Goal: Task Accomplishment & Management: Manage account settings

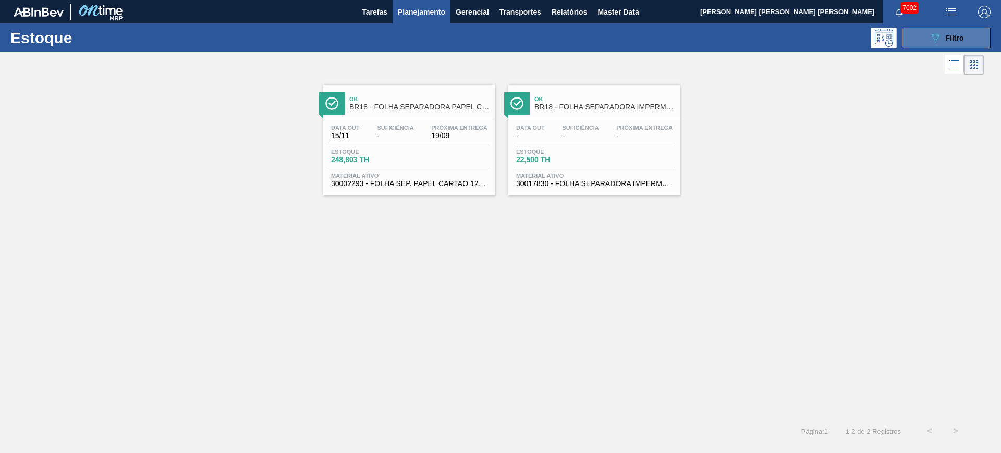
click at [954, 34] on span "Filtro" at bounding box center [955, 38] width 18 height 8
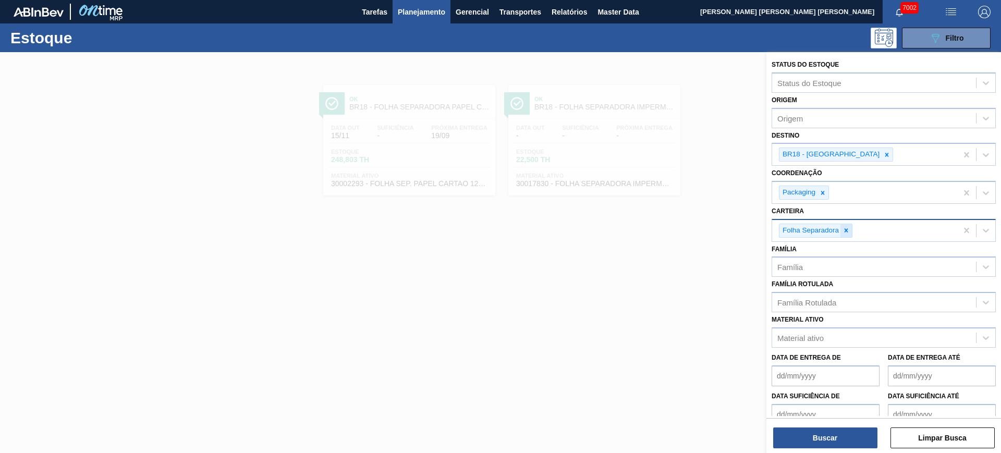
click at [850, 233] on div at bounding box center [845, 230] width 11 height 13
click at [883, 155] on icon at bounding box center [886, 154] width 7 height 7
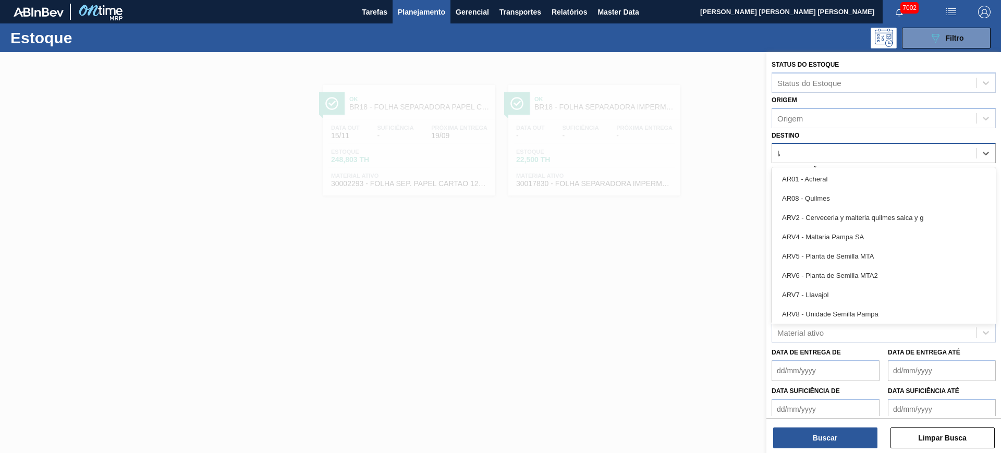
type input "lag"
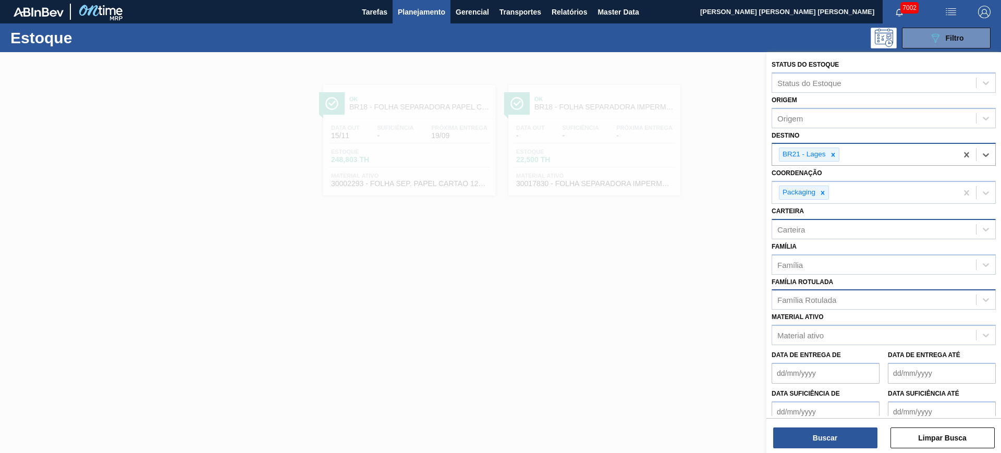
click at [825, 306] on div "Família Rotulada" at bounding box center [874, 299] width 204 height 15
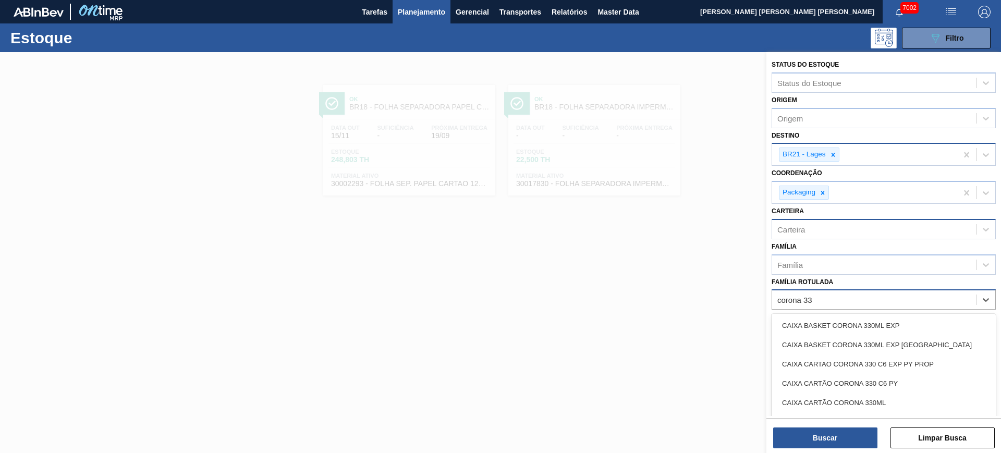
type Rotulada "corona 330"
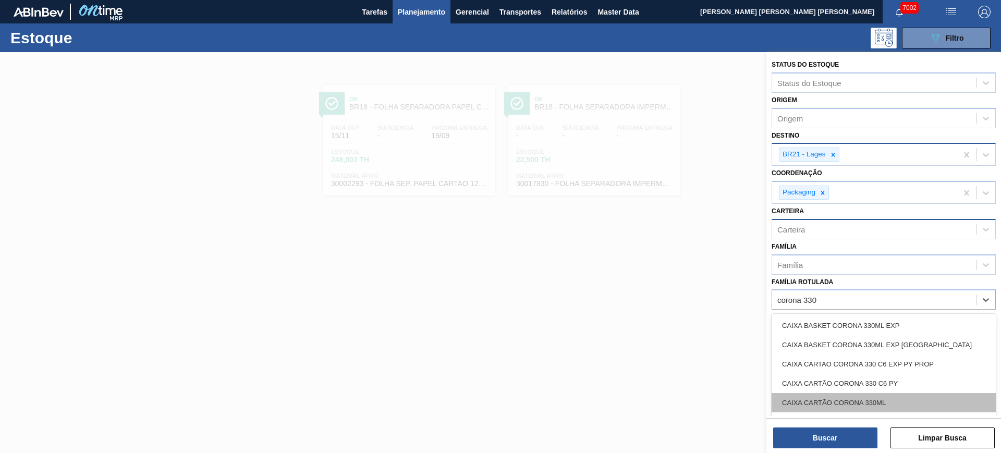
click at [882, 402] on div "CAIXA CARTÃO CORONA 330ML" at bounding box center [884, 402] width 224 height 19
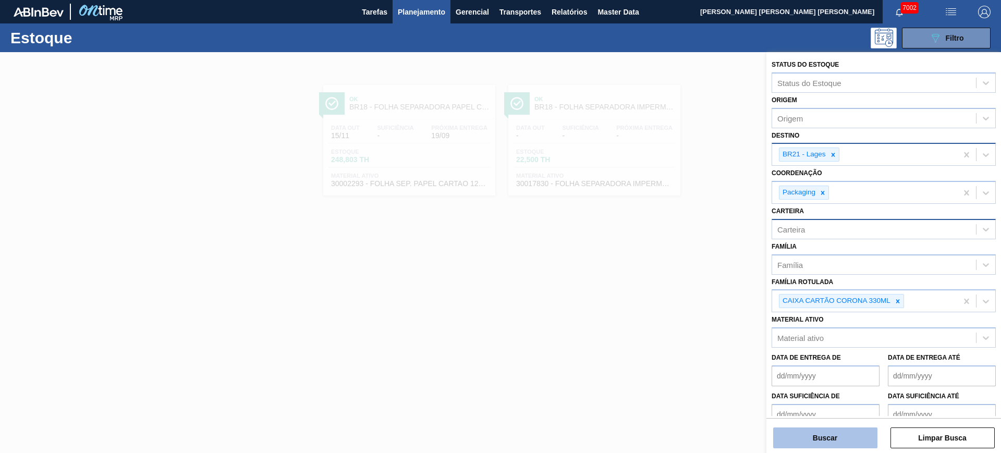
click at [864, 438] on button "Buscar" at bounding box center [825, 438] width 104 height 21
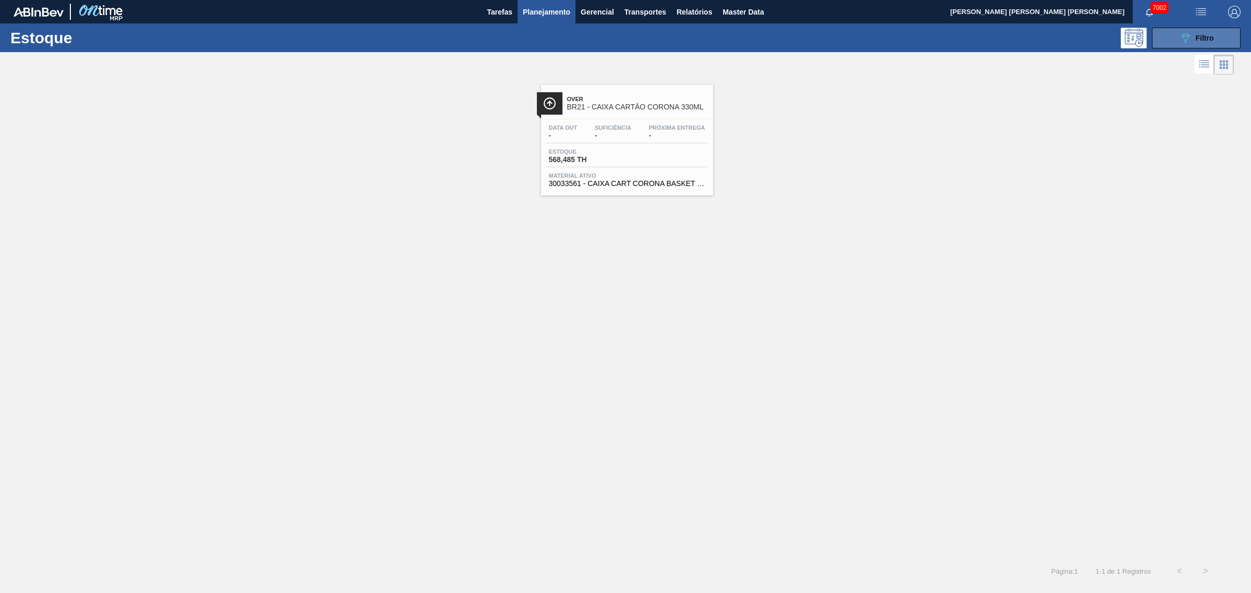
click at [1000, 37] on span "Filtro" at bounding box center [1205, 38] width 18 height 8
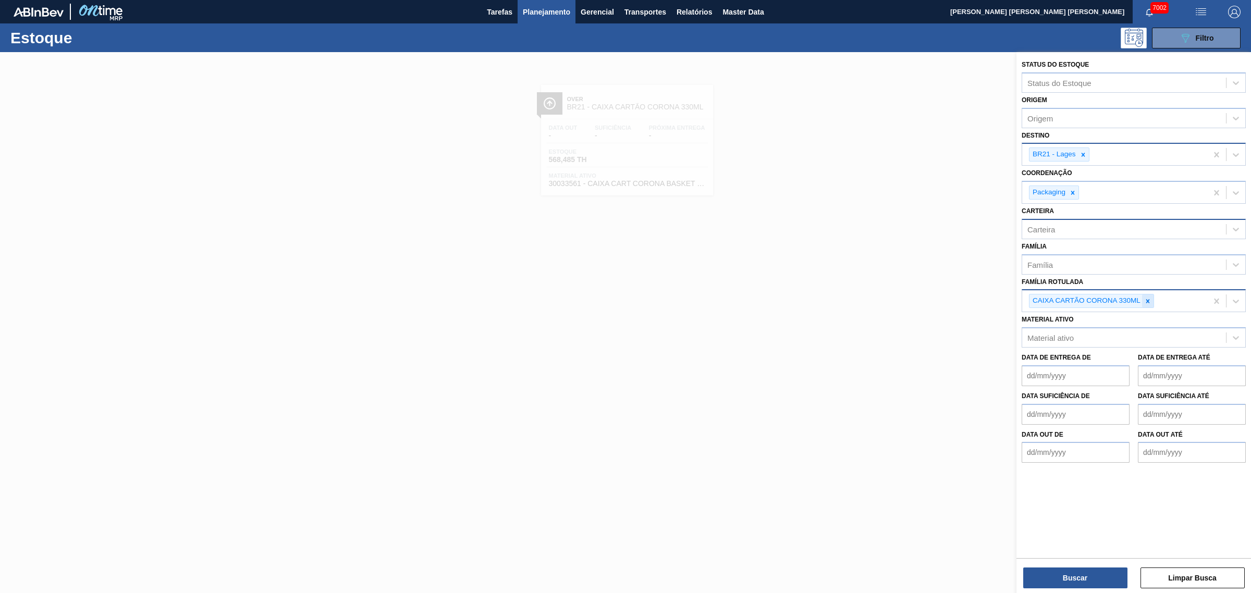
click at [1000, 295] on div at bounding box center [1147, 301] width 11 height 13
click at [1000, 155] on div at bounding box center [1083, 154] width 11 height 13
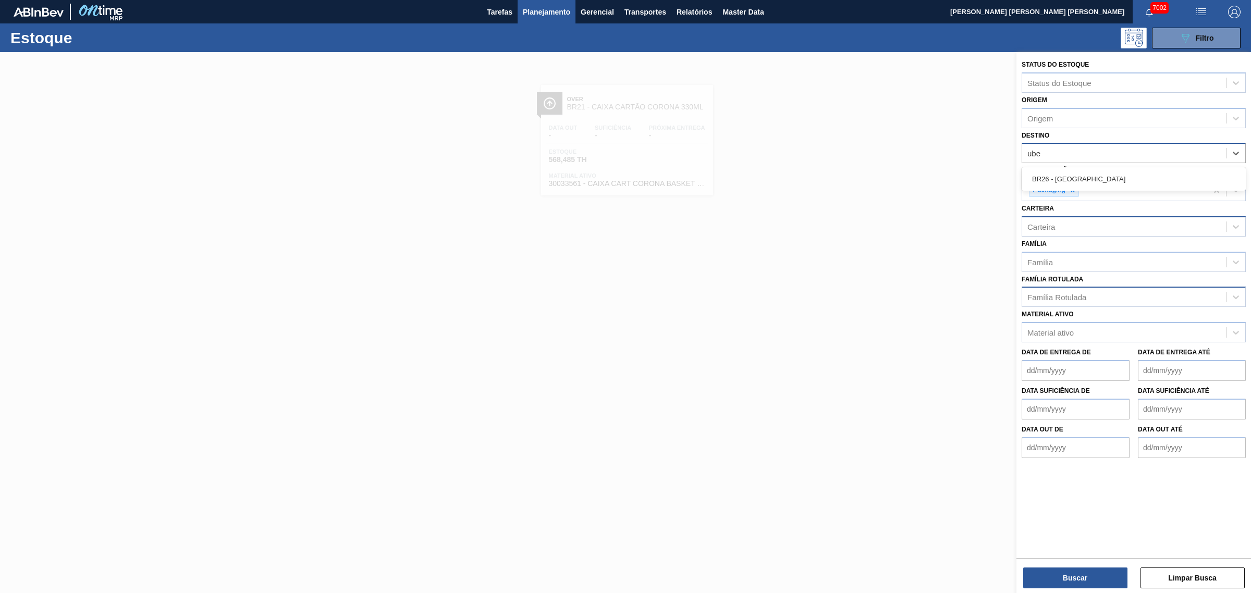
type input "uber"
click at [1000, 222] on div "Carteira" at bounding box center [1124, 229] width 204 height 15
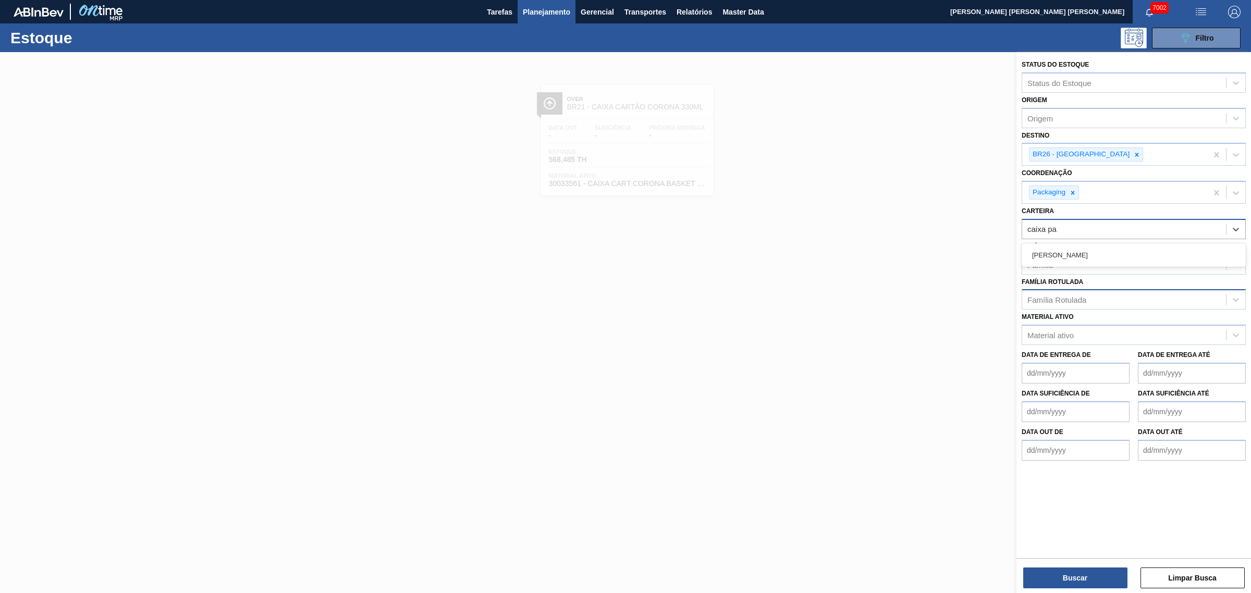
type input "caixa pap"
click at [1000, 453] on button "Buscar" at bounding box center [1075, 578] width 104 height 21
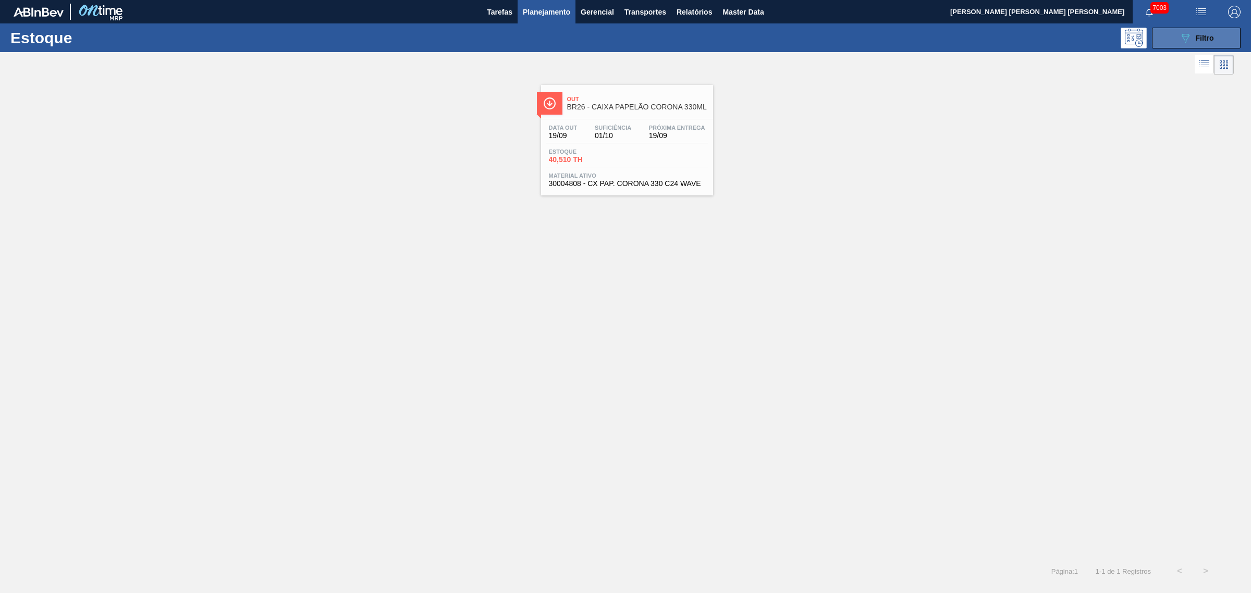
click at [1000, 40] on button "089F7B8B-B2A5-4AFE-B5C0-19BA573D28AC Filtro" at bounding box center [1196, 38] width 89 height 21
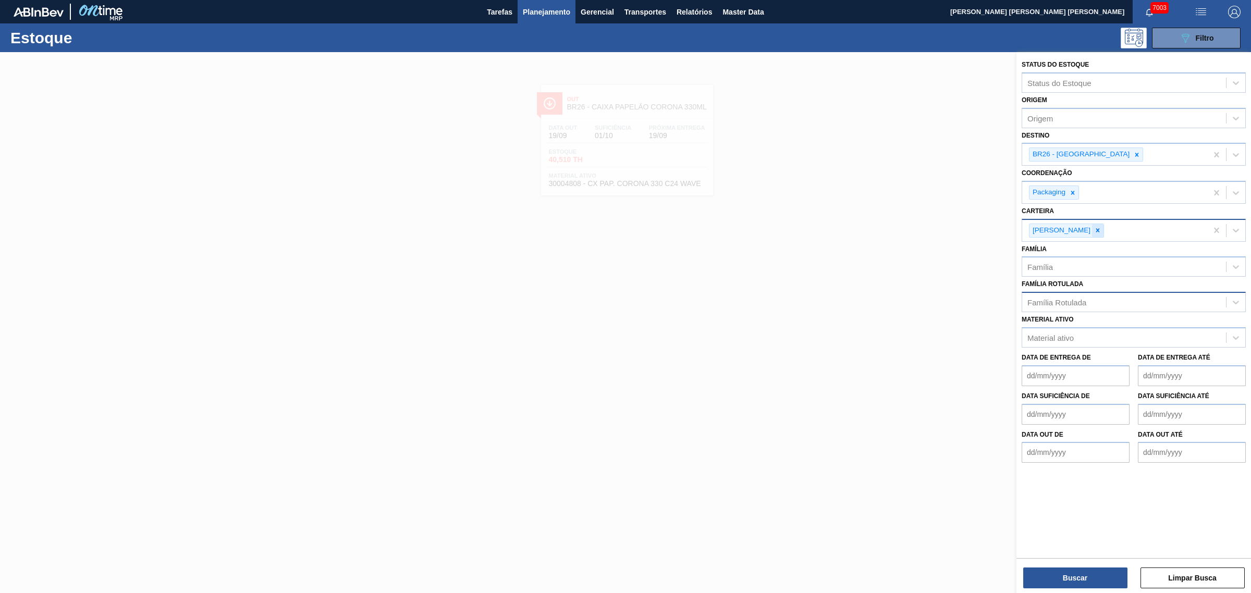
click at [1000, 230] on div at bounding box center [1097, 230] width 11 height 13
type input "caixa c"
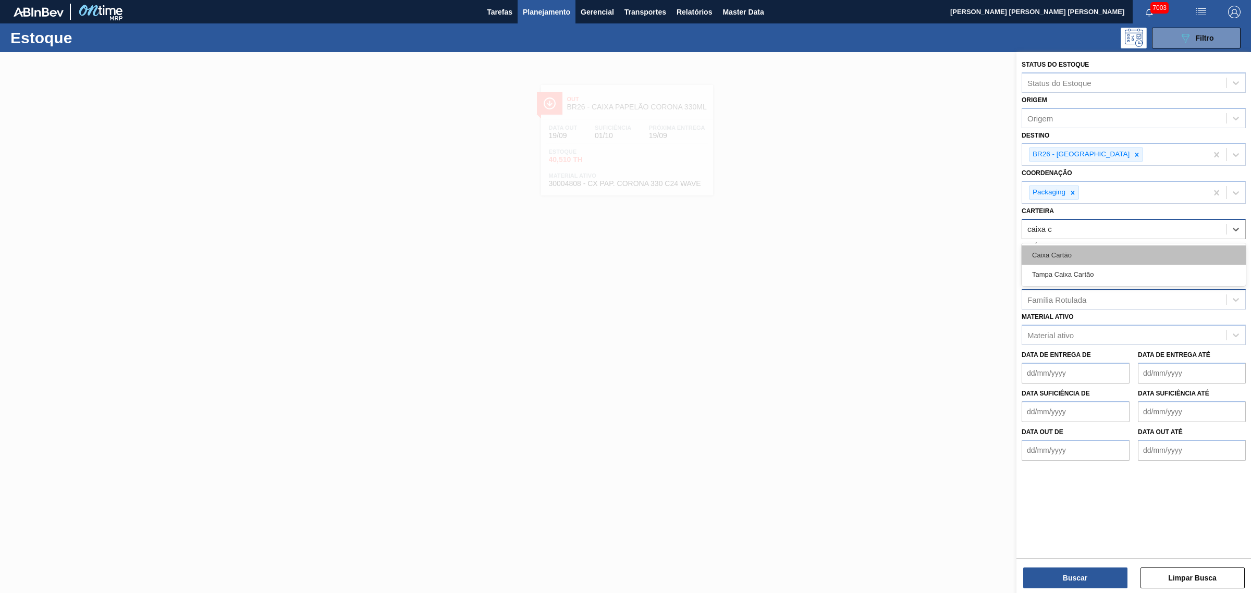
click at [1000, 251] on div "Caixa Cartão" at bounding box center [1134, 255] width 224 height 19
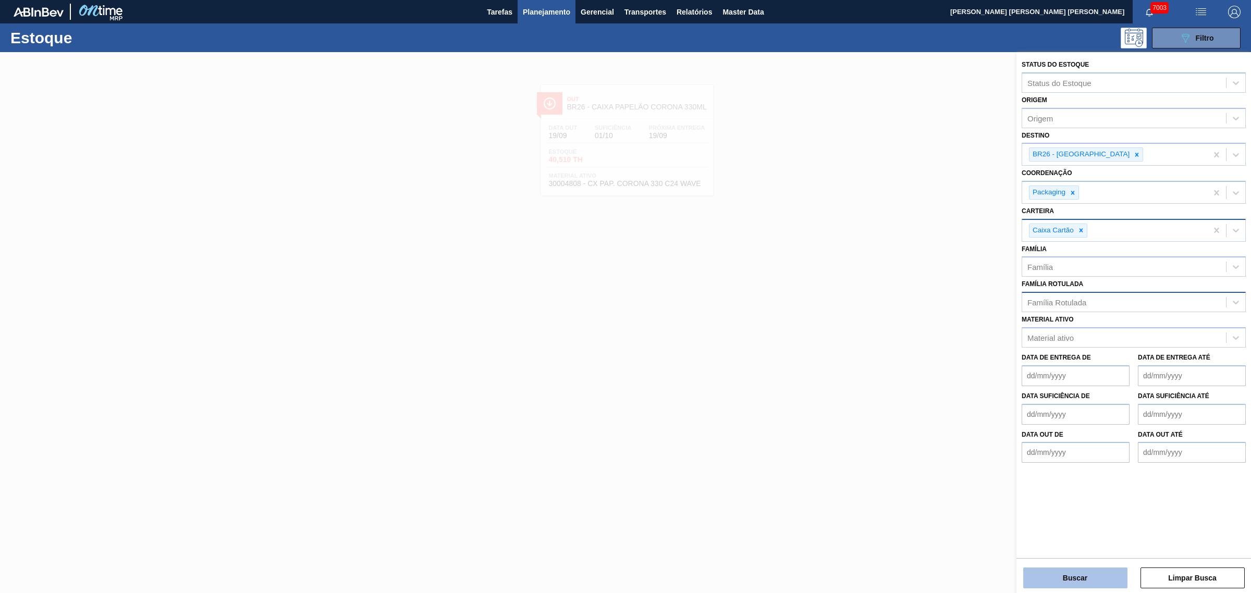
click at [1000, 453] on button "Buscar" at bounding box center [1075, 578] width 104 height 21
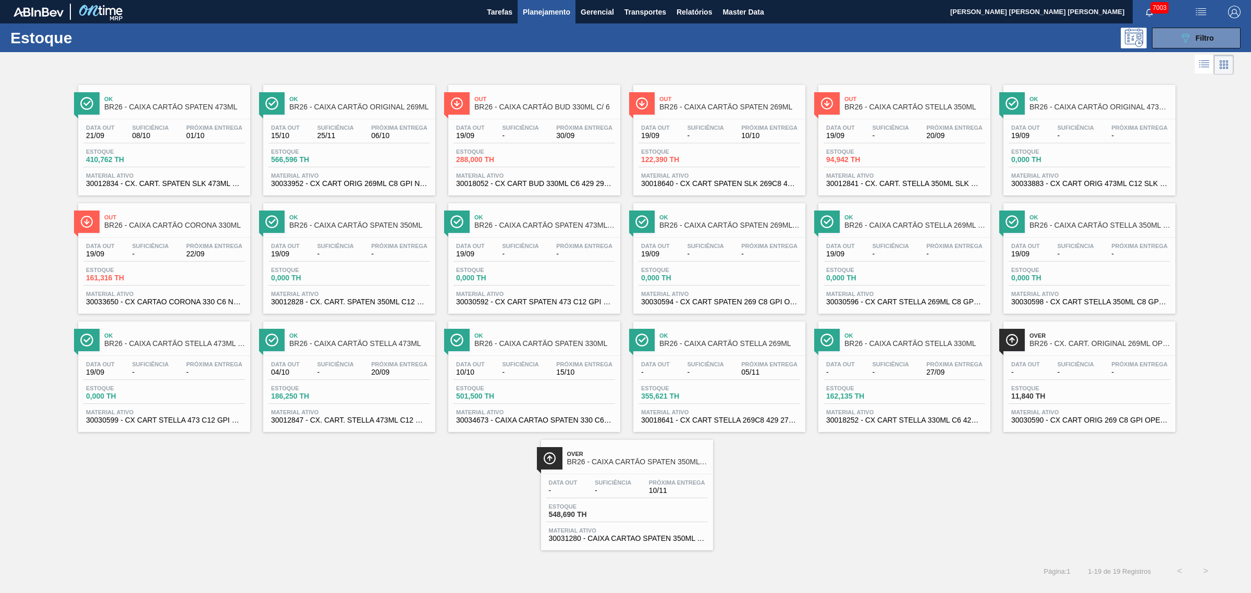
drag, startPoint x: 306, startPoint y: 162, endPoint x: 335, endPoint y: 168, distance: 29.8
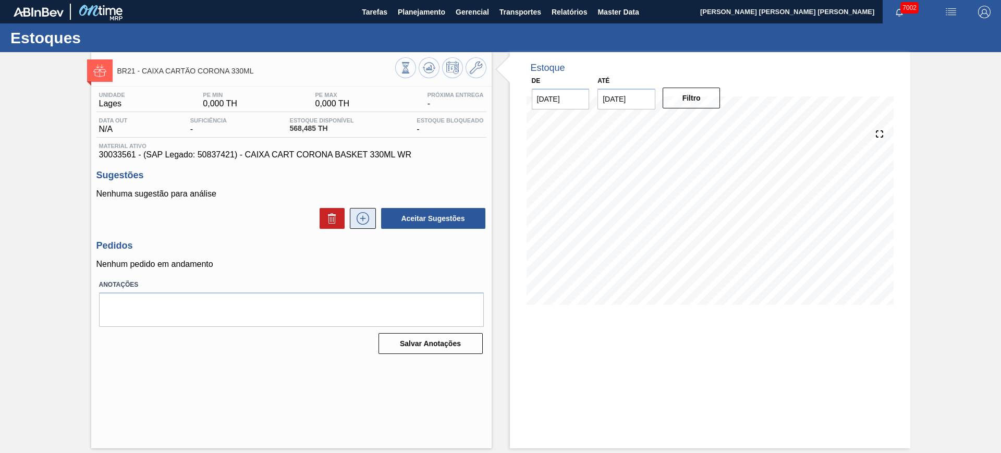
click at [362, 224] on icon at bounding box center [363, 218] width 13 height 13
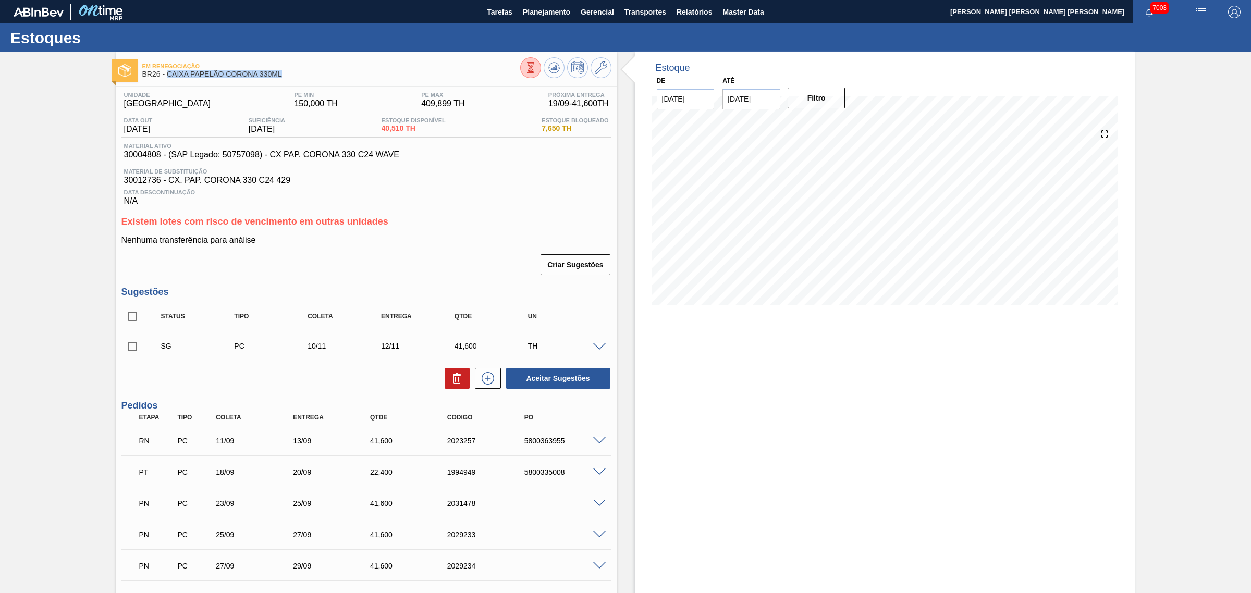
drag, startPoint x: 285, startPoint y: 73, endPoint x: 167, endPoint y: 80, distance: 118.5
click at [167, 80] on div "Em renegociação BR26 - CAIXA PAPELÃO CORONA 330ML" at bounding box center [331, 70] width 378 height 23
copy span "CAIXA PAPELÃO CORONA 330ML"
click at [129, 321] on input "checkbox" at bounding box center [132, 317] width 22 height 22
checkbox input "true"
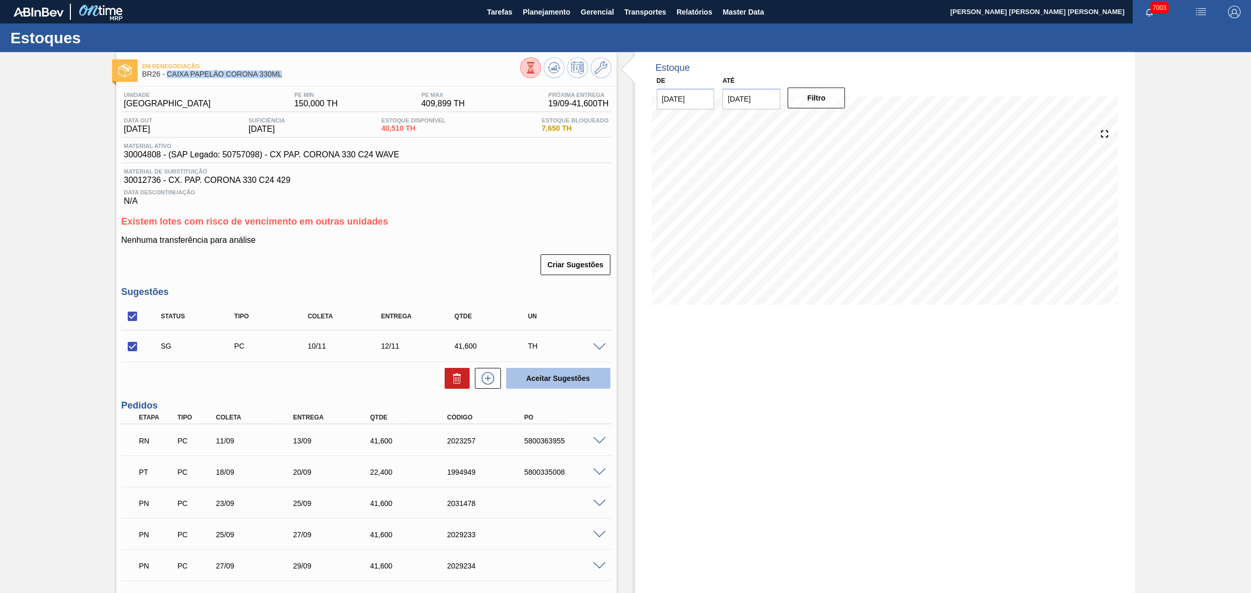
click at [541, 373] on button "Aceitar Sugestões" at bounding box center [558, 378] width 104 height 21
checkbox input "false"
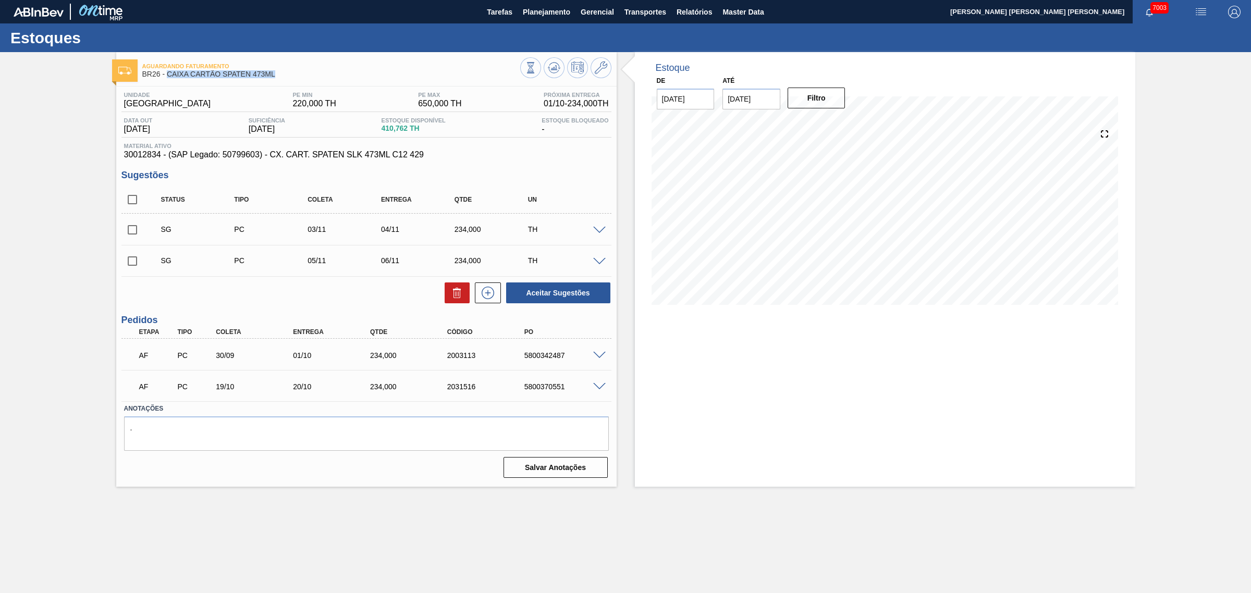
drag, startPoint x: 280, startPoint y: 71, endPoint x: 167, endPoint y: 79, distance: 113.9
click at [167, 79] on div "Aguardando Faturamento BR26 - CAIXA CARTÃO SPATEN 473ML" at bounding box center [331, 70] width 378 height 23
copy span "CAIXA CARTÃO SPATEN 473ML"
drag, startPoint x: 132, startPoint y: 200, endPoint x: 265, endPoint y: 235, distance: 137.6
click at [132, 200] on input "checkbox" at bounding box center [132, 200] width 22 height 22
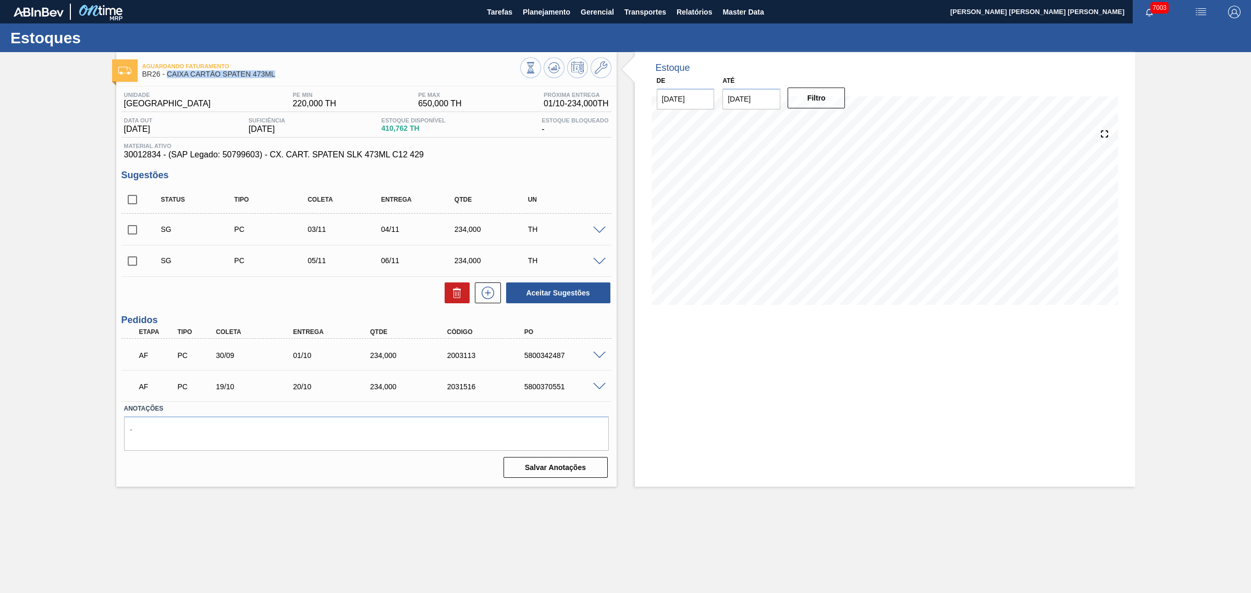
checkbox input "true"
click at [544, 291] on button "Aceitar Sugestões" at bounding box center [558, 293] width 104 height 21
checkbox input "false"
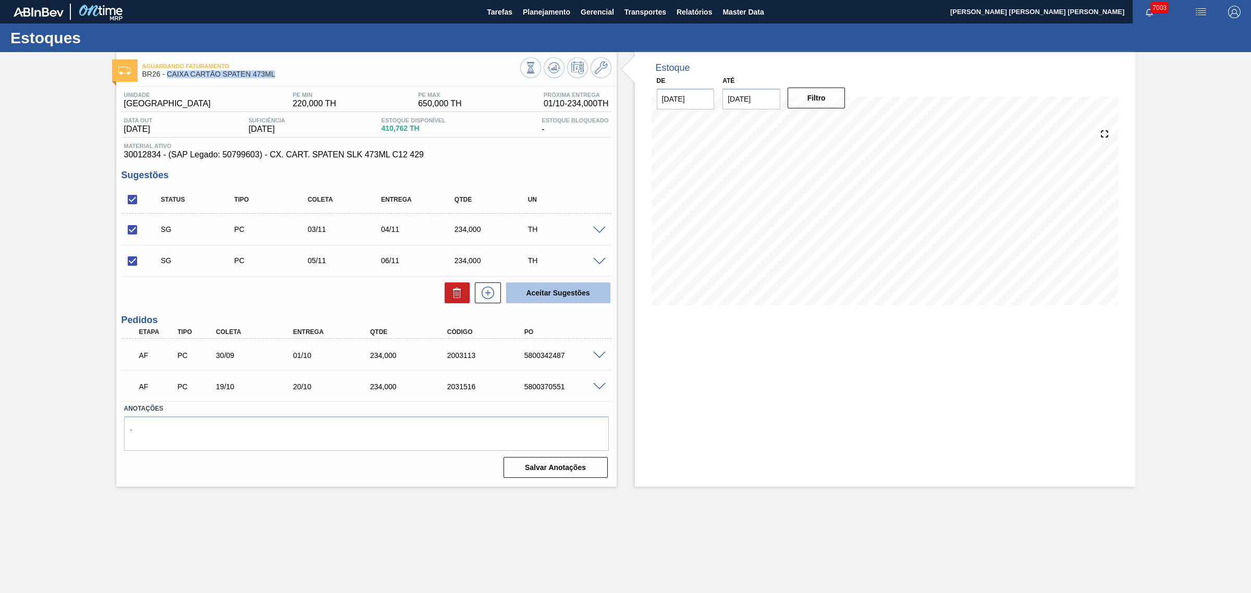
checkbox input "false"
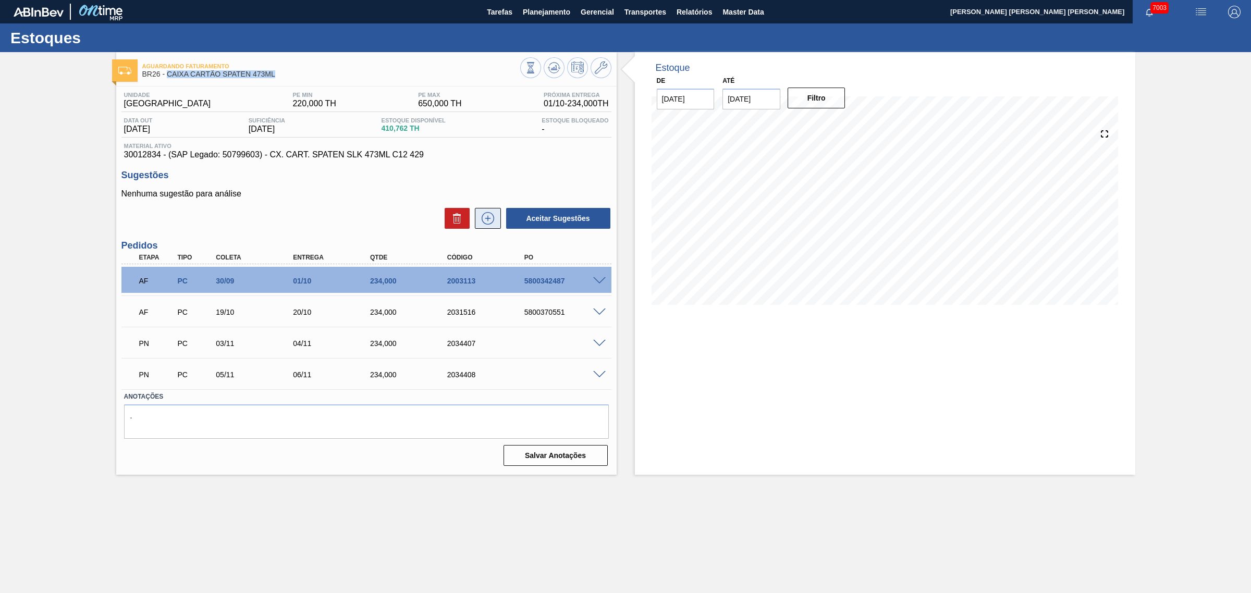
click at [493, 225] on icon at bounding box center [488, 218] width 17 height 13
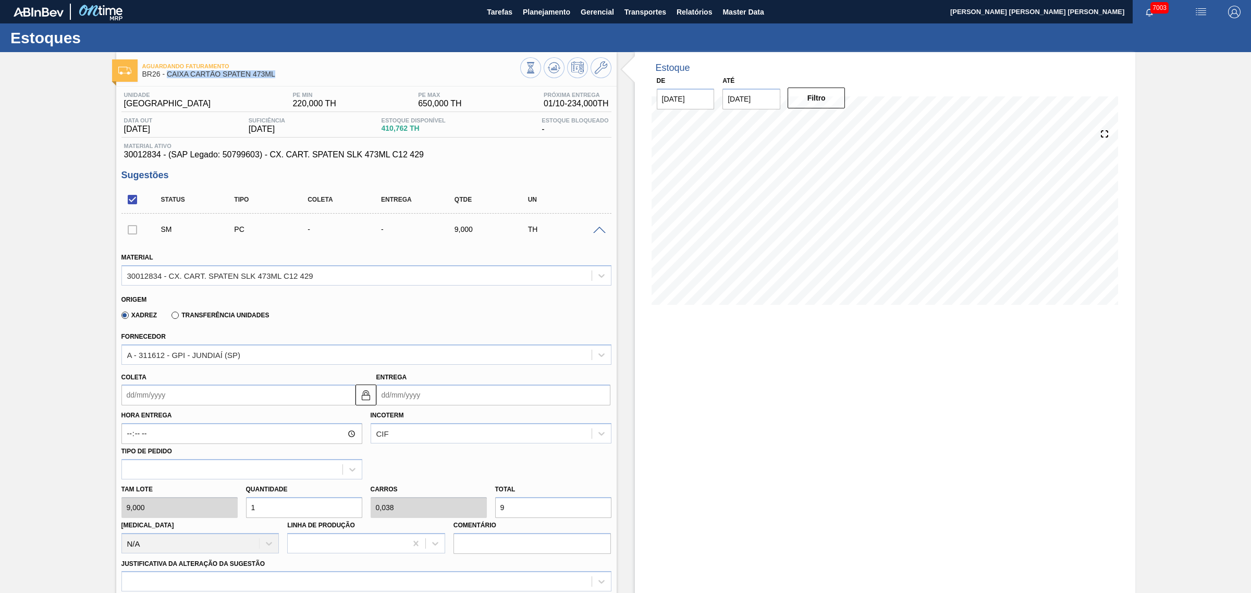
click at [411, 395] on input "Entrega" at bounding box center [493, 395] width 234 height 21
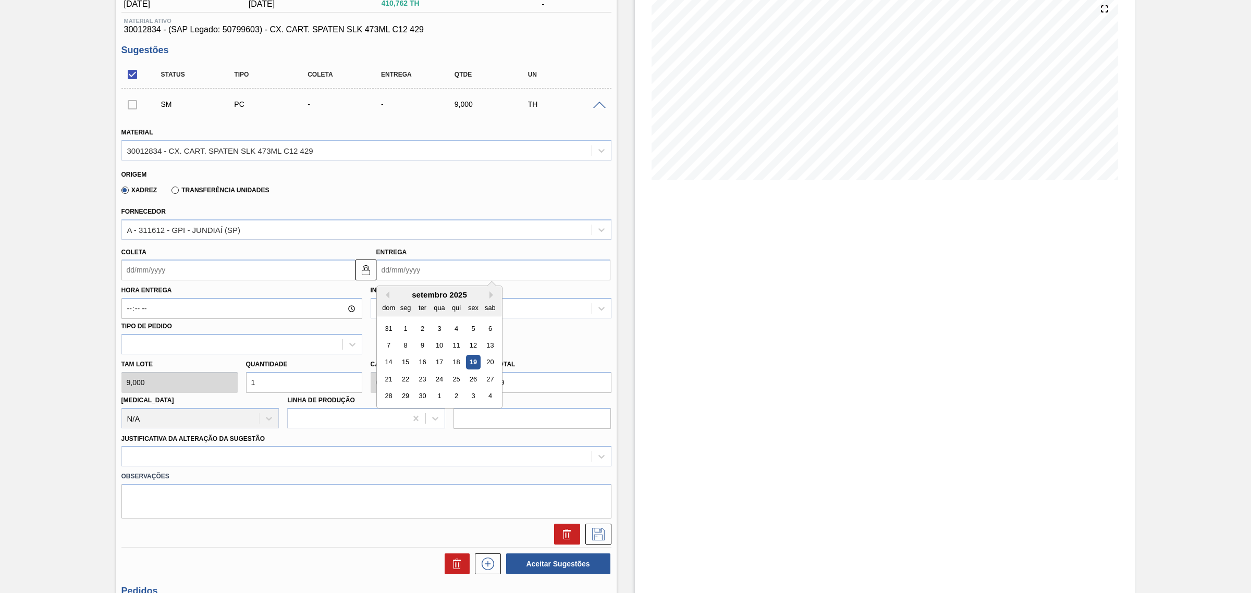
scroll to position [130, 0]
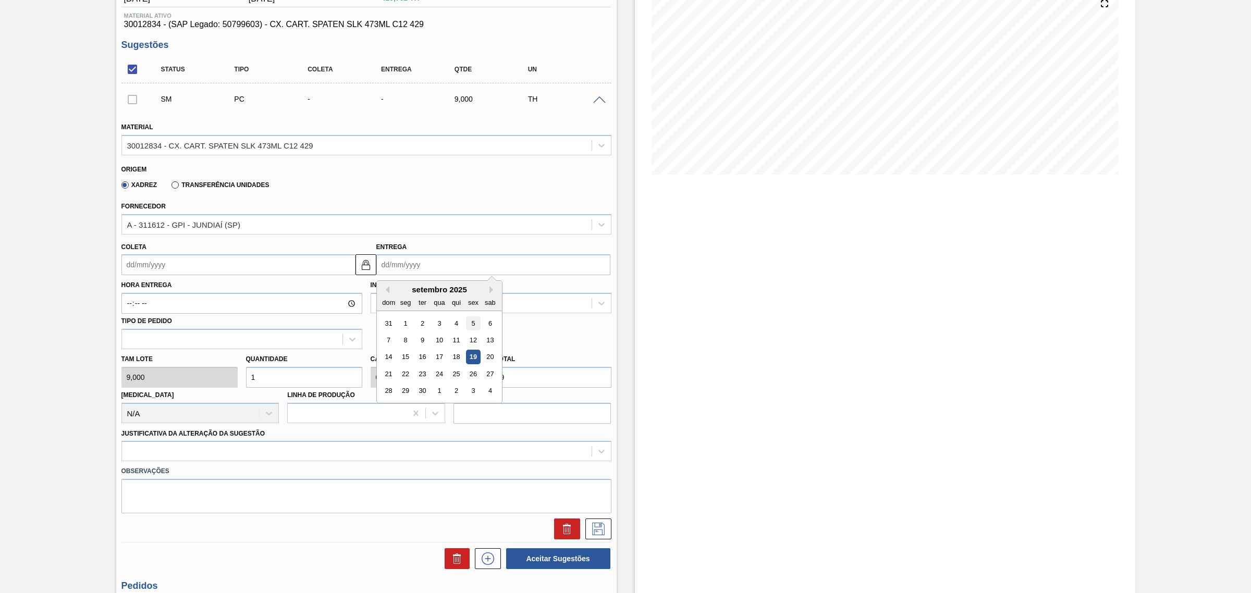
click at [472, 327] on div "5" at bounding box center [473, 323] width 14 height 14
type input "04/09/2025"
type input "05/09/2025"
click at [432, 260] on input "05/09/2025" at bounding box center [493, 264] width 234 height 21
click at [492, 290] on button "Next Month" at bounding box center [493, 289] width 7 height 7
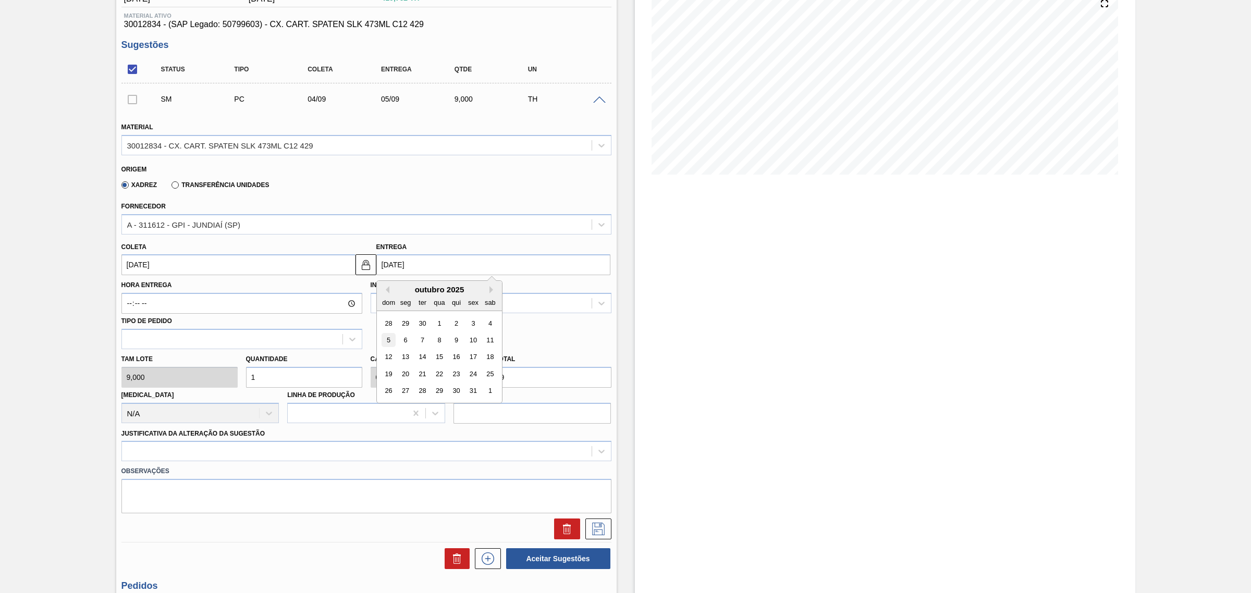
click at [394, 344] on div "5" at bounding box center [389, 340] width 14 height 14
type input "04/10/2025"
type input "05/10/2025"
click at [412, 264] on input "05/10/2025" at bounding box center [493, 264] width 234 height 21
click at [486, 325] on div "4" at bounding box center [490, 323] width 14 height 14
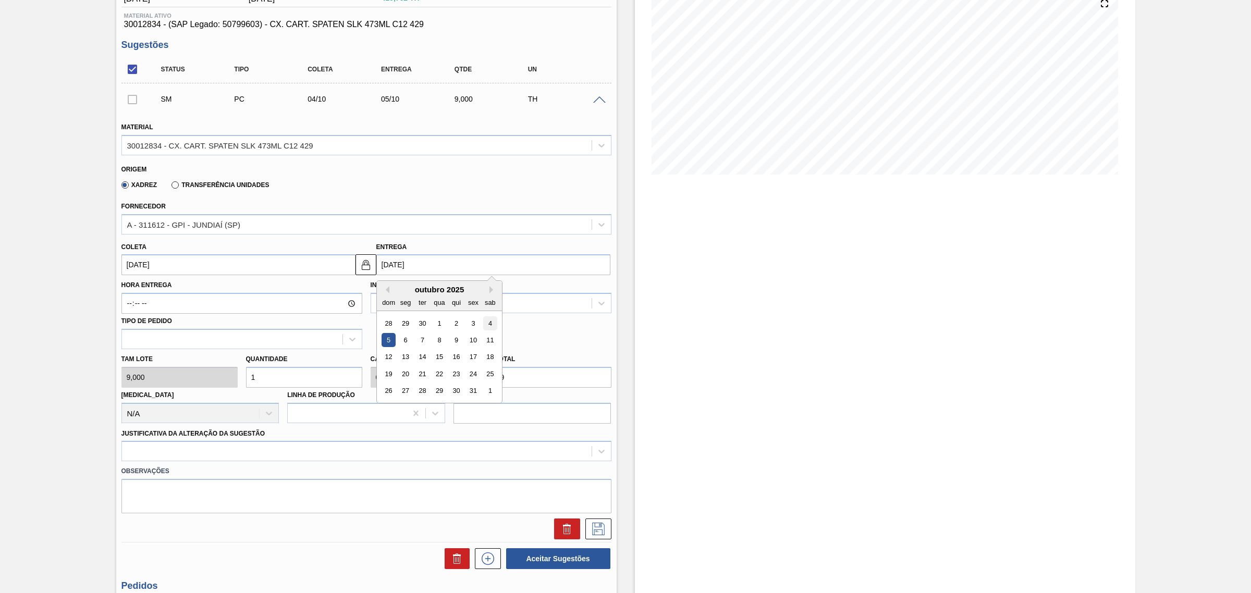
type input "03/10/2025"
type input "04/10/2025"
click at [529, 381] on input "9" at bounding box center [553, 377] width 116 height 21
type input "0,222"
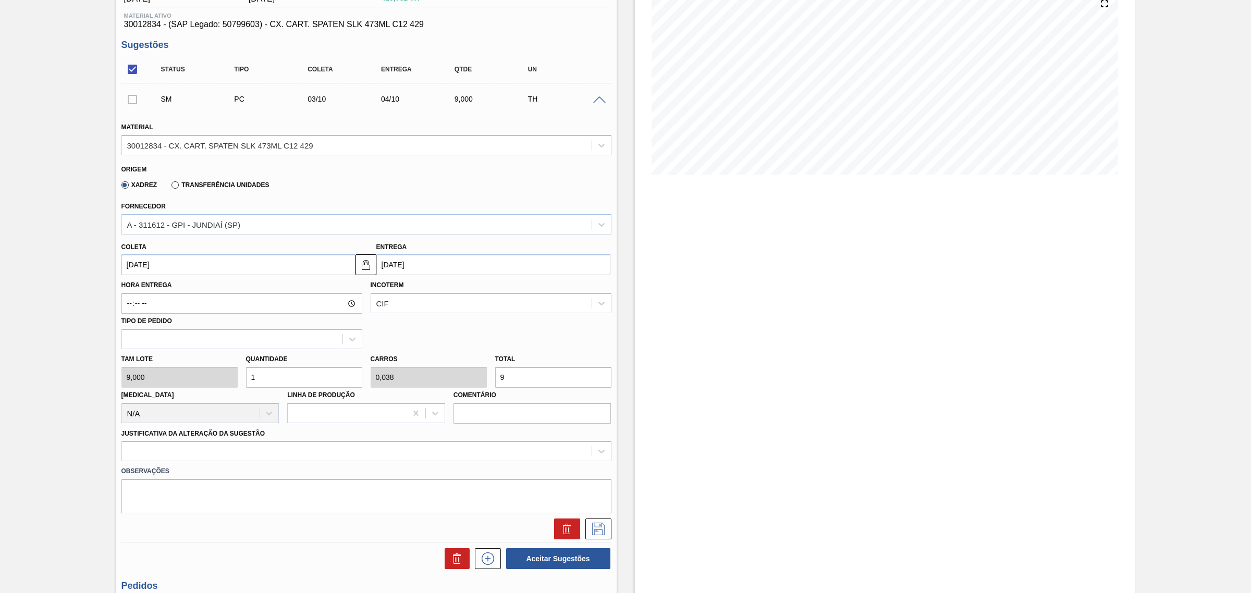
type input "0,009"
type input "2"
type input "2,556"
type input "0,098"
type input "23"
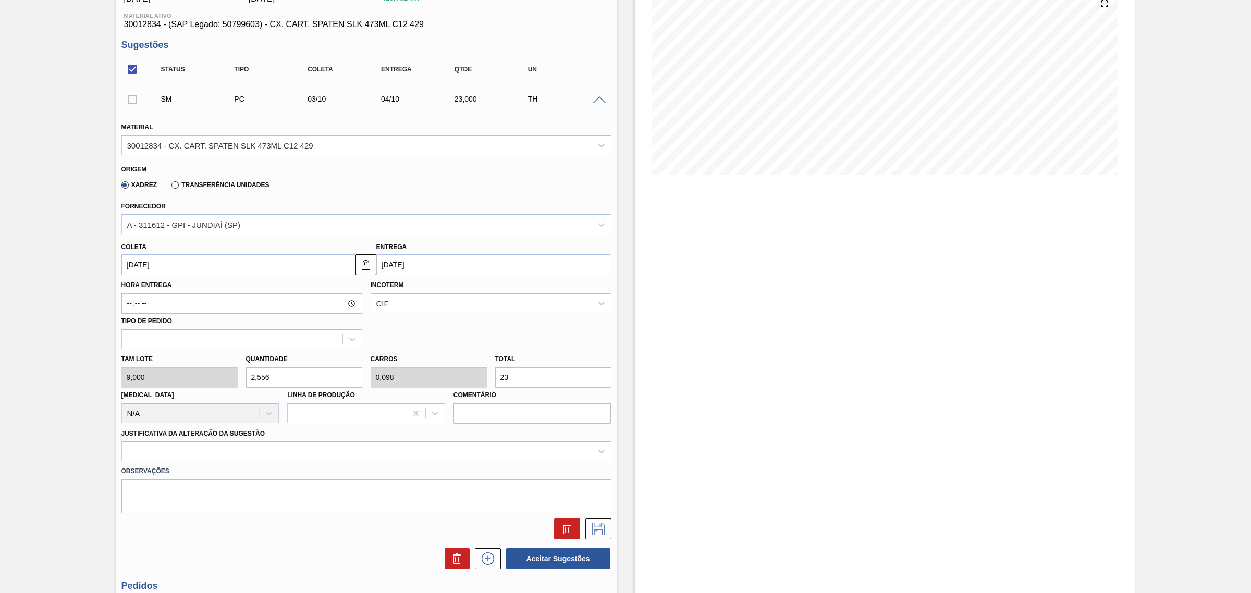
type input "26"
type input "1"
type input "234"
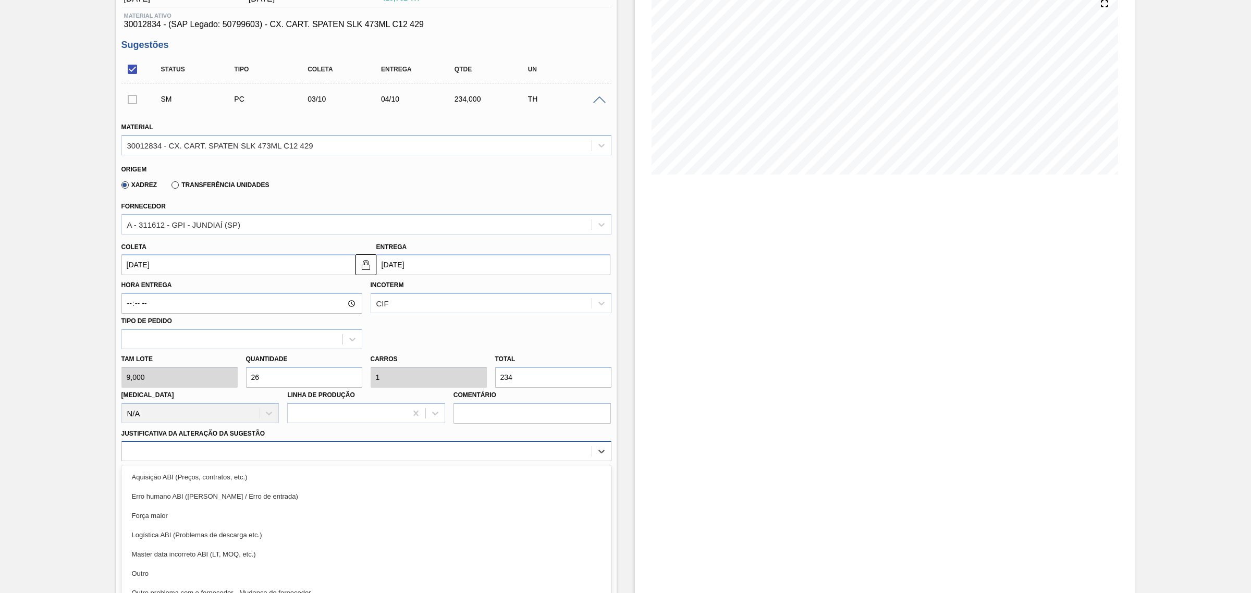
click at [453, 454] on div "option Erro humano ABI (Cálculo / Erro de entrada) focused, 2 of 18. 18 results…" at bounding box center [366, 451] width 490 height 20
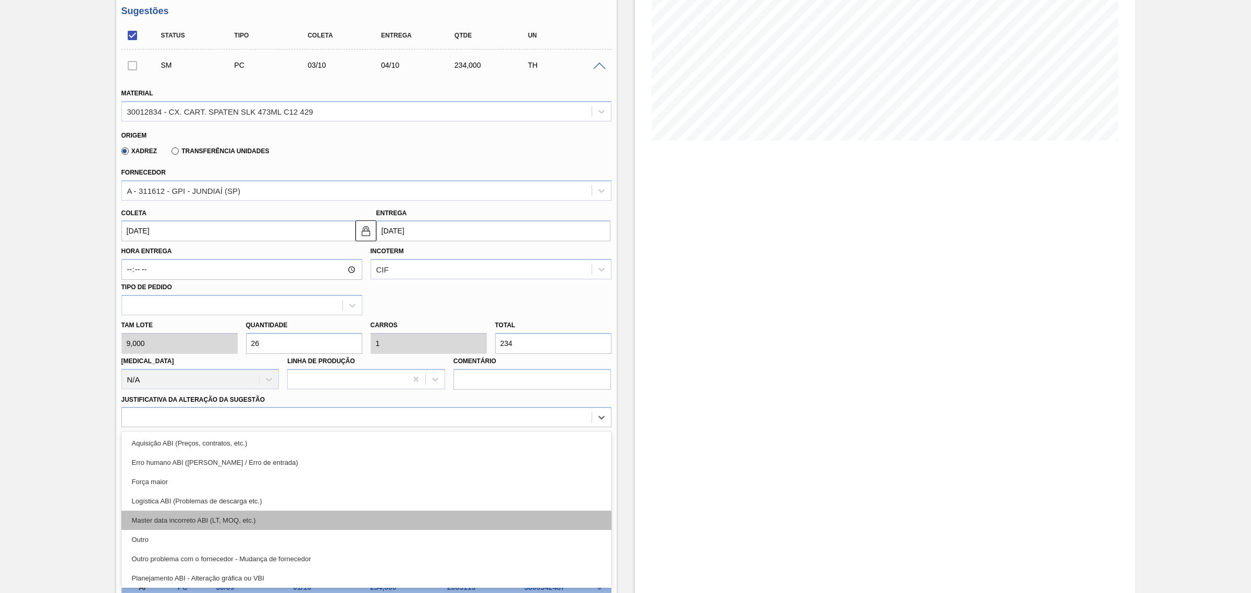
scroll to position [65, 0]
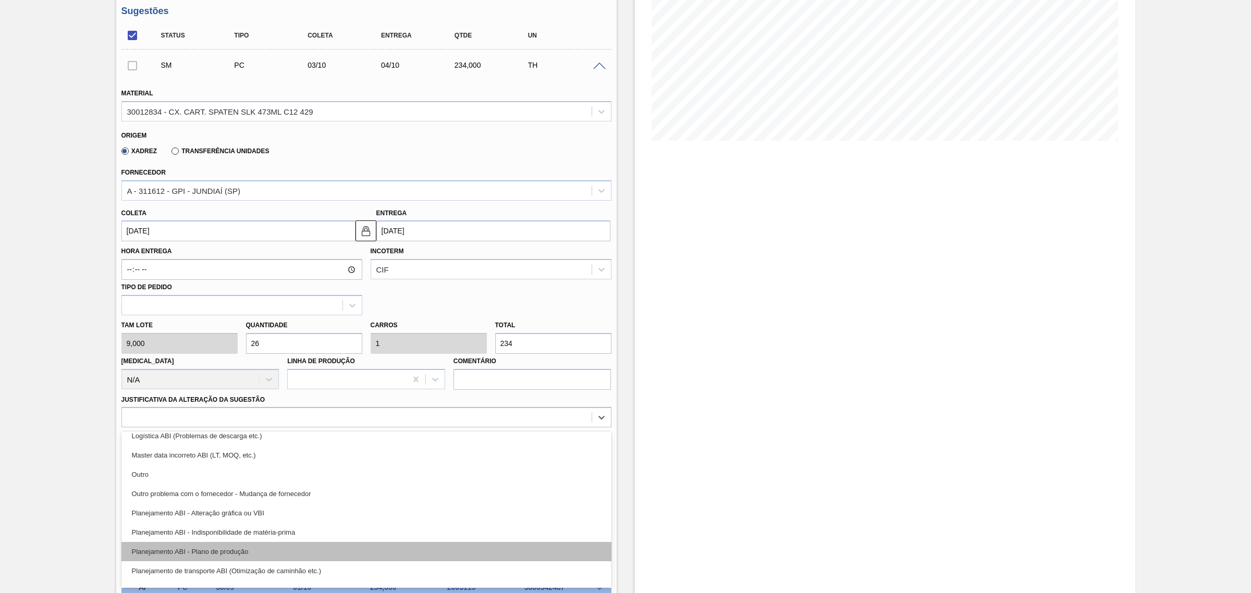
click at [340, 551] on div "Planejamento ABI - Plano de produção" at bounding box center [366, 551] width 490 height 19
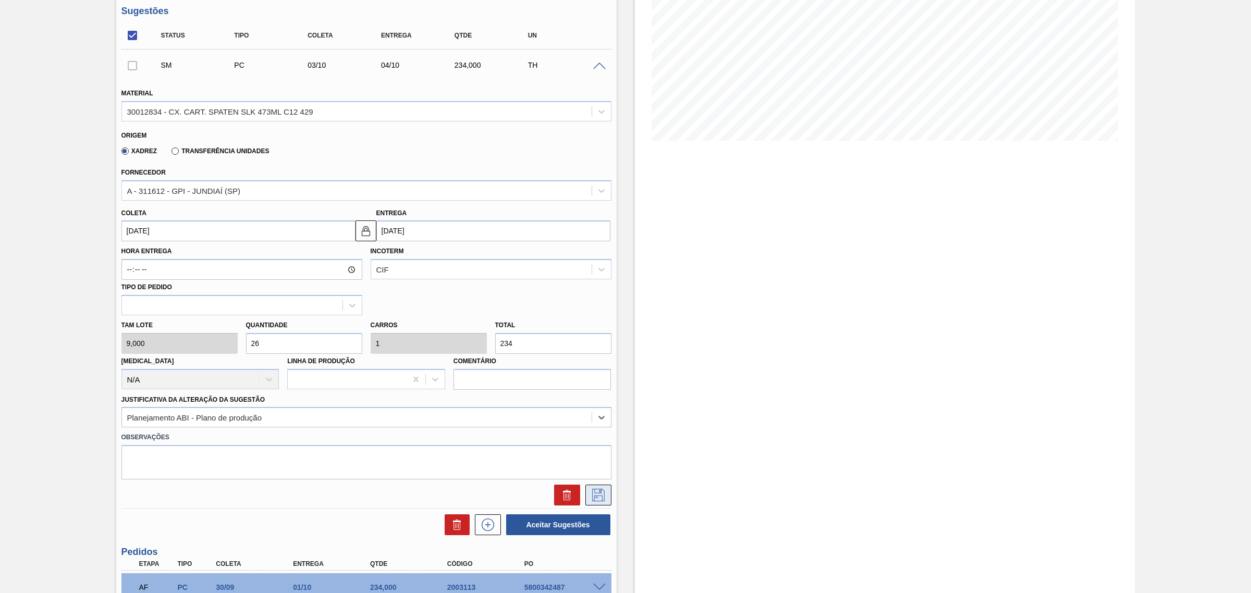
click at [593, 495] on icon at bounding box center [598, 495] width 17 height 13
click at [603, 493] on icon at bounding box center [598, 495] width 13 height 13
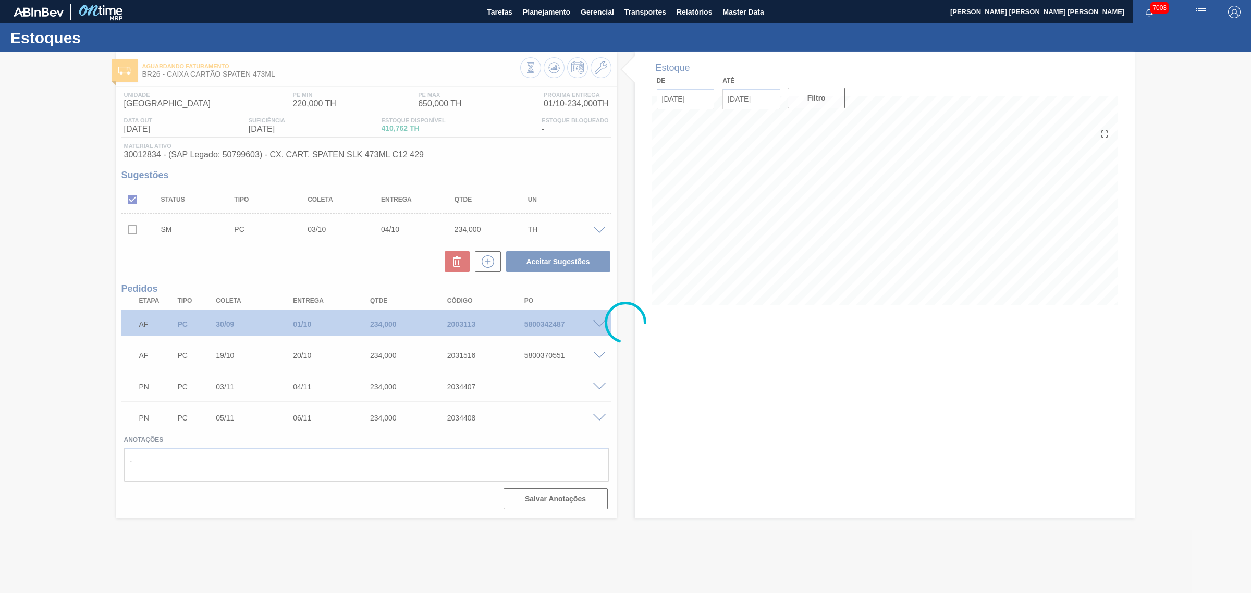
scroll to position [0, 0]
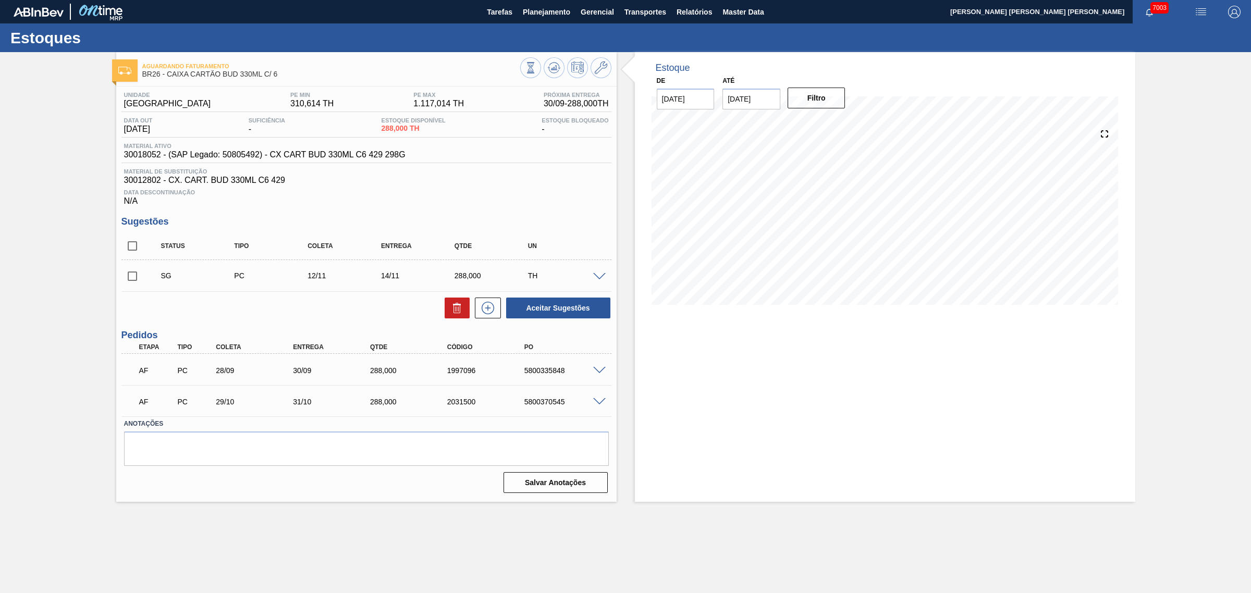
click at [710, 377] on div "Estoque De [DATE] Até [DATE] Filtro" at bounding box center [885, 277] width 501 height 450
drag, startPoint x: 292, startPoint y: 371, endPoint x: 315, endPoint y: 374, distance: 23.7
click at [315, 374] on div "30/09" at bounding box center [334, 371] width 88 height 8
click at [600, 369] on span at bounding box center [599, 371] width 13 height 8
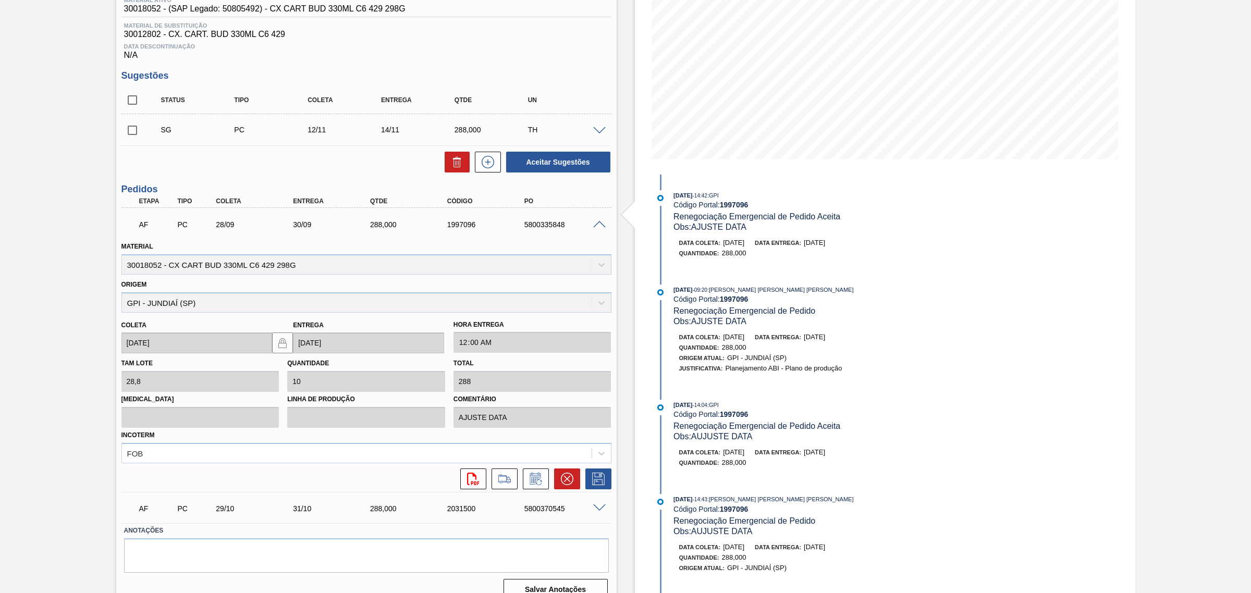
scroll to position [163, 0]
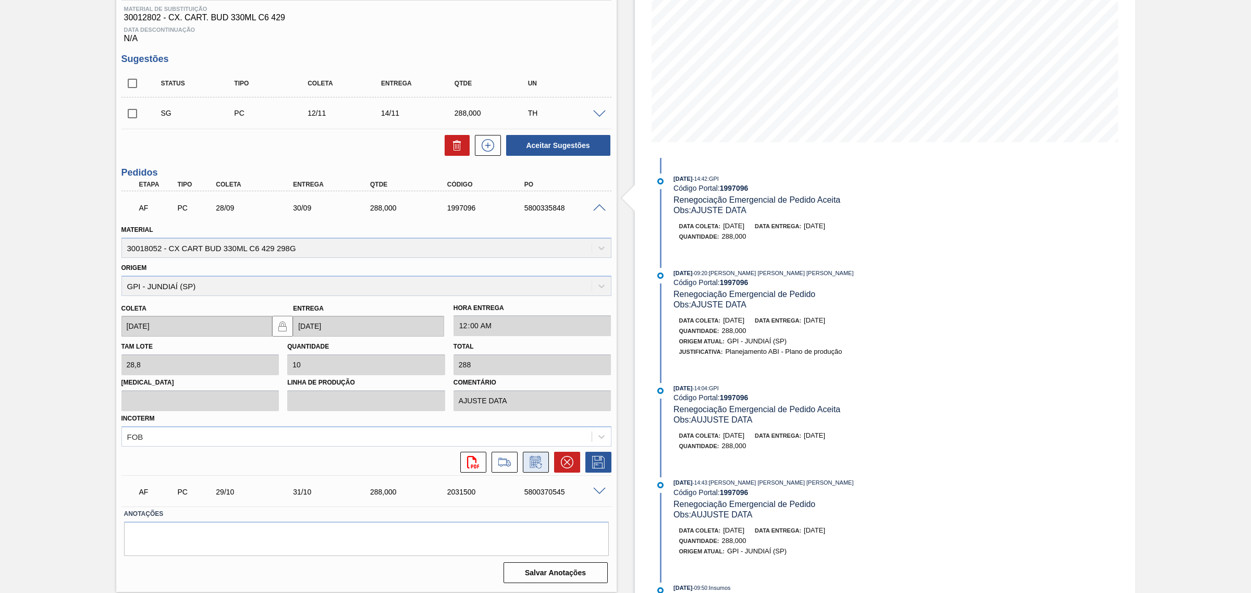
click at [532, 461] on icon at bounding box center [536, 462] width 17 height 13
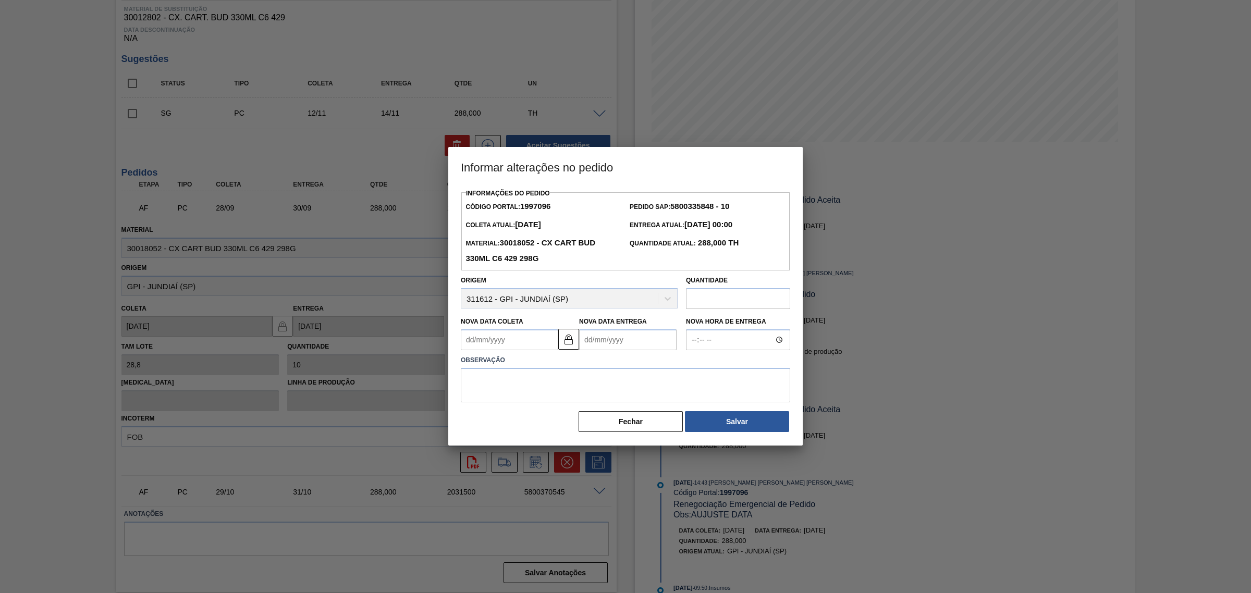
click at [522, 339] on Coleta1997096 "Nova Data Coleta" at bounding box center [509, 339] width 97 height 21
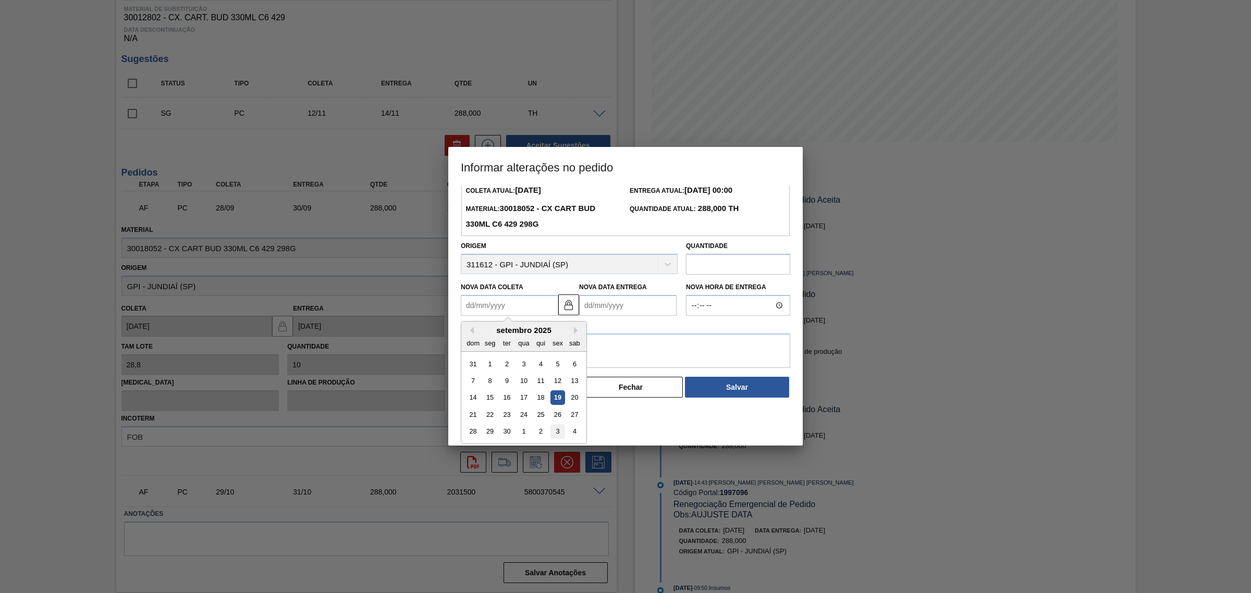
scroll to position [35, 0]
click at [507, 435] on div "30" at bounding box center [507, 431] width 14 height 14
type Coleta1997096 "30/09/2025"
type Entrega1997096 "02/10/2025"
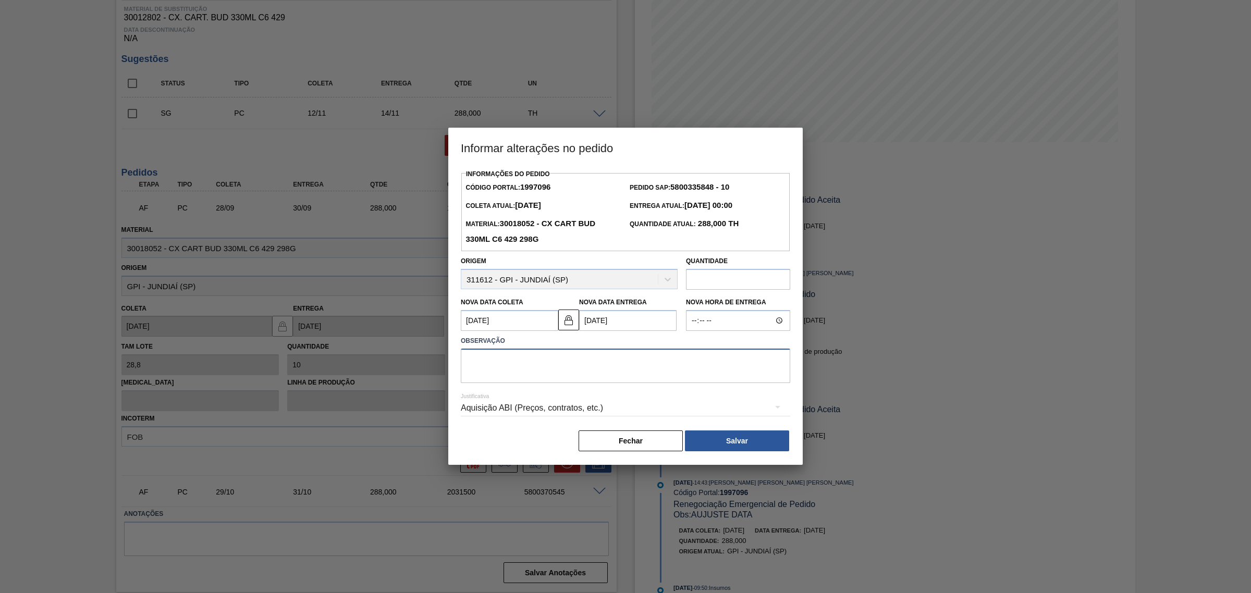
click at [543, 363] on textarea at bounding box center [625, 366] width 329 height 34
click at [571, 404] on div "Aquisição ABI (Preços, contratos, etc.)" at bounding box center [625, 408] width 329 height 29
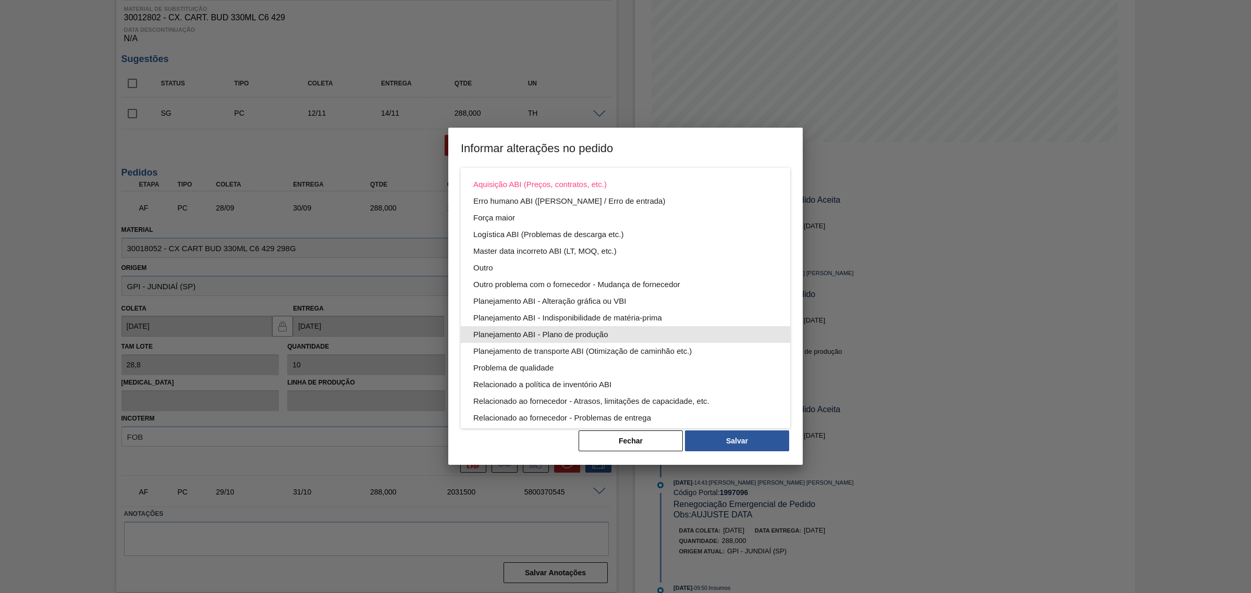
click at [666, 333] on div "Planejamento ABI - Plano de produção" at bounding box center [625, 334] width 304 height 17
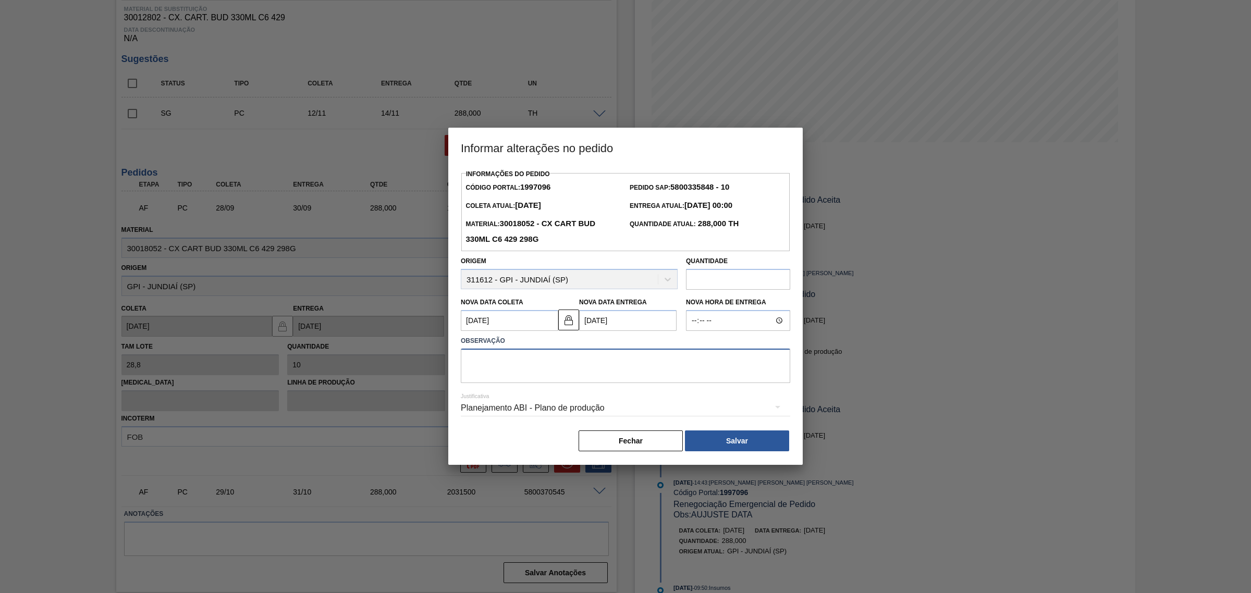
click at [597, 375] on textarea at bounding box center [625, 366] width 329 height 34
type textarea "AJUSTE DATA"
click at [726, 433] on button "Salvar" at bounding box center [737, 441] width 104 height 21
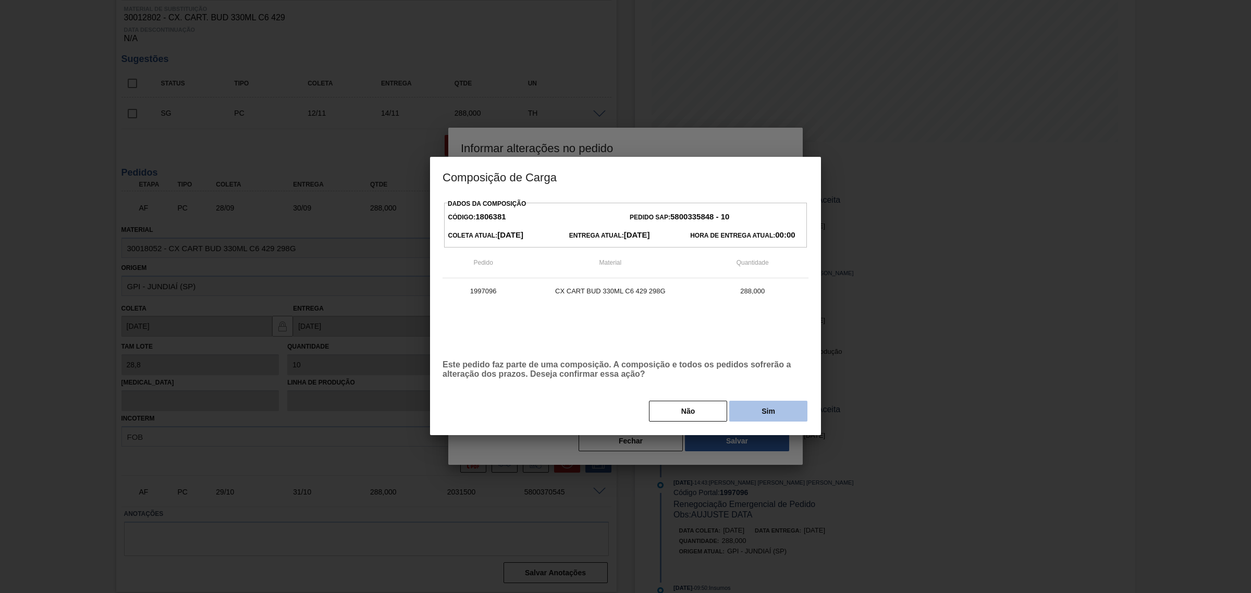
click at [754, 420] on button "Sim" at bounding box center [768, 411] width 78 height 21
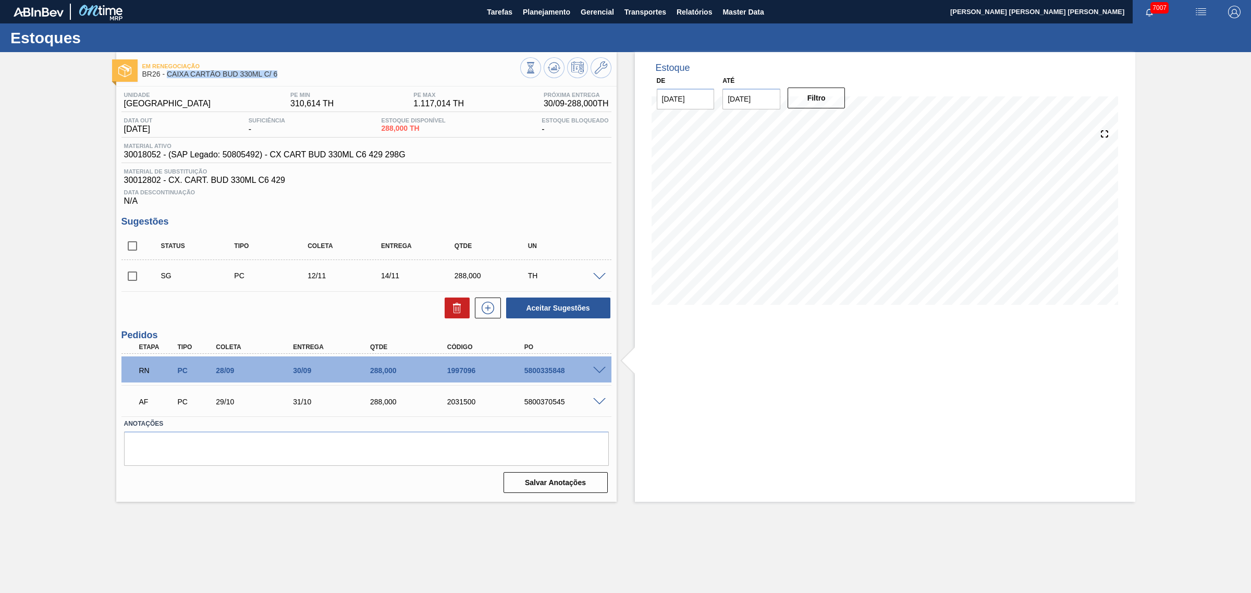
drag, startPoint x: 282, startPoint y: 76, endPoint x: 167, endPoint y: 77, distance: 115.2
click at [167, 77] on span "BR26 - CAIXA CARTÃO BUD 330ML C/ 6" at bounding box center [331, 74] width 378 height 8
copy span "CAIXA CARTÃO BUD 330ML C/ 6"
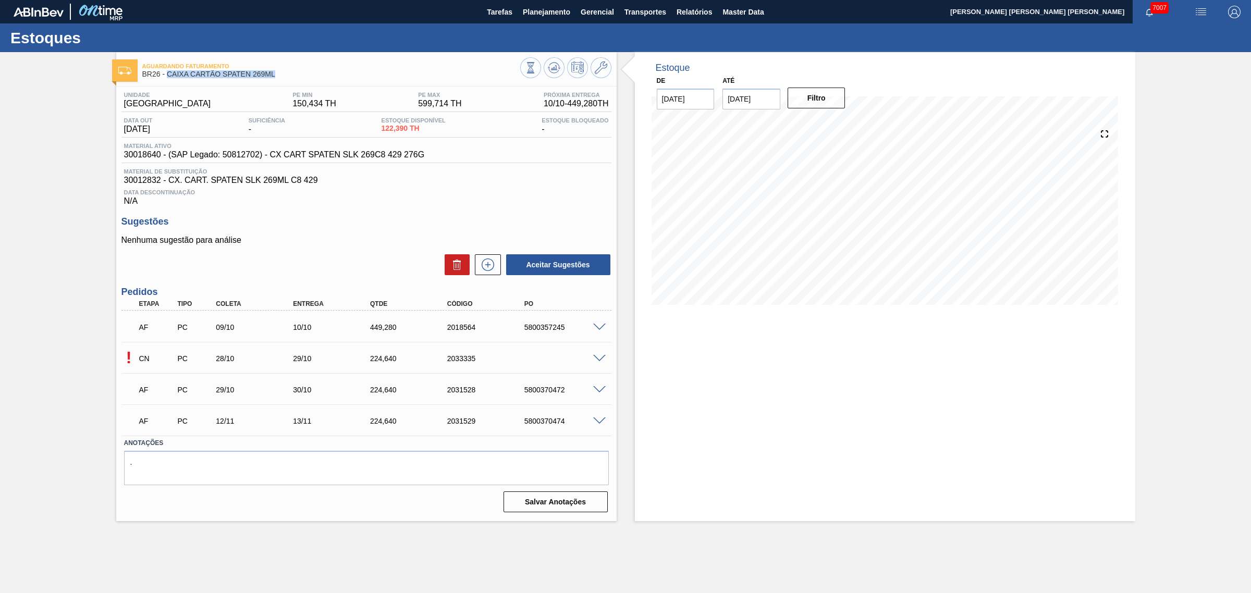
drag, startPoint x: 278, startPoint y: 77, endPoint x: 167, endPoint y: 79, distance: 110.5
click at [167, 79] on div "Aguardando Faturamento BR26 - CAIXA CARTÃO SPATEN 269ML" at bounding box center [331, 70] width 378 height 23
copy span "CAIXA CARTÃO SPATEN 269ML"
click at [597, 357] on span at bounding box center [599, 359] width 13 height 8
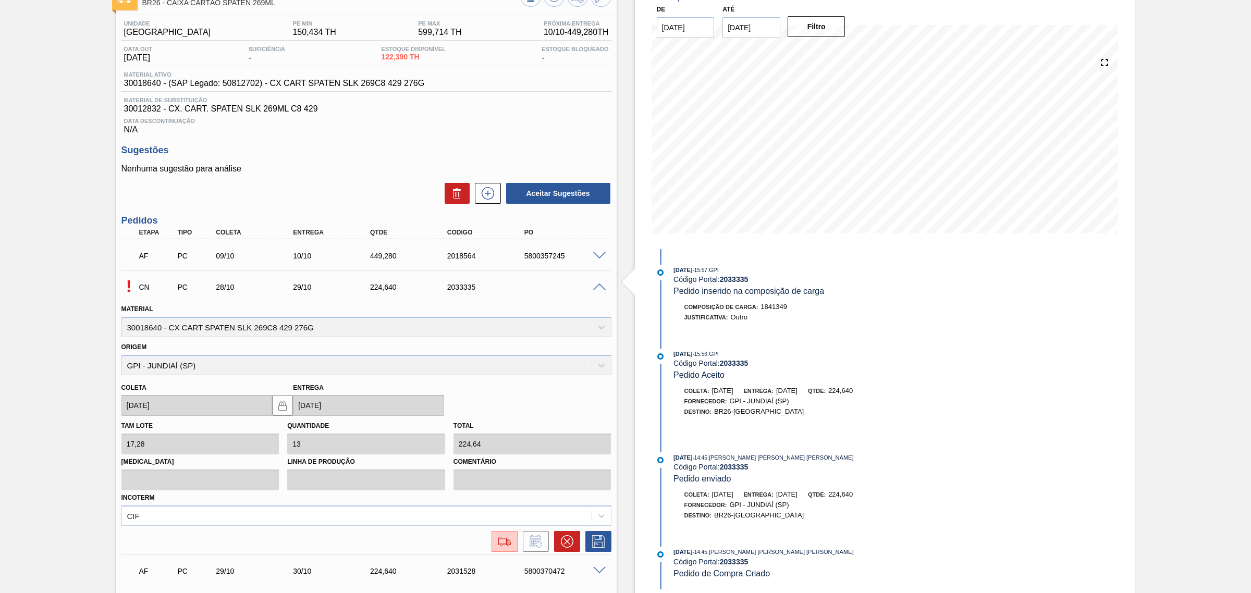
scroll to position [130, 0]
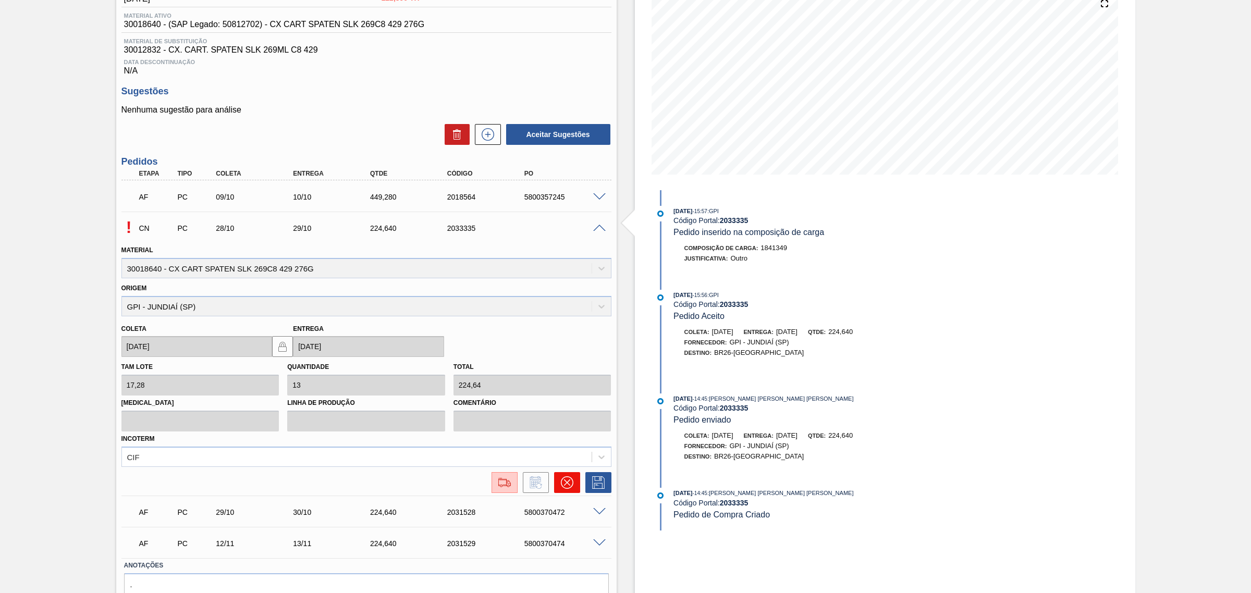
click at [566, 487] on icon at bounding box center [567, 483] width 13 height 13
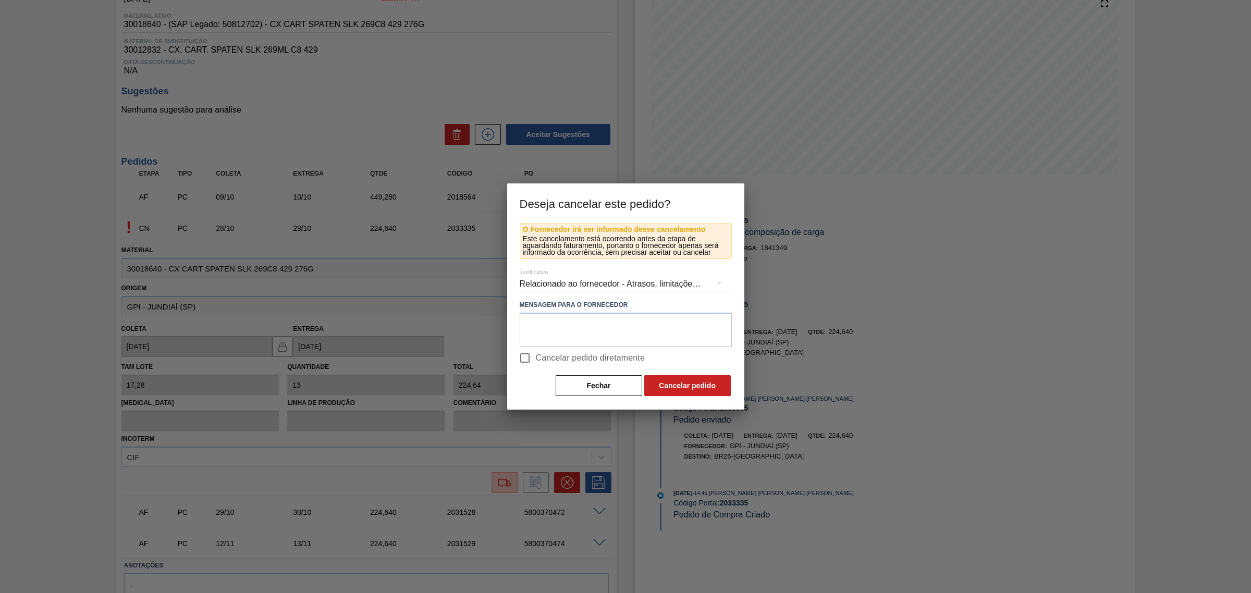
click at [548, 361] on span "Cancelar pedido diretamente" at bounding box center [590, 358] width 109 height 13
click at [536, 361] on input "Cancelar pedido diretamente" at bounding box center [525, 358] width 22 height 22
checkbox input "true"
click at [668, 392] on button "Cancelar pedido" at bounding box center [687, 385] width 87 height 21
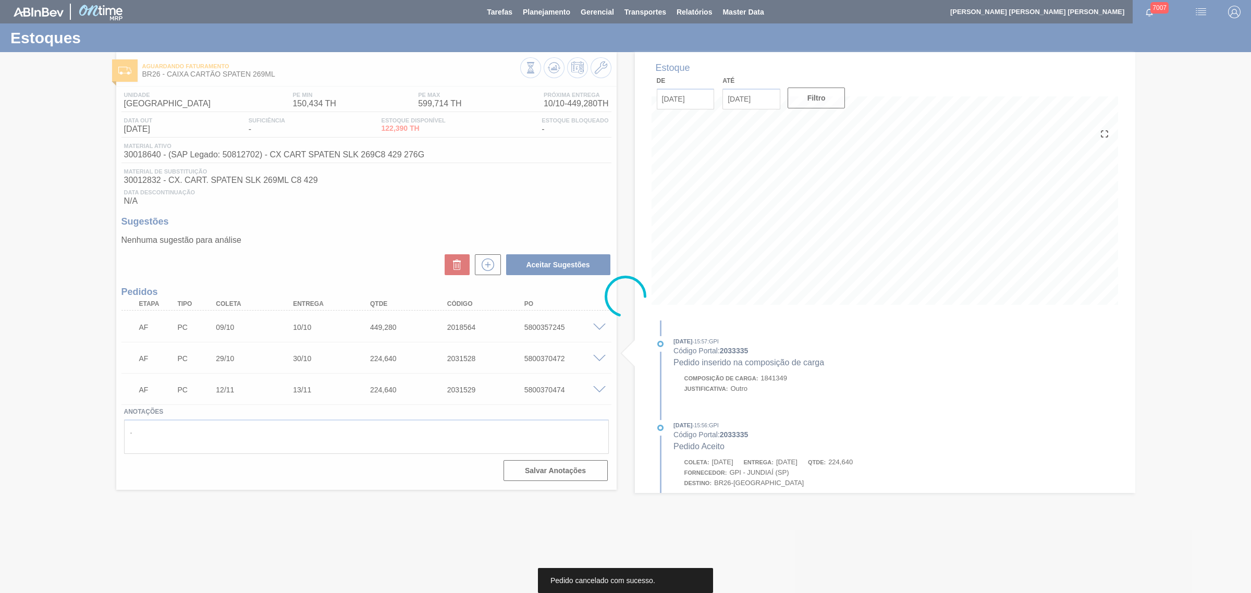
scroll to position [0, 0]
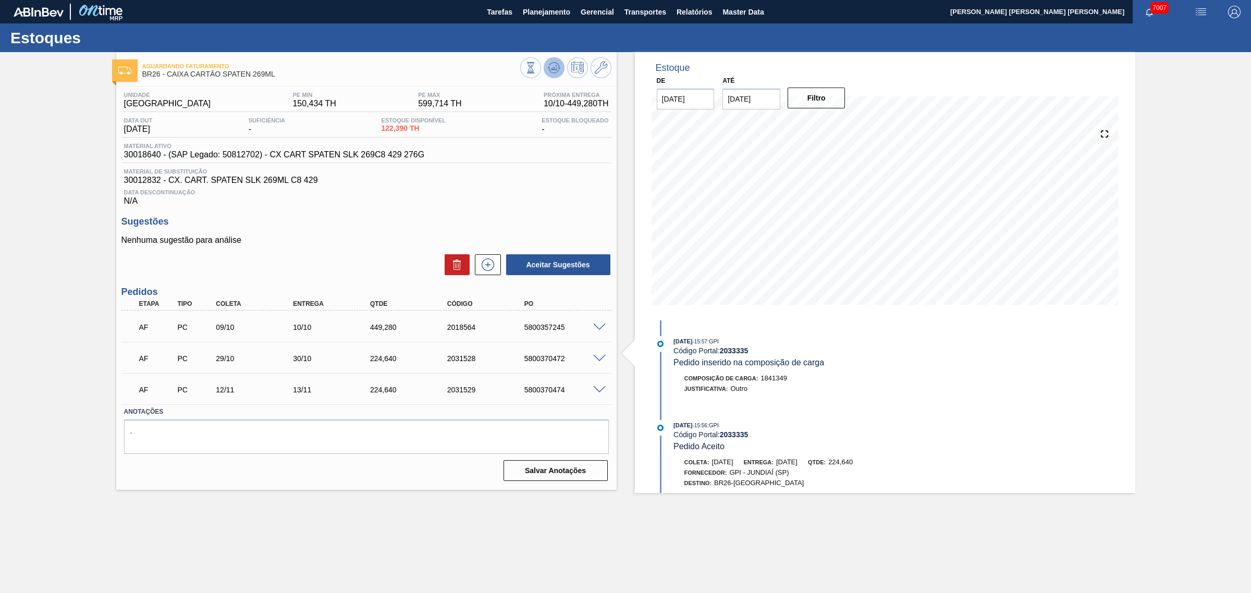
click at [560, 59] on button at bounding box center [554, 67] width 21 height 21
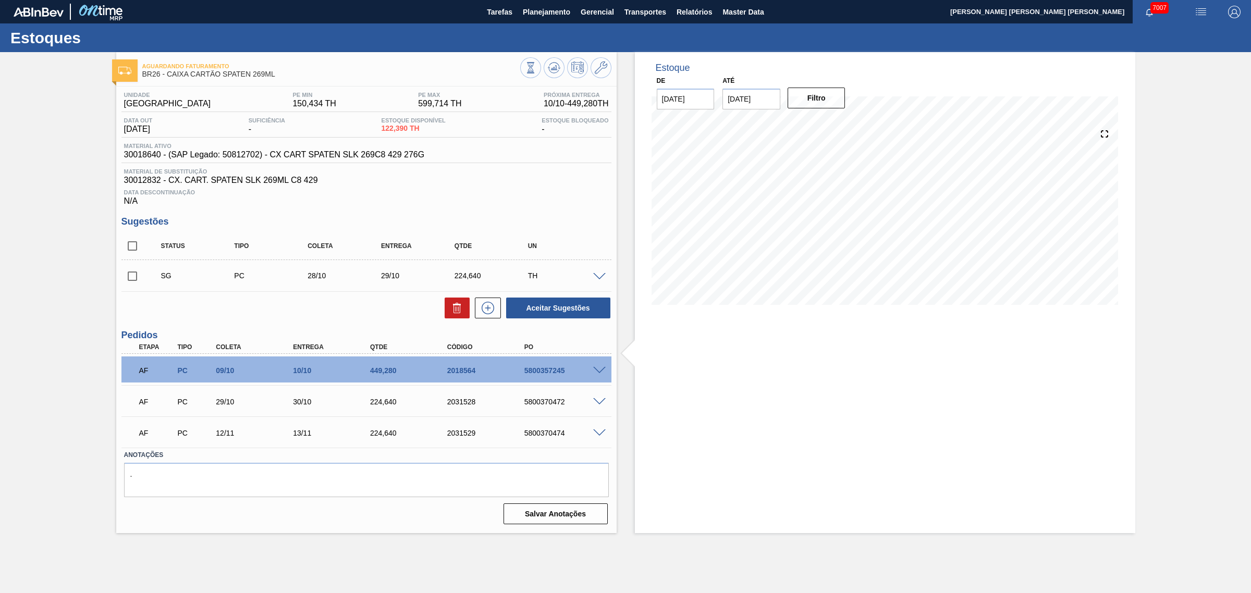
click at [593, 402] on div at bounding box center [601, 401] width 21 height 8
click at [598, 404] on span at bounding box center [599, 402] width 13 height 8
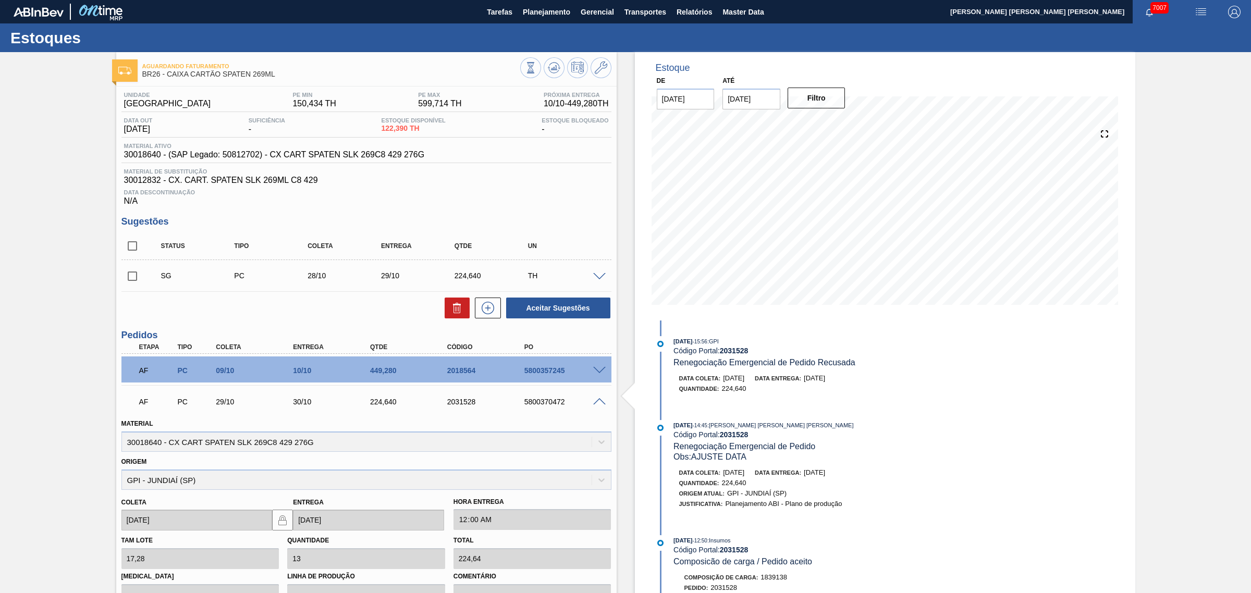
scroll to position [130, 0]
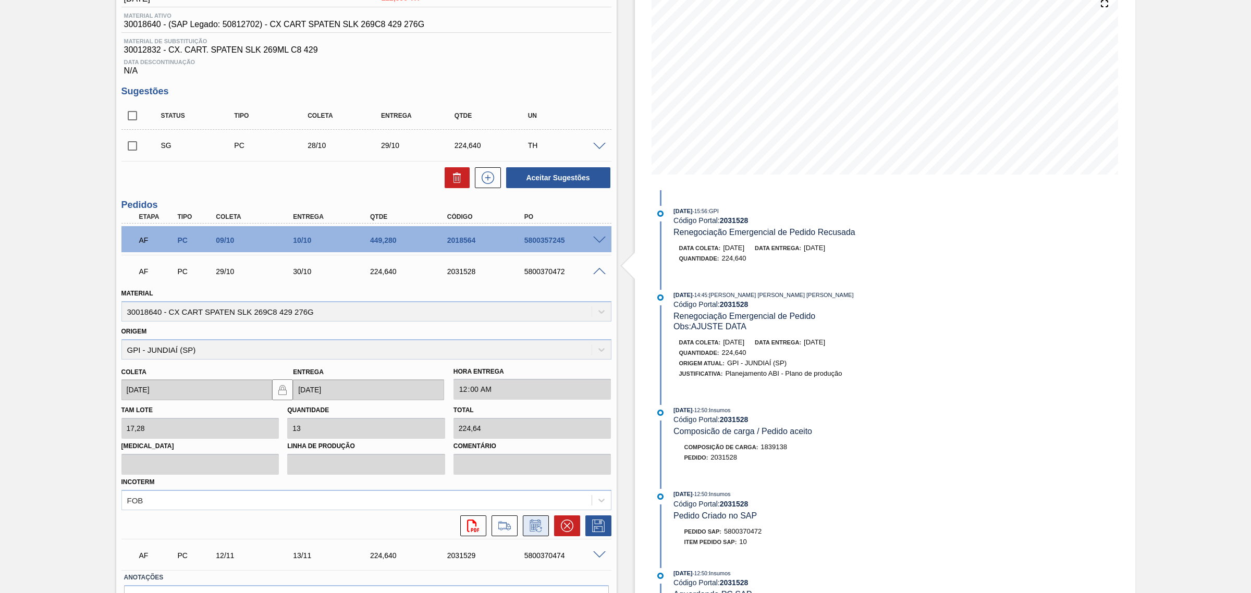
click at [540, 530] on icon at bounding box center [539, 530] width 6 height 6
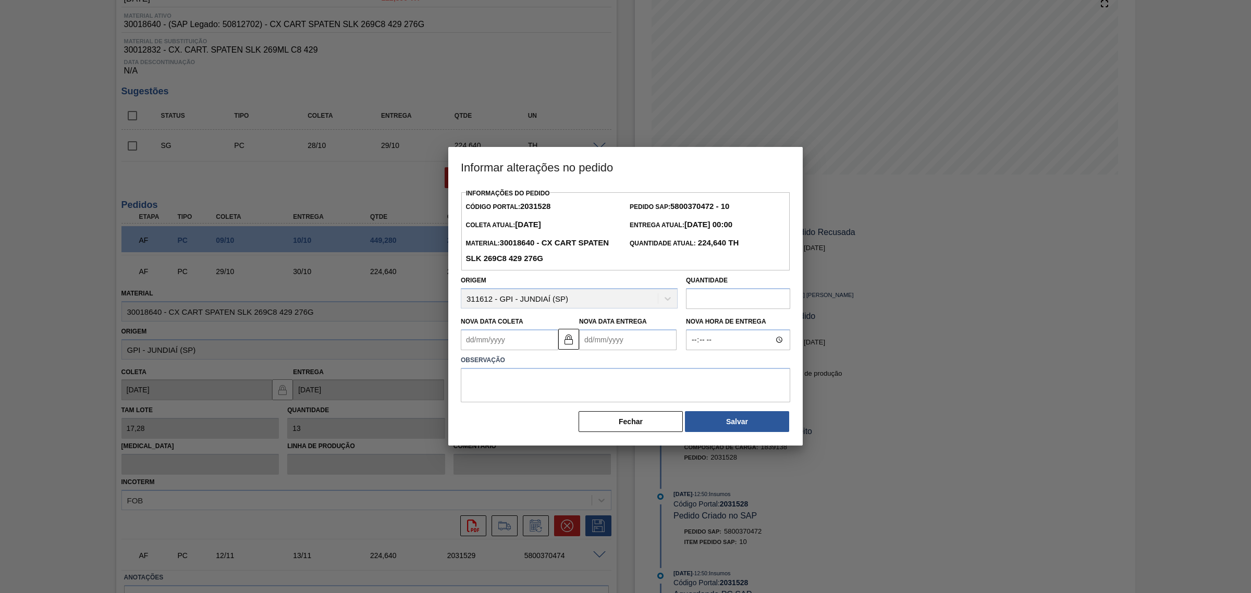
click at [612, 344] on Entrega2031528 "Nova Data Entrega" at bounding box center [627, 339] width 97 height 21
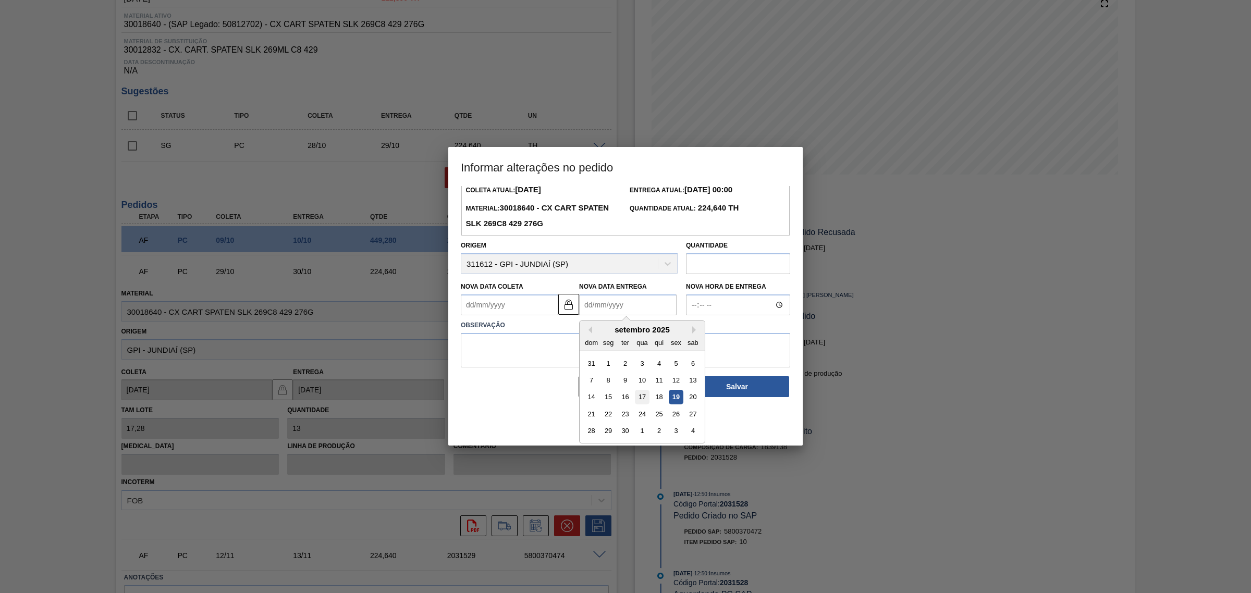
click at [641, 401] on div "17" at bounding box center [642, 397] width 14 height 14
type Coleta2031528 "[DATE]"
type Entrega2031528 "[DATE]"
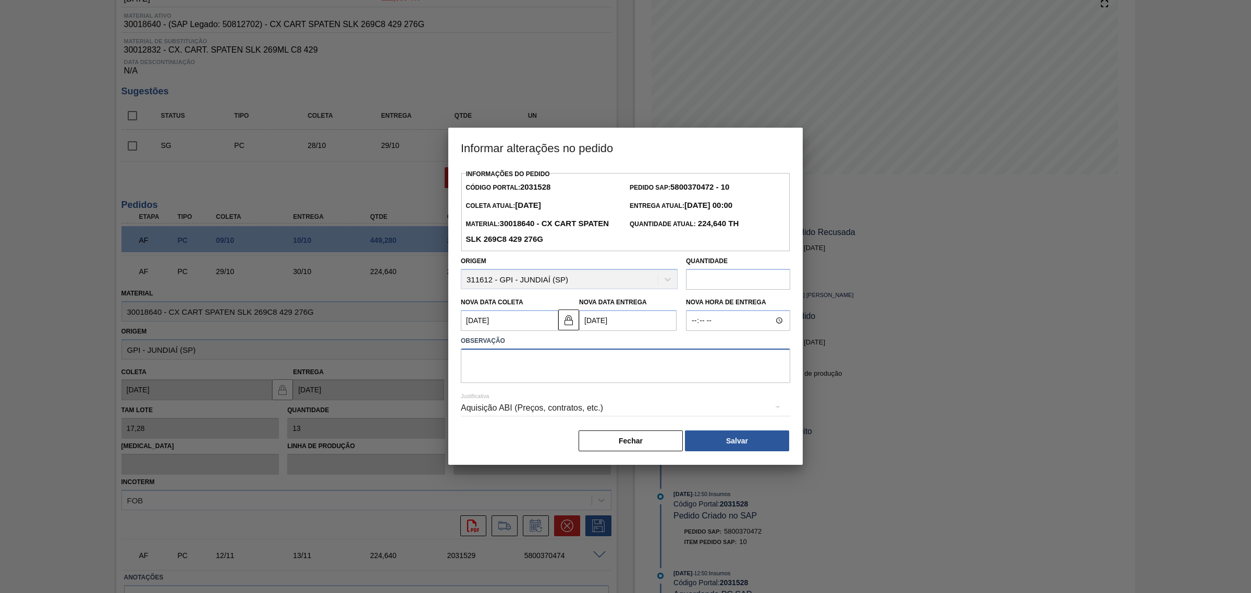
click at [593, 375] on textarea at bounding box center [625, 366] width 329 height 34
click at [612, 329] on Entrega2031528 "17/09/2025" at bounding box center [627, 320] width 97 height 21
click at [619, 412] on div "16" at bounding box center [625, 413] width 14 height 14
type Coleta2031528 "15/09/2025"
type Entrega2031528 "16/09/2025"
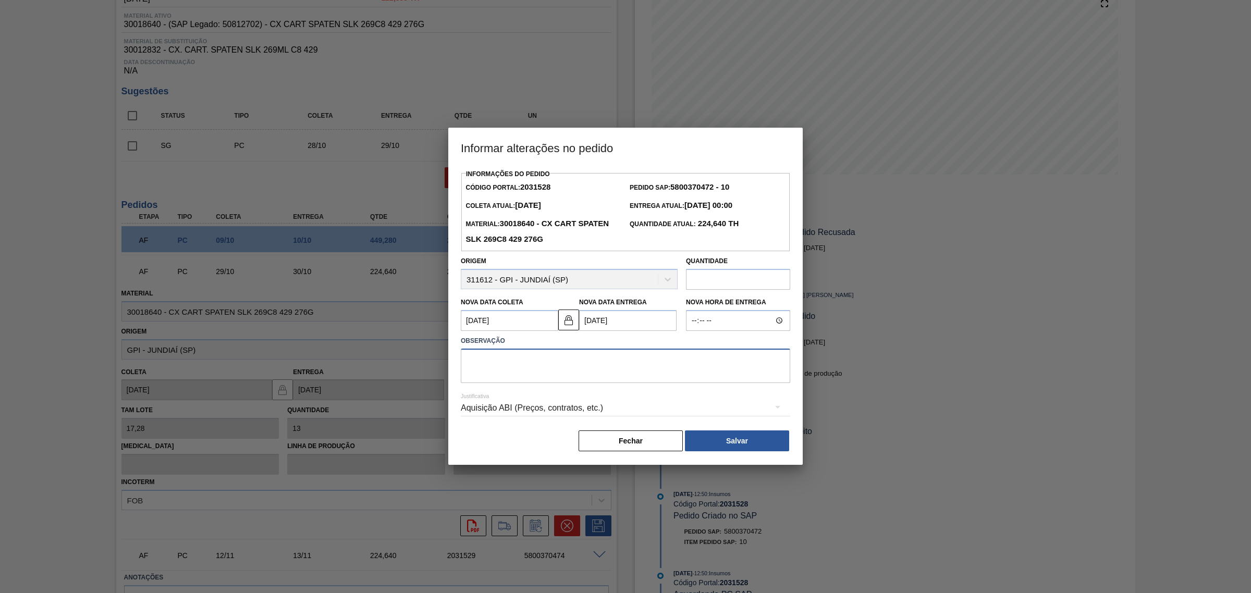
click at [564, 371] on textarea at bounding box center [625, 366] width 329 height 34
type textarea "AJUSTE DATA"
click at [556, 408] on div "Aquisição ABI (Preços, contratos, etc.)" at bounding box center [625, 408] width 329 height 29
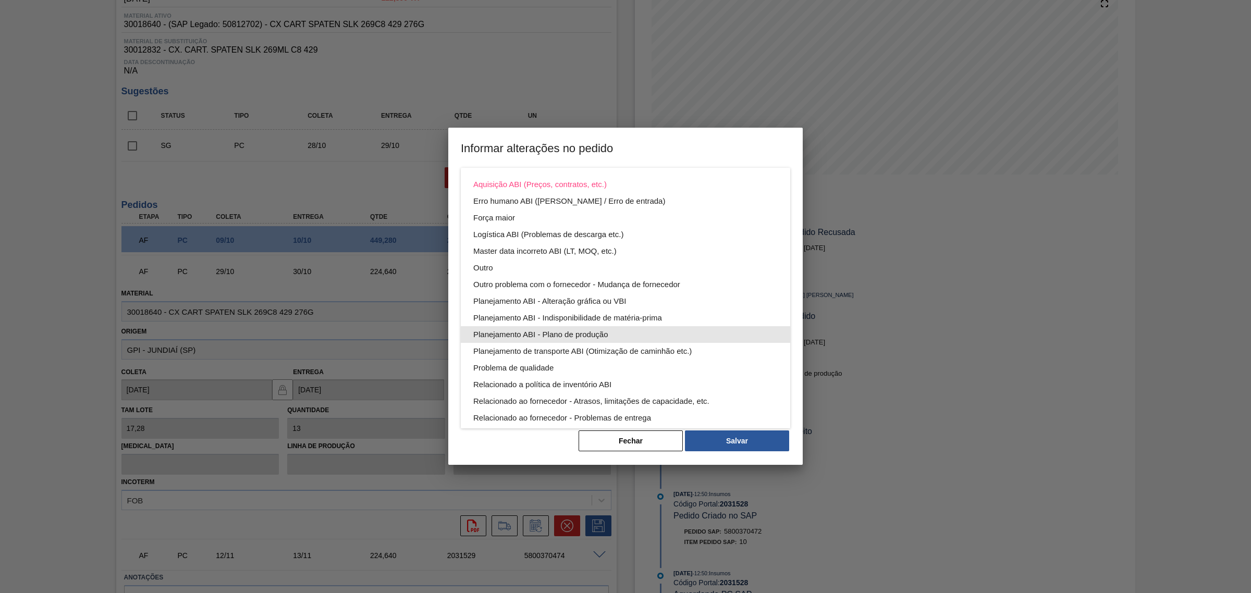
click at [602, 330] on div "Planejamento ABI - Plano de produção" at bounding box center [625, 334] width 304 height 17
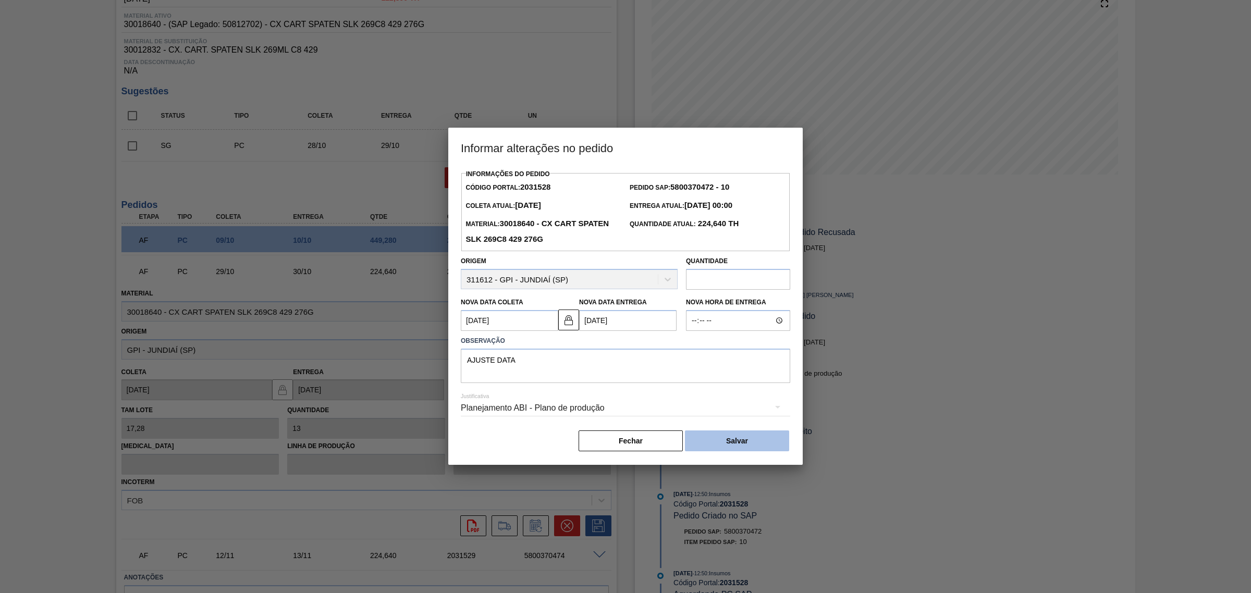
click at [721, 438] on button "Salvar" at bounding box center [737, 441] width 104 height 21
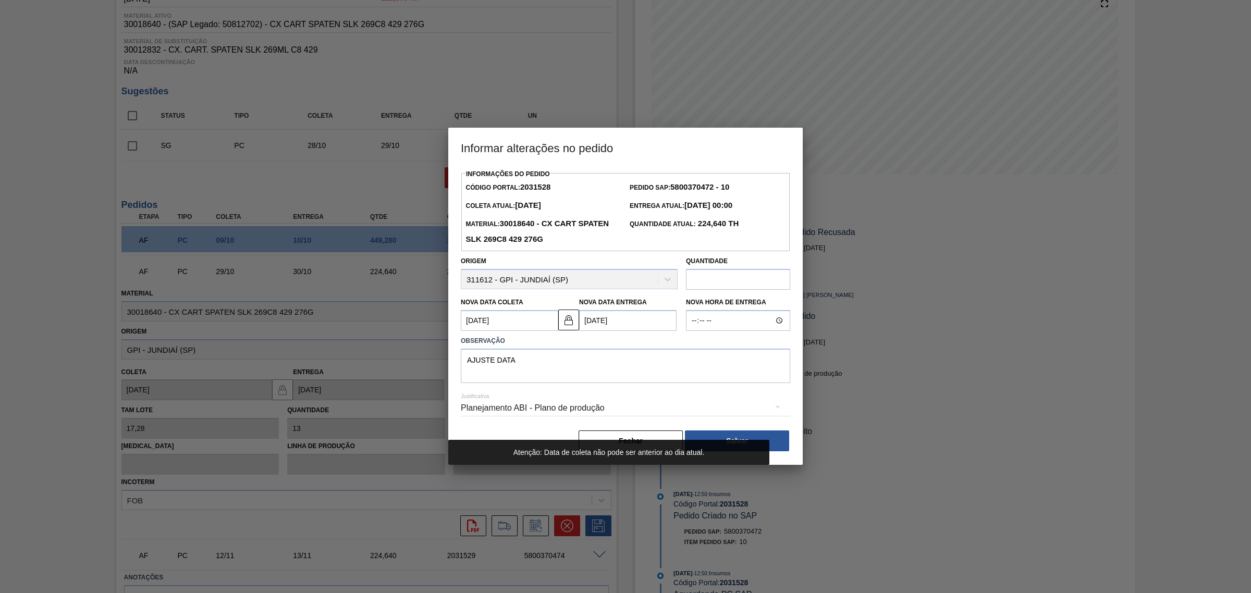
drag, startPoint x: 594, startPoint y: 318, endPoint x: 595, endPoint y: 333, distance: 14.6
click at [594, 319] on Entrega2031528 "16/09/2025" at bounding box center [627, 320] width 97 height 21
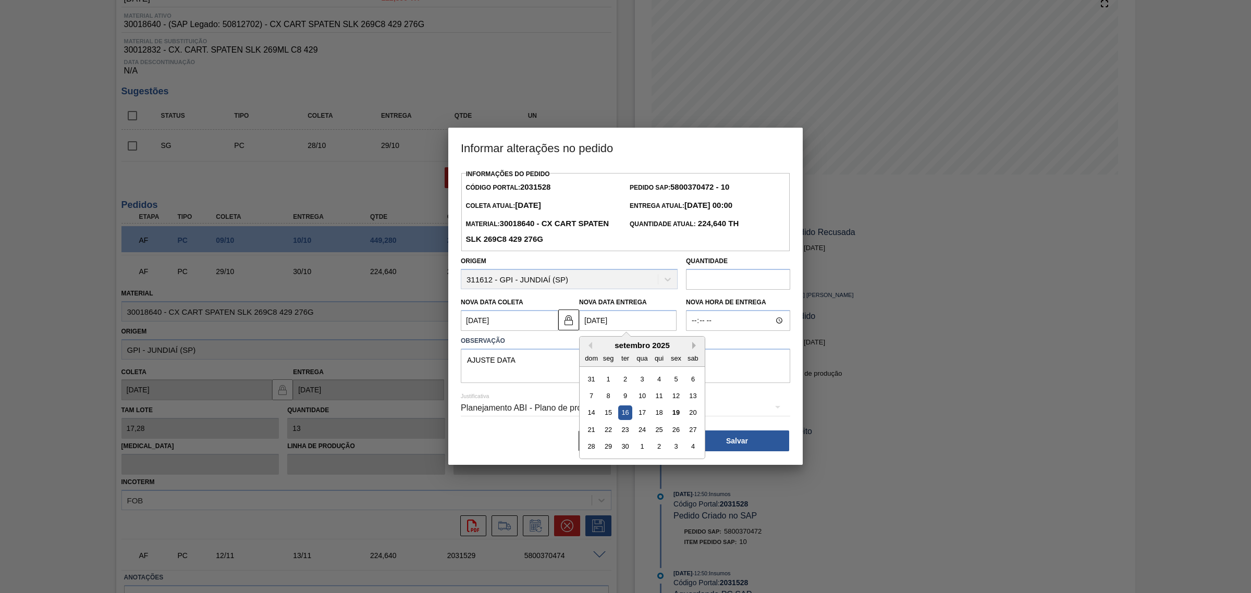
click at [693, 343] on button "Next Month" at bounding box center [695, 345] width 7 height 7
click at [658, 413] on div "16" at bounding box center [659, 413] width 14 height 14
type Coleta2031528 "15/10/2025"
type Entrega2031528 "16/10/2025"
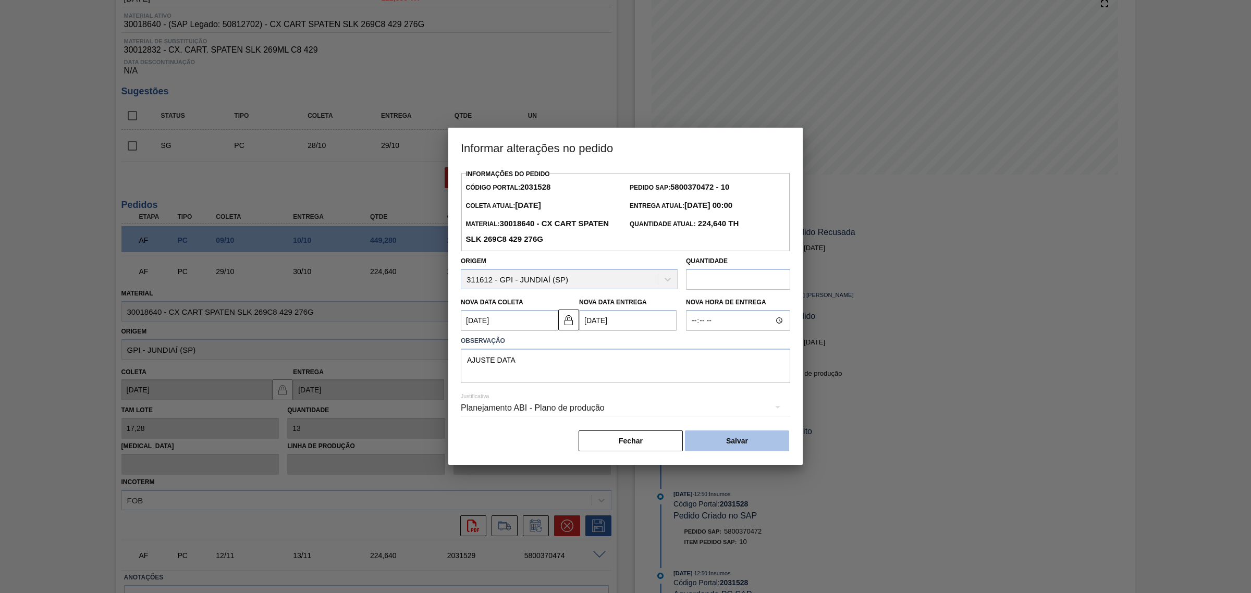
click at [722, 439] on button "Salvar" at bounding box center [737, 441] width 104 height 21
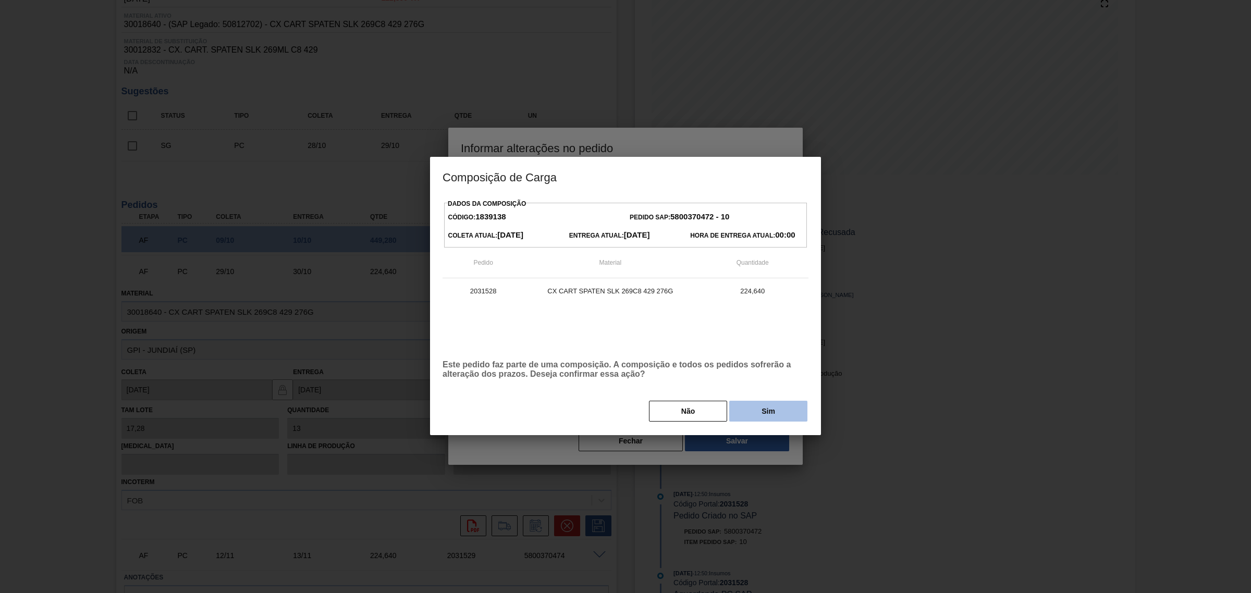
click at [749, 408] on button "Sim" at bounding box center [768, 411] width 78 height 21
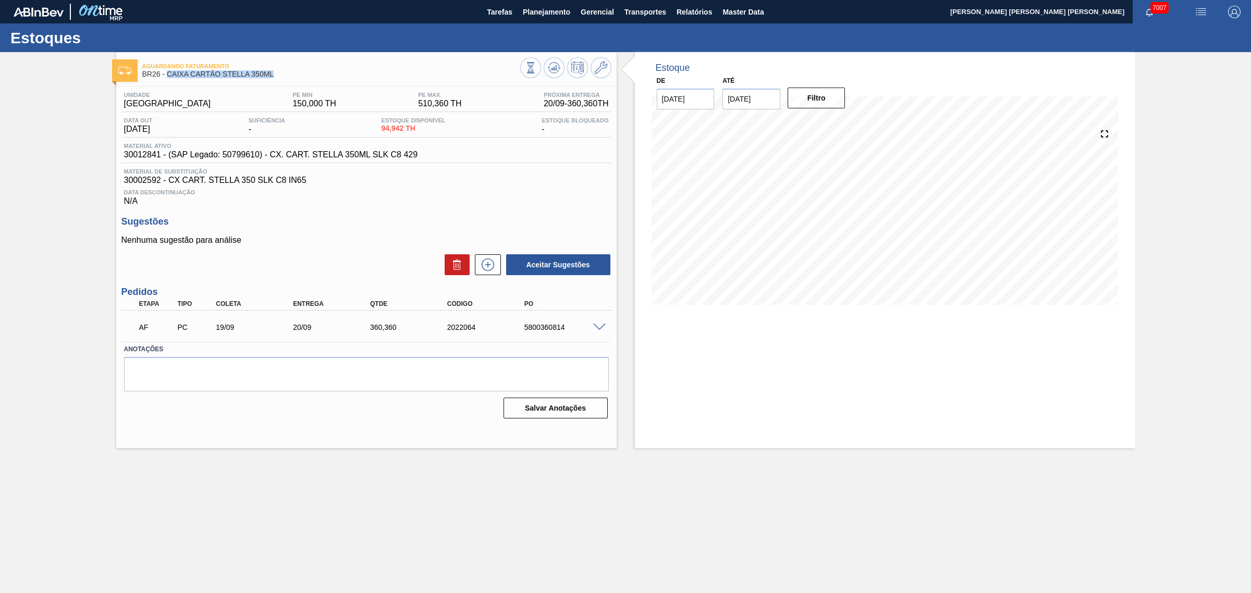
drag, startPoint x: 280, startPoint y: 75, endPoint x: 167, endPoint y: 77, distance: 113.2
click at [167, 77] on span "BR26 - CAIXA CARTÃO STELLA 350ML" at bounding box center [331, 74] width 378 height 8
copy span "CAIXA CARTÃO STELLA 350ML"
click at [493, 267] on icon at bounding box center [488, 265] width 13 height 13
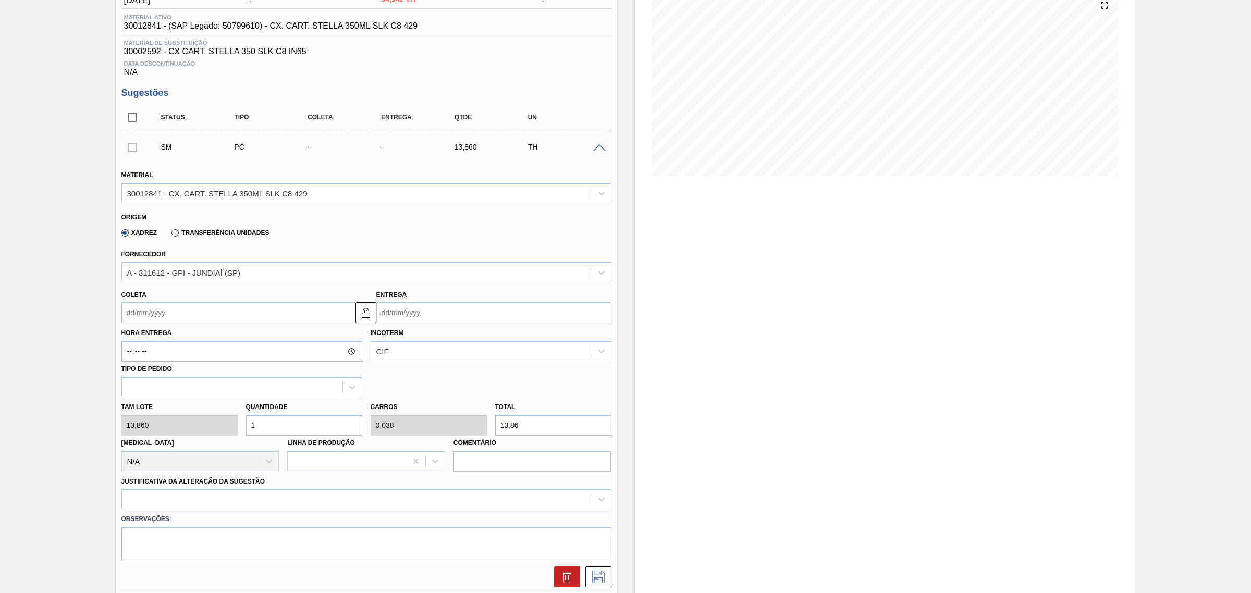
scroll to position [130, 0]
click at [430, 313] on input "Entrega" at bounding box center [493, 311] width 234 height 21
click at [494, 335] on button "Next Month" at bounding box center [493, 336] width 7 height 7
drag, startPoint x: 467, startPoint y: 441, endPoint x: 462, endPoint y: 436, distance: 6.6
click at [468, 441] on div "31" at bounding box center [473, 438] width 14 height 14
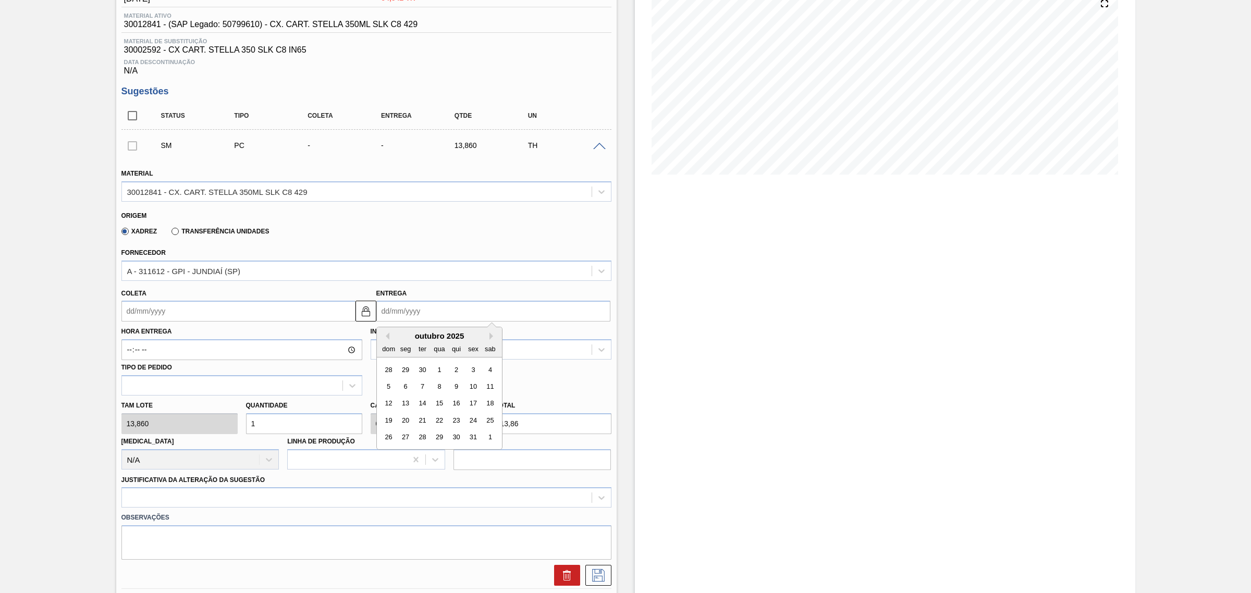
type input "[DATE]"
type input "31/10/2025"
click at [361, 491] on div at bounding box center [366, 497] width 490 height 20
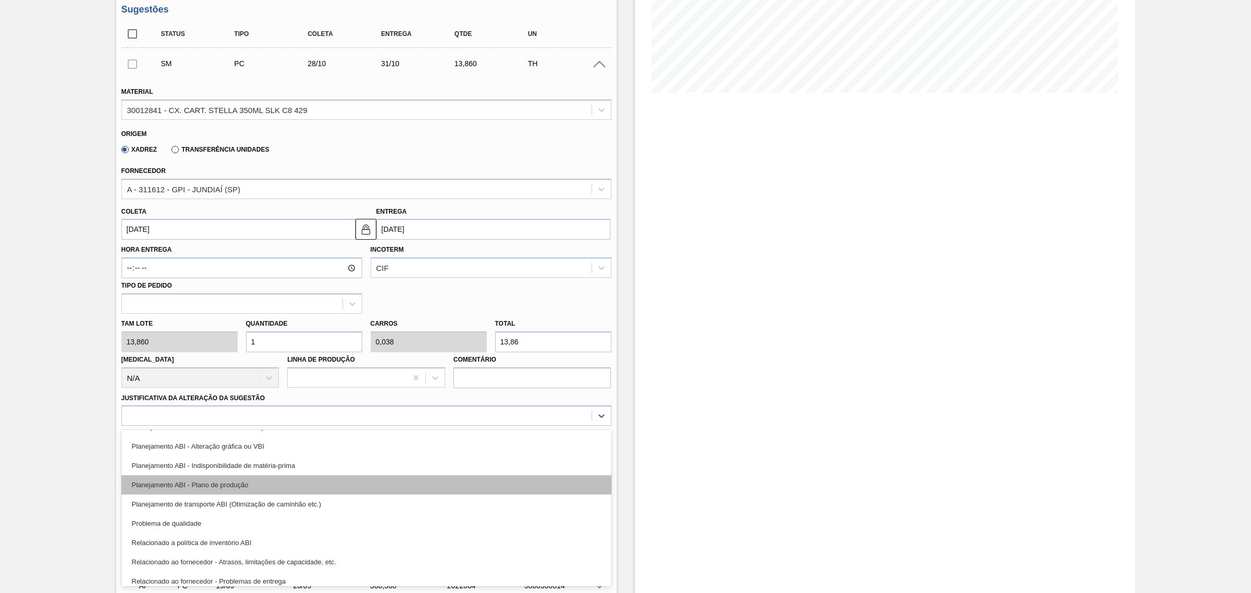
click at [310, 488] on div "Planejamento ABI - Plano de produção" at bounding box center [366, 484] width 490 height 19
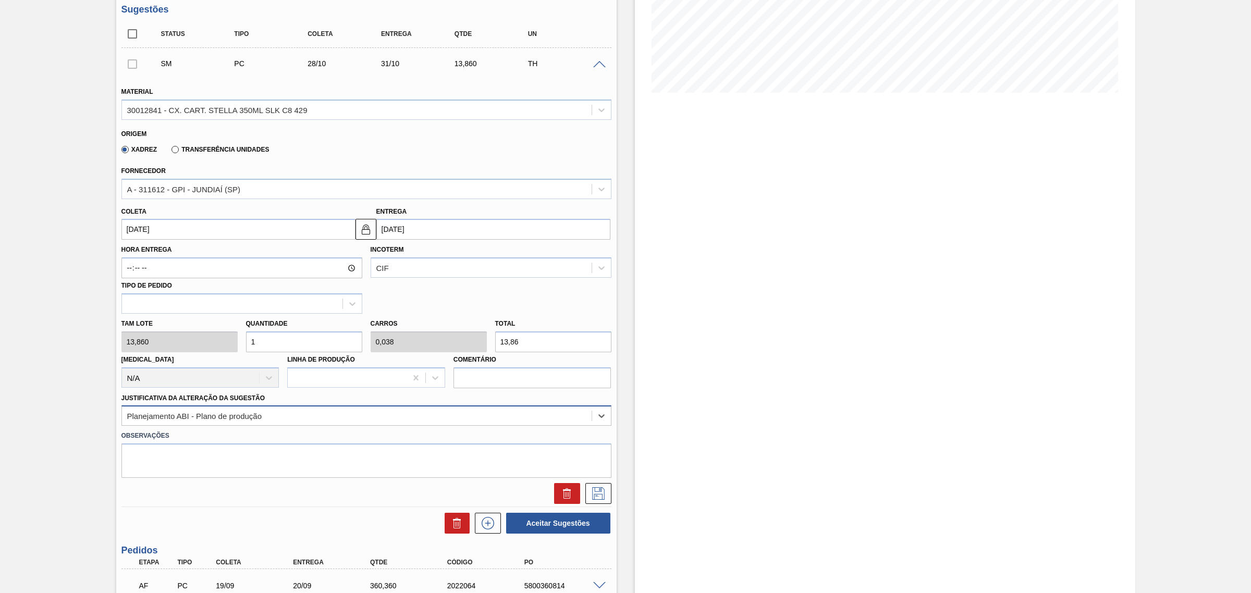
click at [493, 424] on div "Planejamento ABI - Plano de produção" at bounding box center [357, 416] width 470 height 15
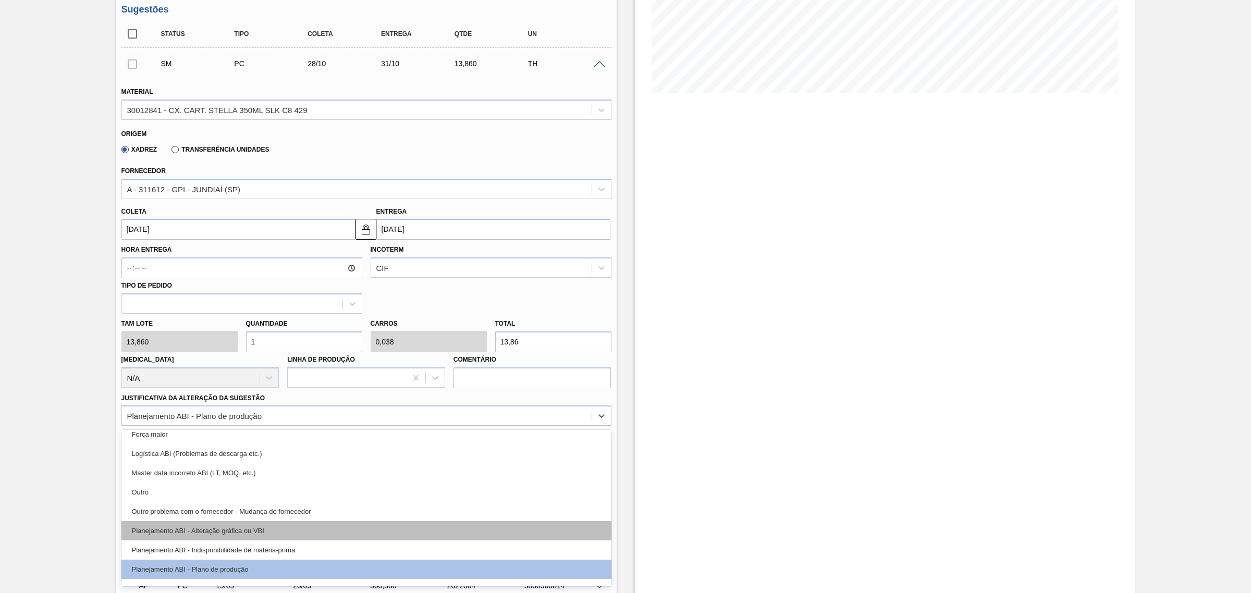
scroll to position [65, 0]
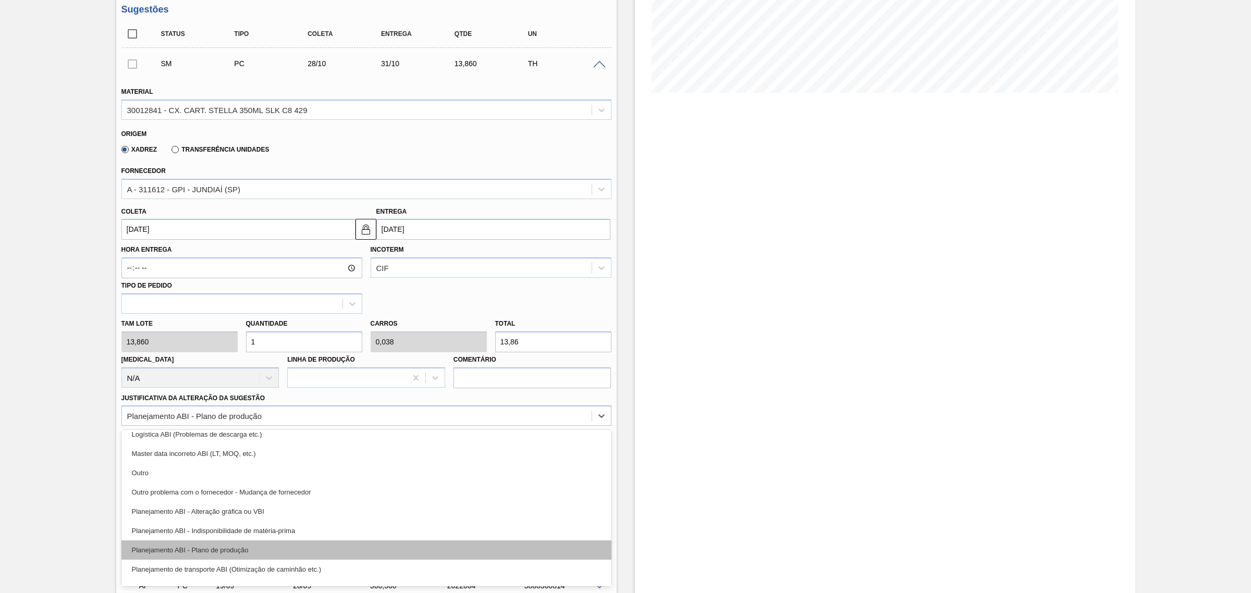
click at [389, 548] on div "Planejamento ABI - Plano de produção" at bounding box center [366, 550] width 490 height 19
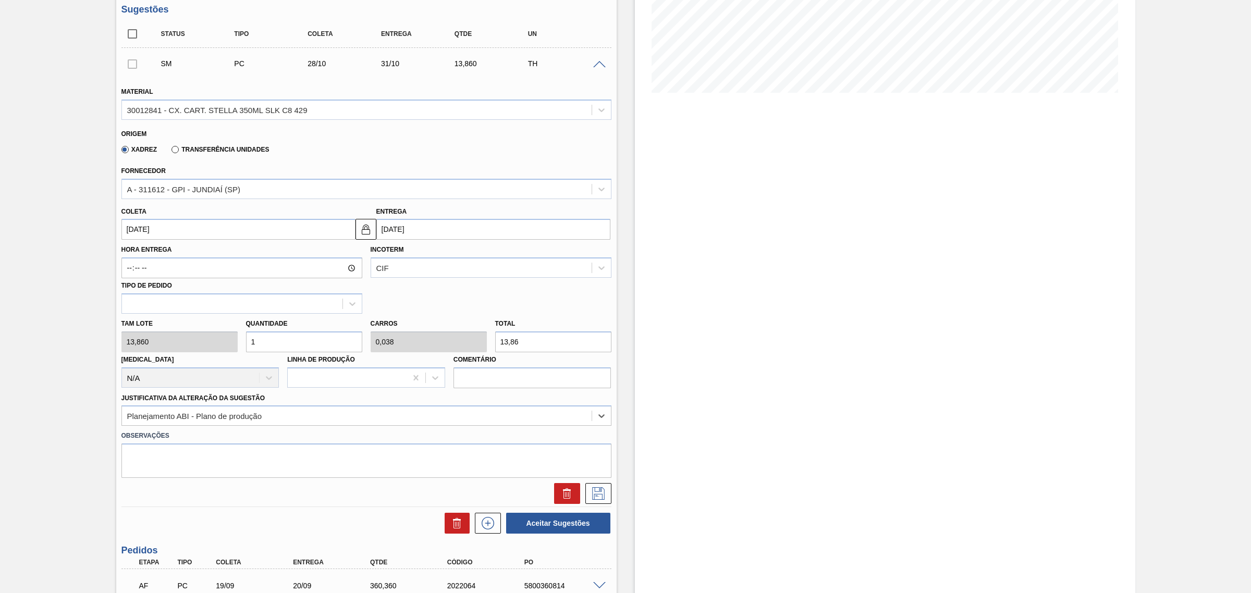
click at [523, 340] on input "13,86" at bounding box center [553, 342] width 116 height 21
type input "0,216"
type input "0,008"
type input "3"
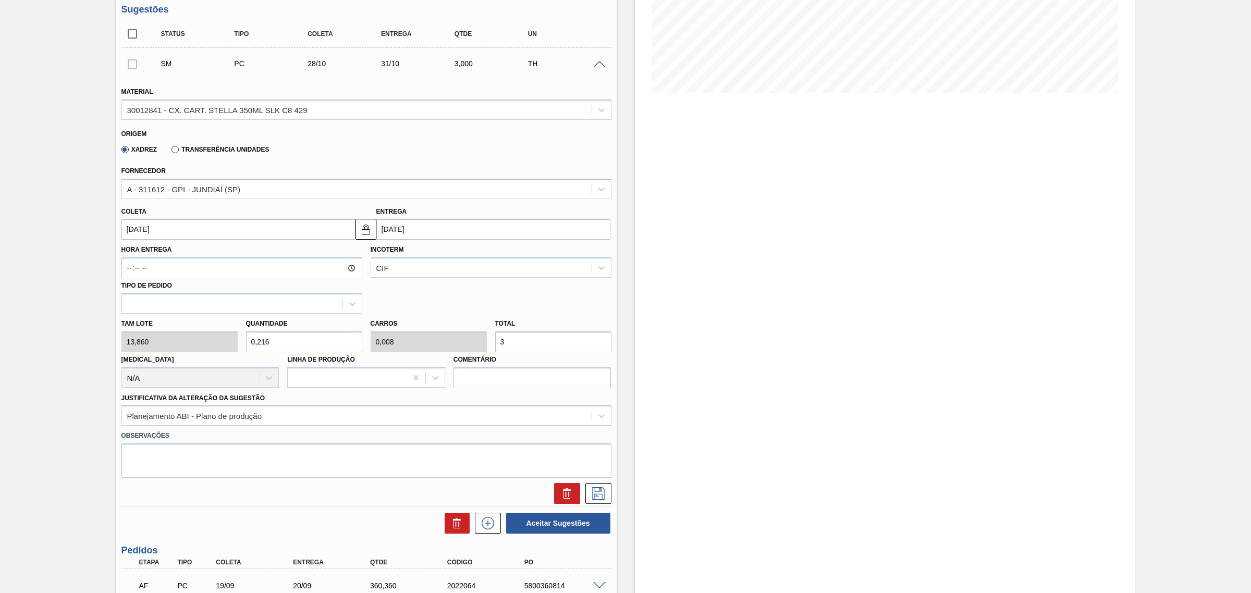
type input "2,597"
type input "0,1"
type input "36"
type input "25,974"
type input "0,999"
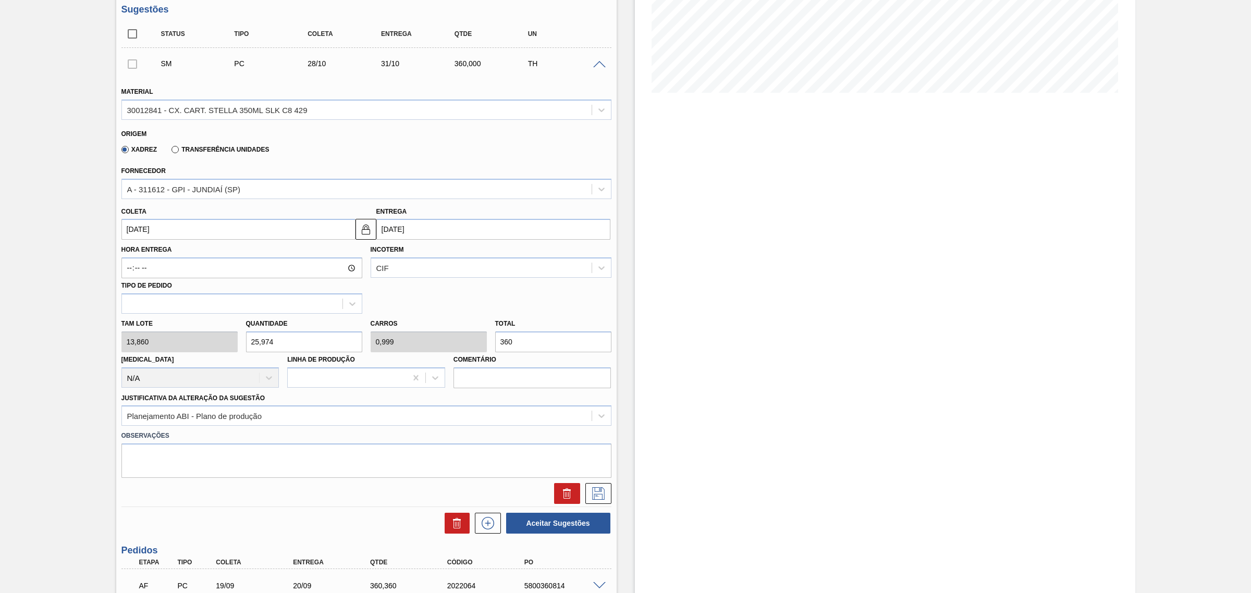
type input "360,"
type input "25,996"
type input "1"
type input "360,3"
type input "26"
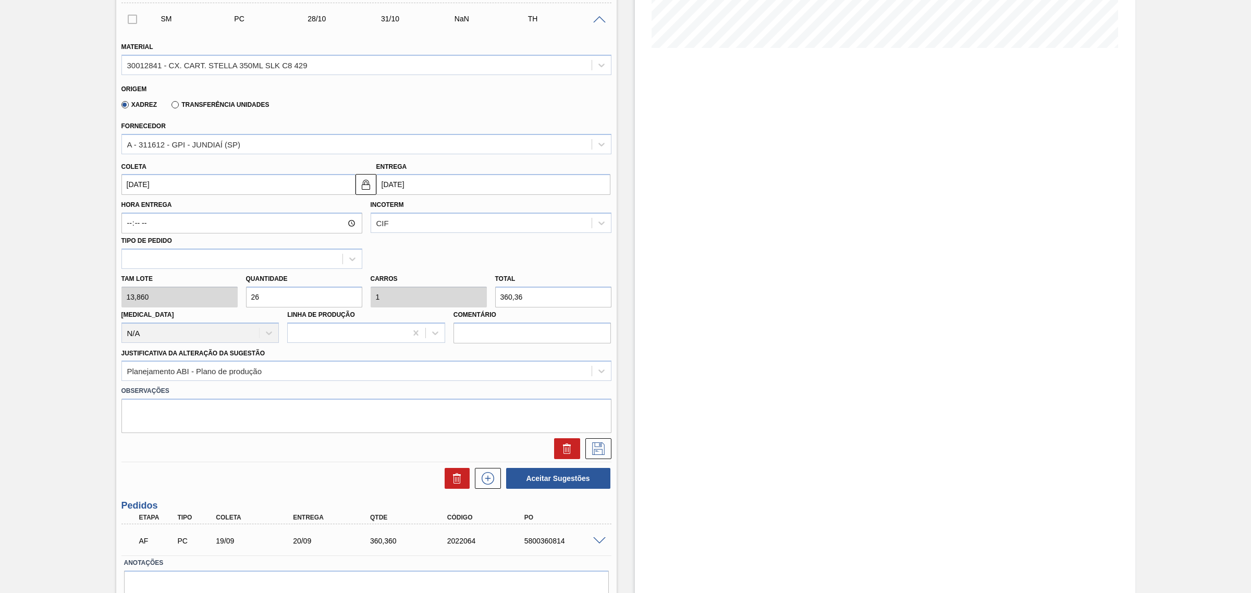
scroll to position [277, 0]
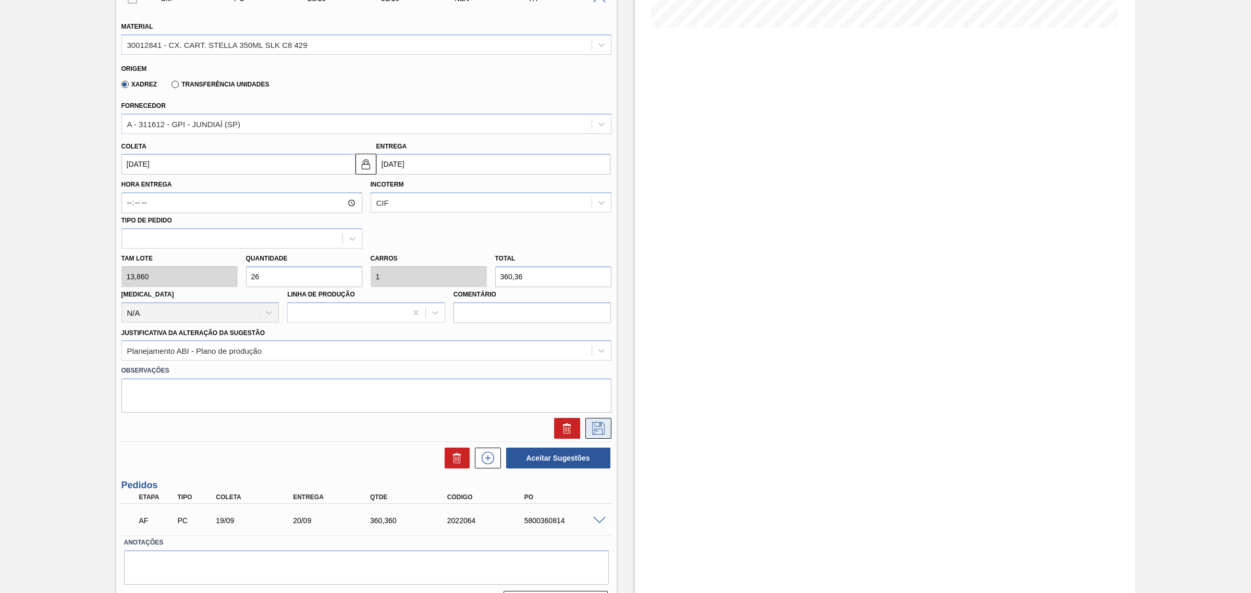
type input "360,36"
click at [592, 437] on button at bounding box center [598, 428] width 26 height 21
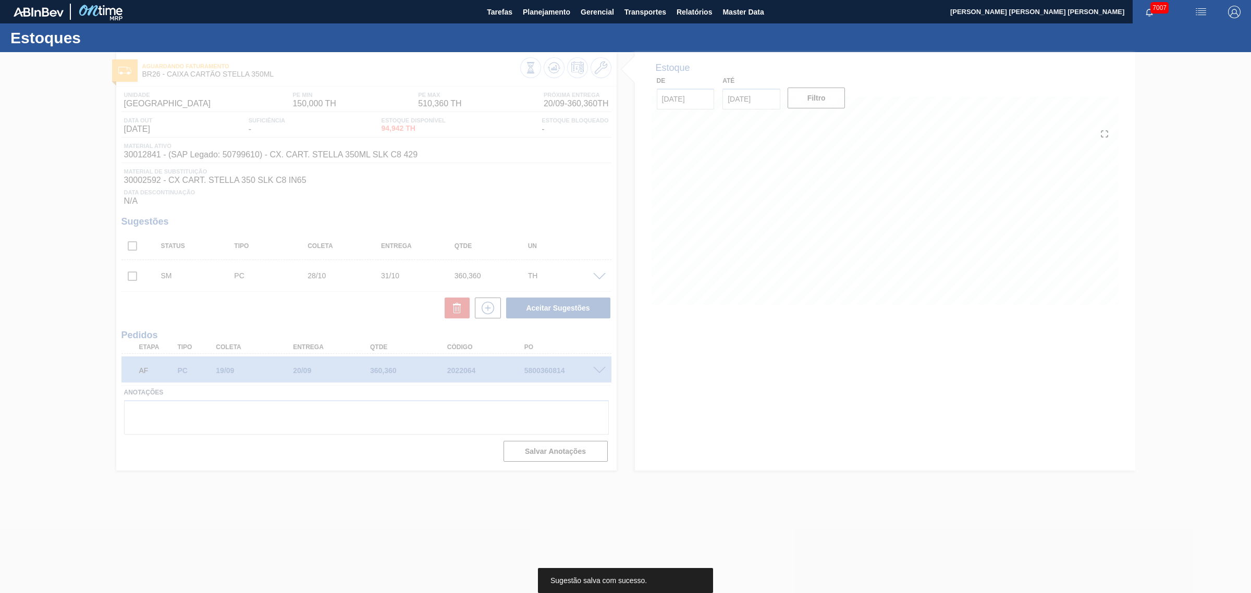
scroll to position [0, 0]
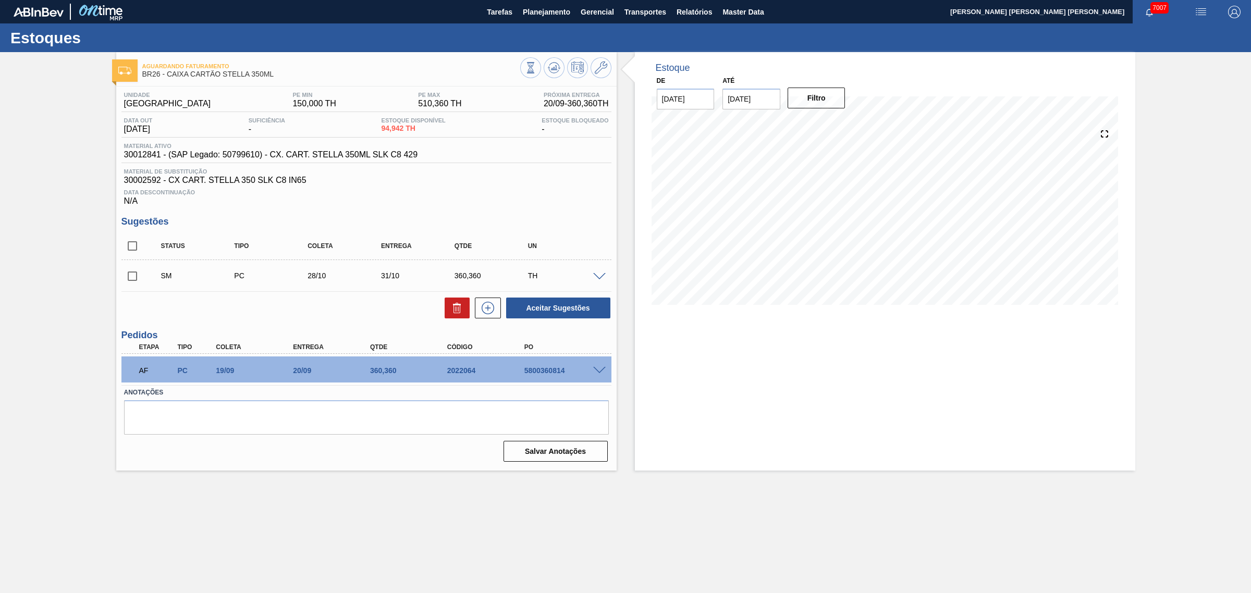
click at [597, 280] on span at bounding box center [599, 277] width 13 height 8
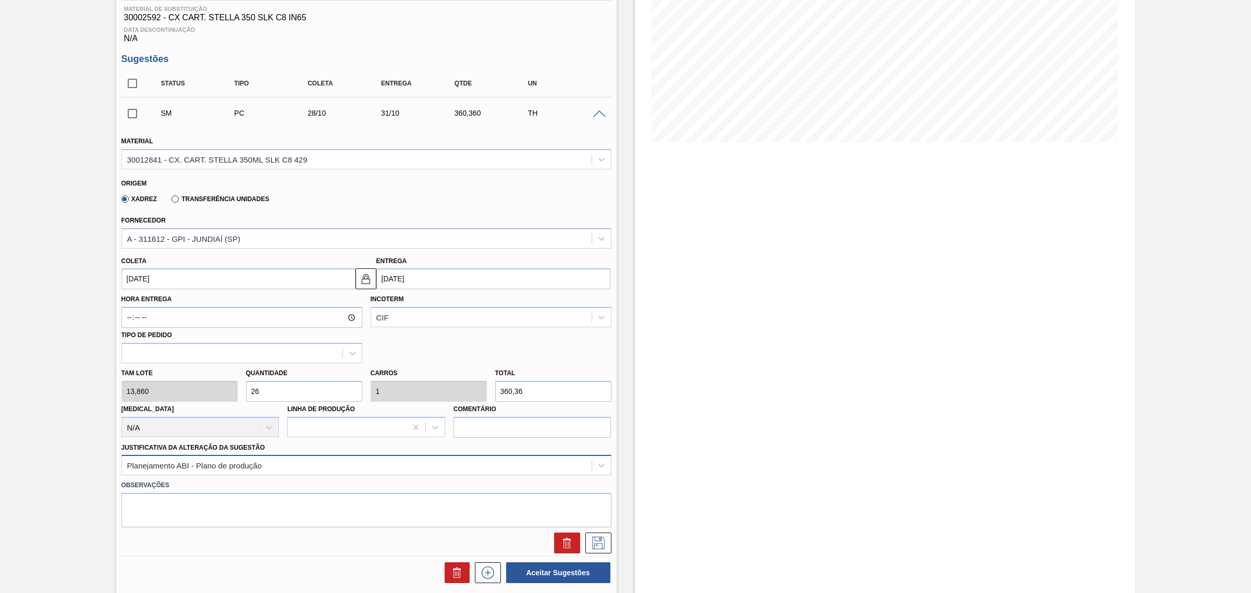
scroll to position [196, 0]
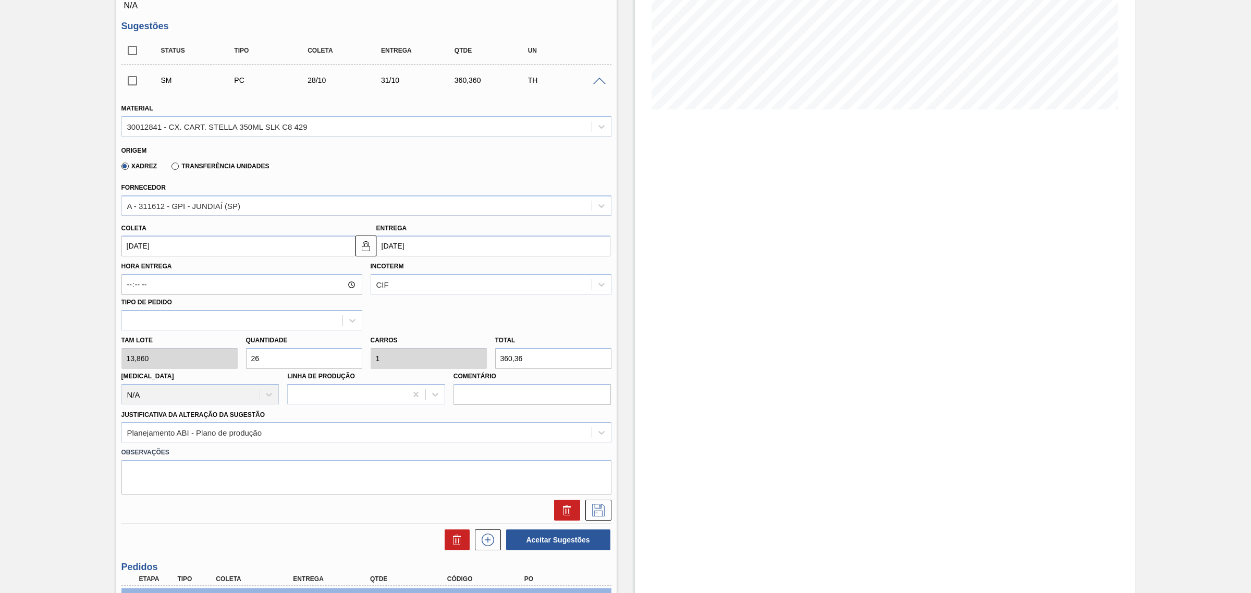
click at [273, 367] on input "26" at bounding box center [304, 358] width 116 height 21
type input "1"
type input "0,038"
type input "13,86"
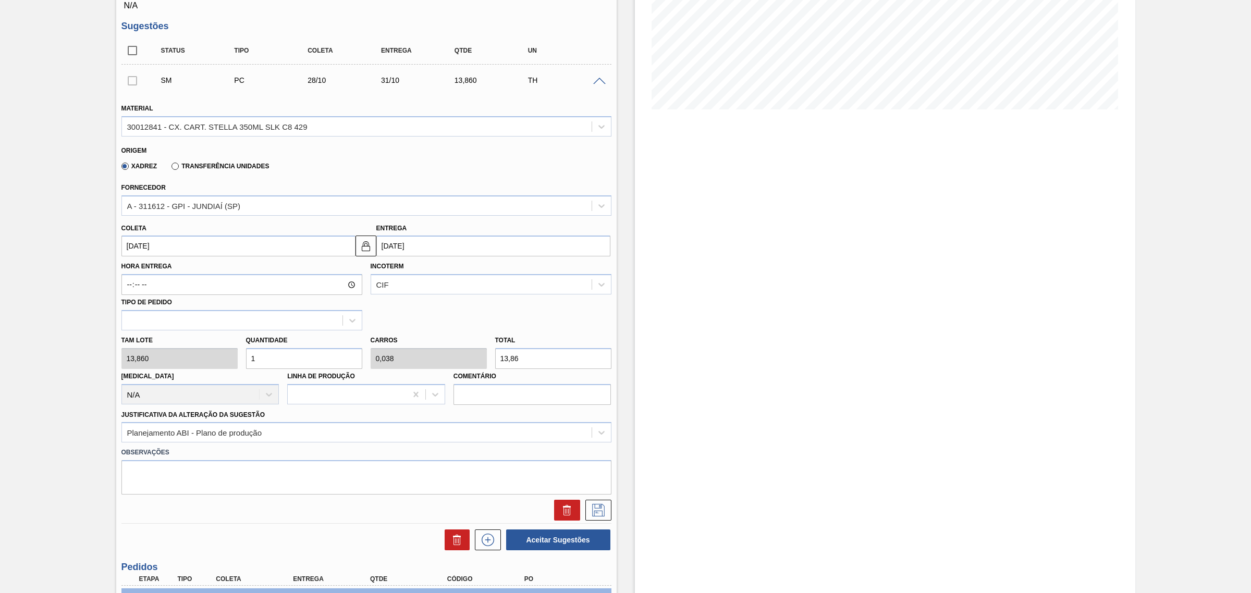
type input "13"
type input "0,5"
type input "180,18"
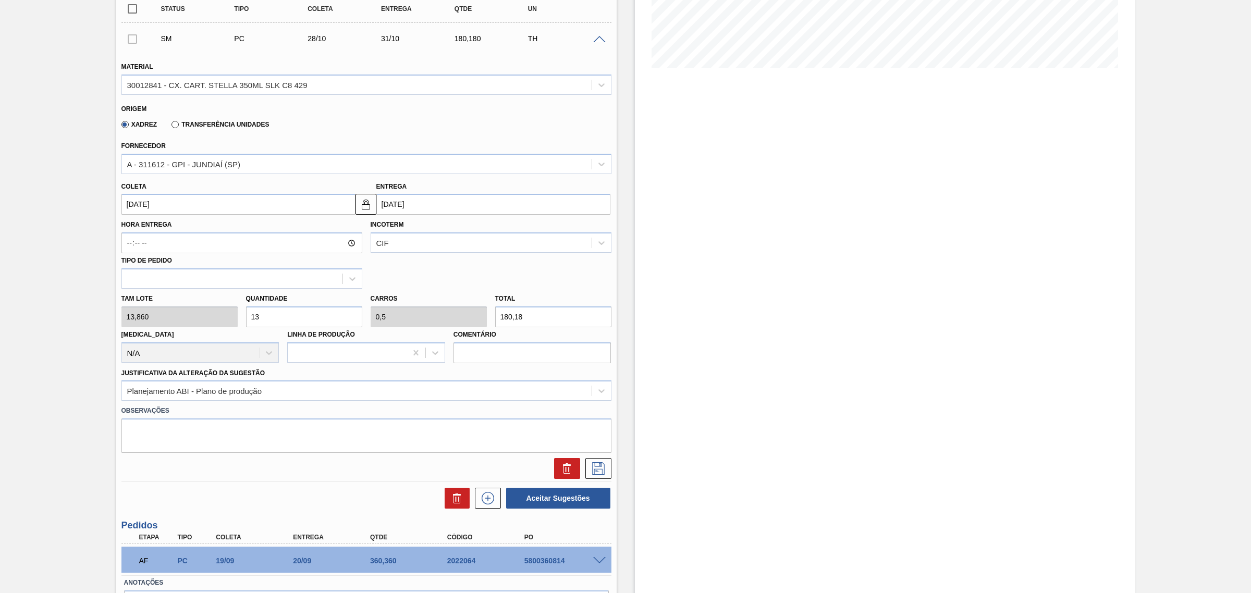
scroll to position [261, 0]
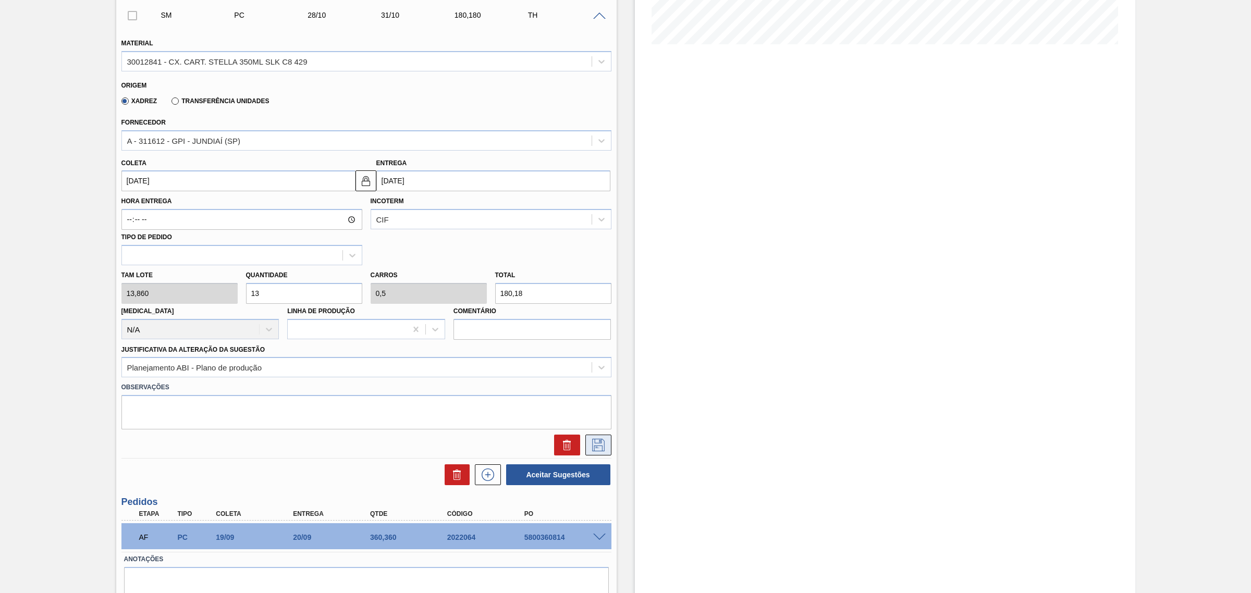
type input "13"
click at [602, 442] on icon at bounding box center [598, 445] width 17 height 13
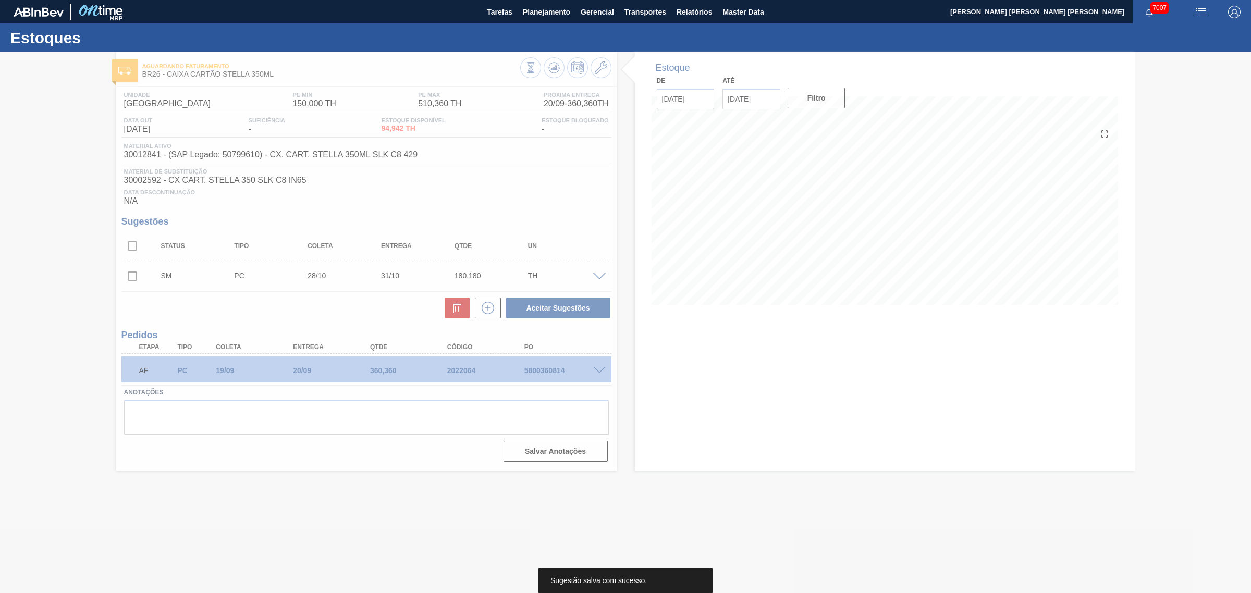
scroll to position [0, 0]
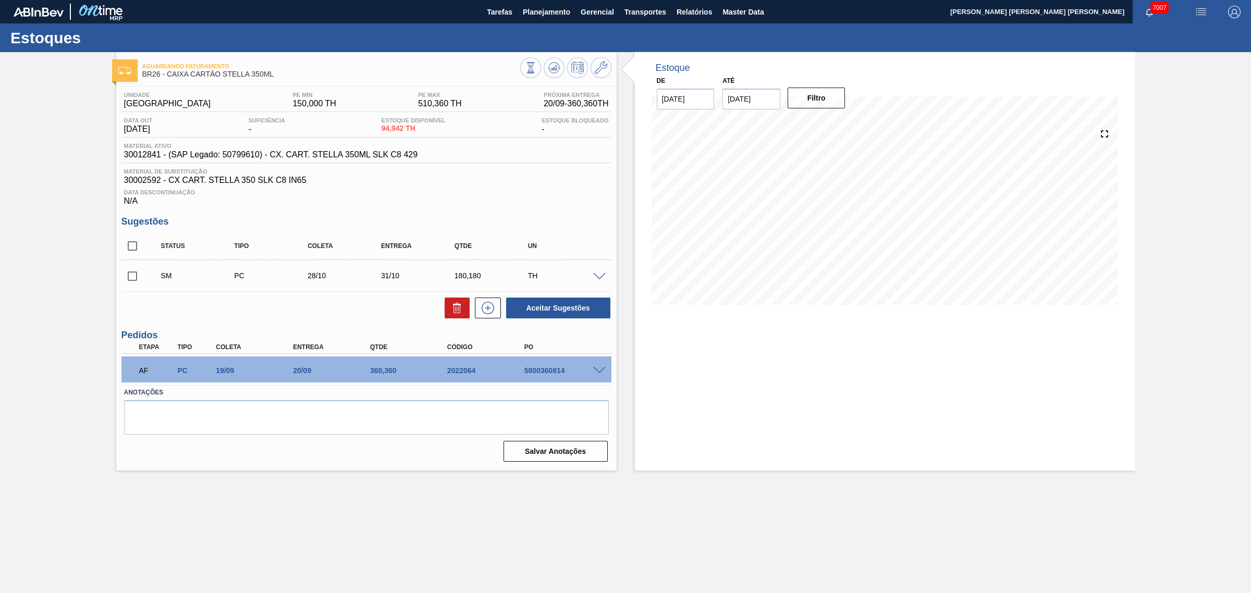
click at [131, 249] on input "checkbox" at bounding box center [132, 246] width 22 height 22
checkbox input "true"
click at [524, 306] on button "Aceitar Sugestões" at bounding box center [558, 308] width 104 height 21
checkbox input "false"
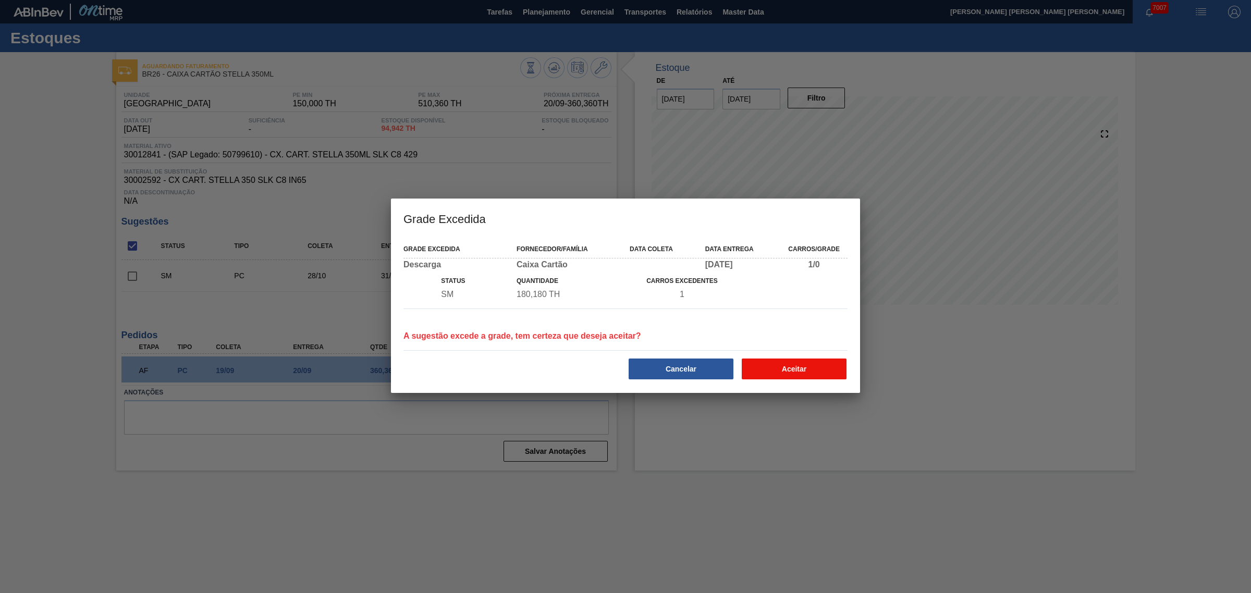
click at [786, 369] on button "Aceitar" at bounding box center [794, 369] width 105 height 21
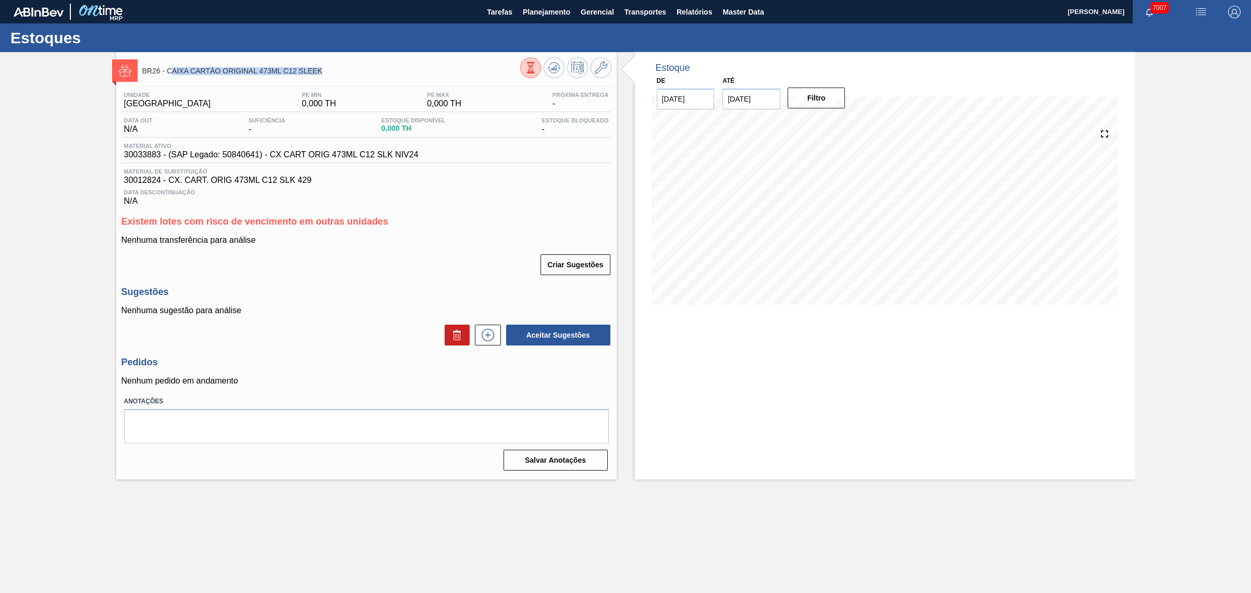
drag, startPoint x: 329, startPoint y: 67, endPoint x: 170, endPoint y: 77, distance: 159.9
click at [170, 77] on div "BR26 - CAIXA CARTÃO ORIGINAL 473ML C12 SLEEK" at bounding box center [331, 70] width 378 height 23
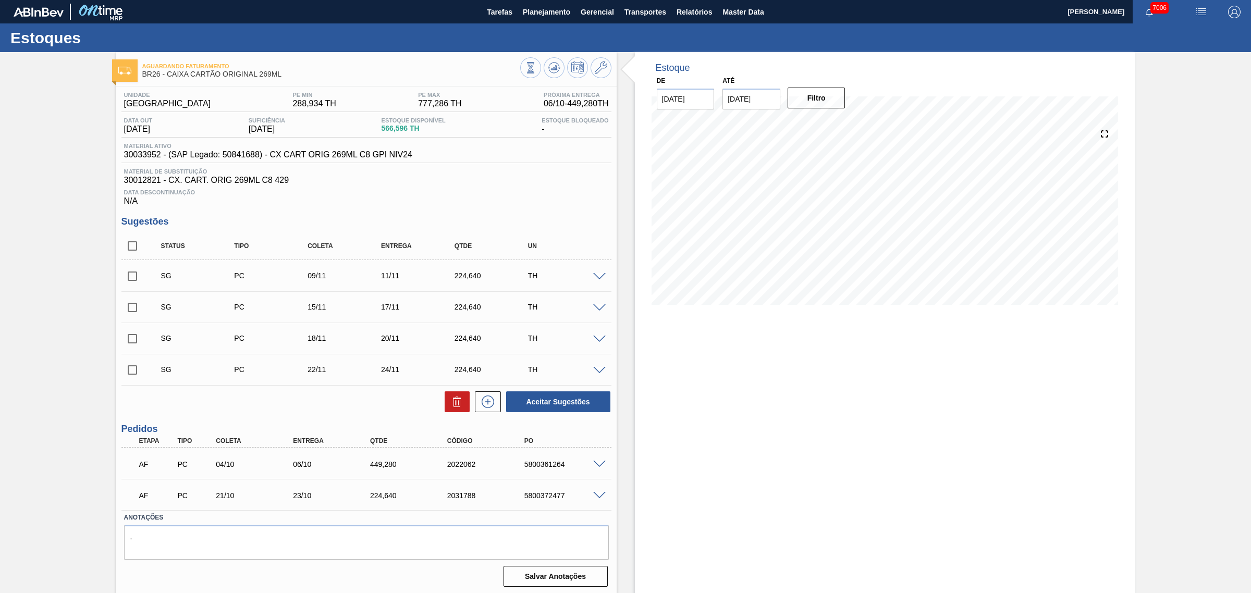
scroll to position [4, 0]
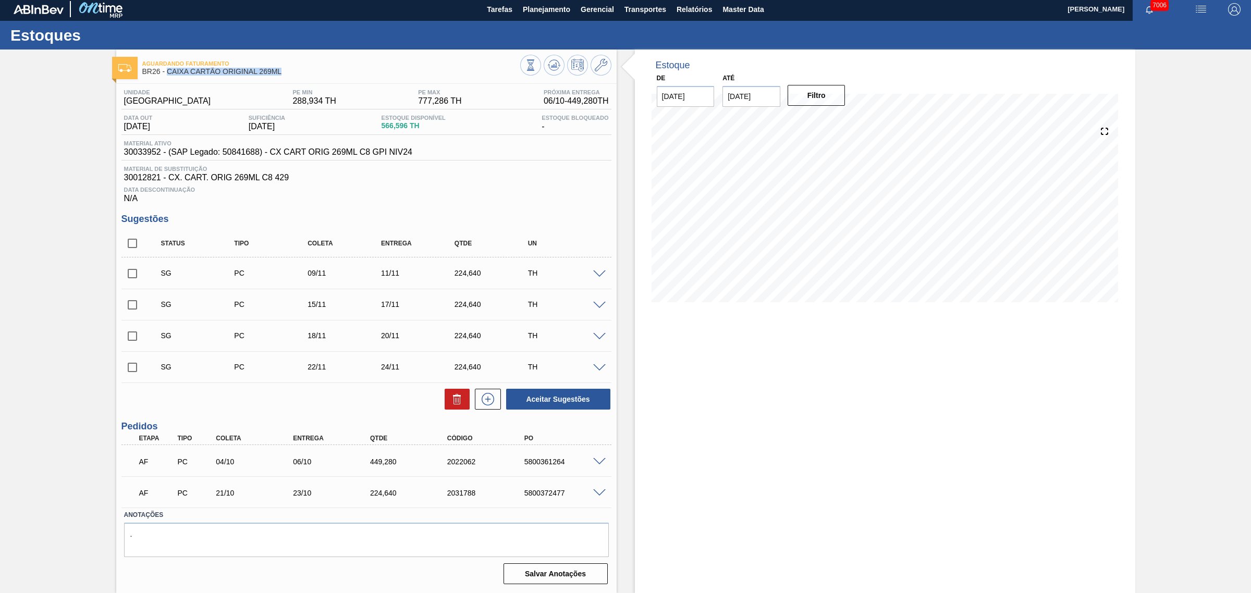
drag, startPoint x: 284, startPoint y: 68, endPoint x: 167, endPoint y: 67, distance: 116.8
click at [167, 68] on span "BR26 - CAIXA CARTÃO ORIGINAL 269ML" at bounding box center [331, 72] width 378 height 8
copy span "CAIXA CARTÃO ORIGINAL 269ML"
click at [131, 277] on input "checkbox" at bounding box center [132, 274] width 22 height 22
click at [555, 395] on button "Aceitar Sugestões" at bounding box center [558, 399] width 104 height 21
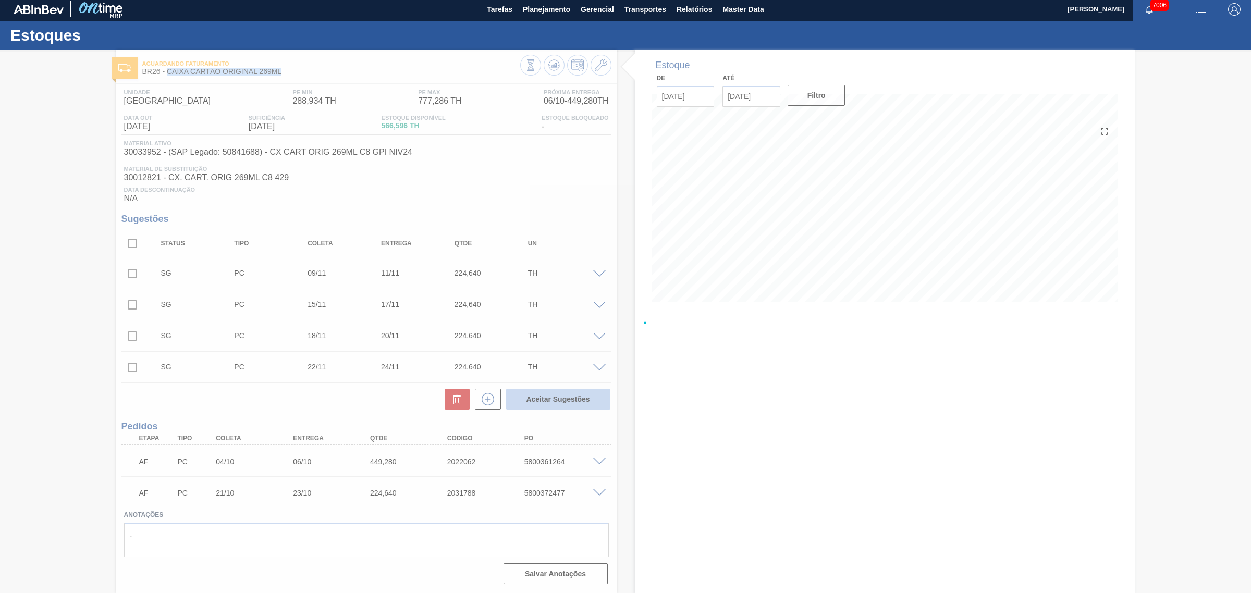
checkbox input "false"
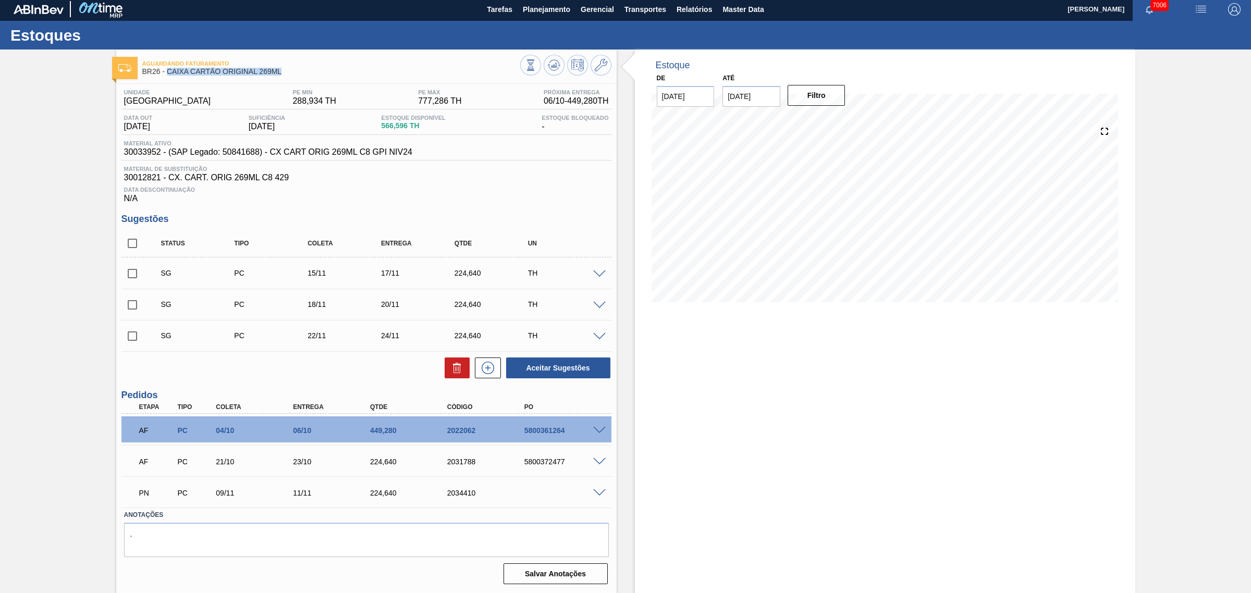
click at [603, 428] on span at bounding box center [599, 431] width 13 height 8
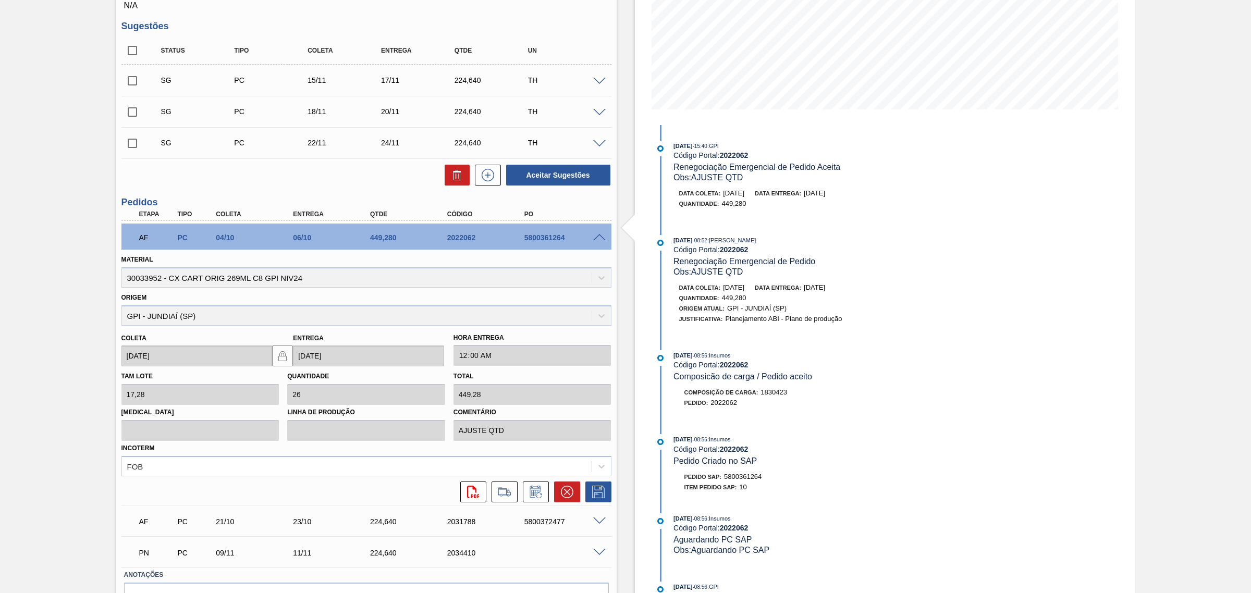
scroll to position [200, 0]
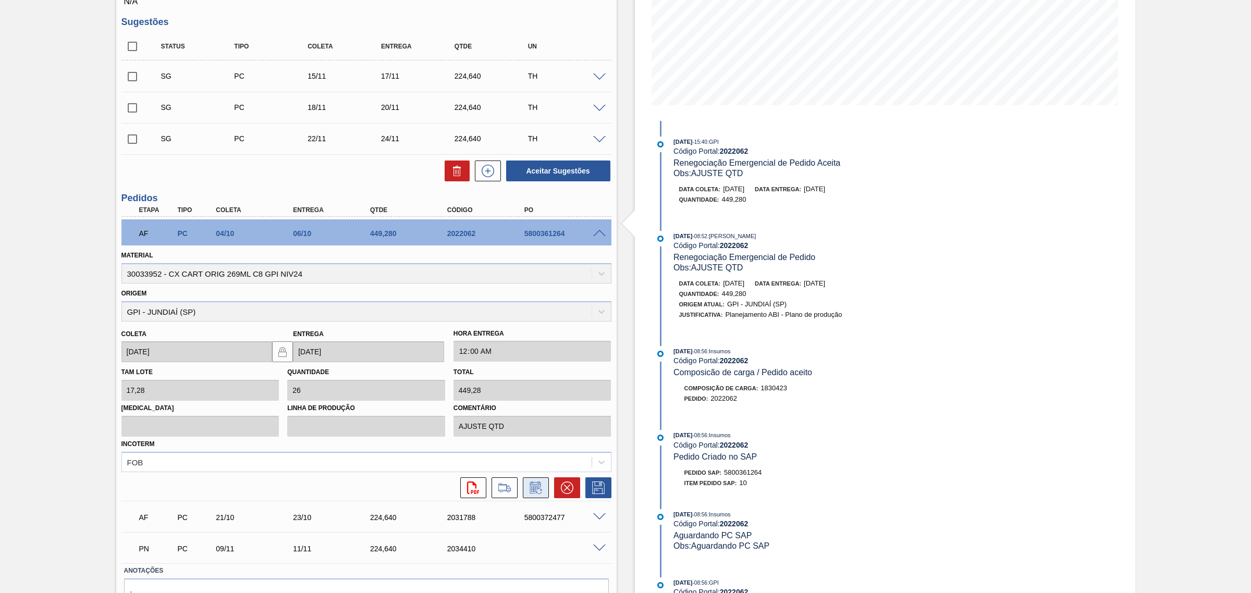
click at [535, 486] on icon at bounding box center [536, 488] width 17 height 13
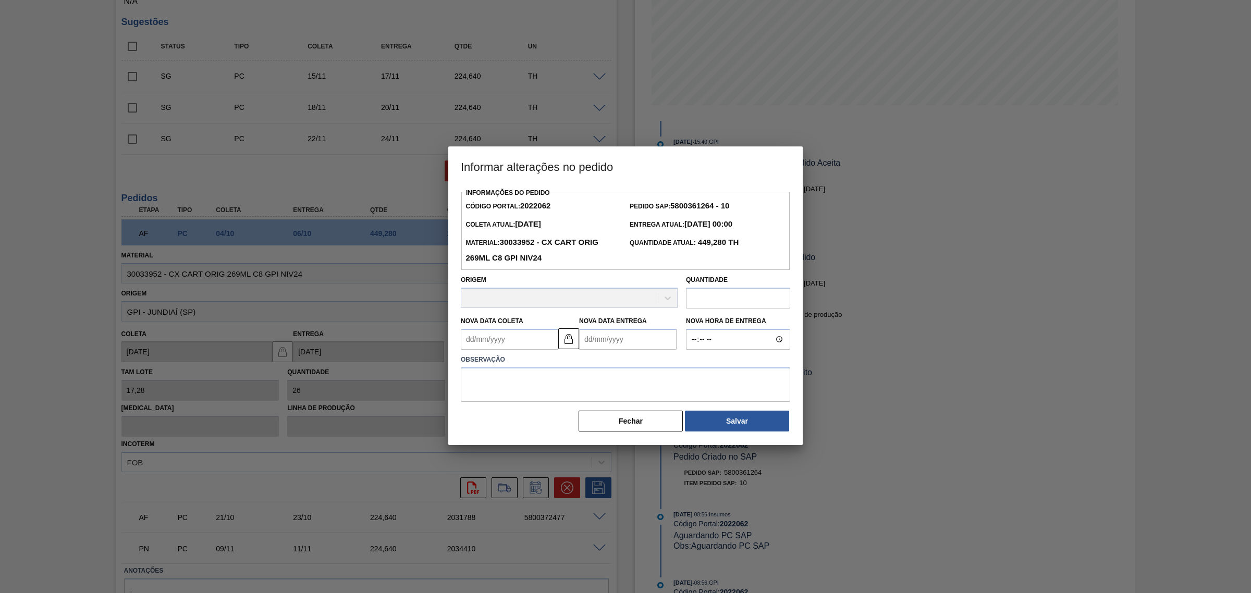
click at [610, 345] on Entrega2022062 "Nova Data Entrega" at bounding box center [627, 339] width 97 height 21
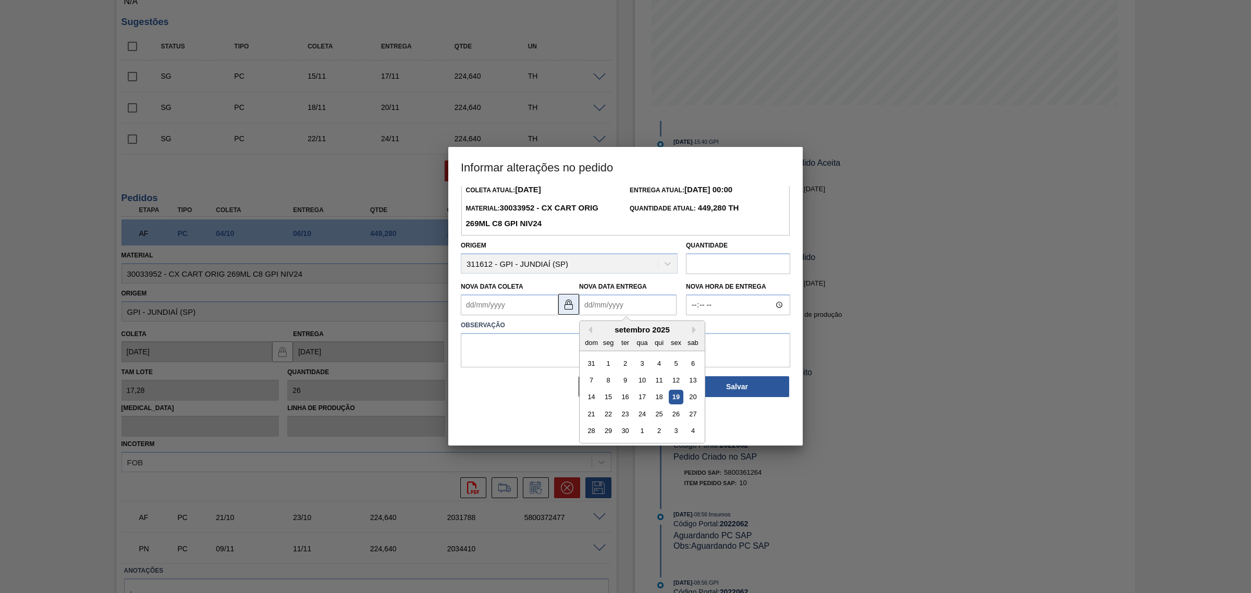
click at [567, 301] on div "Informações do Pedido Código Portal: 2022062 Pedido SAP: 5800361264 - 10 Coleta…" at bounding box center [625, 274] width 329 height 247
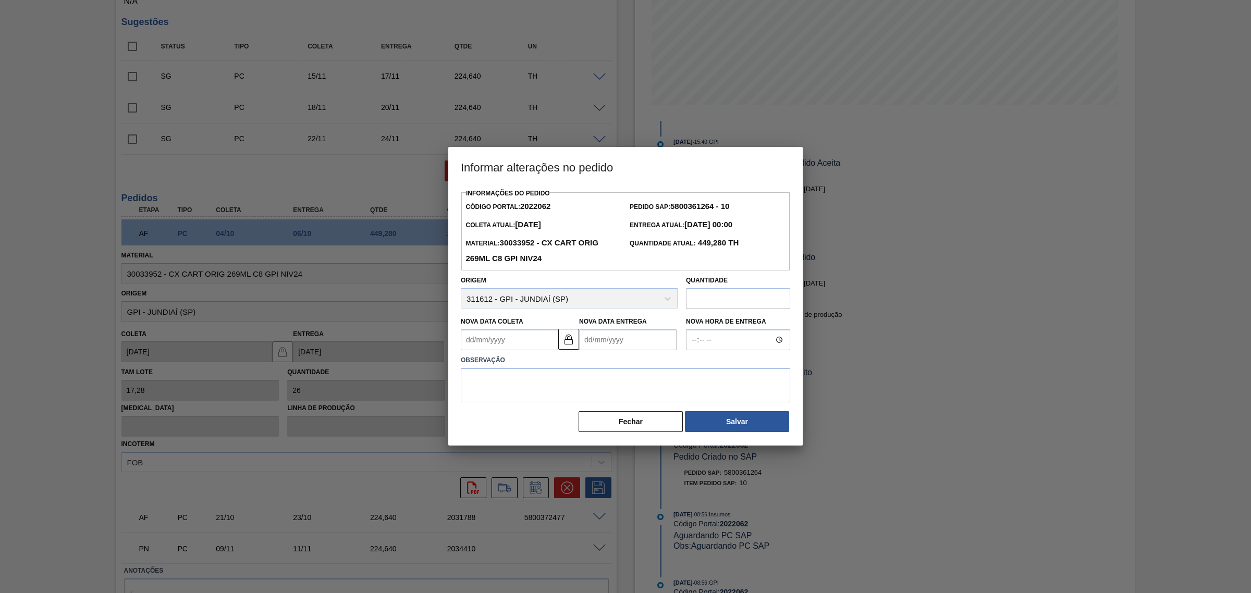
scroll to position [0, 0]
click at [569, 337] on img at bounding box center [569, 339] width 13 height 13
click at [611, 340] on Entrega2022062 "Nova Data Entrega" at bounding box center [627, 339] width 97 height 21
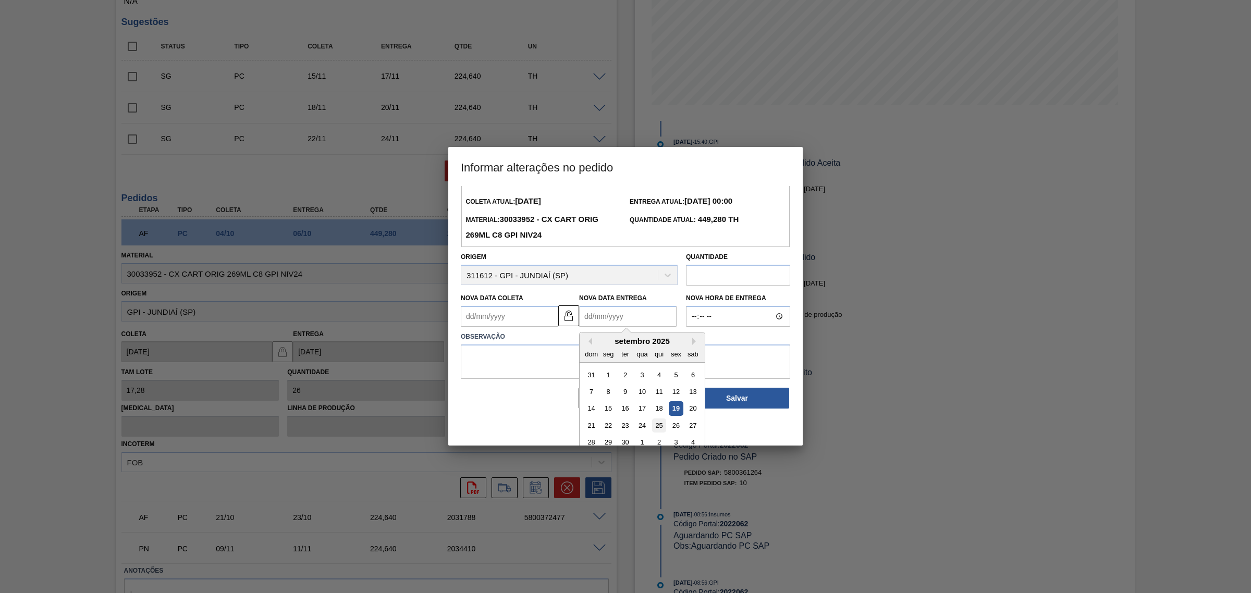
scroll to position [35, 0]
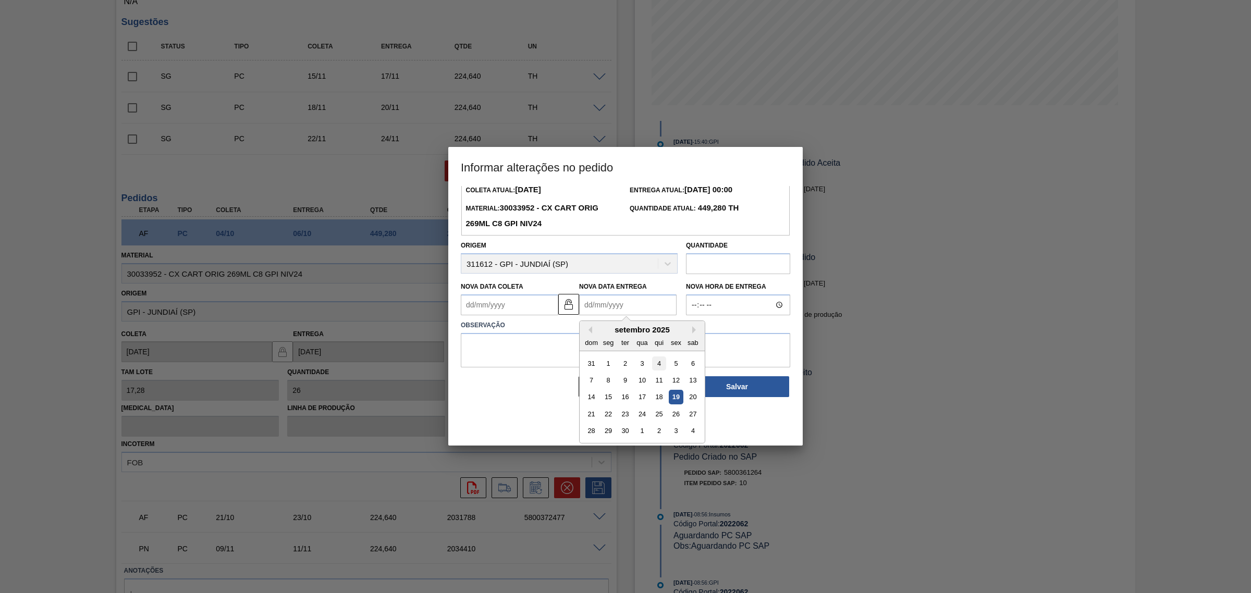
click at [657, 369] on div "4" at bounding box center [659, 364] width 14 height 14
type Entrega2022062 "04/09/2025"
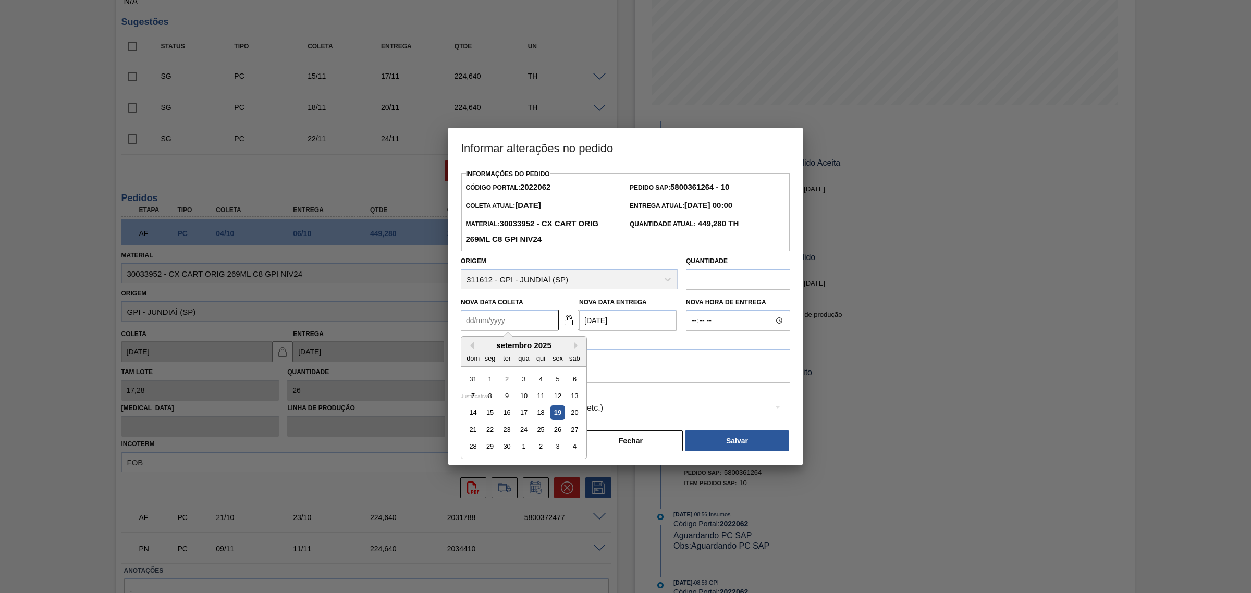
click at [533, 324] on Coleta2022062 "Nova Data Coleta" at bounding box center [509, 320] width 97 height 21
click at [580, 449] on div "4" at bounding box center [575, 447] width 14 height 14
type Coleta2022062 "04/10/2025"
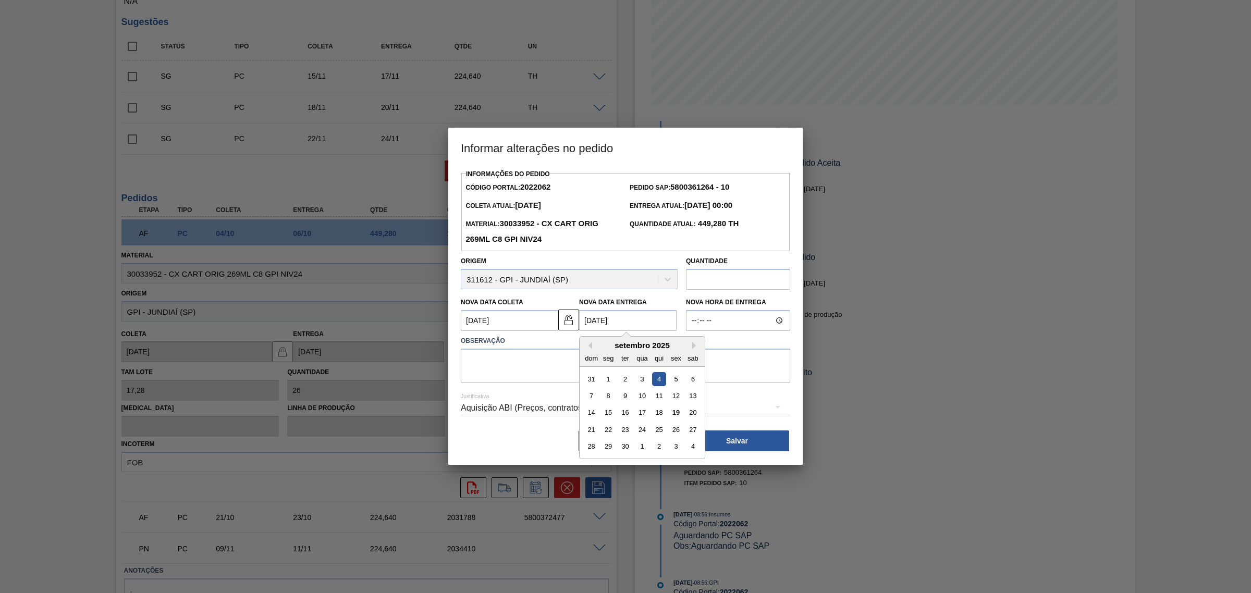
click at [601, 323] on Entrega2022062 "04/09/2025" at bounding box center [627, 320] width 97 height 21
drag, startPoint x: 699, startPoint y: 451, endPoint x: 685, endPoint y: 444, distance: 16.3
click at [698, 450] on div "4" at bounding box center [693, 447] width 14 height 14
type Entrega2022062 "04/10/2025"
click at [499, 319] on Coleta2022062 "04/10/2025" at bounding box center [509, 320] width 97 height 21
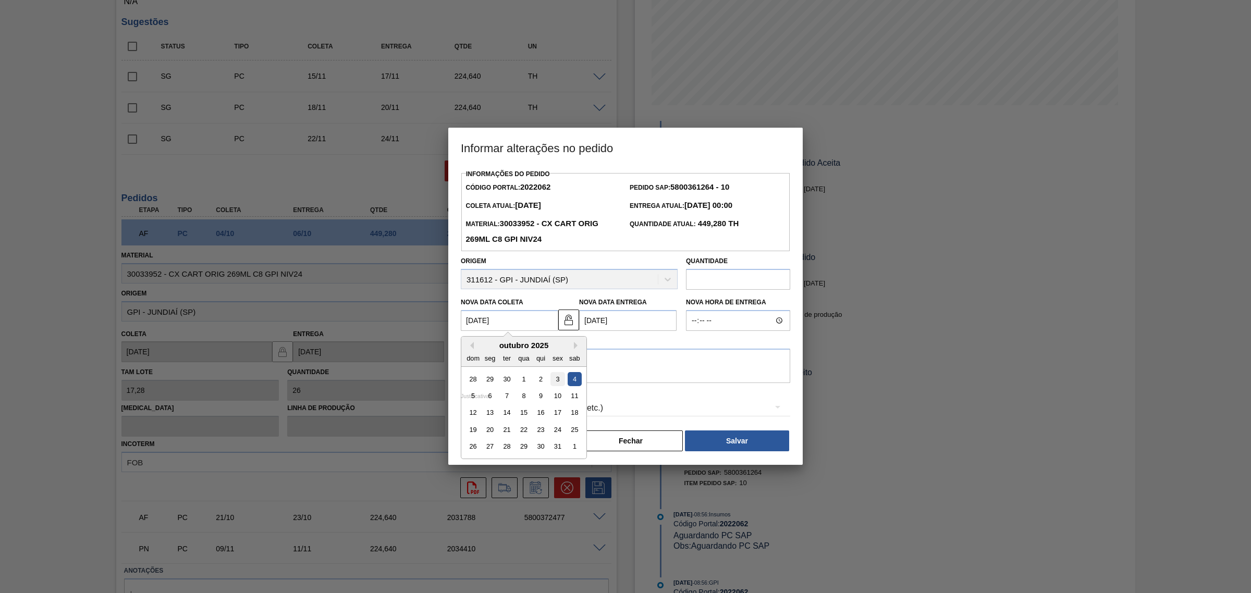
click at [557, 381] on div "3" at bounding box center [558, 379] width 14 height 14
type Coleta2022062 "03/10/2025"
click at [572, 366] on textarea at bounding box center [625, 366] width 329 height 34
type textarea "AJUSTE DATA"
click at [566, 410] on div "Aquisição ABI (Preços, contratos, etc.)" at bounding box center [625, 408] width 329 height 29
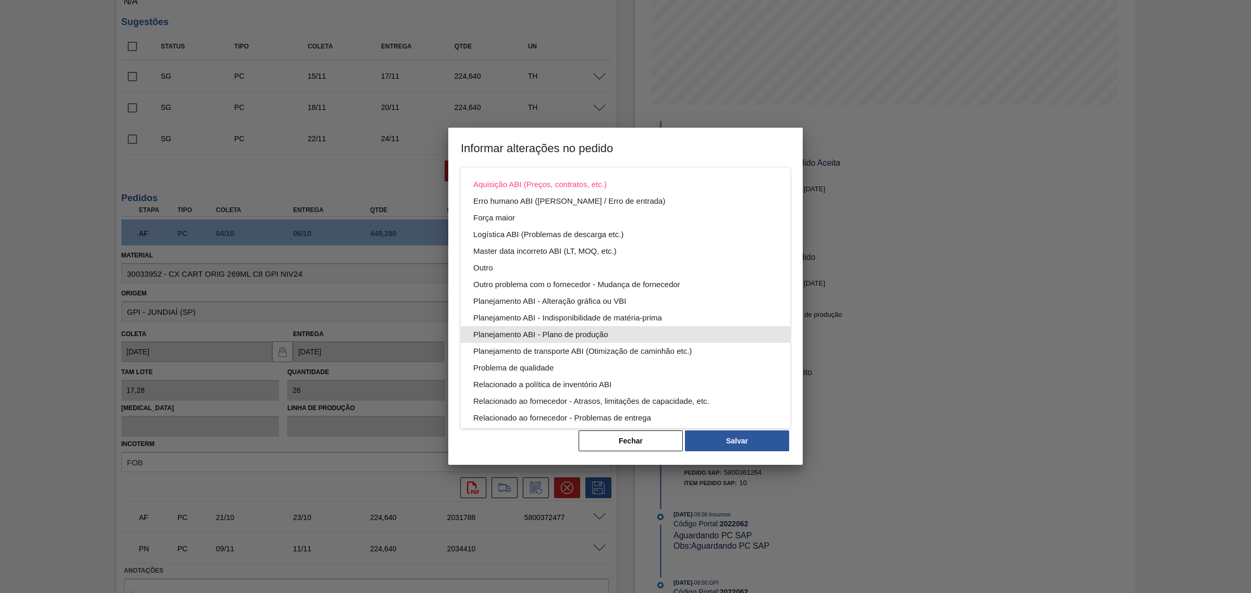
click at [593, 334] on div "Planejamento ABI - Plano de produção" at bounding box center [625, 334] width 304 height 17
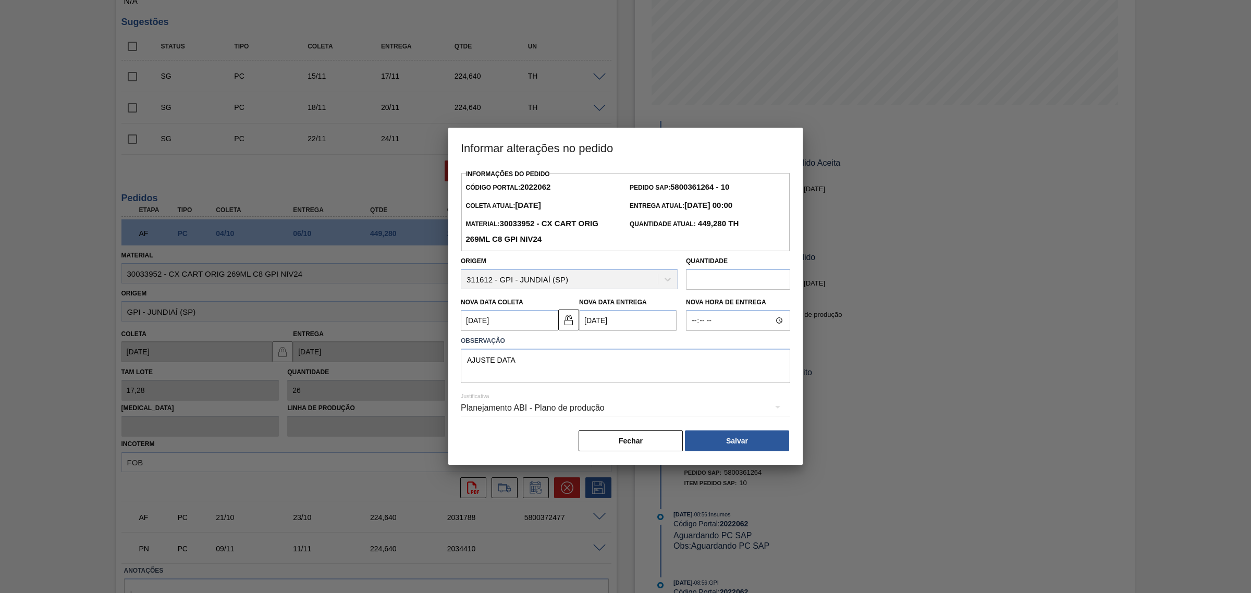
click at [752, 441] on button "Salvar" at bounding box center [737, 441] width 104 height 21
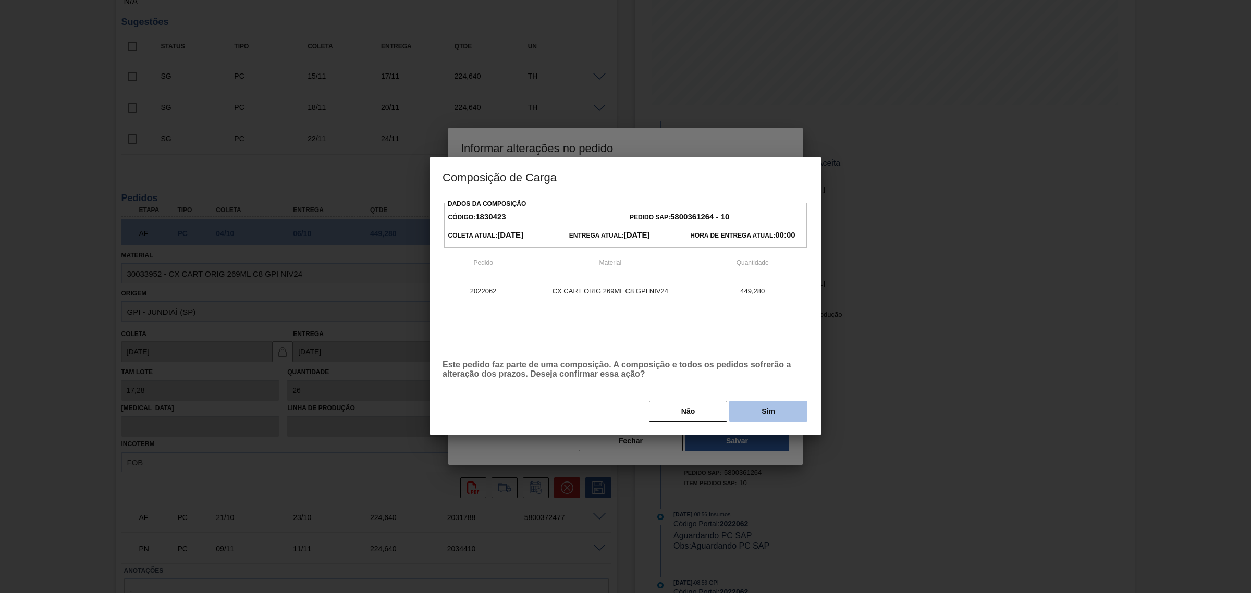
click at [780, 410] on button "Sim" at bounding box center [768, 411] width 78 height 21
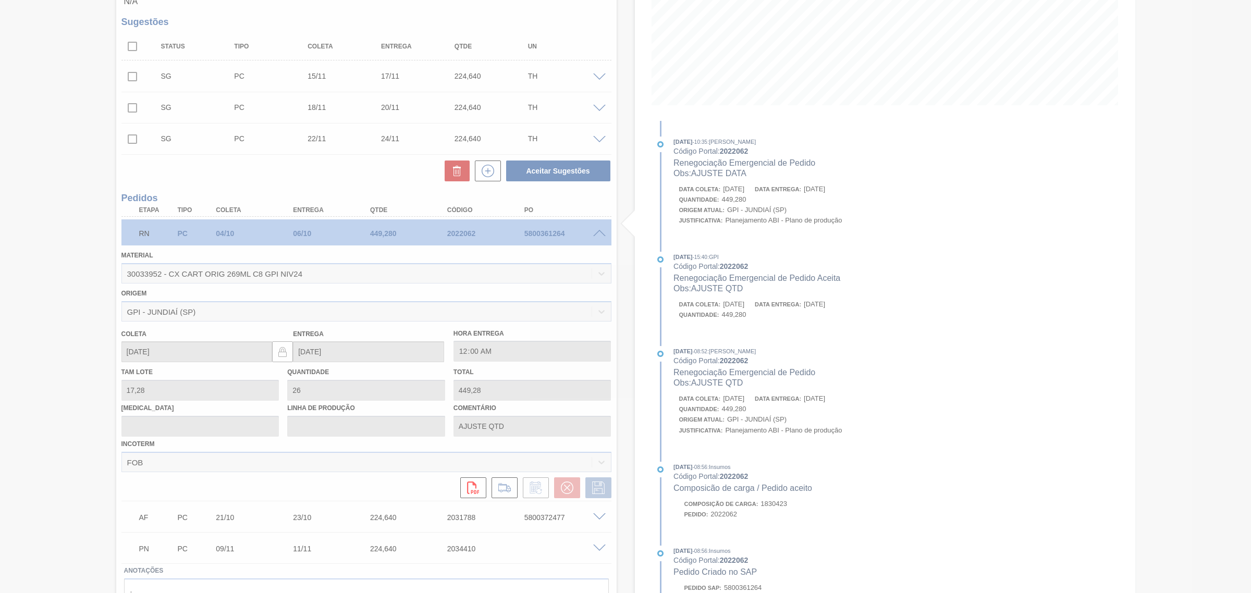
scroll to position [4, 0]
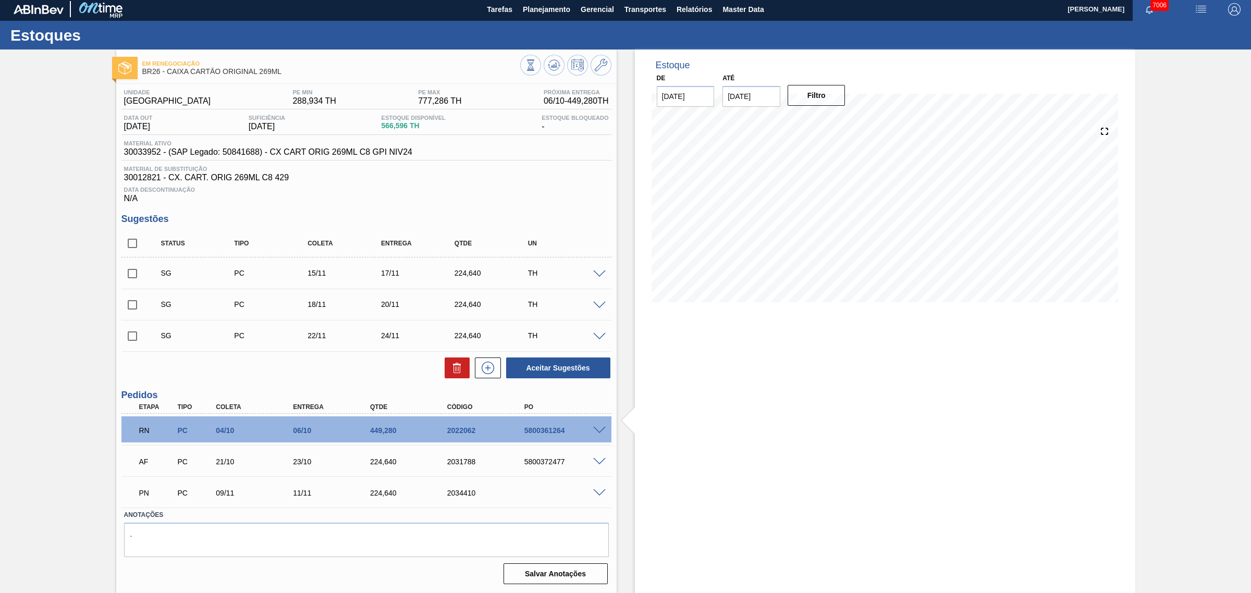
click at [601, 462] on span at bounding box center [599, 462] width 13 height 8
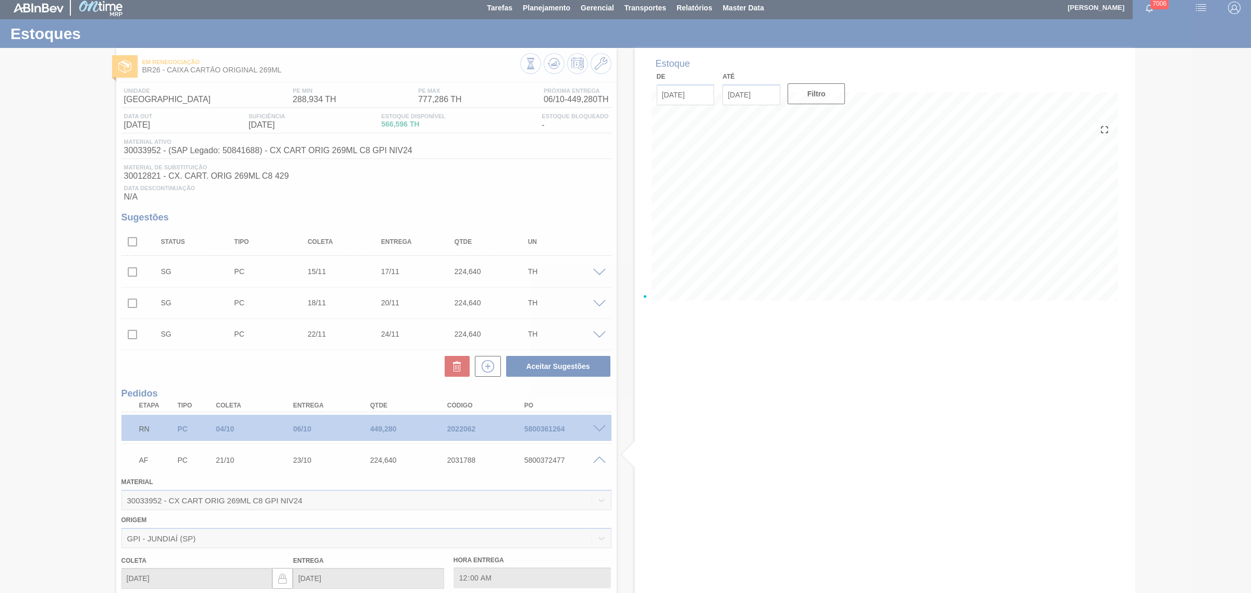
scroll to position [200, 0]
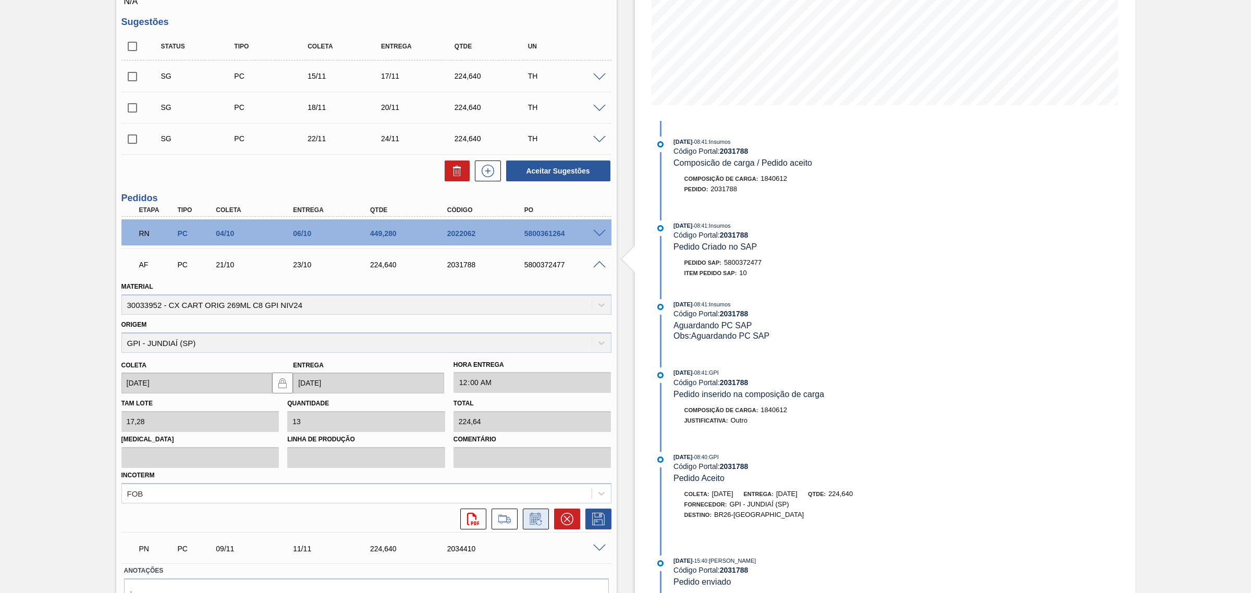
click at [538, 519] on icon at bounding box center [536, 519] width 17 height 13
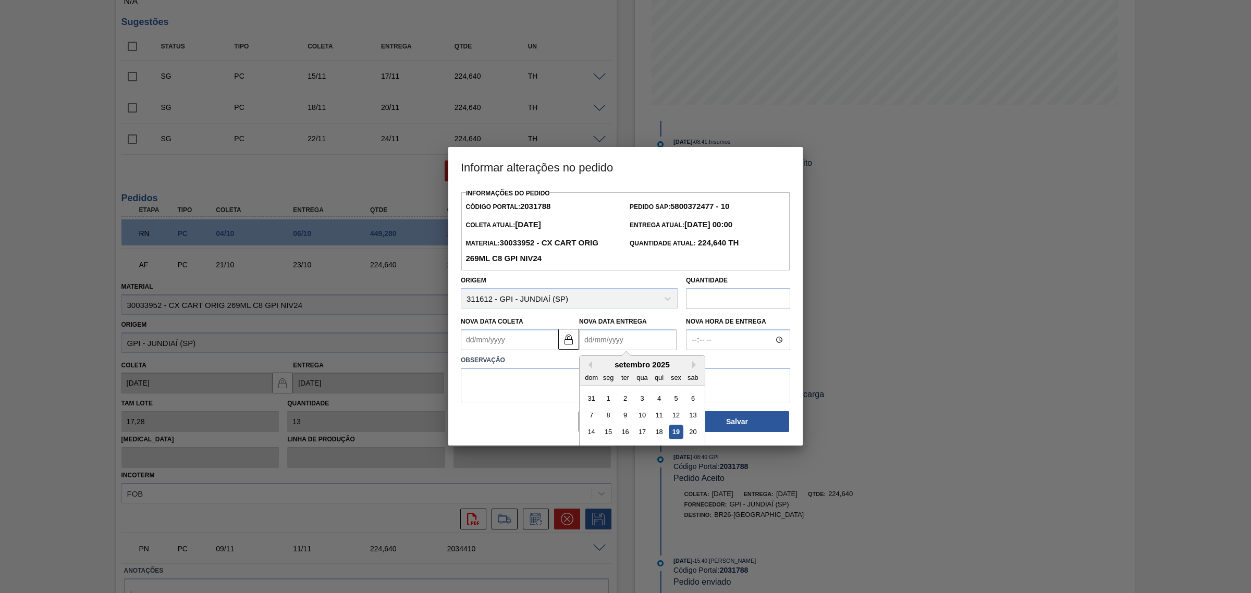
click at [612, 343] on Entrega2031788 "Nova Data Entrega" at bounding box center [627, 339] width 97 height 21
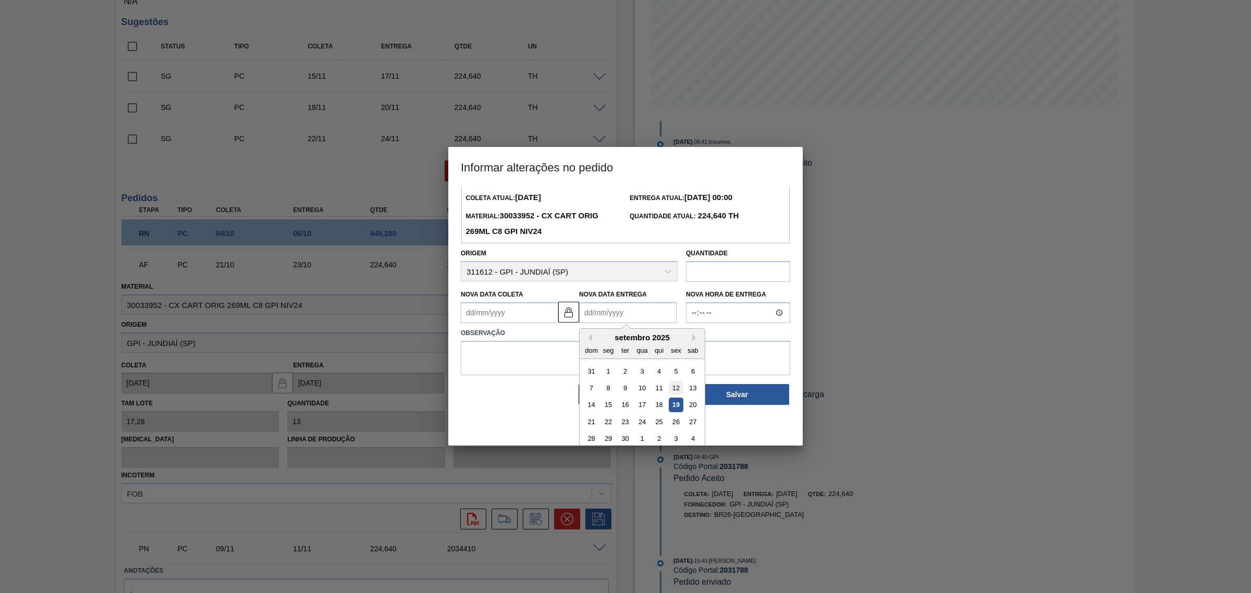
scroll to position [35, 0]
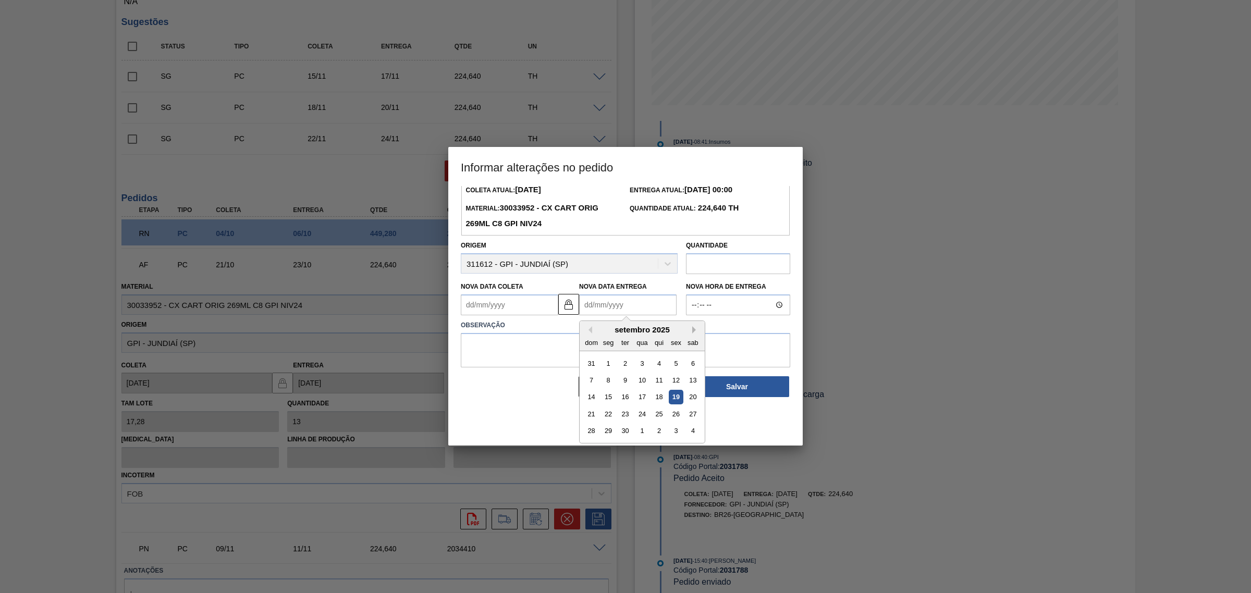
click at [693, 332] on button "Next Month" at bounding box center [695, 329] width 7 height 7
click at [593, 396] on div "12" at bounding box center [591, 397] width 14 height 14
type Coleta2031788 "10/10/2025"
type Entrega2031788 "12/10/2025"
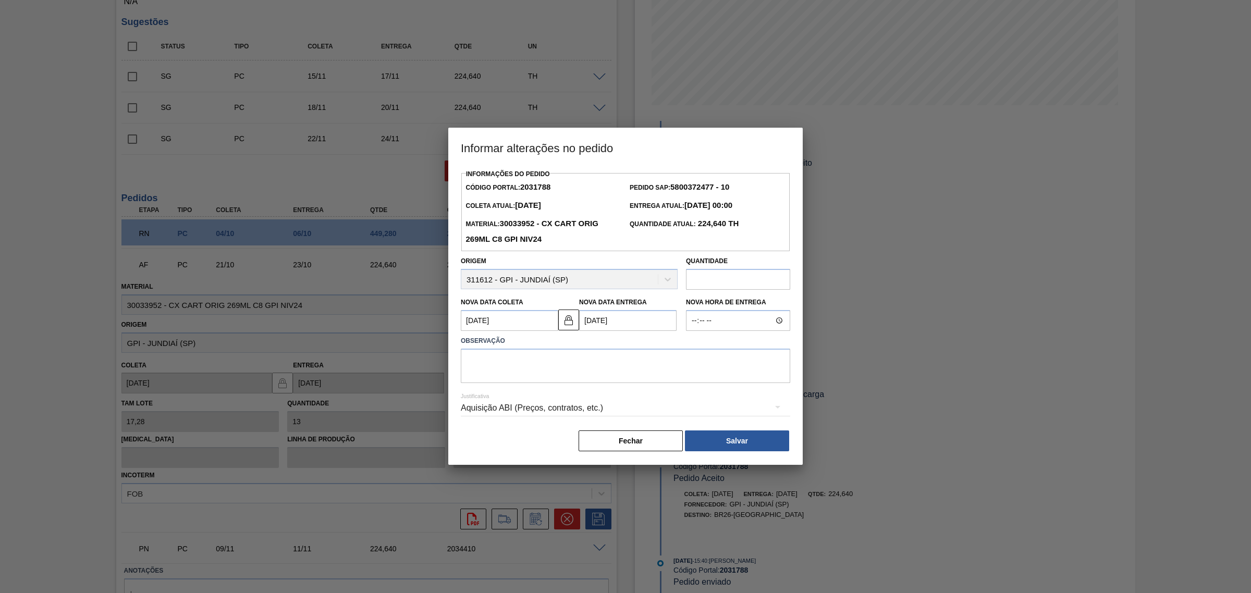
scroll to position [0, 0]
click at [614, 326] on Entrega2031788 "12/10/2025" at bounding box center [627, 320] width 97 height 21
click at [694, 395] on div "11" at bounding box center [693, 396] width 14 height 14
type Coleta2031788 "09/10/2025"
type Entrega2031788 "11/10/2025"
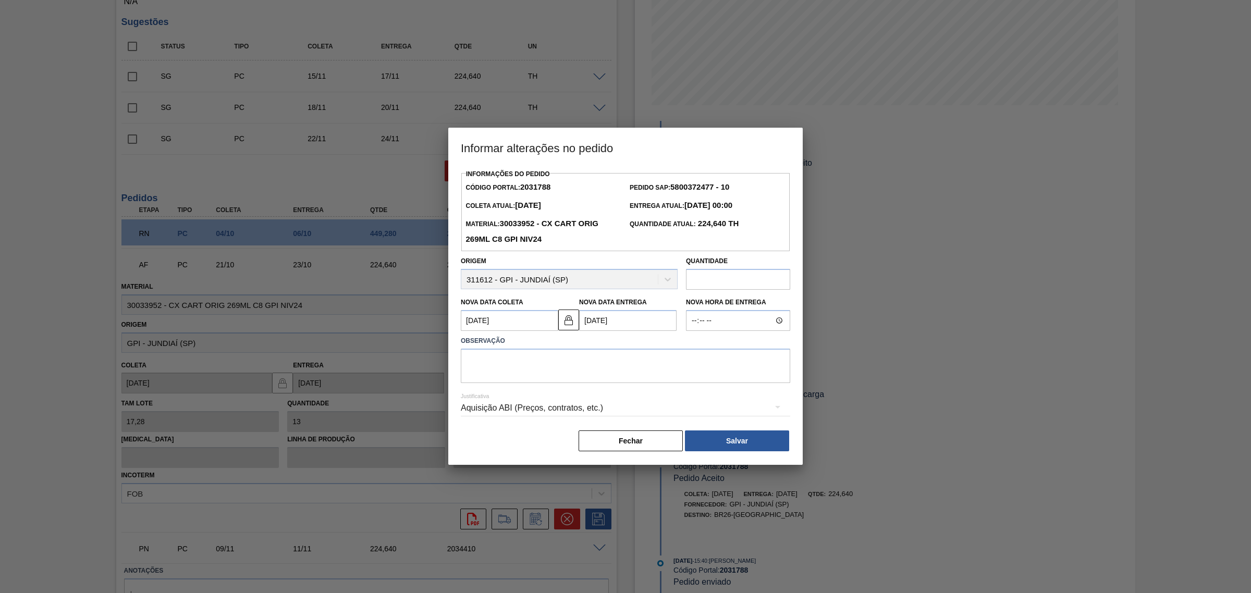
click at [614, 322] on Entrega2031788 "11/10/2025" at bounding box center [627, 320] width 97 height 21
click at [594, 418] on div "12" at bounding box center [591, 413] width 14 height 14
type Coleta2031788 "10/10/2025"
type Entrega2031788 "12/10/2025"
click at [567, 321] on img at bounding box center [569, 320] width 13 height 13
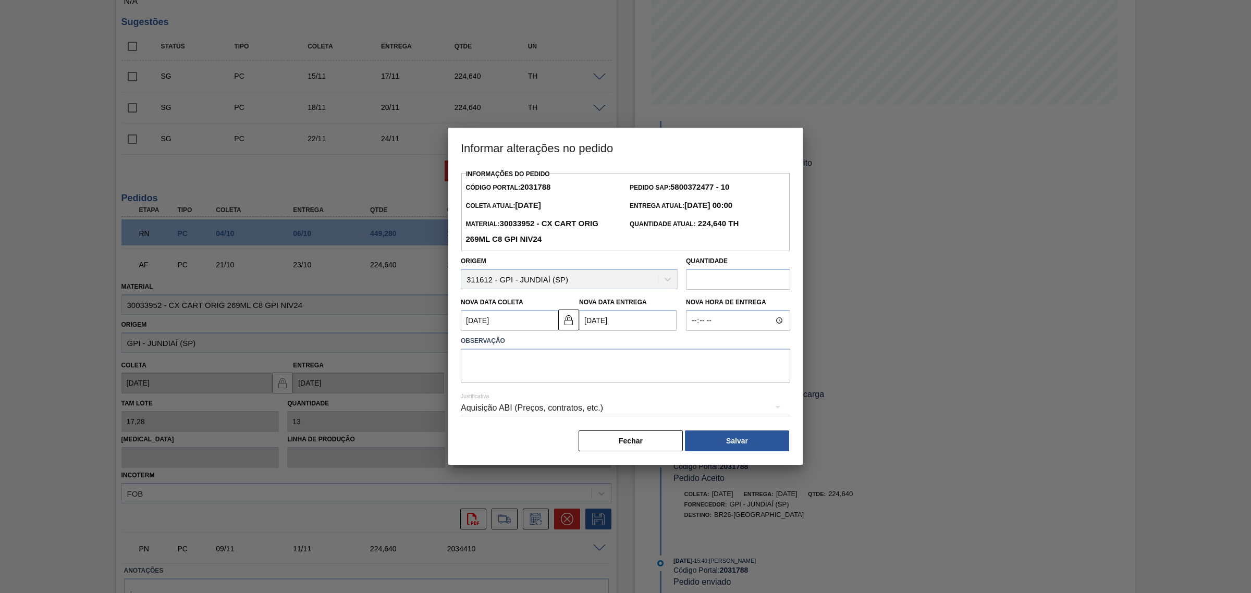
click at [533, 319] on Coleta2031788 "10/10/2025" at bounding box center [509, 320] width 97 height 21
click at [576, 398] on div "11" at bounding box center [575, 396] width 14 height 14
type Coleta2031788 "11/10/2025"
click at [584, 363] on textarea at bounding box center [625, 366] width 329 height 34
click at [645, 401] on div "Aquisição ABI (Preços, contratos, etc.)" at bounding box center [625, 408] width 329 height 29
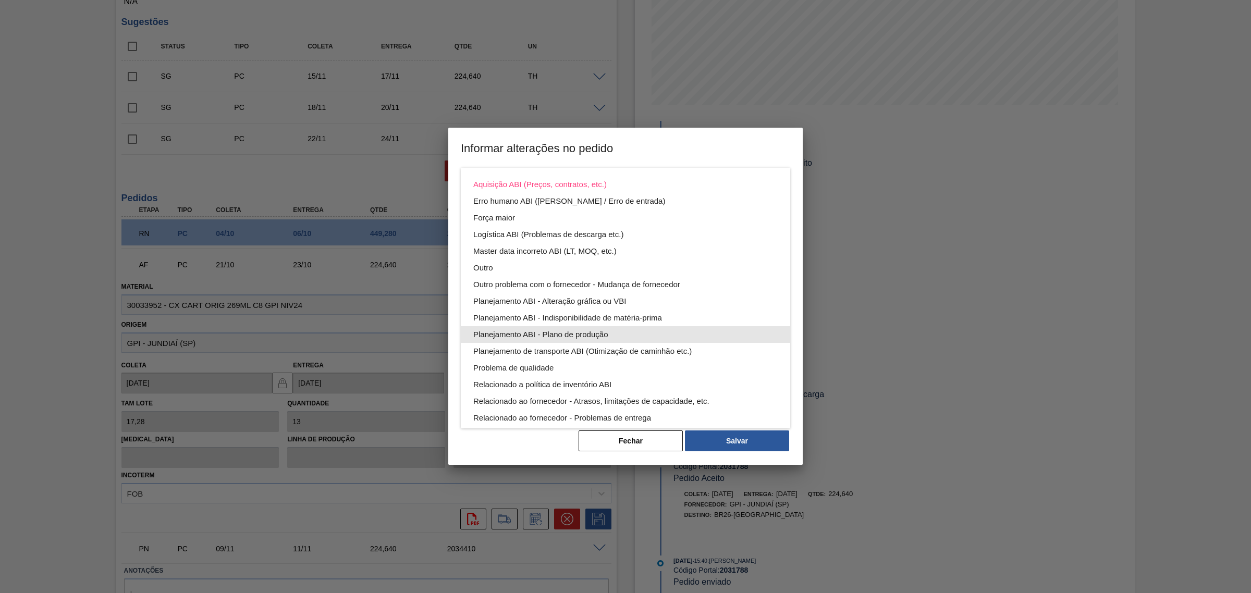
click at [624, 332] on div "Planejamento ABI - Plano de produção" at bounding box center [625, 334] width 304 height 17
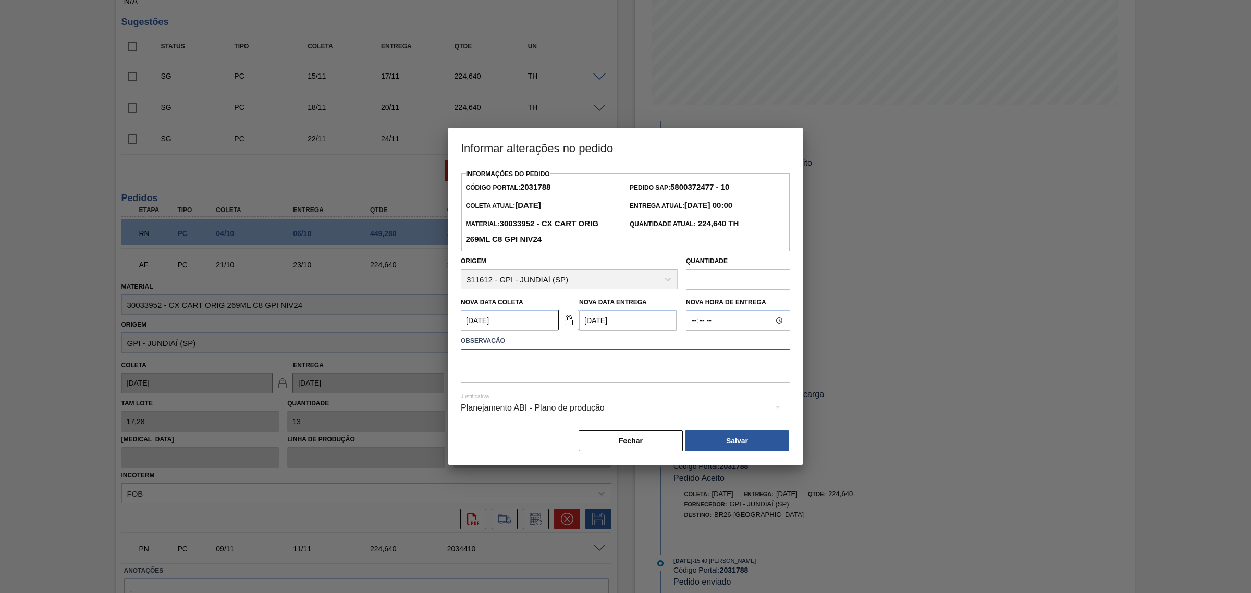
click at [665, 376] on textarea at bounding box center [625, 366] width 329 height 34
type textarea "AJUSTE DATA"
click at [553, 400] on div "Planejamento ABI - Plano de produção" at bounding box center [625, 408] width 329 height 29
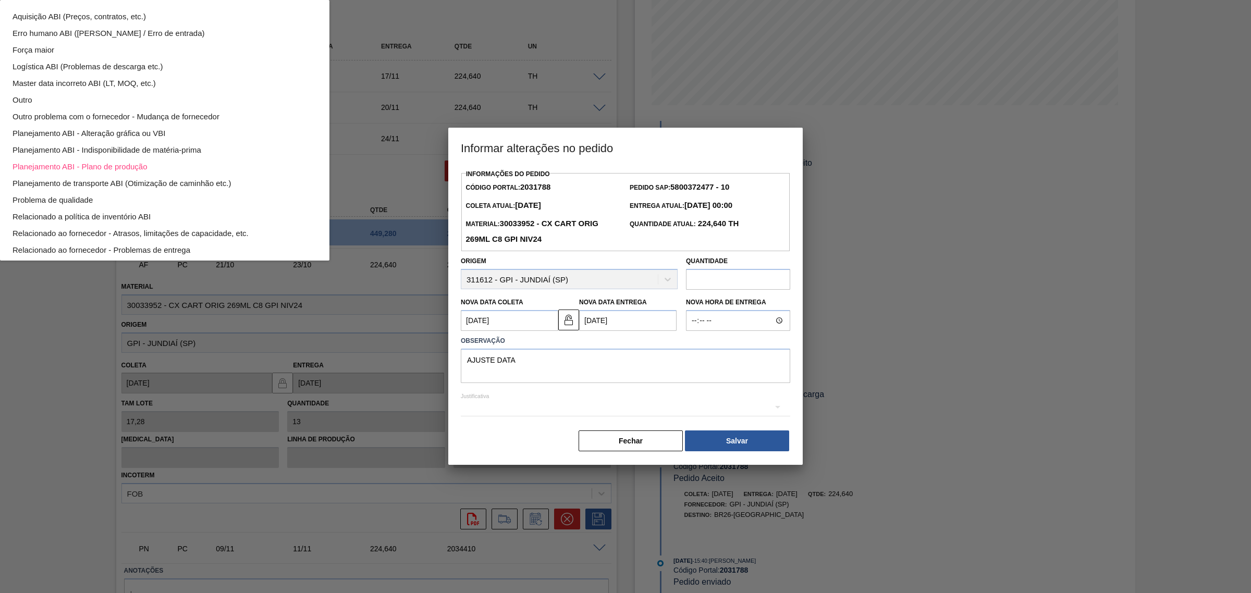
scroll to position [56, 0]
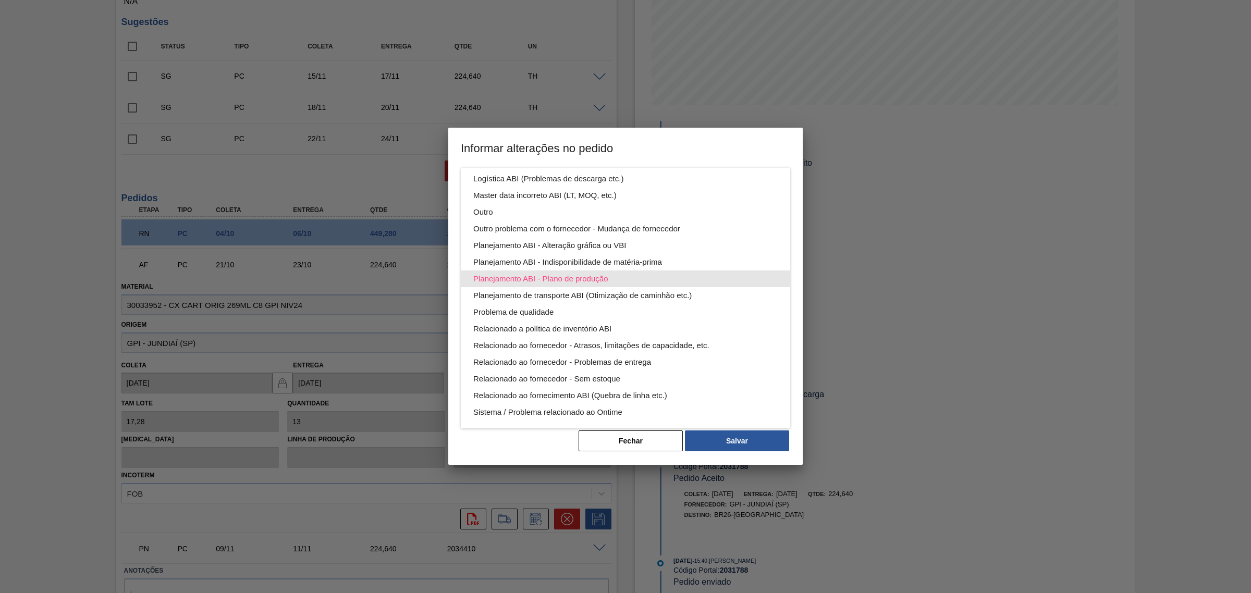
click at [612, 277] on div "Planejamento ABI - Plano de produção" at bounding box center [625, 279] width 304 height 17
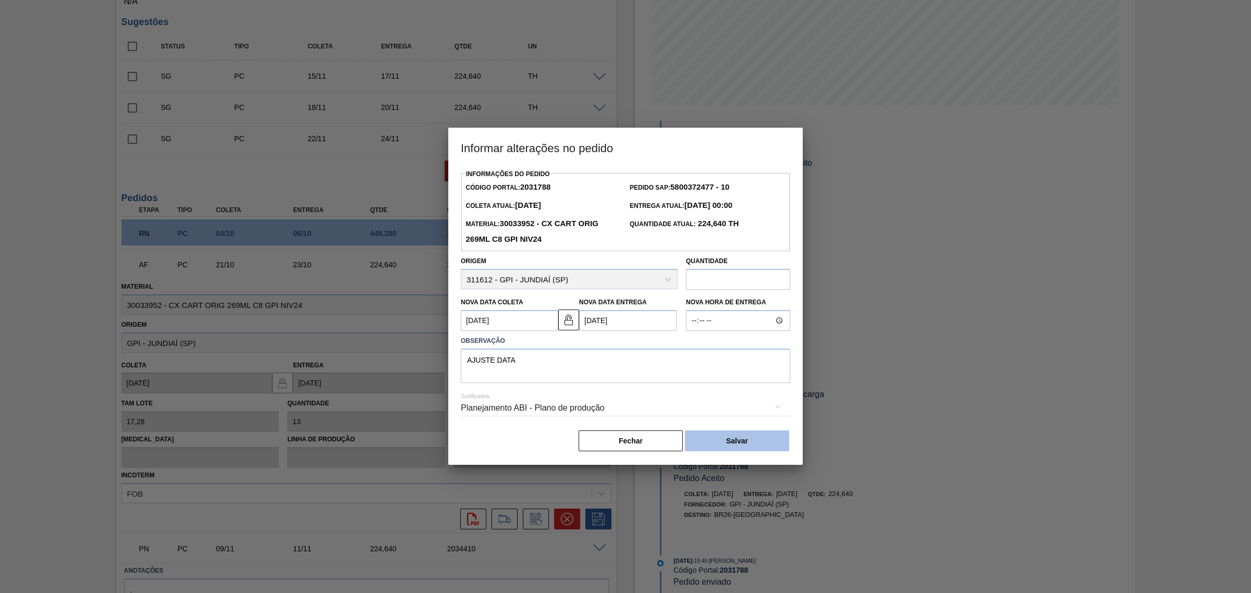
click at [754, 444] on button "Salvar" at bounding box center [737, 441] width 104 height 21
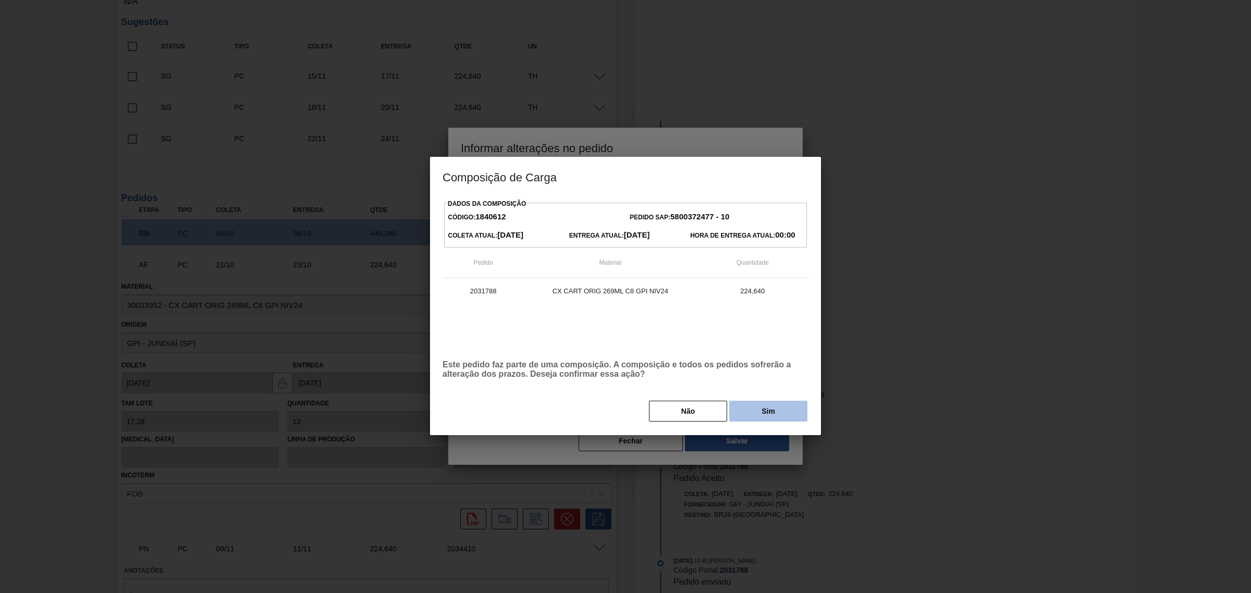
click at [769, 413] on button "Sim" at bounding box center [768, 411] width 78 height 21
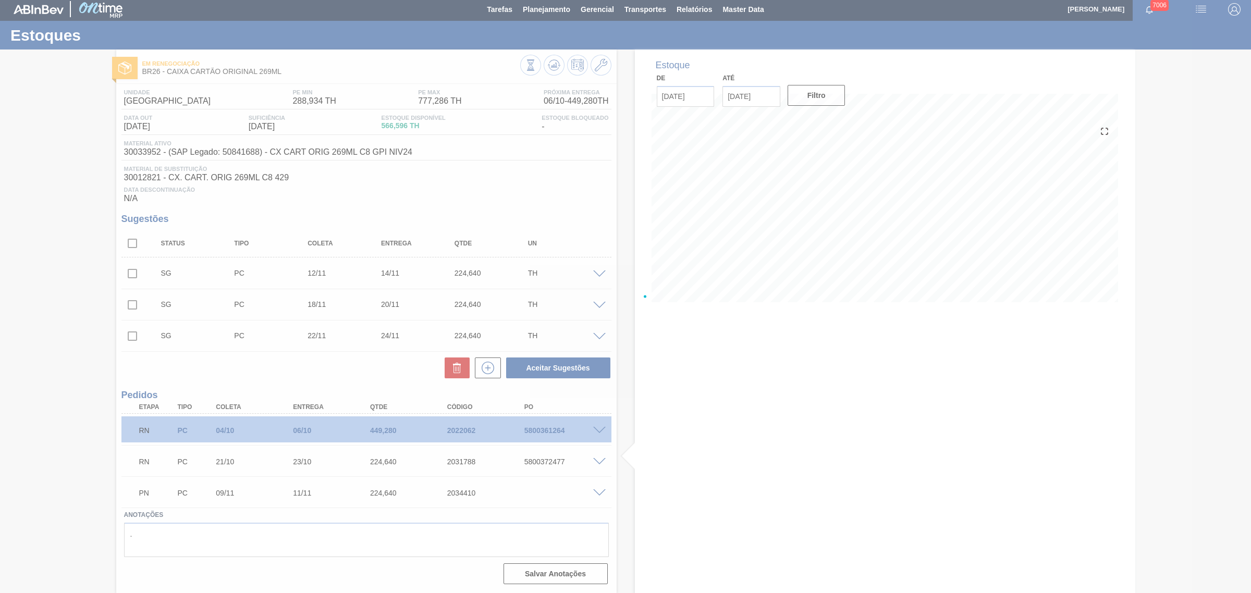
scroll to position [4, 0]
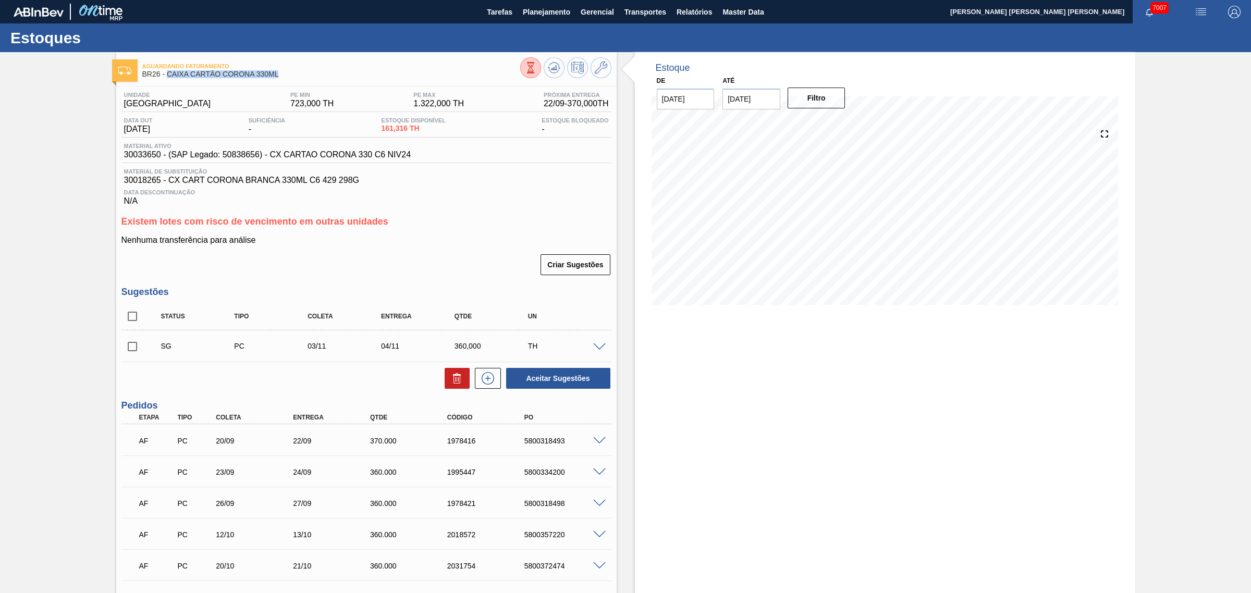
drag, startPoint x: 255, startPoint y: 76, endPoint x: 168, endPoint y: 80, distance: 87.7
click at [168, 80] on div "Aguardando Faturamento BR26 - CAIXA CARTÃO CORONA 330ML" at bounding box center [331, 70] width 378 height 23
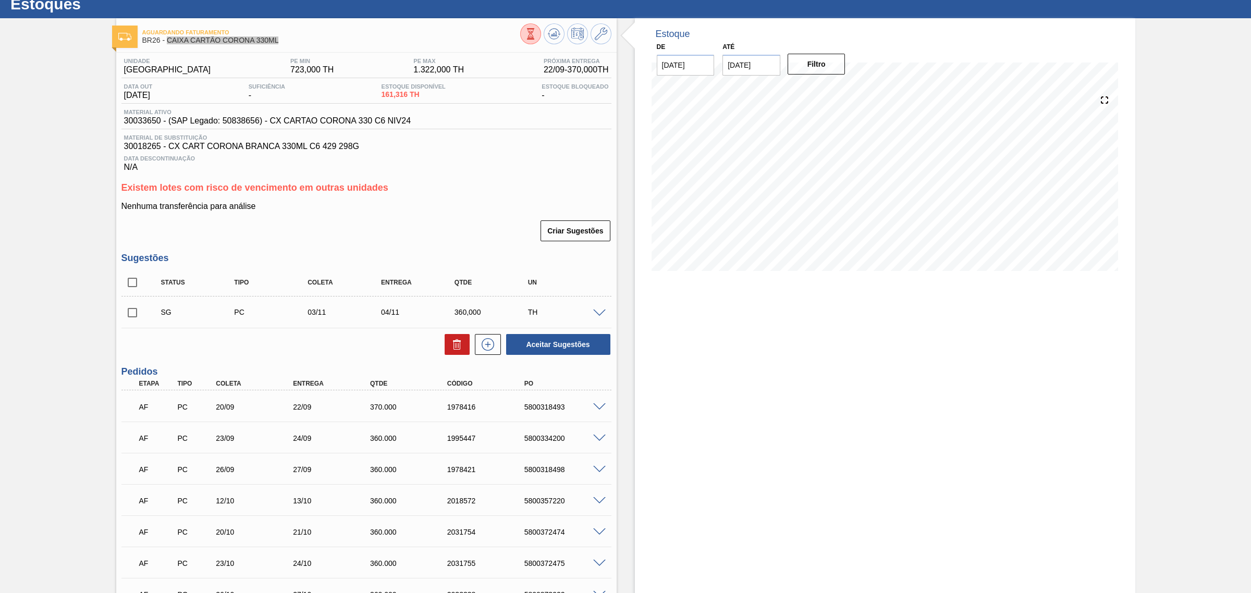
scroll to position [65, 0]
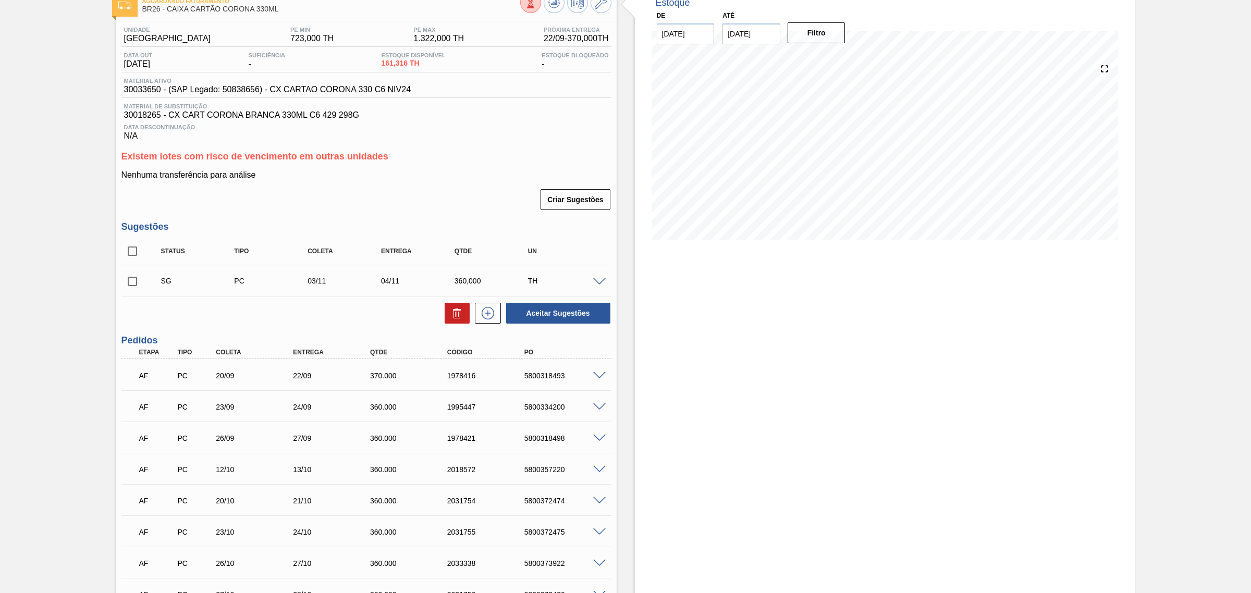
click at [339, 309] on div "Aceitar Sugestões" at bounding box center [366, 313] width 490 height 23
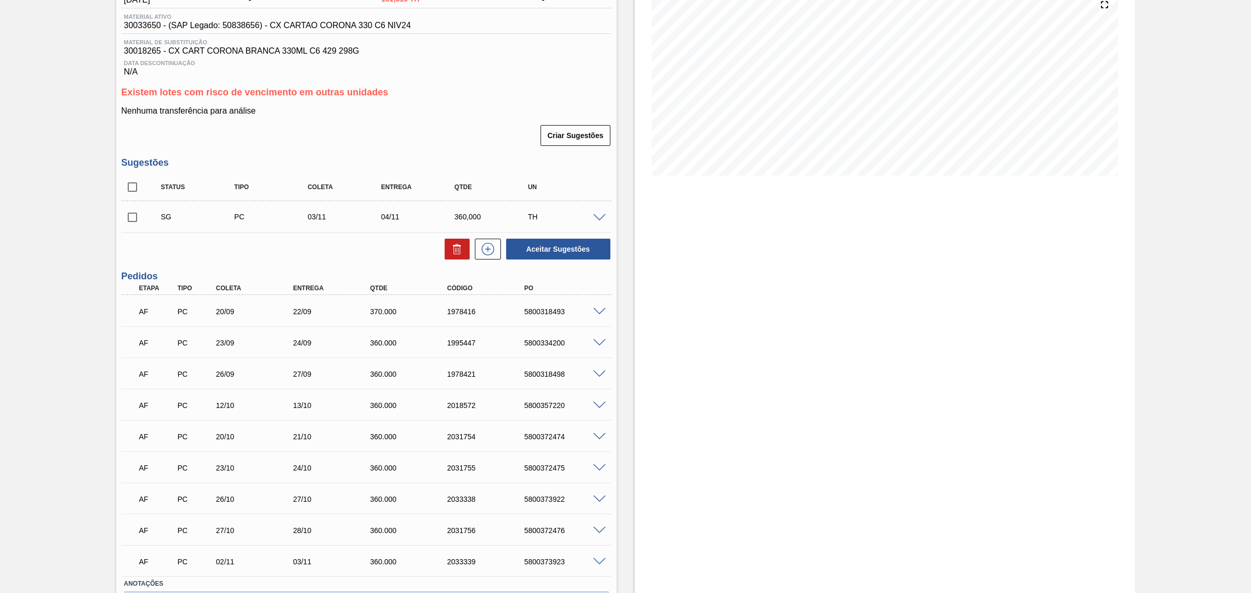
scroll to position [4, 0]
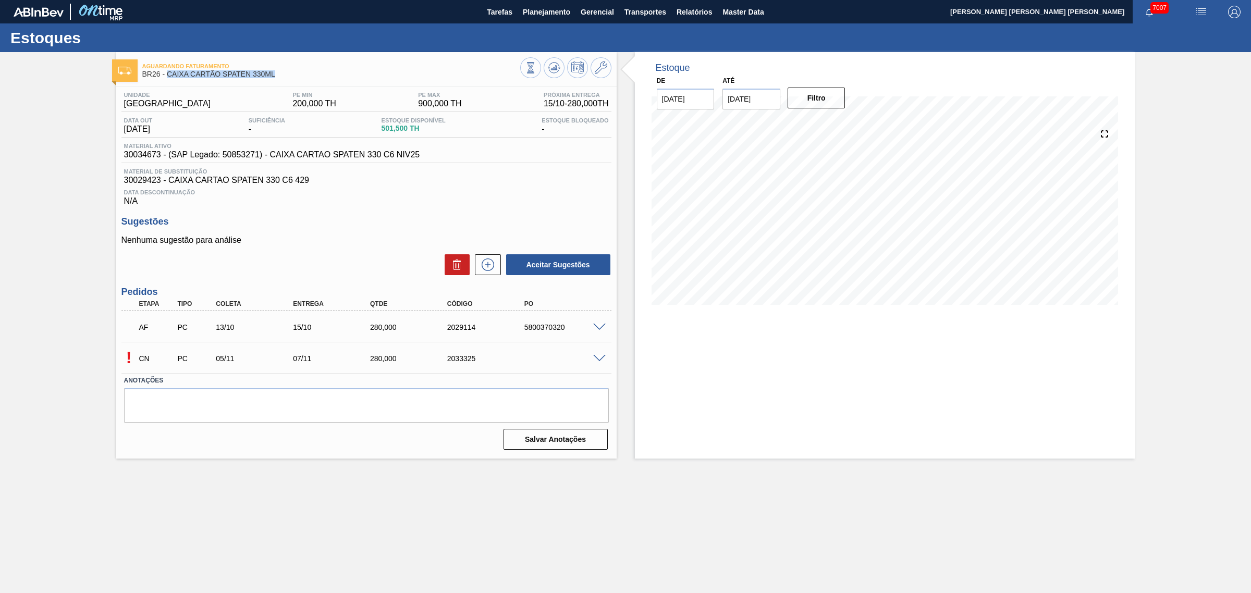
drag, startPoint x: 279, startPoint y: 74, endPoint x: 167, endPoint y: 79, distance: 112.2
click at [167, 79] on div "Aguardando Faturamento BR26 - CAIXA CARTÃO SPATEN 330ML" at bounding box center [331, 70] width 378 height 23
copy span "CAIXA CARTÃO SPATEN 330ML"
click at [599, 359] on span at bounding box center [599, 359] width 13 height 8
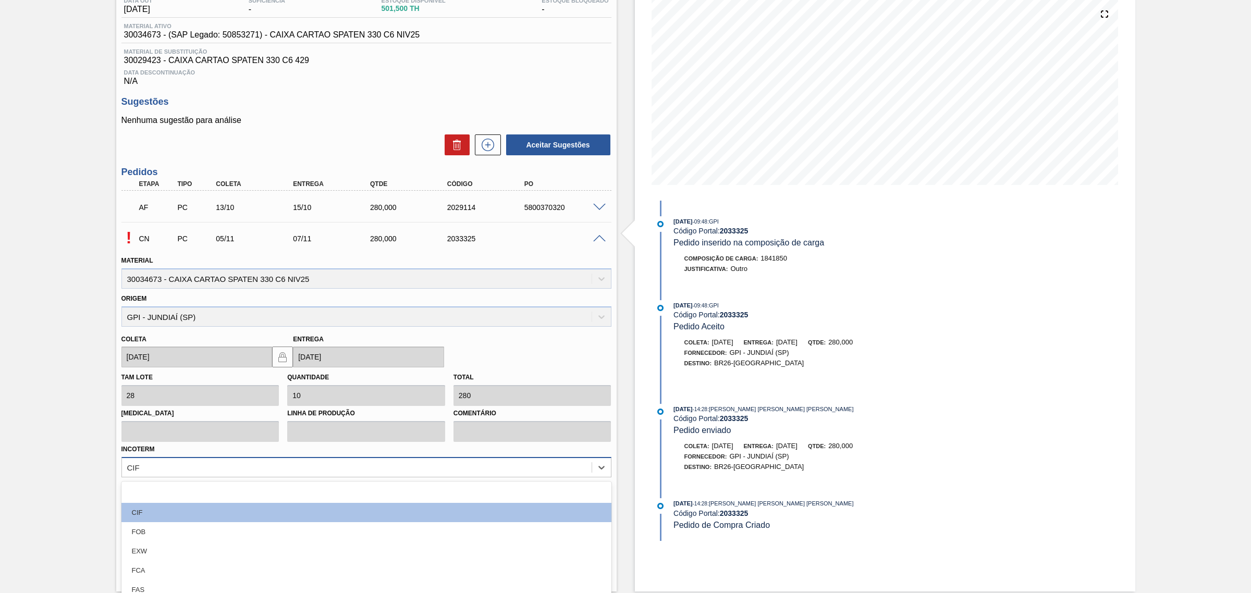
click at [480, 469] on div "option CIF focused, 2 of 12. 12 results available. Use Up and Down to choose op…" at bounding box center [366, 467] width 490 height 20
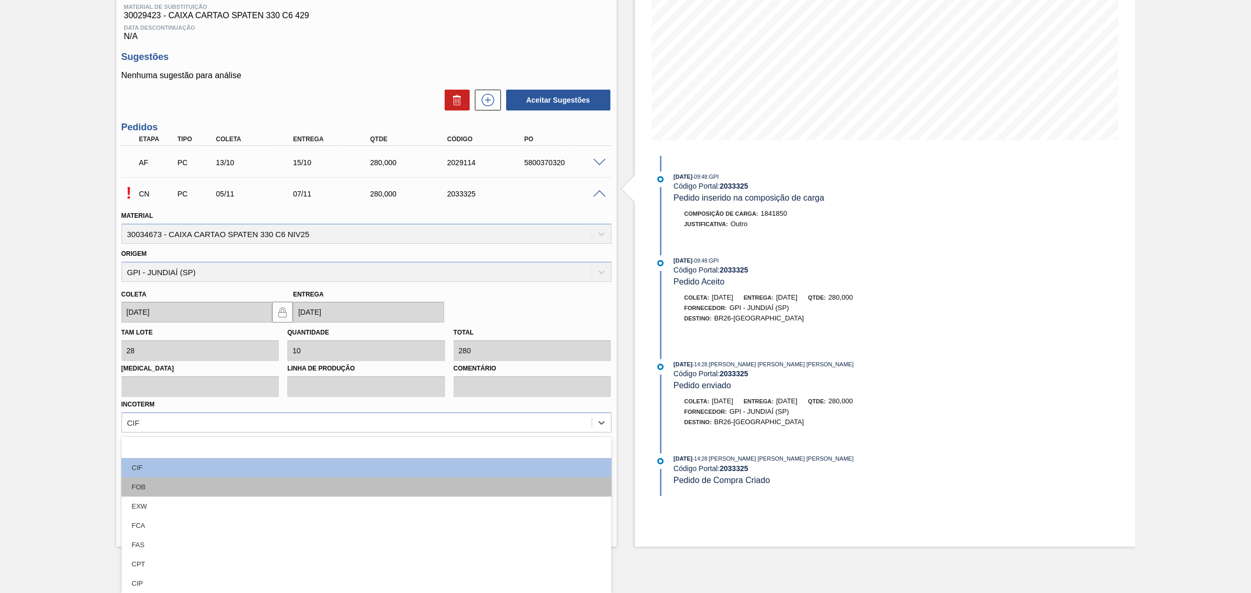
click at [279, 483] on div "FOB" at bounding box center [366, 487] width 490 height 19
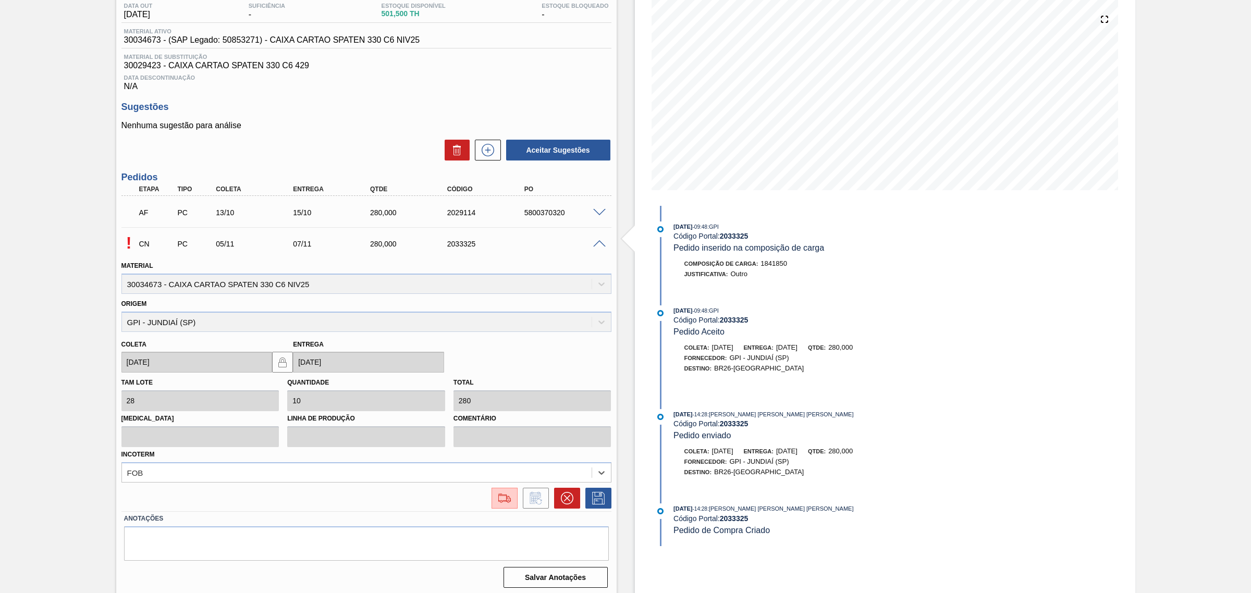
scroll to position [120, 0]
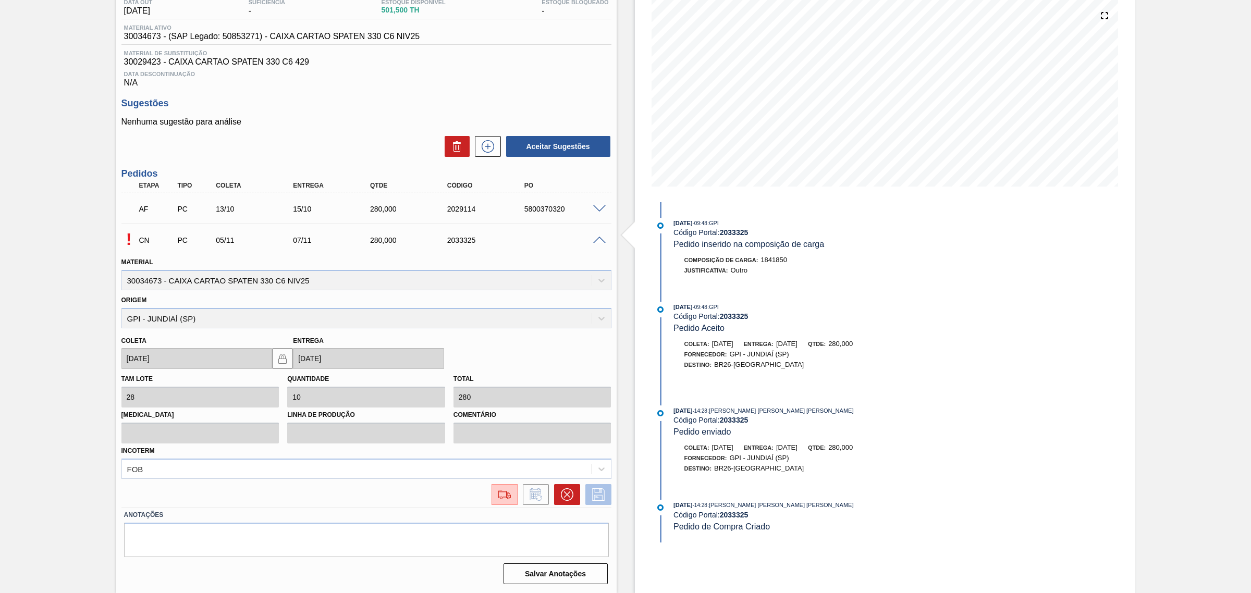
click at [590, 496] on icon at bounding box center [598, 495] width 17 height 13
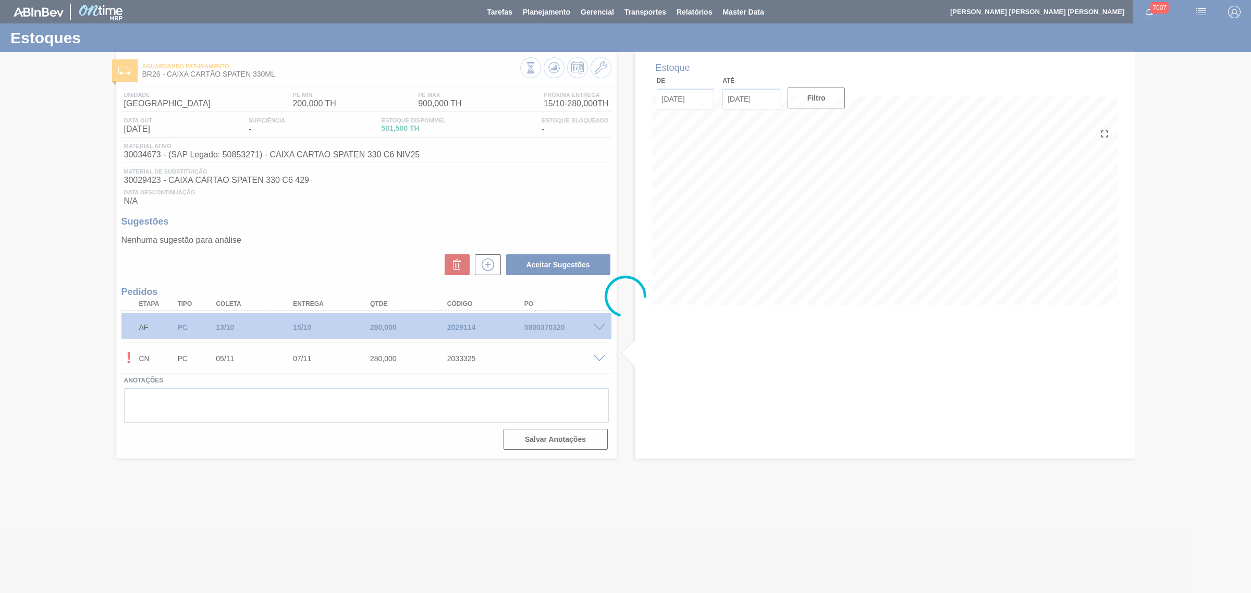
scroll to position [0, 0]
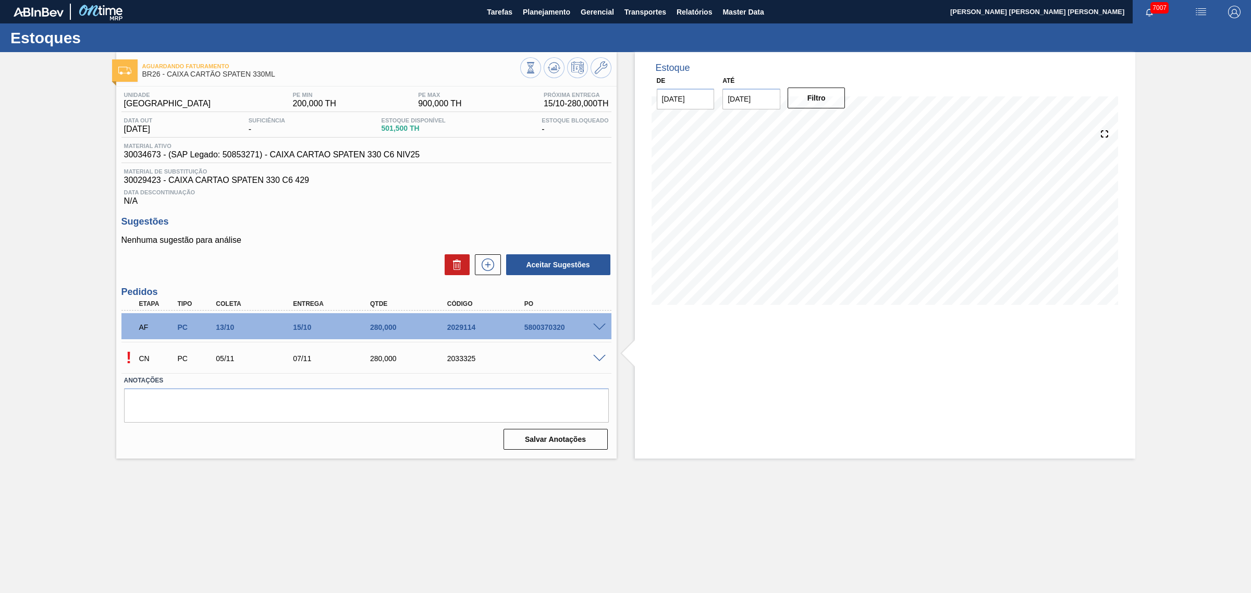
click at [597, 358] on span at bounding box center [599, 359] width 13 height 8
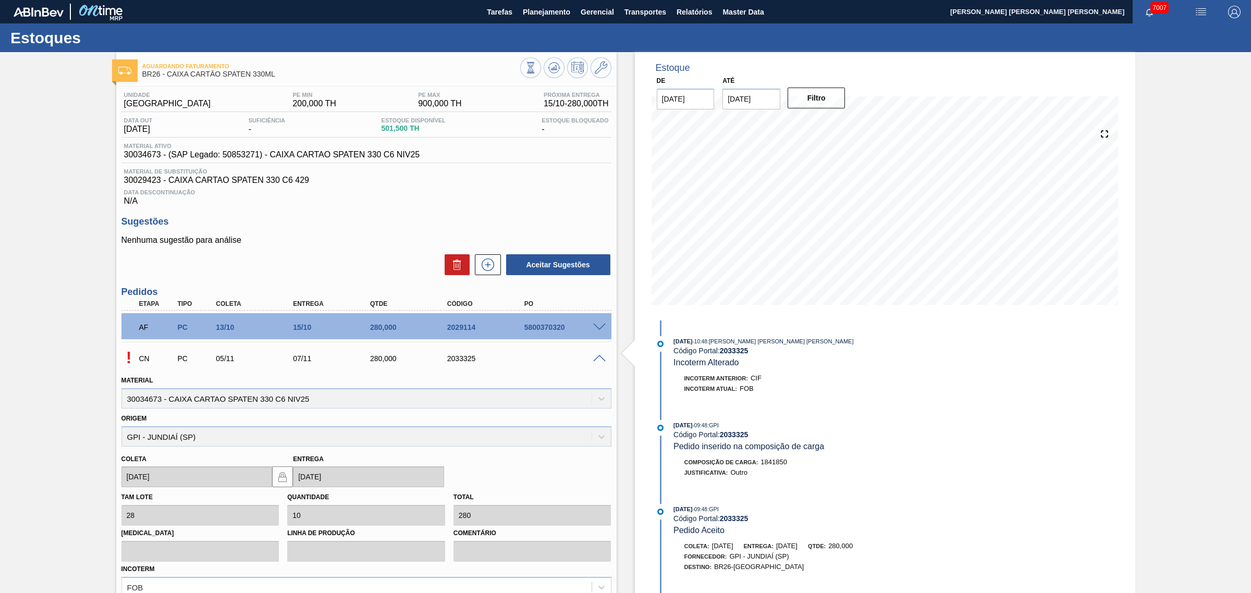
scroll to position [120, 0]
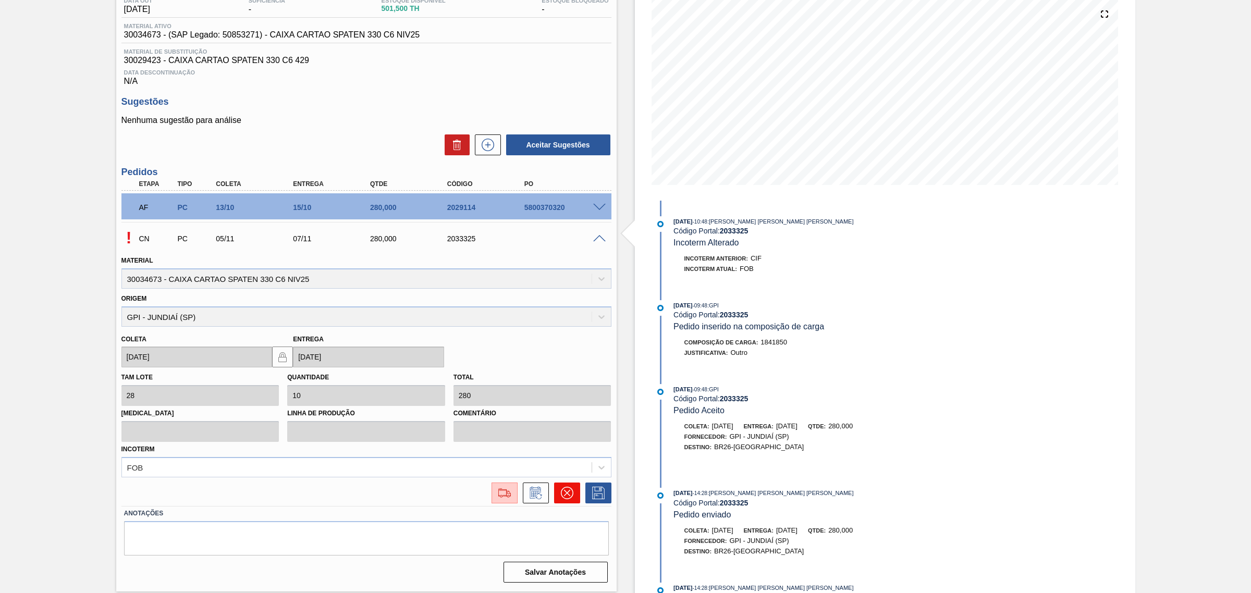
click at [564, 490] on icon at bounding box center [566, 493] width 13 height 13
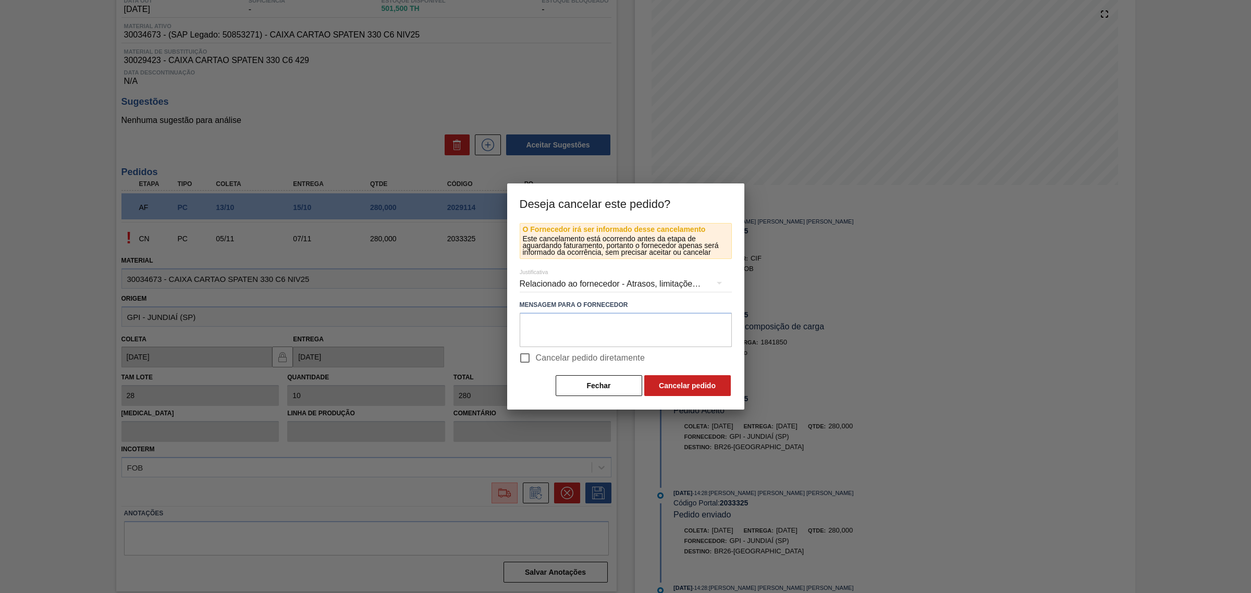
click at [579, 361] on span "Cancelar pedido diretamente" at bounding box center [590, 358] width 109 height 13
click at [536, 361] on input "Cancelar pedido diretamente" at bounding box center [525, 358] width 22 height 22
checkbox input "true"
click at [673, 383] on button "Cancelar pedido" at bounding box center [687, 385] width 87 height 21
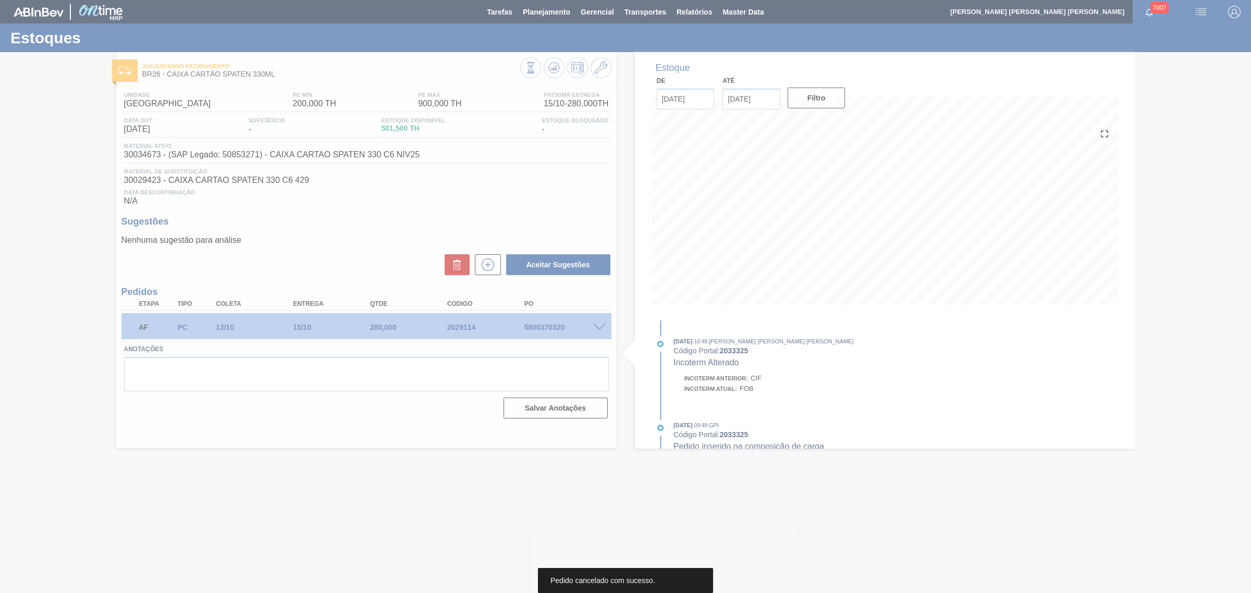
scroll to position [0, 0]
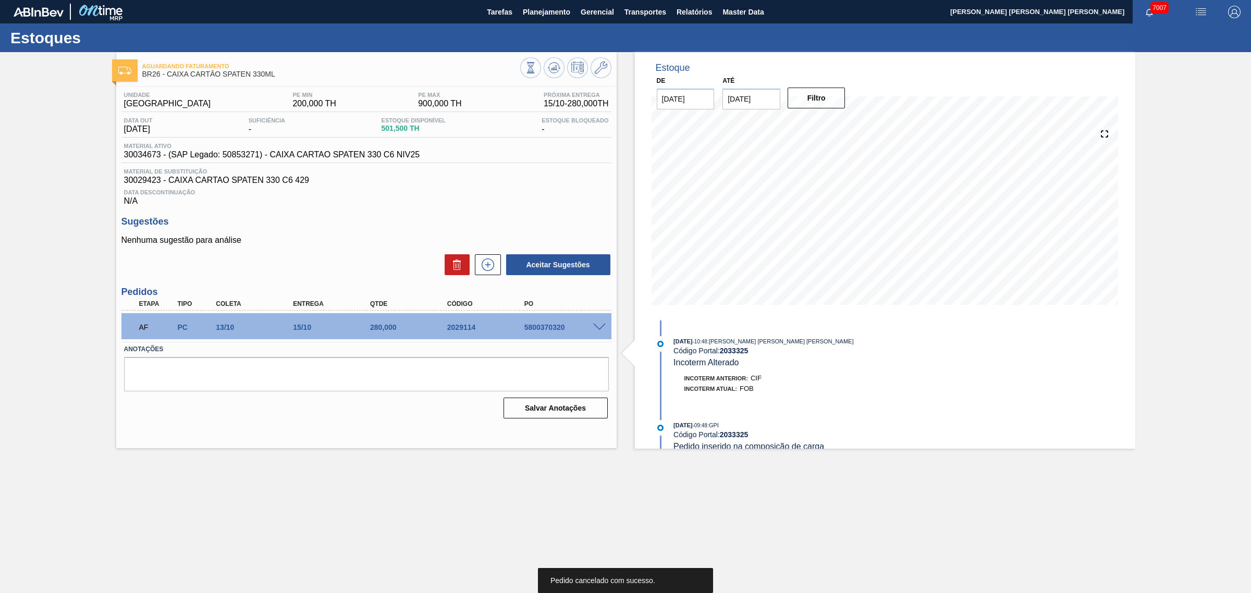
click at [595, 330] on span at bounding box center [599, 328] width 13 height 8
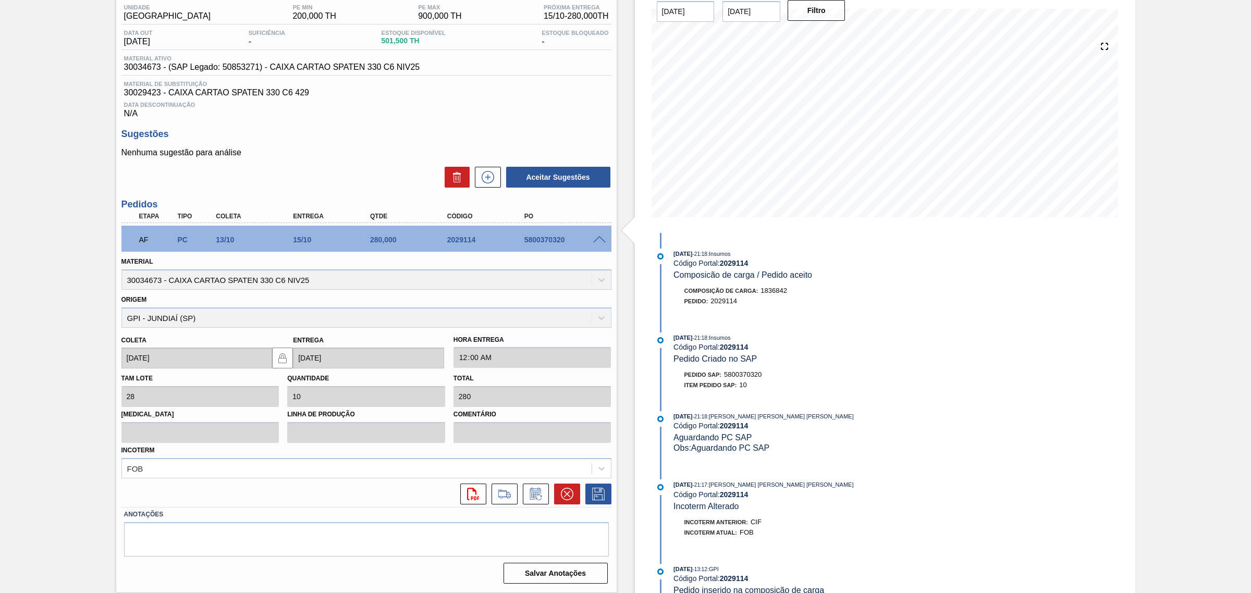
scroll to position [89, 0]
click at [545, 494] on button at bounding box center [536, 493] width 26 height 21
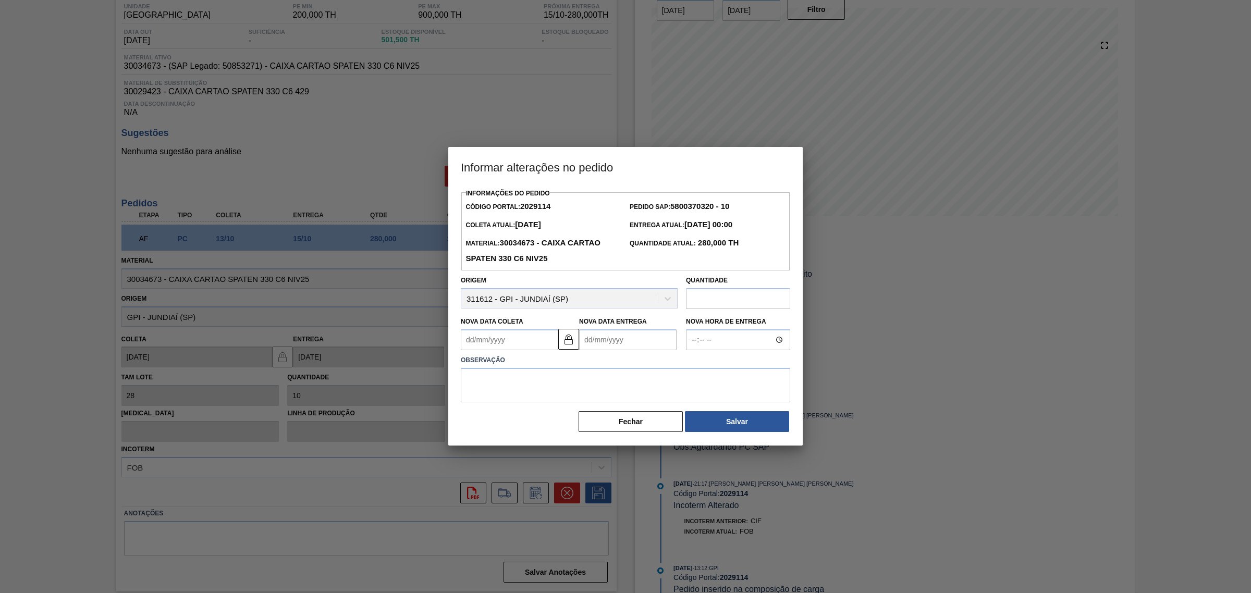
click at [608, 338] on Entrega2029114 "Nova Data Entrega" at bounding box center [627, 339] width 97 height 21
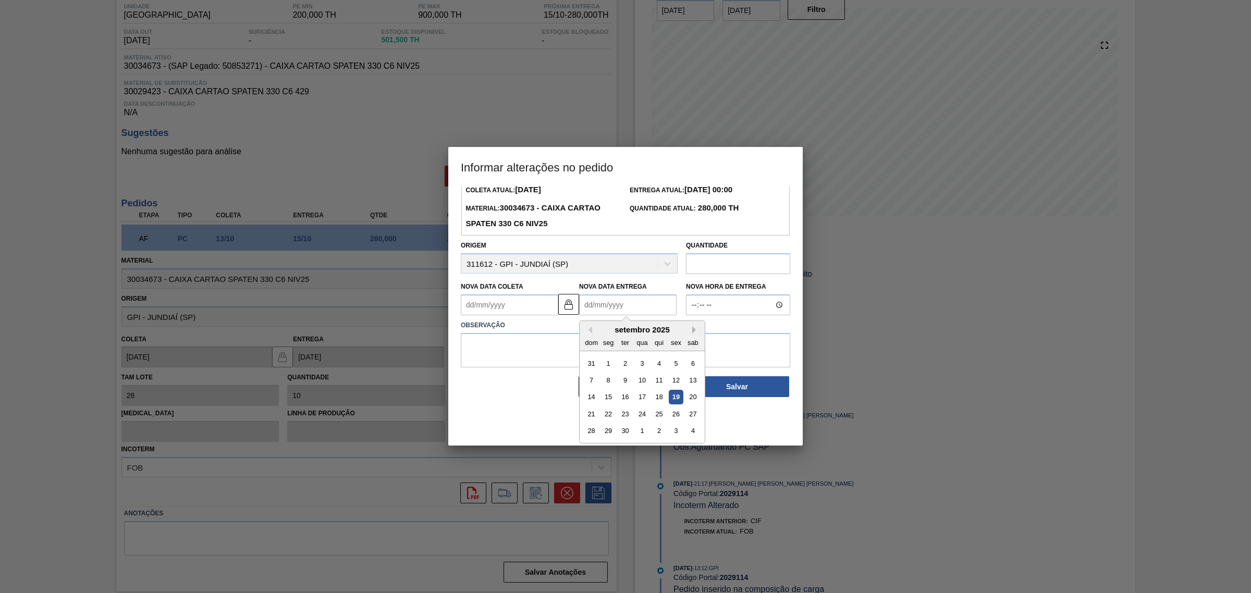
click at [697, 329] on button "Next Month" at bounding box center [695, 329] width 7 height 7
click at [609, 433] on div "27" at bounding box center [609, 431] width 14 height 14
type Coleta2029114 "25/10/2025"
type Entrega2029114 "27/10/2025"
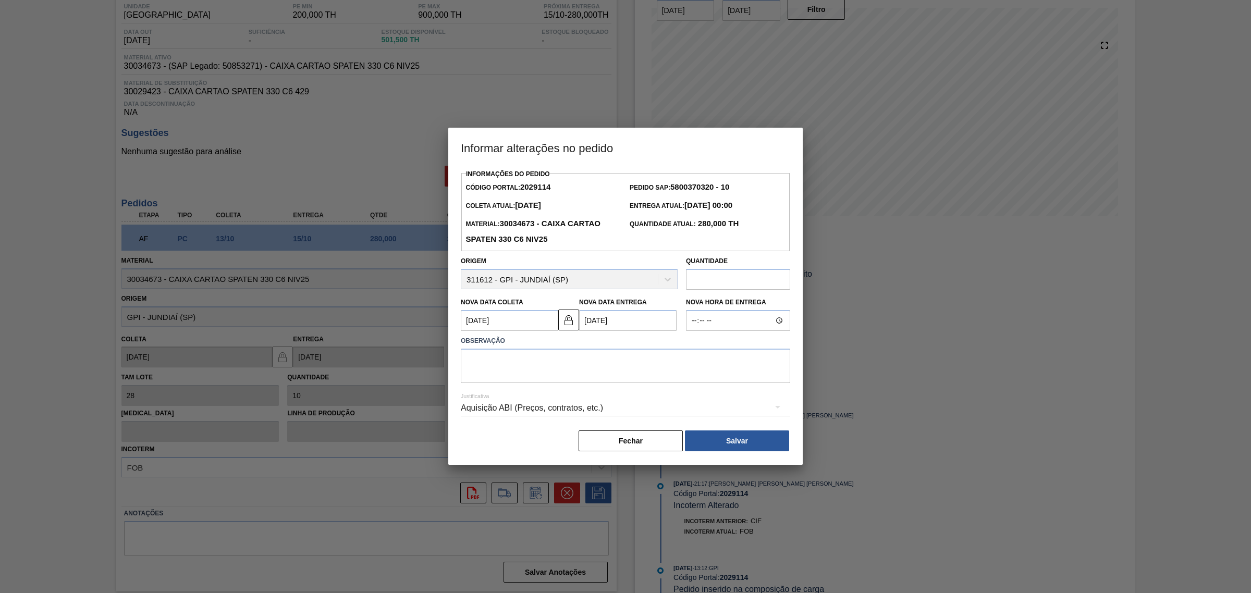
scroll to position [0, 0]
click at [554, 374] on textarea at bounding box center [625, 366] width 329 height 34
type textarea "AJUSTE DATA"
click at [550, 407] on div "Aquisição ABI (Preços, contratos, etc.)" at bounding box center [625, 408] width 329 height 29
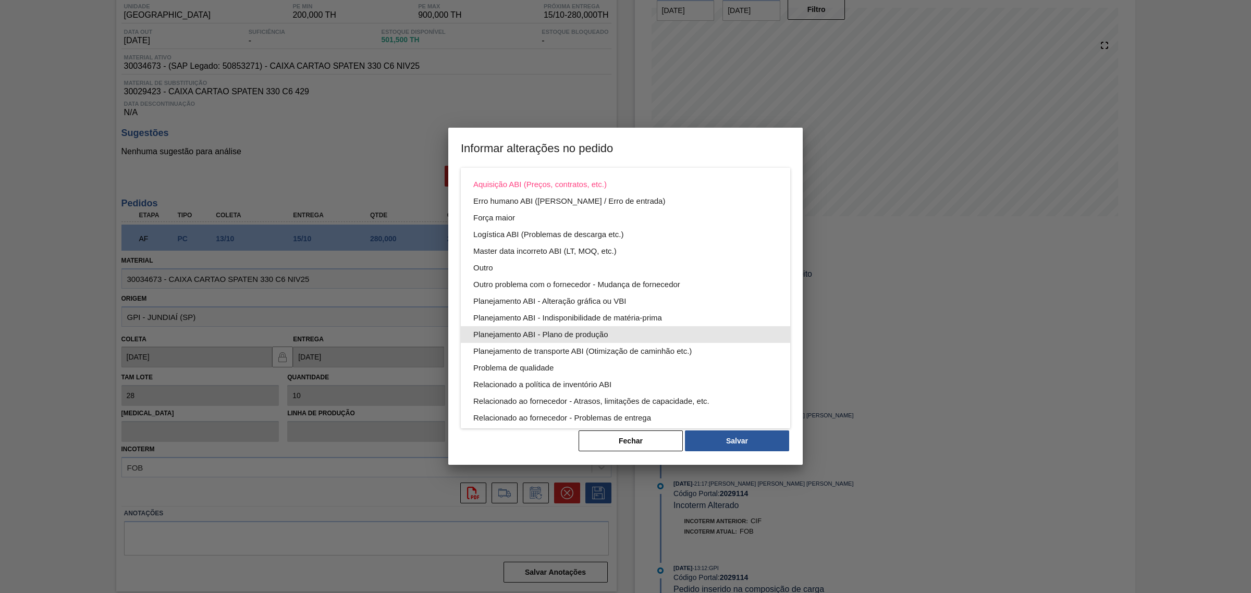
click at [618, 328] on div "Planejamento ABI - Plano de produção" at bounding box center [625, 334] width 304 height 17
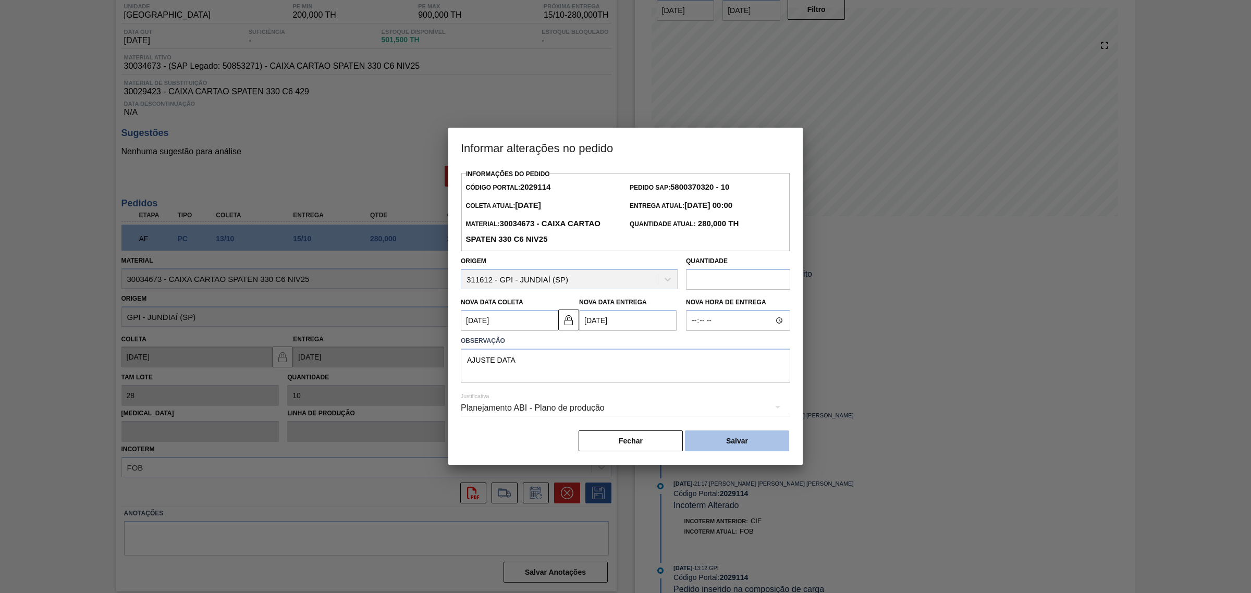
click at [752, 444] on button "Salvar" at bounding box center [737, 441] width 104 height 21
click at [739, 438] on button "Salvar" at bounding box center [737, 441] width 104 height 21
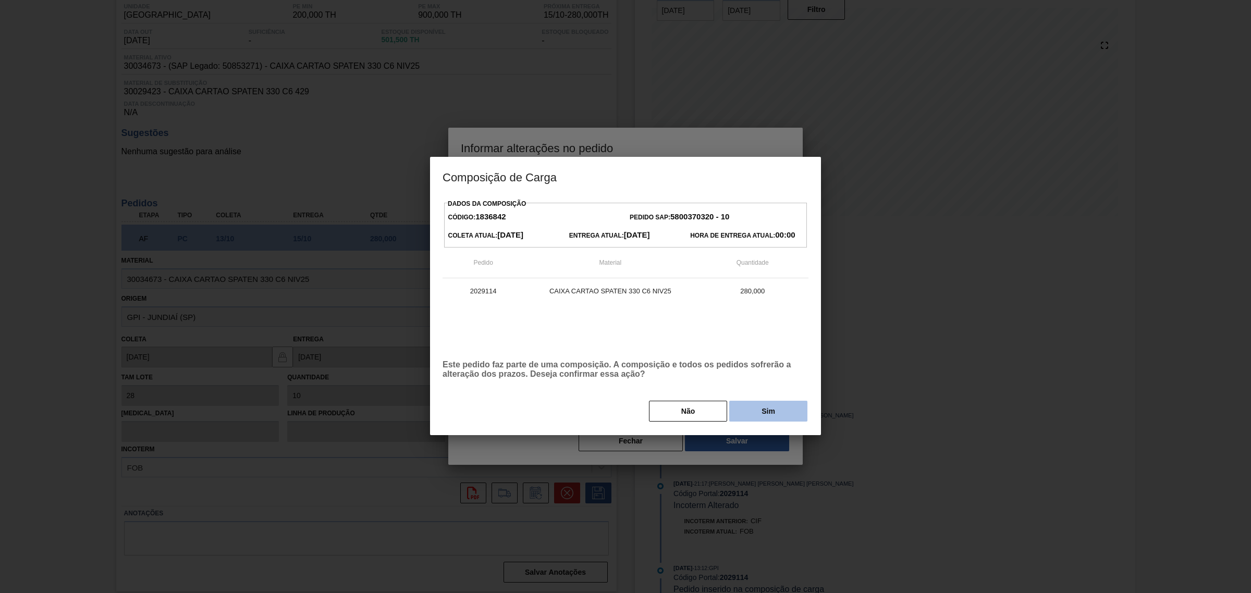
click at [762, 410] on button "Sim" at bounding box center [768, 411] width 78 height 21
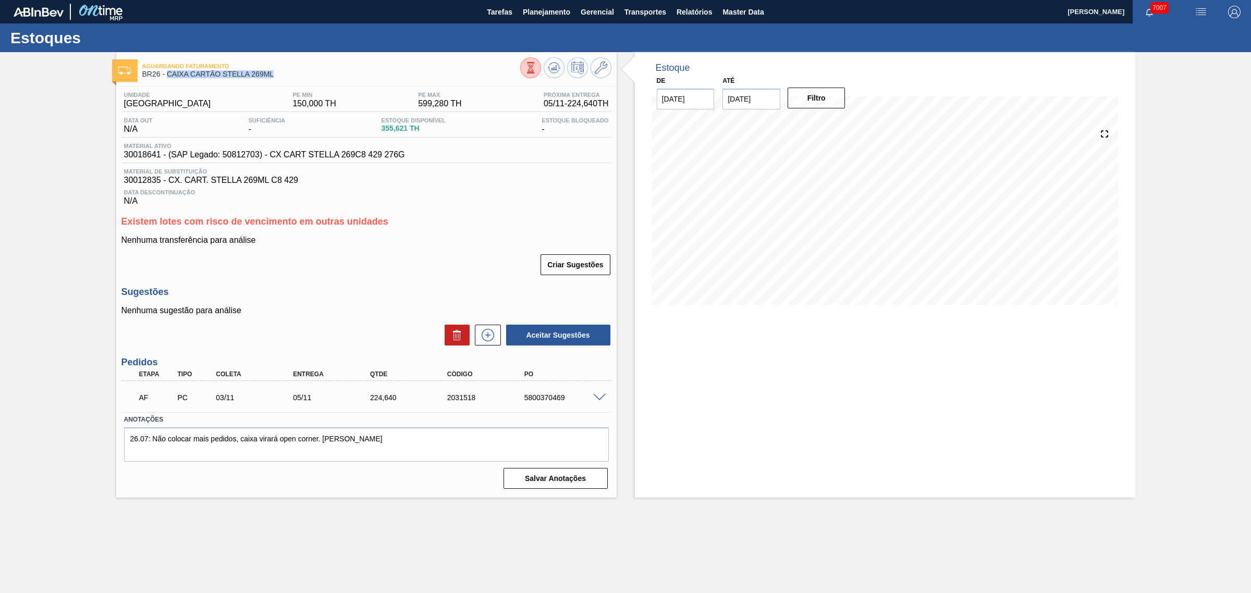
drag, startPoint x: 279, startPoint y: 76, endPoint x: 167, endPoint y: 71, distance: 112.2
click at [167, 71] on span "BR26 - CAIXA CARTÃO STELLA 269ML" at bounding box center [331, 74] width 378 height 8
copy span "CAIXA CARTÃO STELLA 269ML"
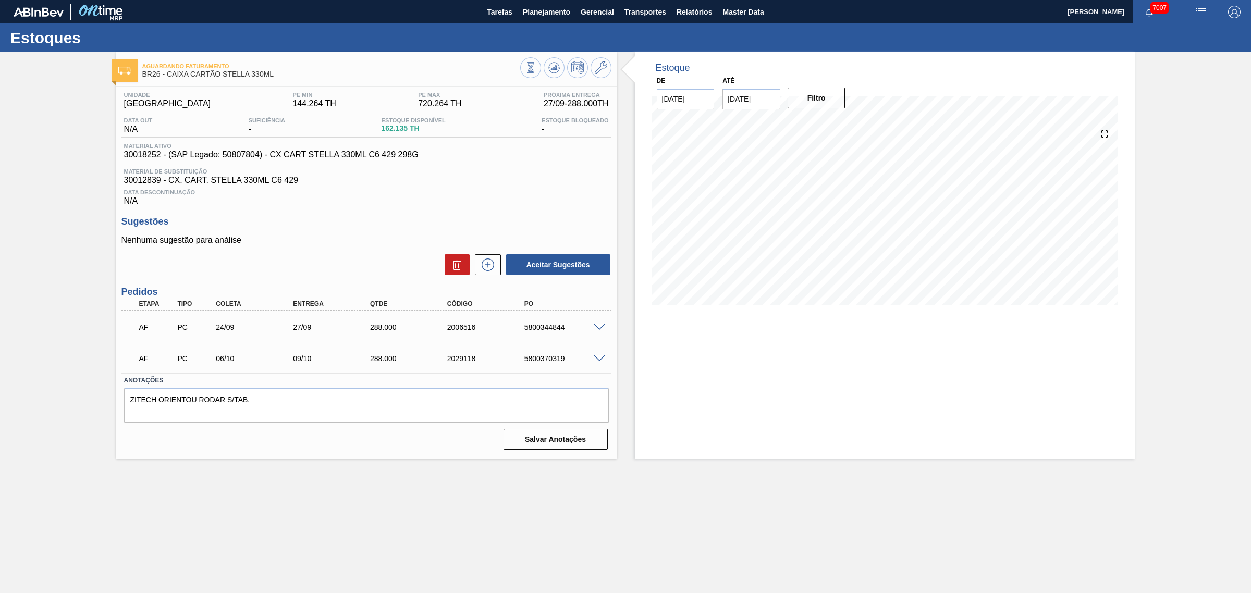
click at [599, 363] on span at bounding box center [599, 359] width 13 height 8
type input "28,8"
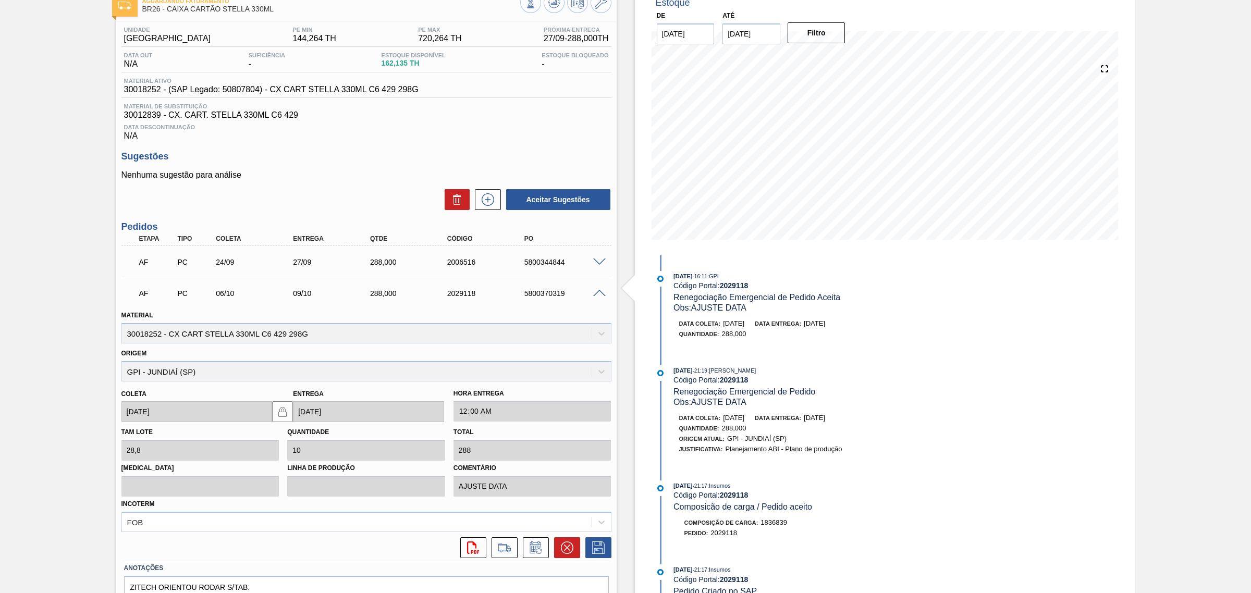
scroll to position [120, 0]
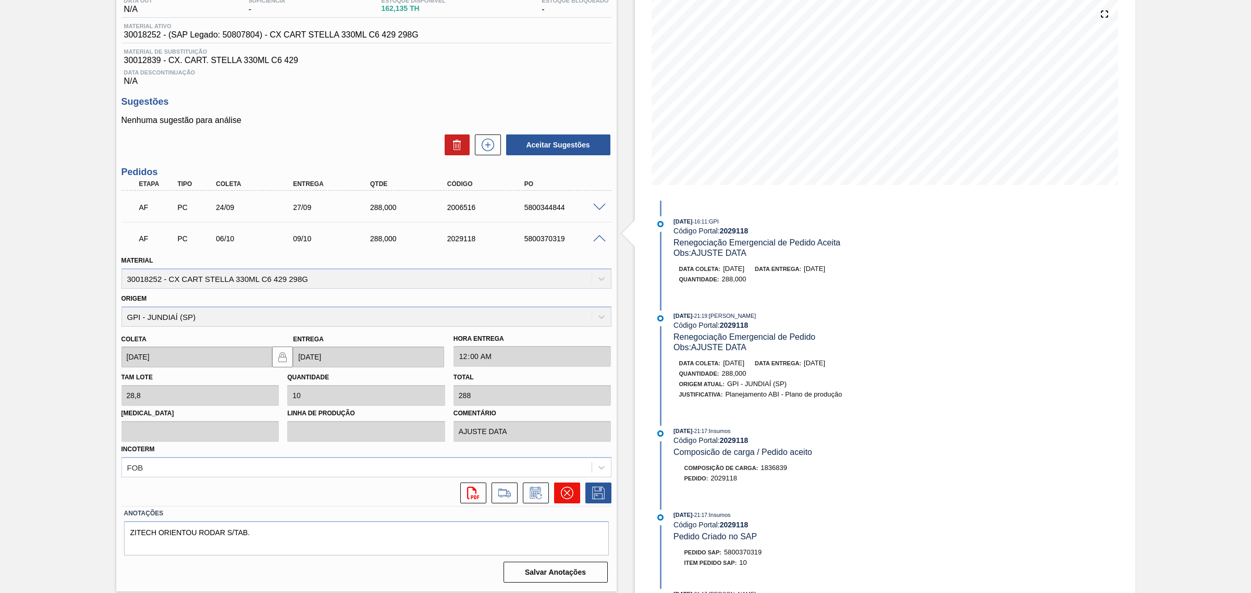
click at [568, 490] on icon at bounding box center [566, 493] width 13 height 13
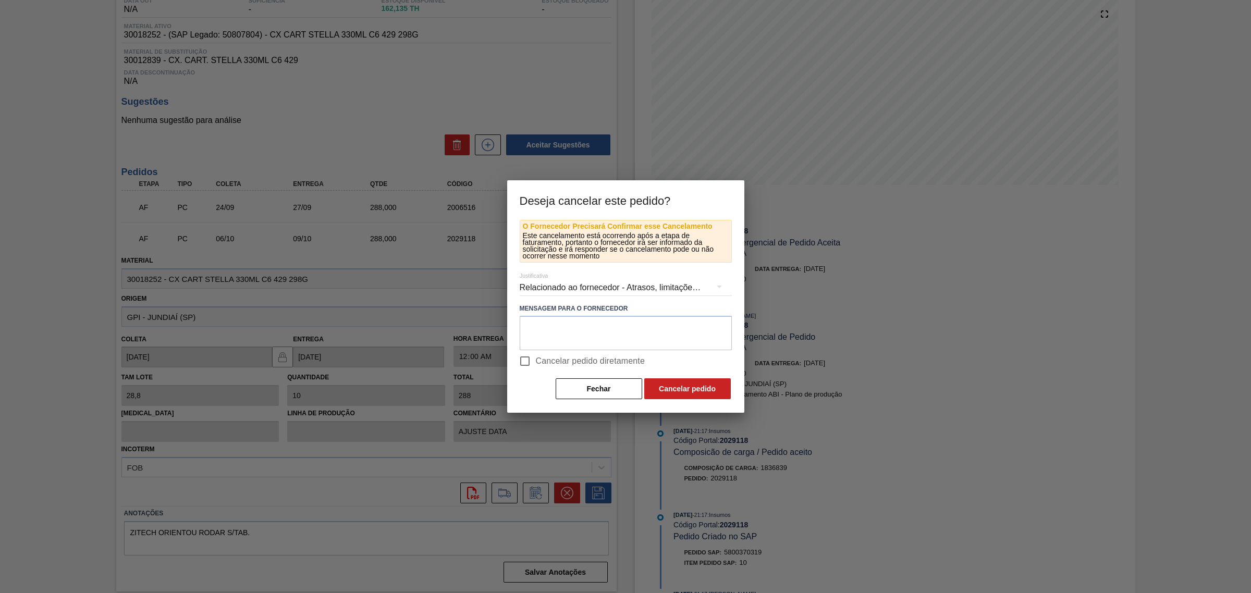
click at [565, 362] on span "Cancelar pedido diretamente" at bounding box center [590, 361] width 109 height 13
click at [536, 362] on input "Cancelar pedido diretamente" at bounding box center [525, 361] width 22 height 22
checkbox input "true"
click at [683, 395] on button "Cancelar pedido" at bounding box center [687, 389] width 87 height 21
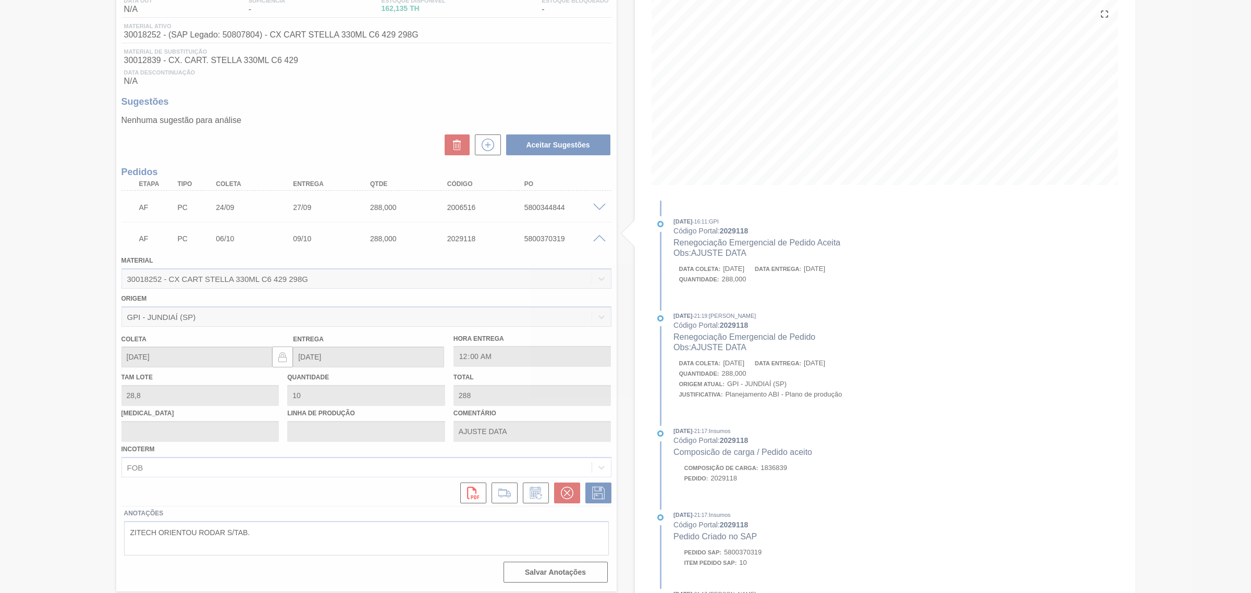
scroll to position [0, 0]
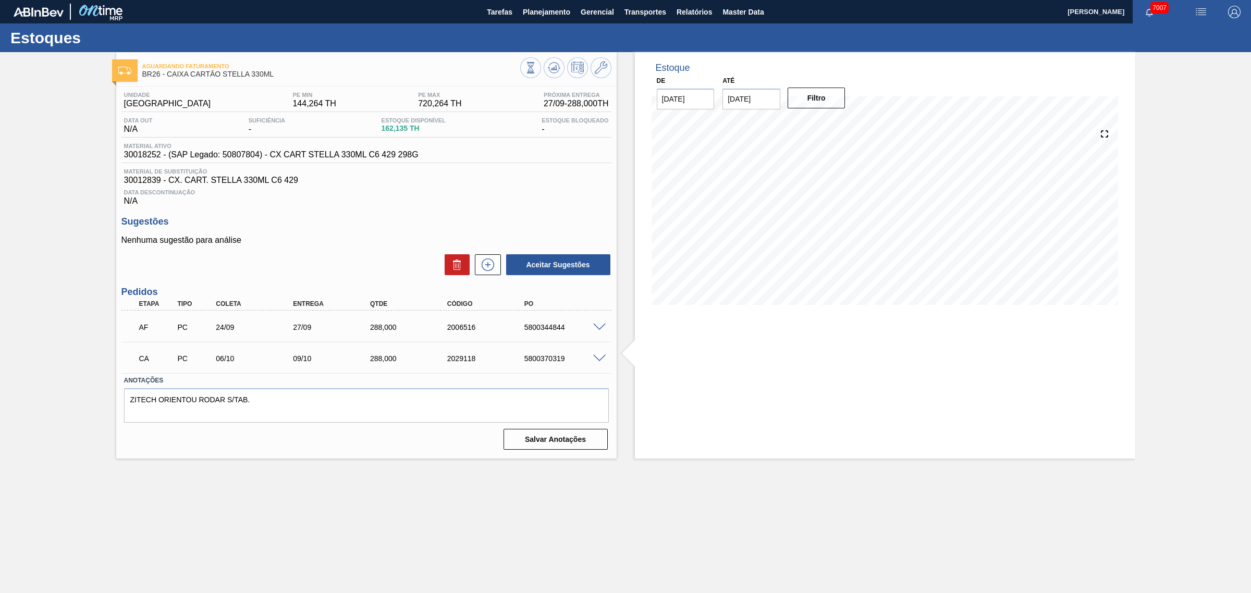
click at [471, 362] on div "2029118" at bounding box center [489, 359] width 88 height 8
copy div "2029118"
click at [597, 329] on span at bounding box center [599, 328] width 13 height 8
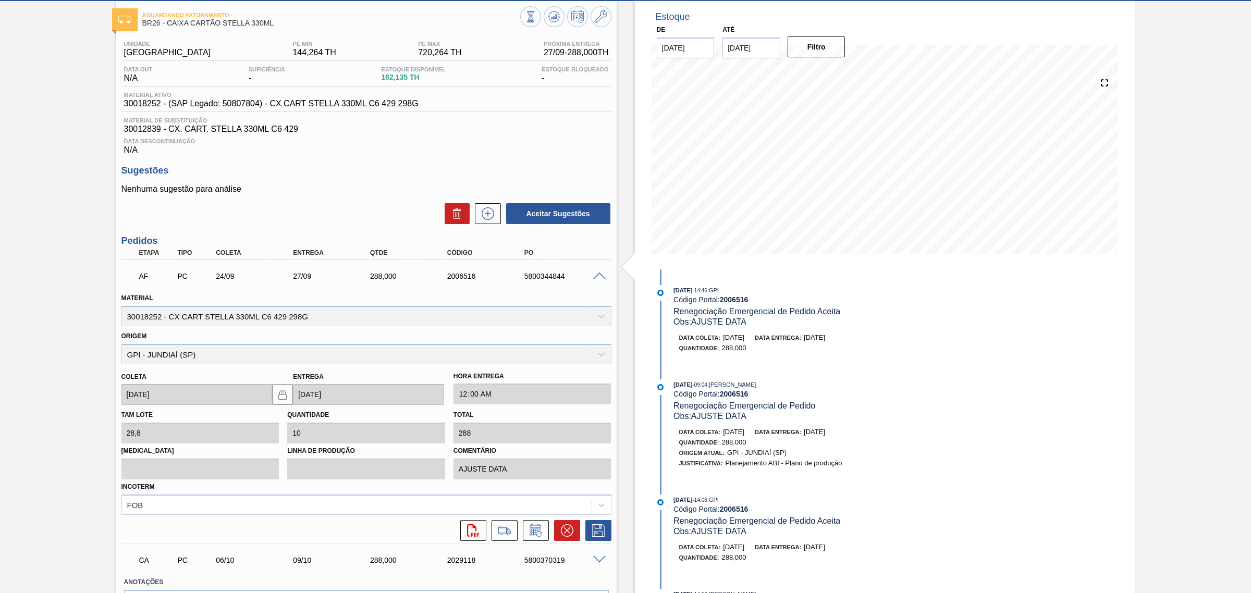
scroll to position [120, 0]
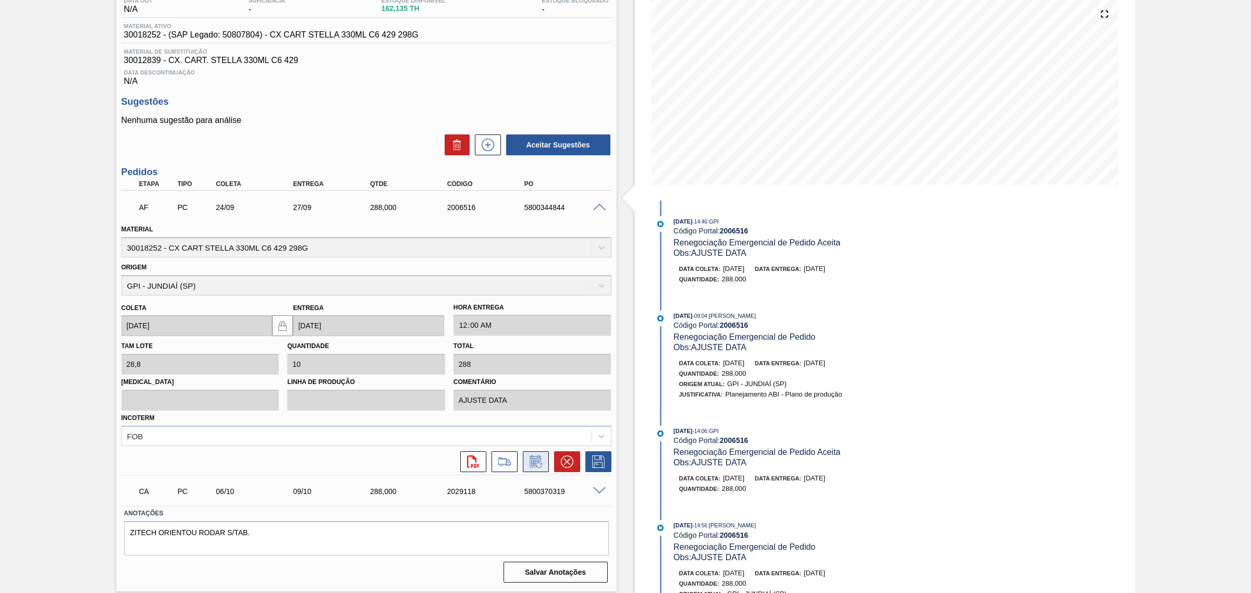
click at [538, 462] on icon at bounding box center [536, 462] width 17 height 13
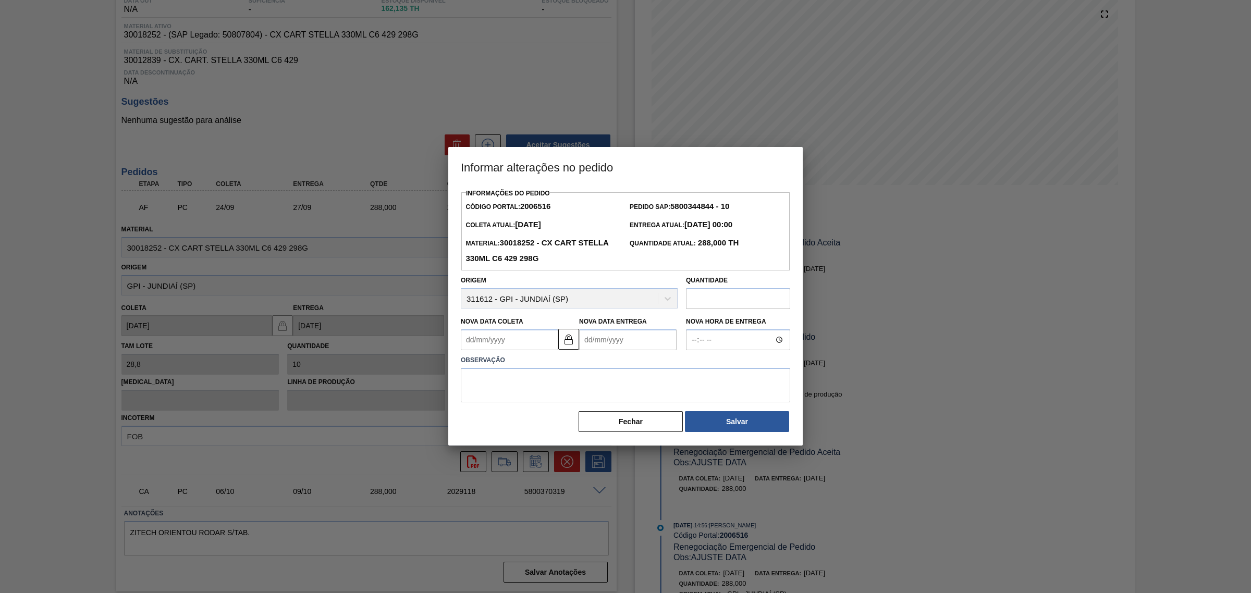
click at [635, 334] on Entrega2006516 "Nova Data Entrega" at bounding box center [627, 339] width 97 height 21
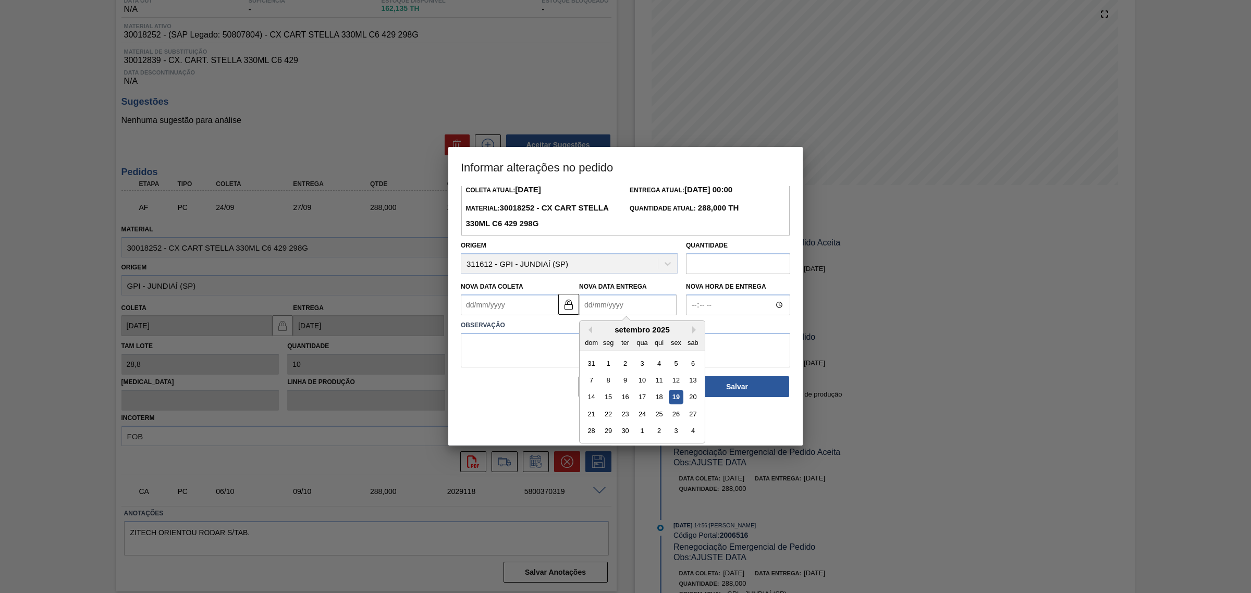
click at [700, 331] on div "setembro 2025" at bounding box center [642, 329] width 125 height 9
click at [697, 329] on button "Next Month" at bounding box center [695, 329] width 7 height 7
click at [658, 430] on div "30" at bounding box center [659, 431] width 14 height 14
type Coleta2006516 "27/10/2025"
type Entrega2006516 "30/10/2025"
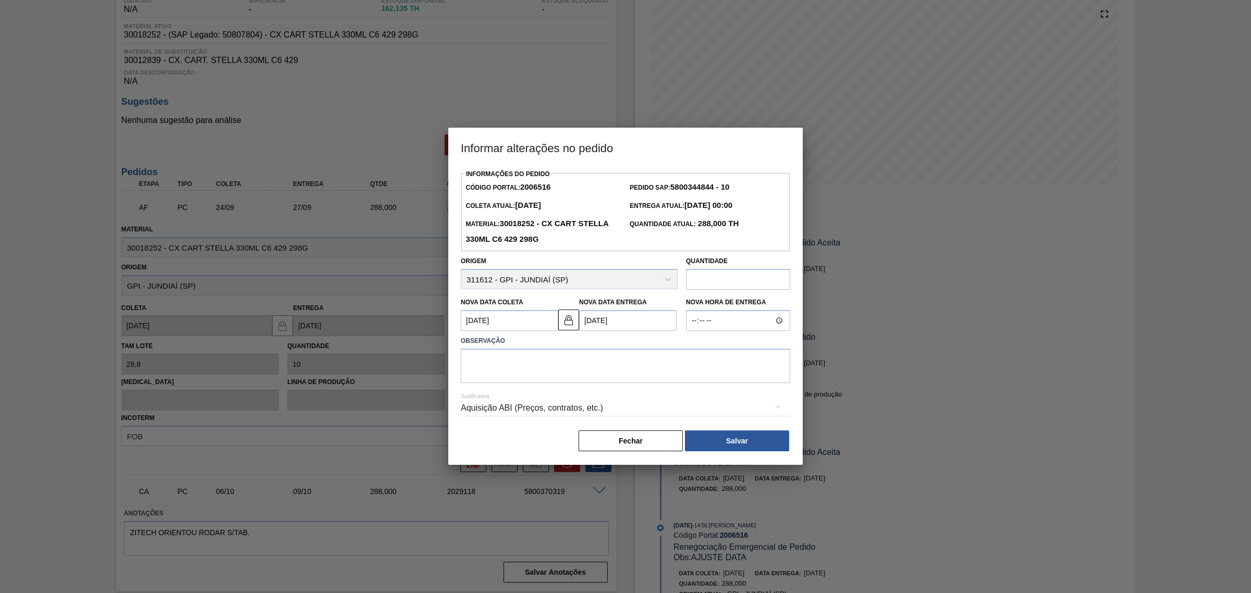
scroll to position [0, 0]
click at [617, 376] on textarea at bounding box center [625, 366] width 329 height 34
type textarea "AJUSTE DATA"
click at [666, 405] on div "Aquisição ABI (Preços, contratos, etc.)" at bounding box center [625, 408] width 329 height 29
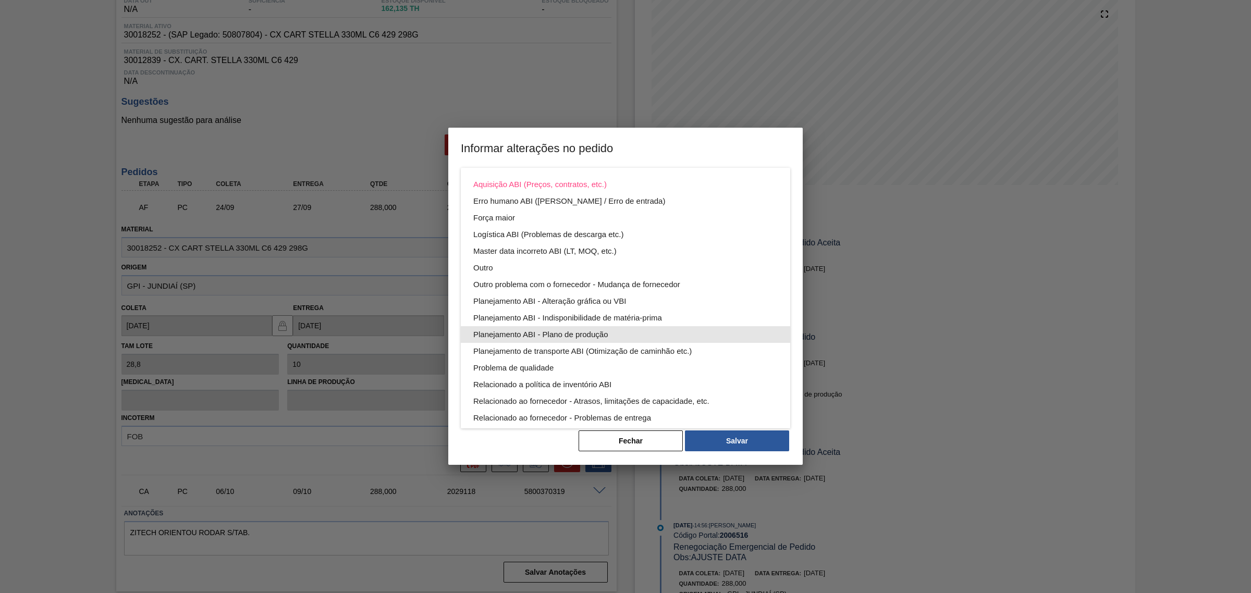
click at [612, 331] on div "Planejamento ABI - Plano de produção" at bounding box center [625, 334] width 304 height 17
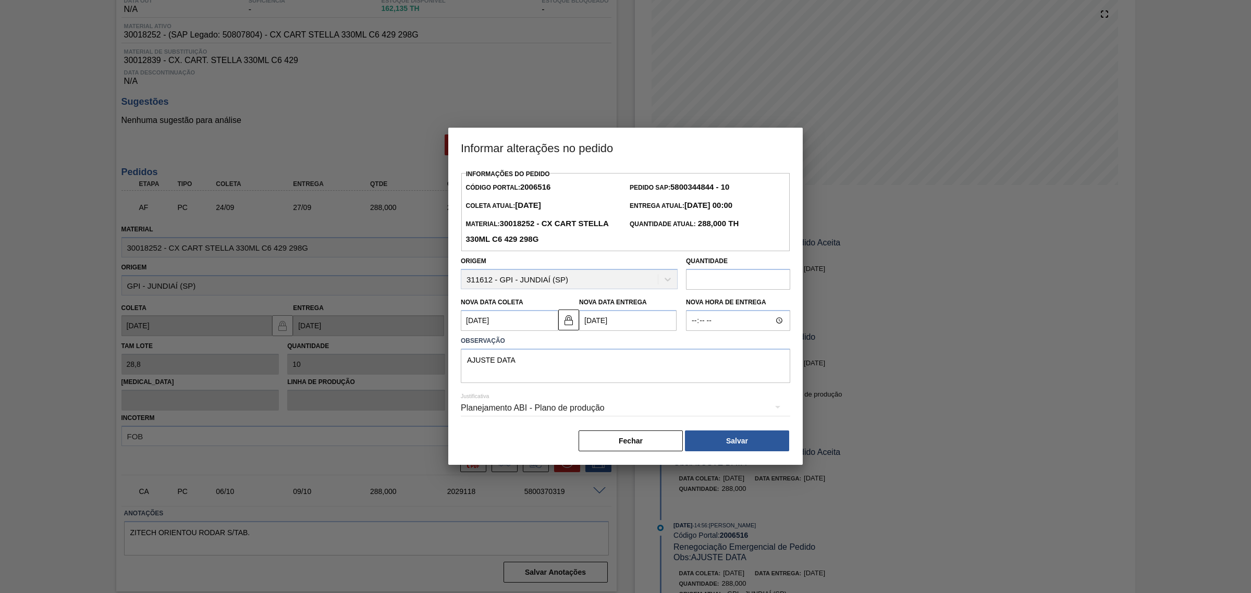
click at [742, 436] on button "Salvar" at bounding box center [737, 441] width 104 height 21
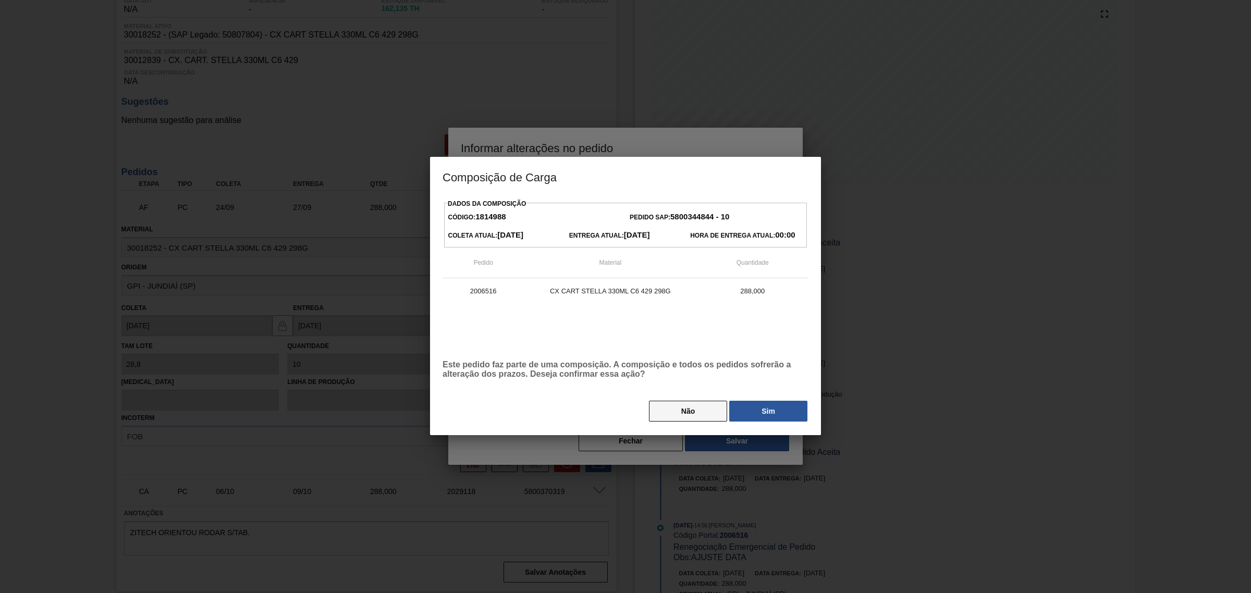
click at [691, 412] on button "Não" at bounding box center [688, 411] width 78 height 21
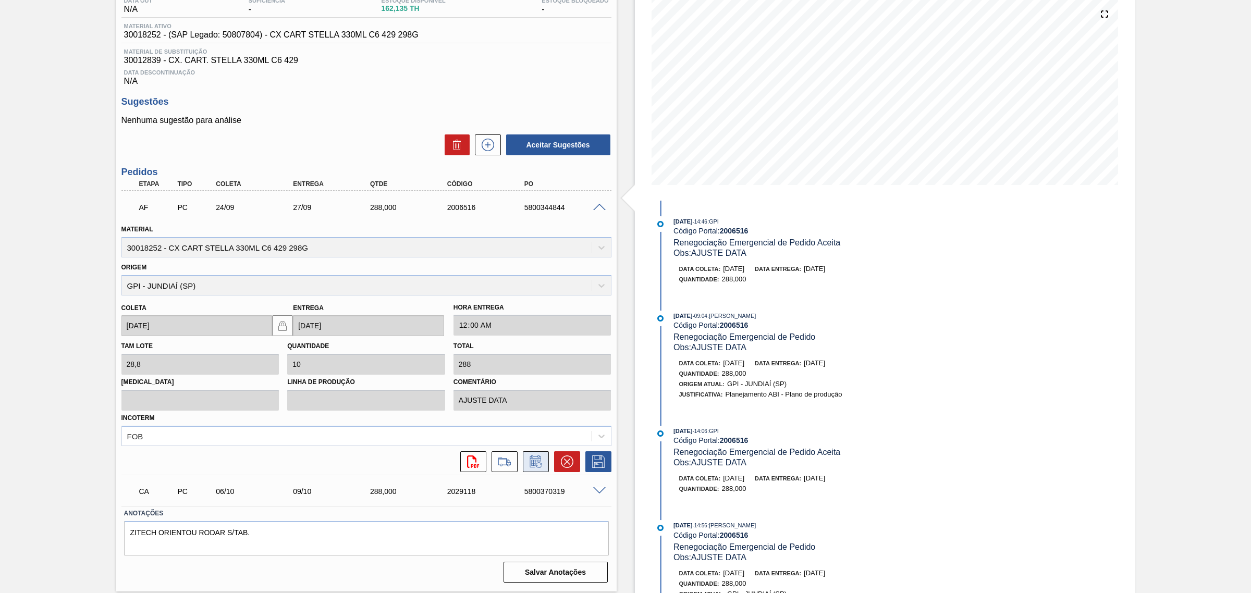
click at [535, 460] on icon at bounding box center [536, 462] width 17 height 13
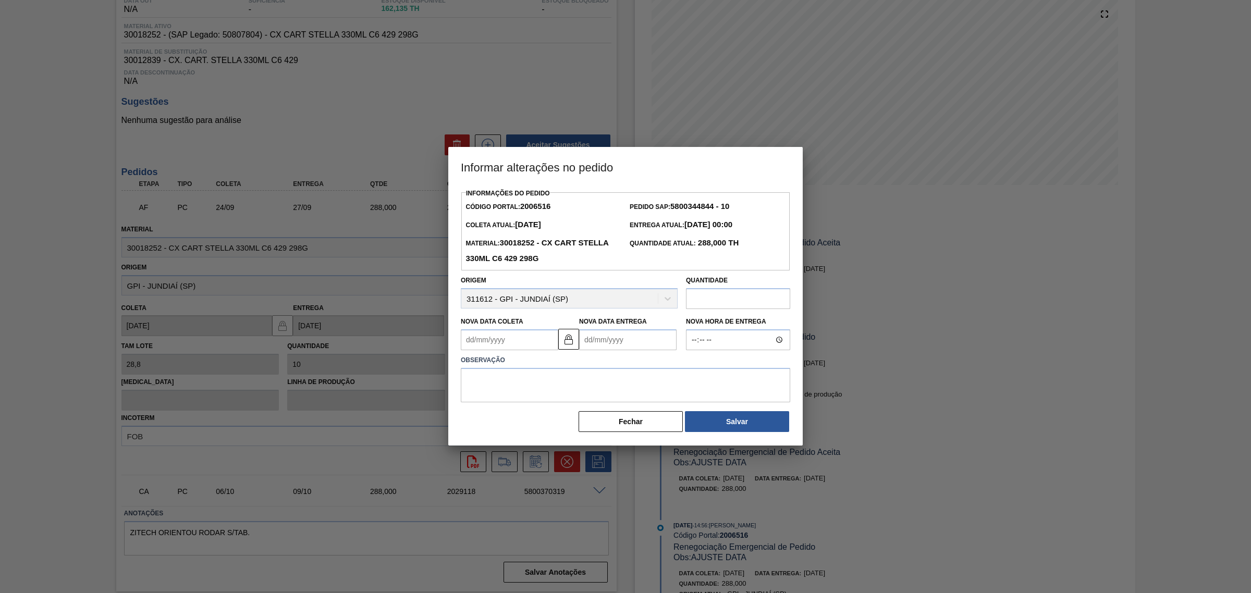
click at [615, 343] on Entrega2006516 "Nova Data Entrega" at bounding box center [627, 339] width 97 height 21
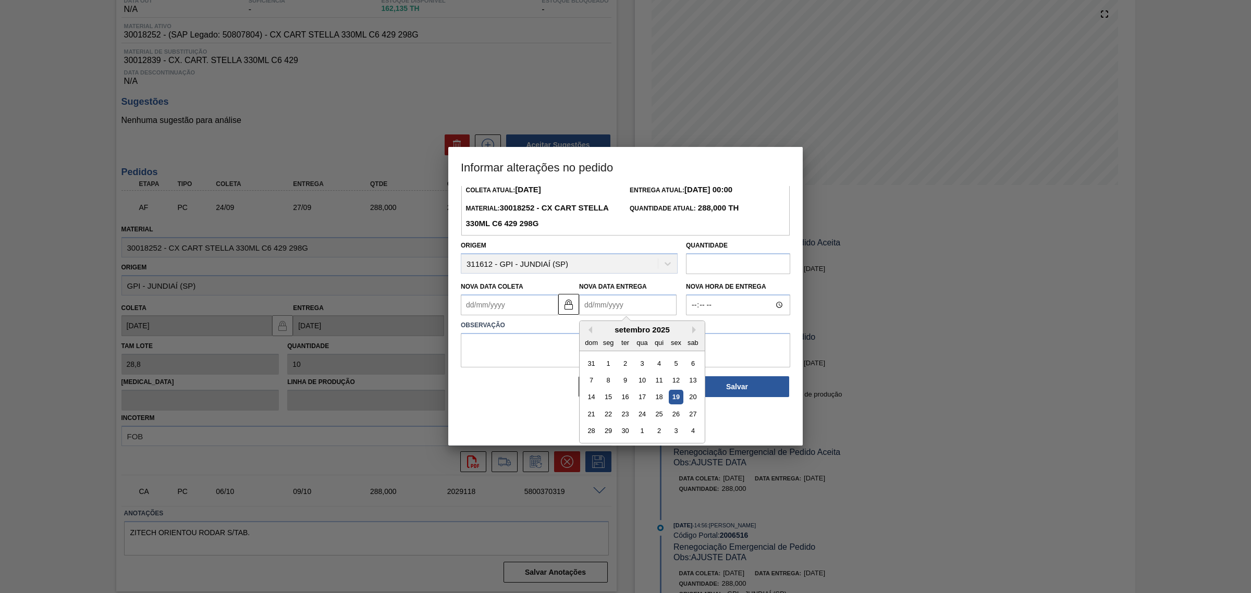
click at [529, 307] on div "Informações do Pedido Código Portal: 2006516 Pedido SAP: 5800344844 - 10 Coleta…" at bounding box center [625, 274] width 329 height 247
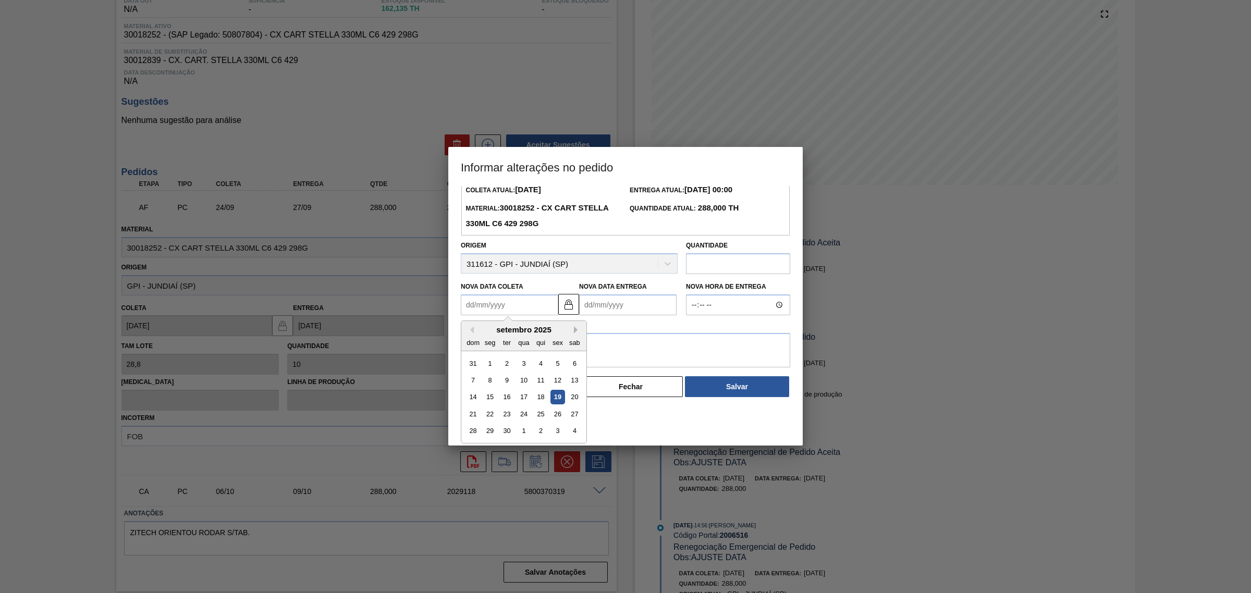
click at [575, 332] on button "Next Month" at bounding box center [577, 329] width 7 height 7
click at [577, 366] on div "1" at bounding box center [575, 364] width 14 height 14
type Coleta2006516 "01/11/2025"
type Entrega2006516 "04/11/2025"
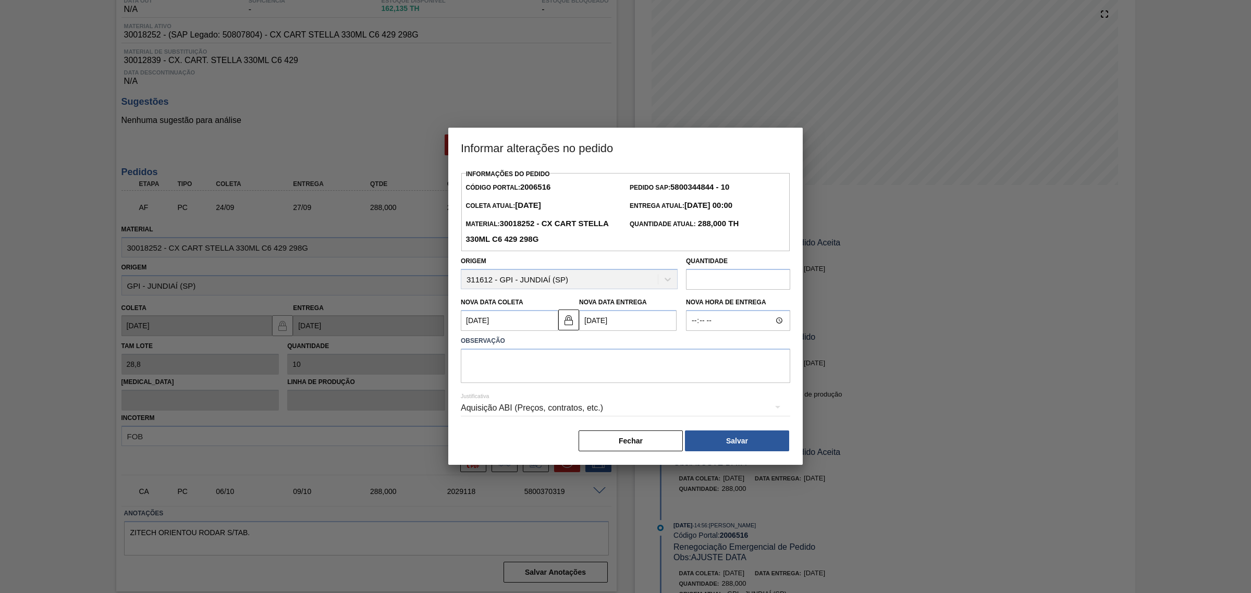
scroll to position [0, 0]
click at [639, 407] on div "Aquisição ABI (Preços, contratos, etc.)" at bounding box center [625, 408] width 329 height 29
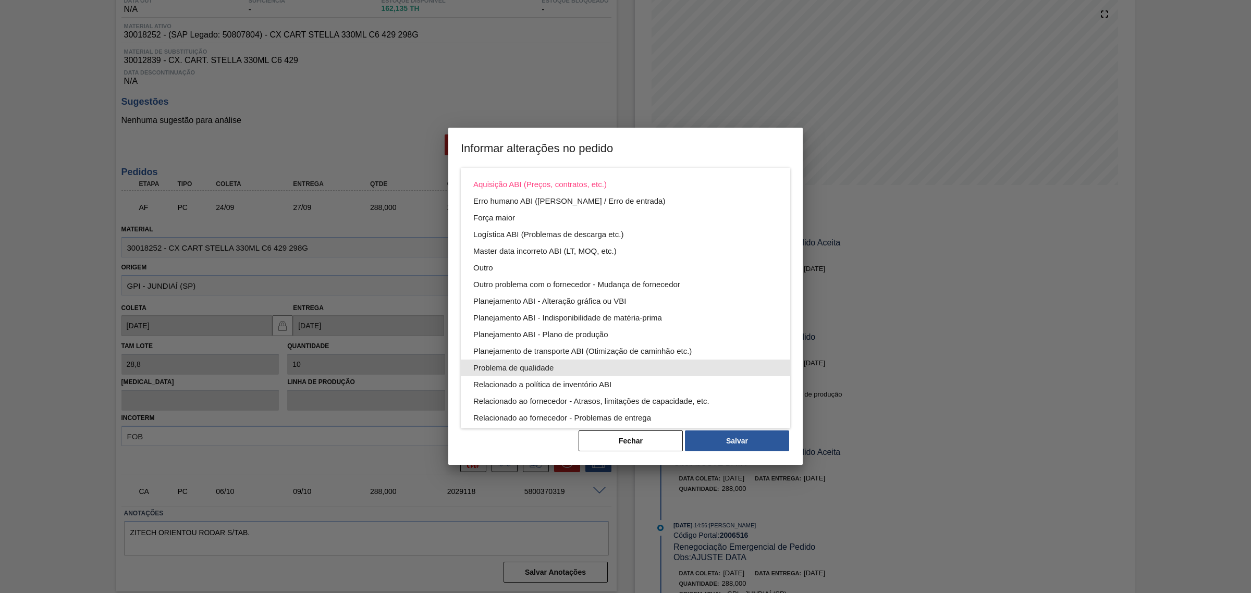
click at [570, 369] on div "Problema de qualidade" at bounding box center [625, 368] width 304 height 17
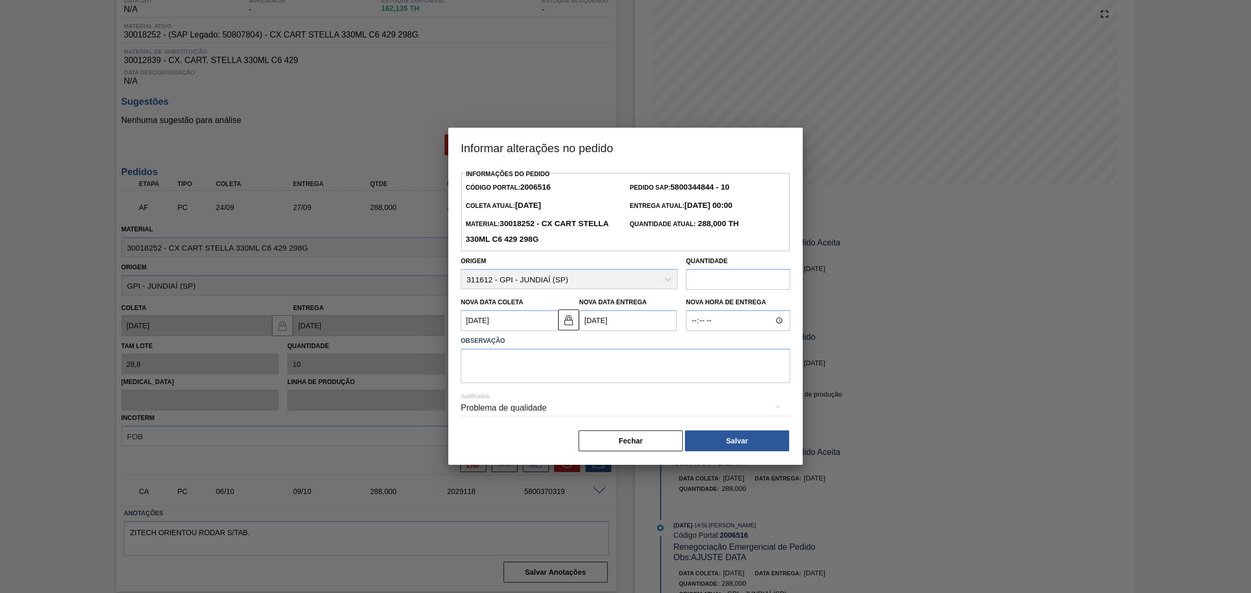
click at [582, 402] on div "Problema de qualidade" at bounding box center [625, 408] width 329 height 29
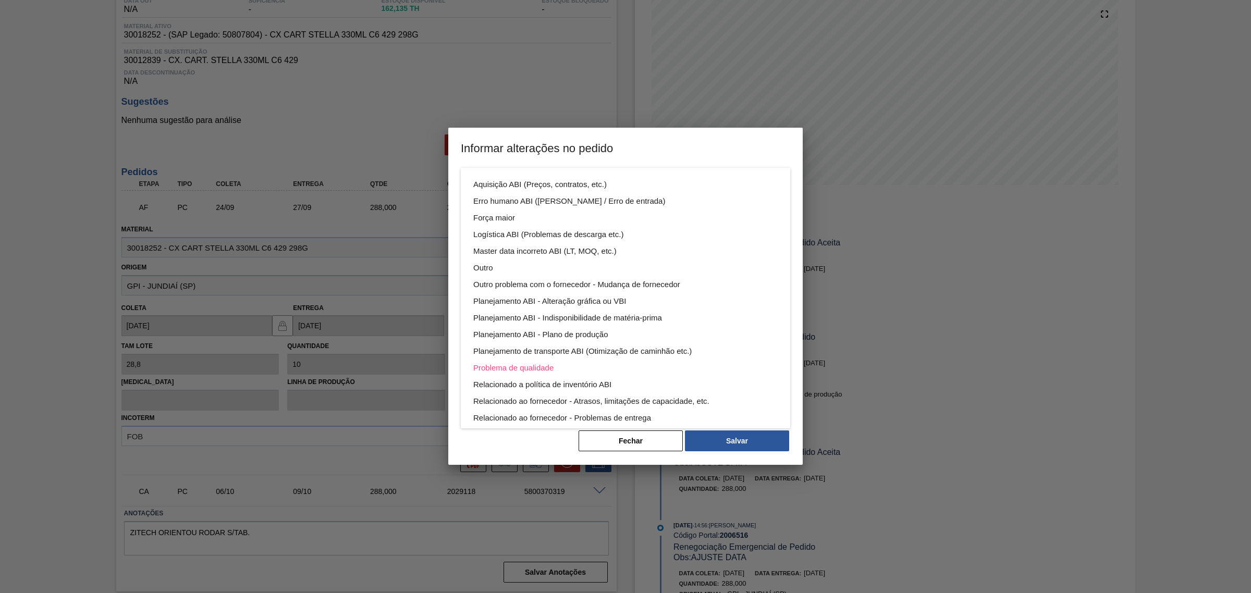
scroll to position [56, 0]
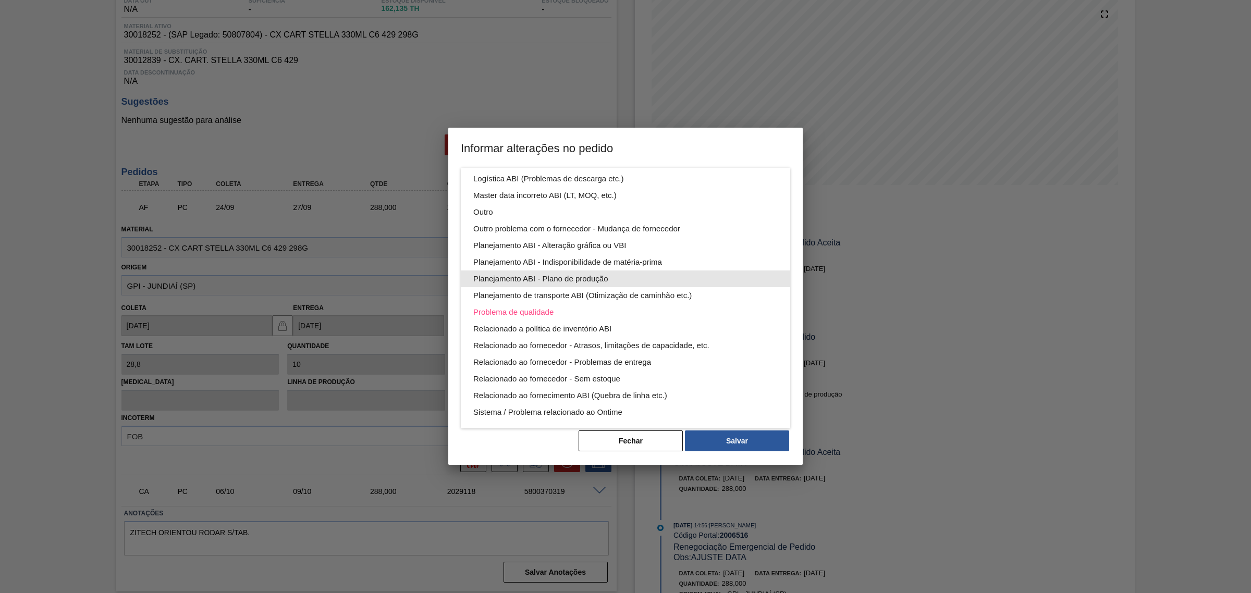
click at [600, 283] on div "Planejamento ABI - Plano de produção" at bounding box center [625, 279] width 304 height 17
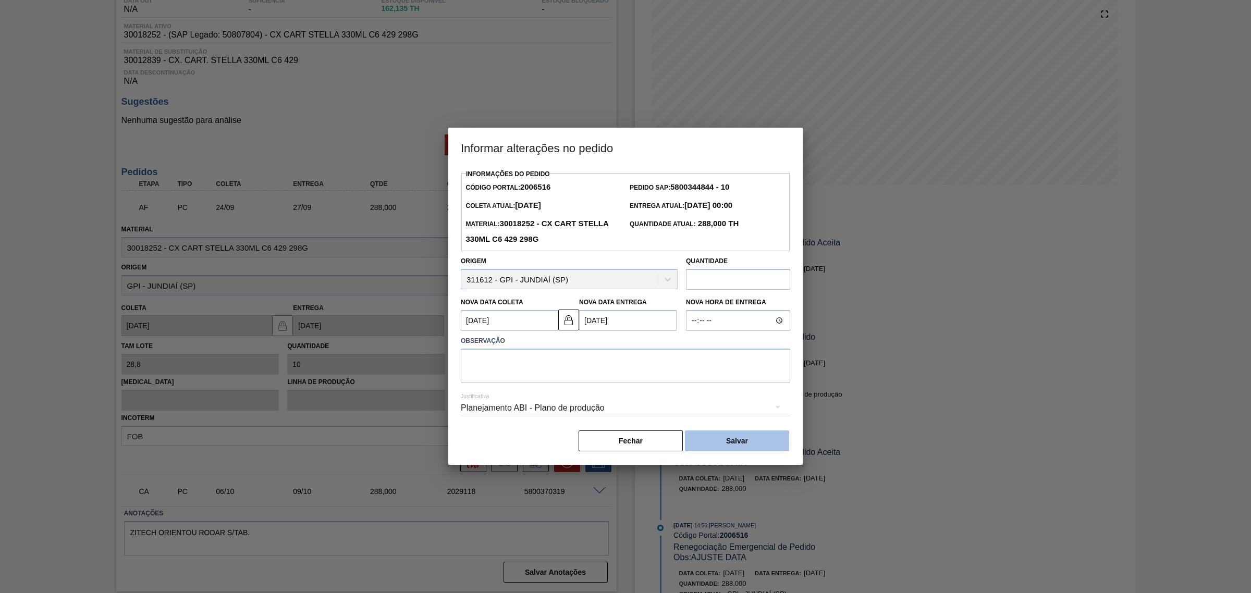
click at [739, 439] on button "Salvar" at bounding box center [737, 441] width 104 height 21
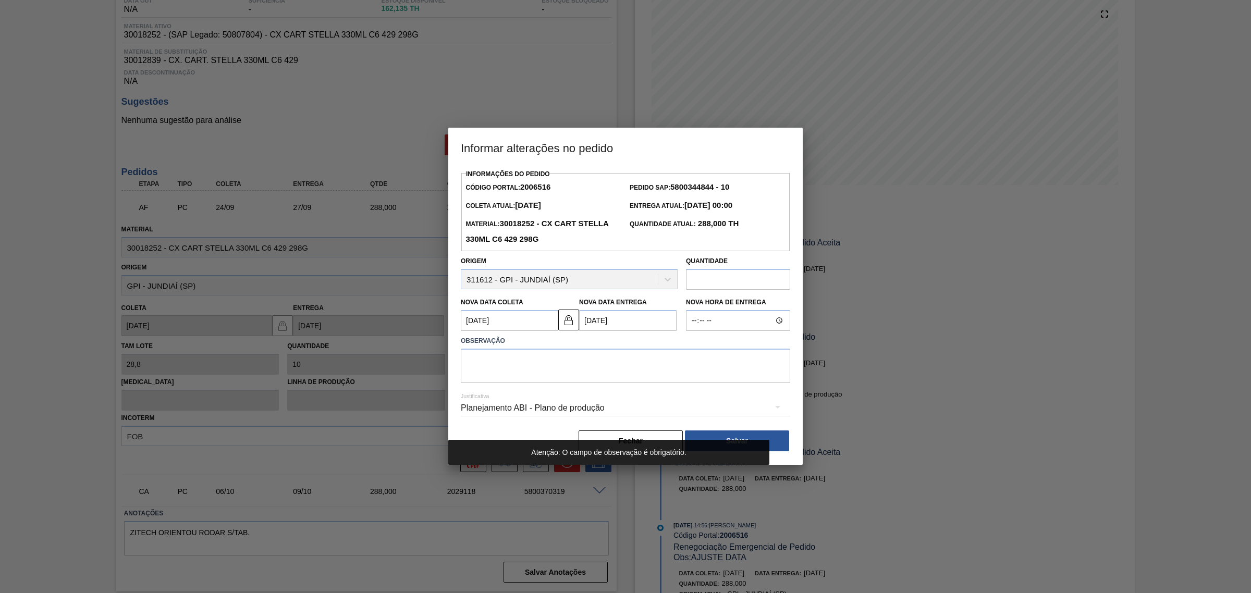
click at [599, 348] on label "Observação" at bounding box center [625, 341] width 329 height 15
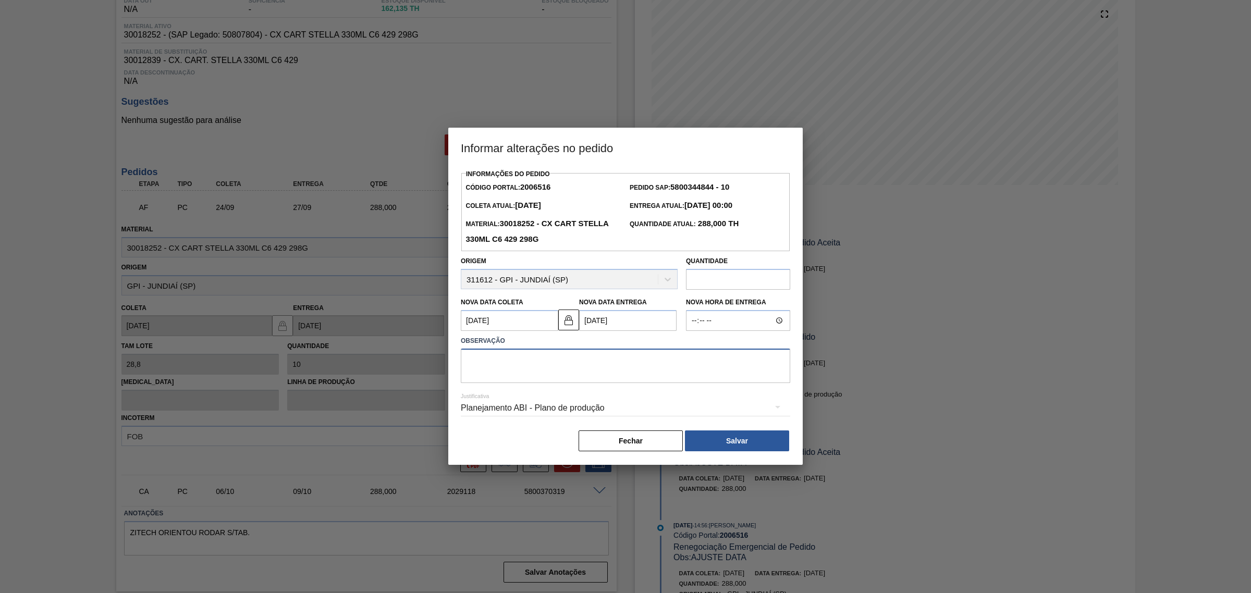
click at [603, 367] on textarea at bounding box center [625, 366] width 329 height 34
type textarea "AJUSTE DATA"
click at [735, 440] on button "Salvar" at bounding box center [737, 441] width 104 height 21
click at [752, 437] on button "Salvar" at bounding box center [737, 441] width 104 height 21
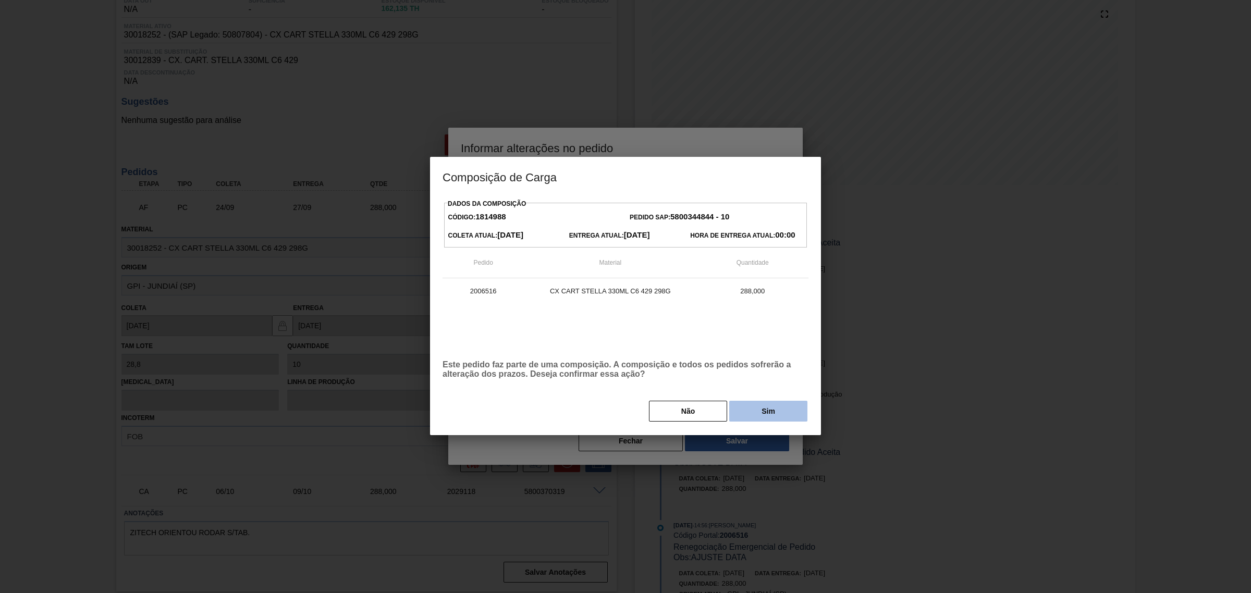
click at [757, 418] on button "Sim" at bounding box center [768, 411] width 78 height 21
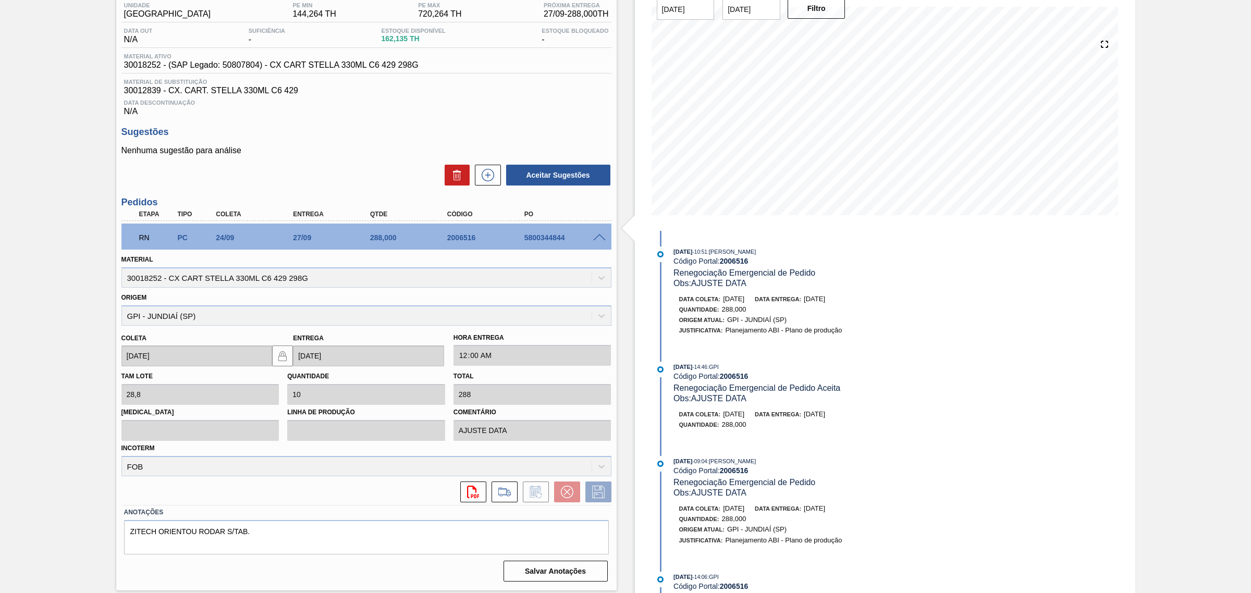
scroll to position [0, 0]
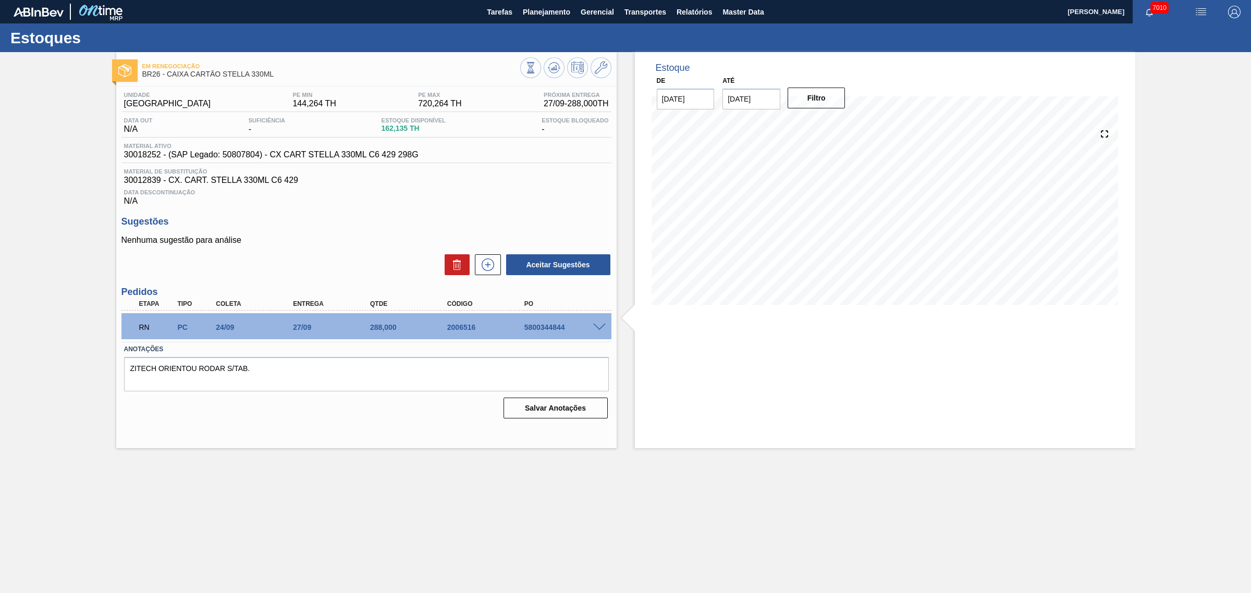
click at [459, 327] on div "2006516" at bounding box center [489, 327] width 88 height 8
drag, startPoint x: 273, startPoint y: 72, endPoint x: 167, endPoint y: 71, distance: 105.8
click at [167, 71] on span "BR26 - CAIXA CARTÃO STELLA 330ML" at bounding box center [331, 74] width 378 height 8
copy span "CAIXA CARTÃO STELLA 330ML"
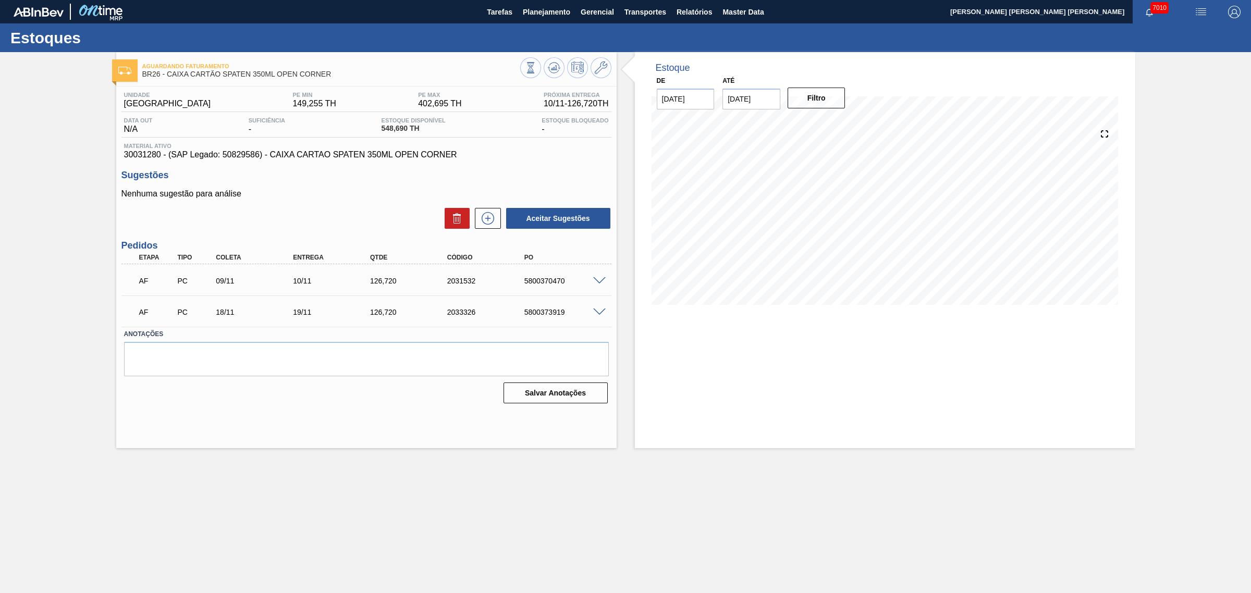
click at [599, 280] on span at bounding box center [599, 281] width 13 height 8
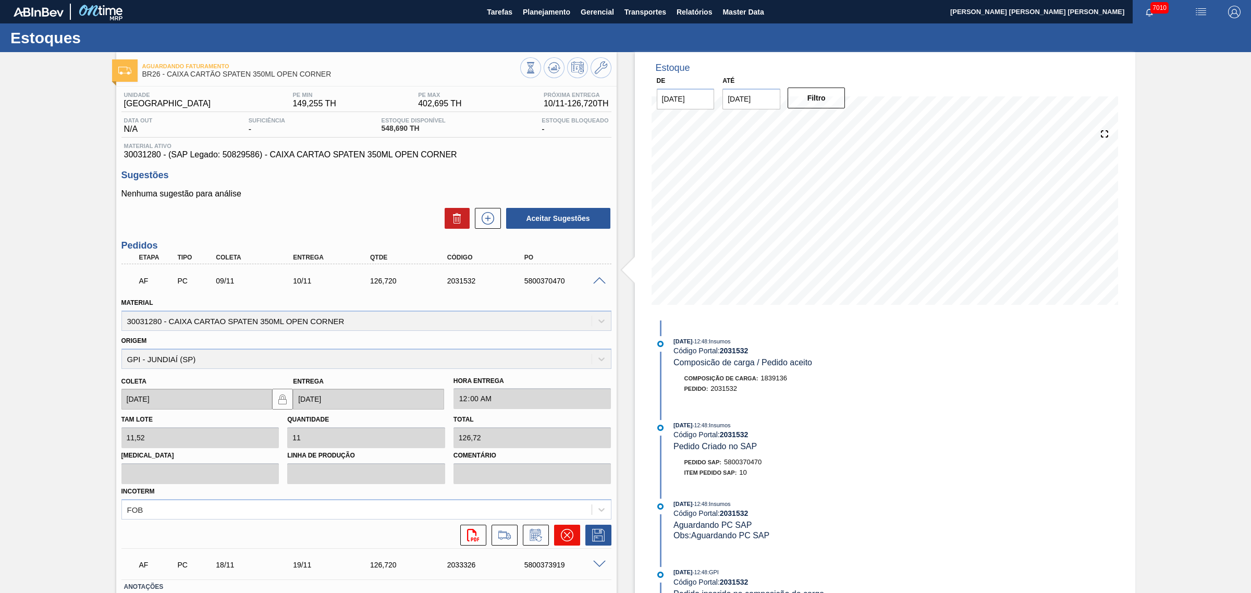
click at [567, 534] on icon at bounding box center [567, 535] width 13 height 13
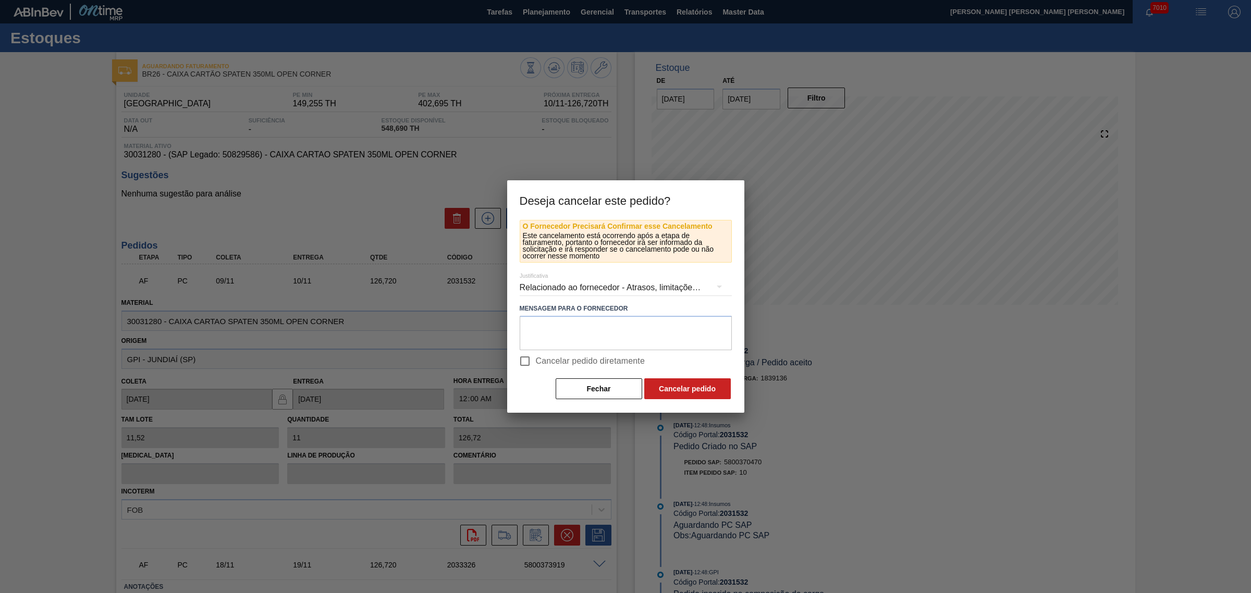
click at [558, 361] on span "Cancelar pedido diretamente" at bounding box center [590, 361] width 109 height 13
click at [536, 361] on input "Cancelar pedido diretamente" at bounding box center [525, 361] width 22 height 22
checkbox input "true"
click at [665, 394] on button "Cancelar pedido" at bounding box center [687, 389] width 87 height 21
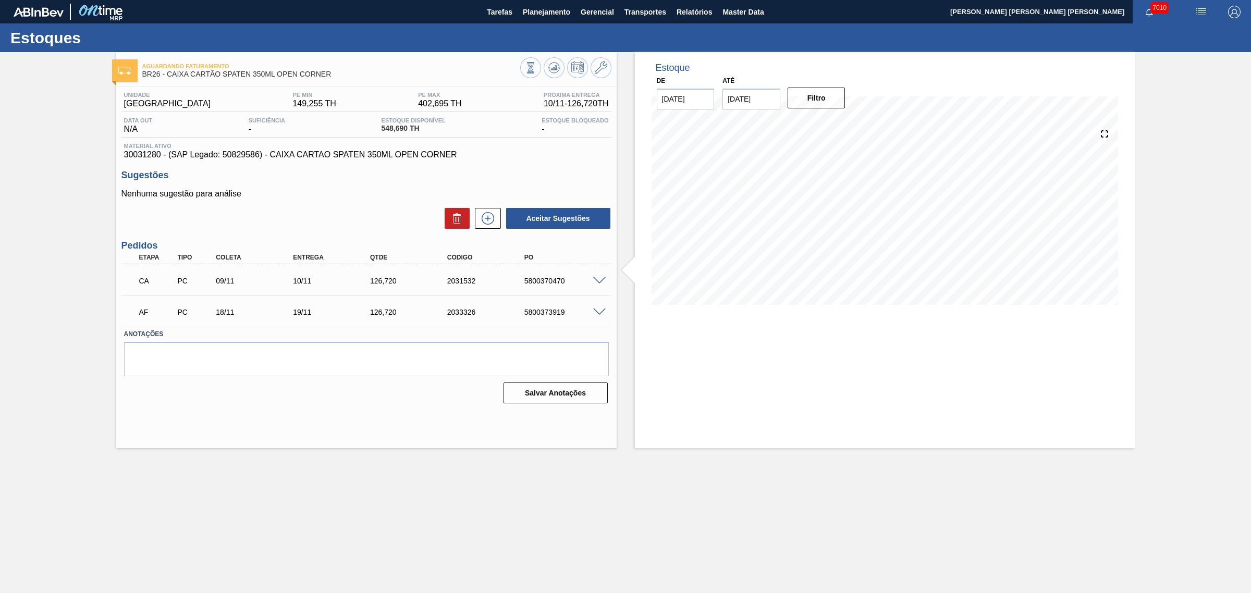
click at [598, 318] on div "AF PC 18/11 19/11 126,720 2033326 5800373919" at bounding box center [366, 311] width 490 height 26
click at [598, 316] on span at bounding box center [599, 313] width 13 height 8
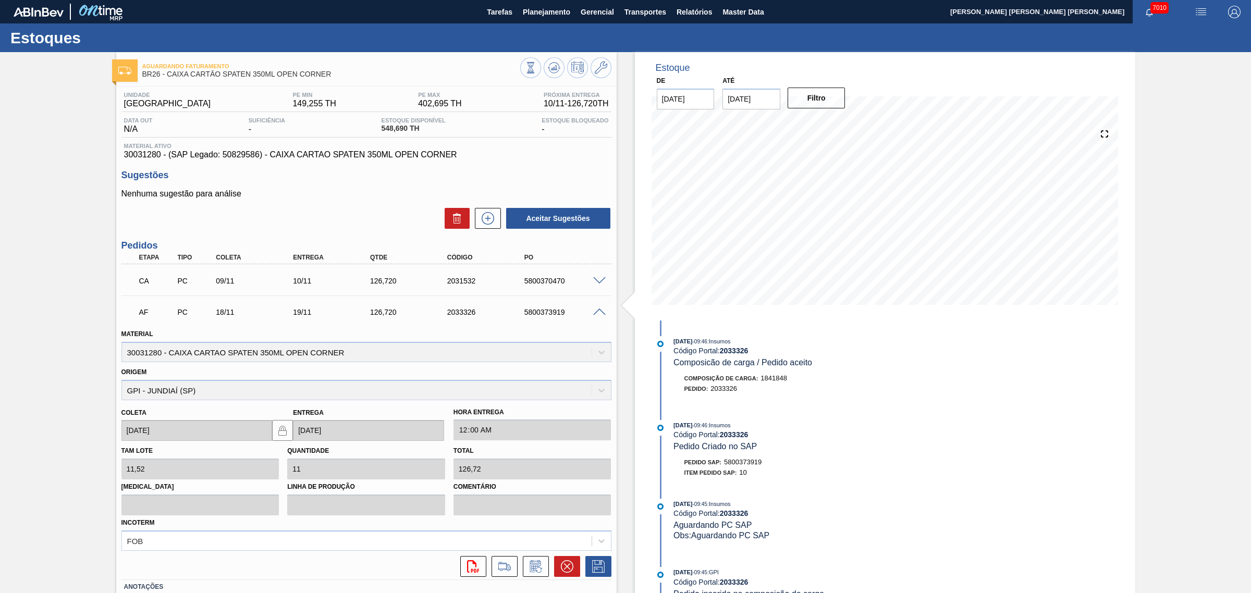
click at [566, 565] on icon at bounding box center [567, 566] width 13 height 13
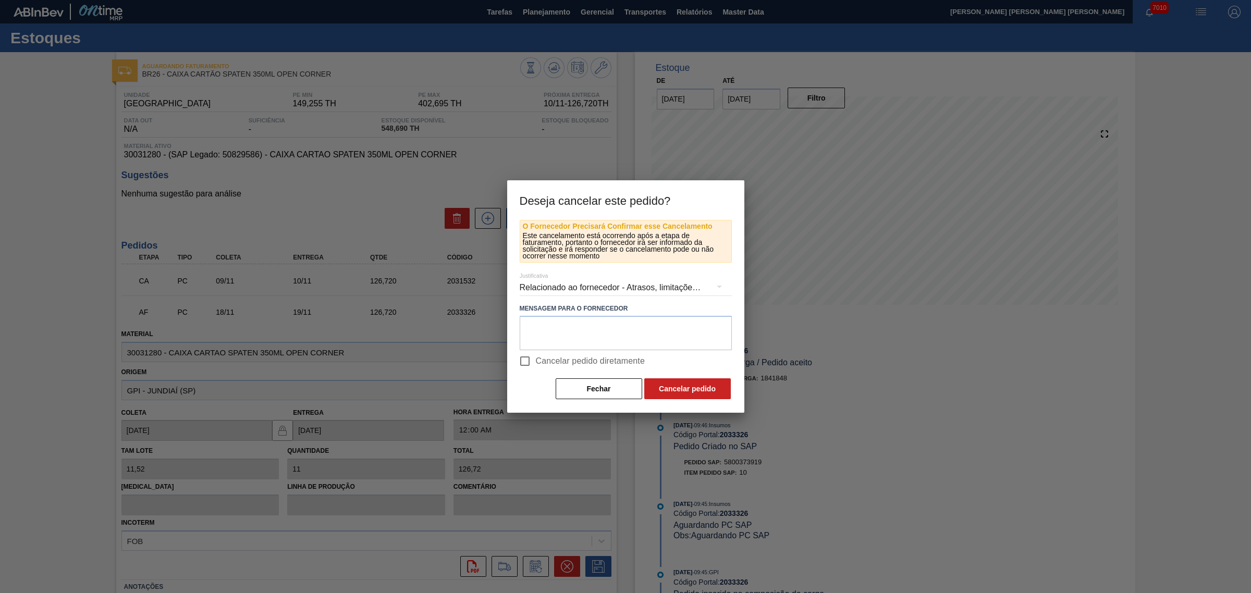
click at [595, 361] on span "Cancelar pedido diretamente" at bounding box center [590, 361] width 109 height 13
click at [536, 361] on input "Cancelar pedido diretamente" at bounding box center [525, 361] width 22 height 22
checkbox input "true"
click at [658, 384] on button "Cancelar pedido" at bounding box center [687, 389] width 87 height 21
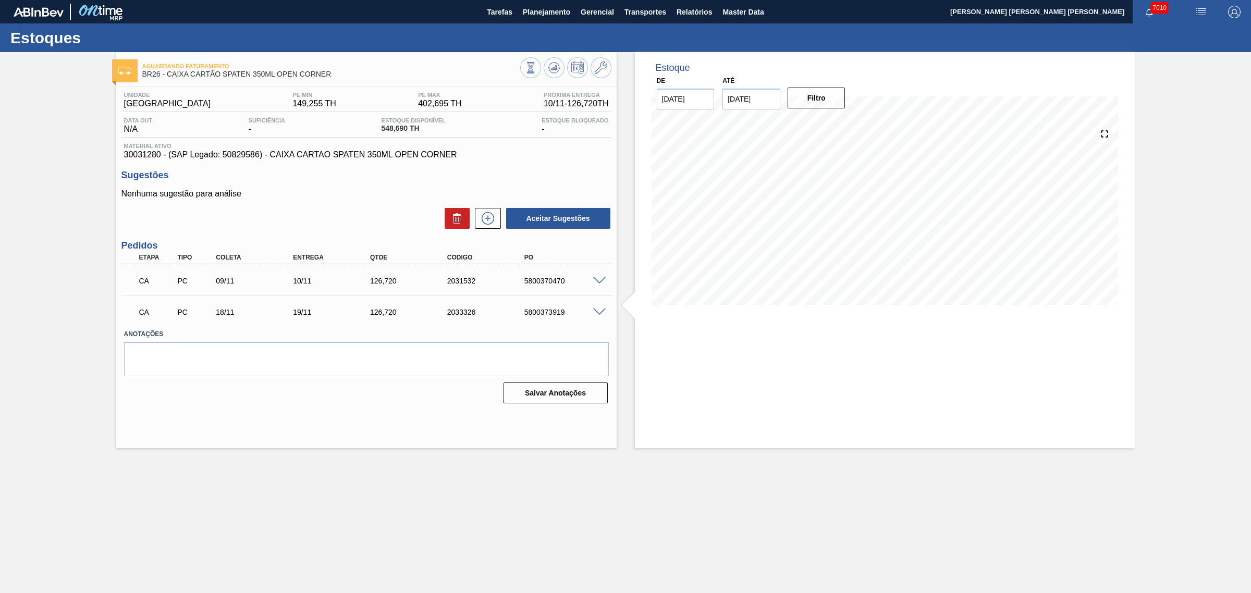
click at [460, 283] on div "2031532" at bounding box center [489, 281] width 88 height 8
copy div "2031532"
click at [468, 309] on div "CA PC 18/11 19/11 126,720 2033326 5800373919" at bounding box center [363, 311] width 462 height 21
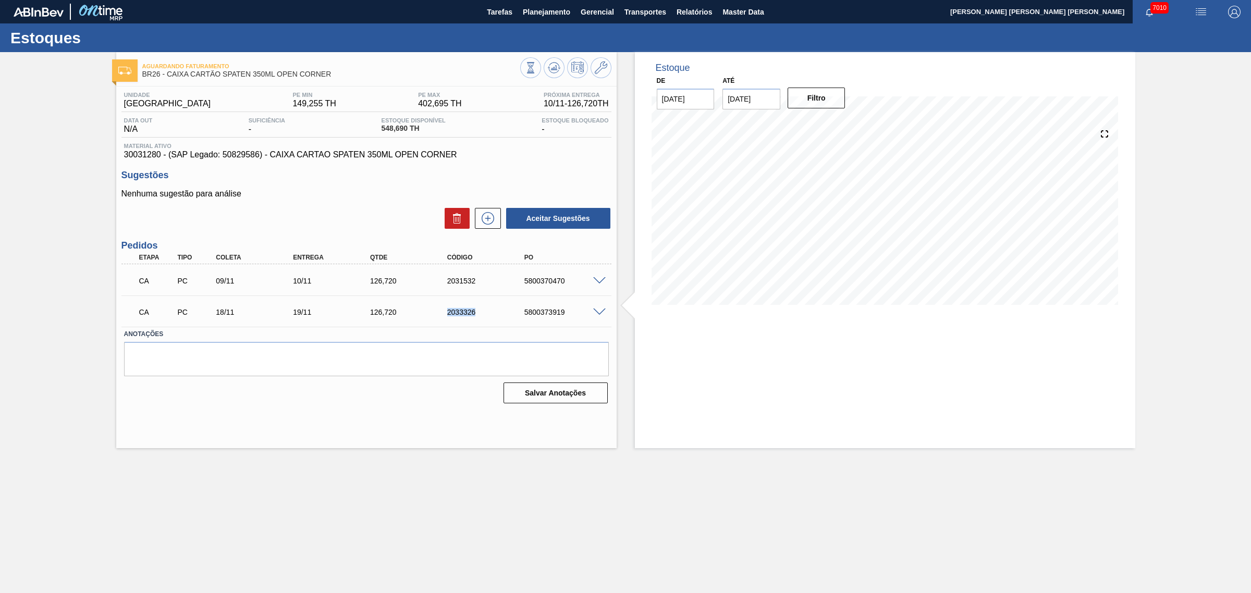
copy div "2033326"
drag, startPoint x: 341, startPoint y: 72, endPoint x: 167, endPoint y: 82, distance: 174.4
click at [167, 82] on div "Aguardando Faturamento BR26 - CAIXA CARTÃO SPATEN 350ML OPEN CORNER" at bounding box center [331, 70] width 378 height 23
copy span "CAIXA CARTÃO SPATEN 350ML OPEN CORNER"
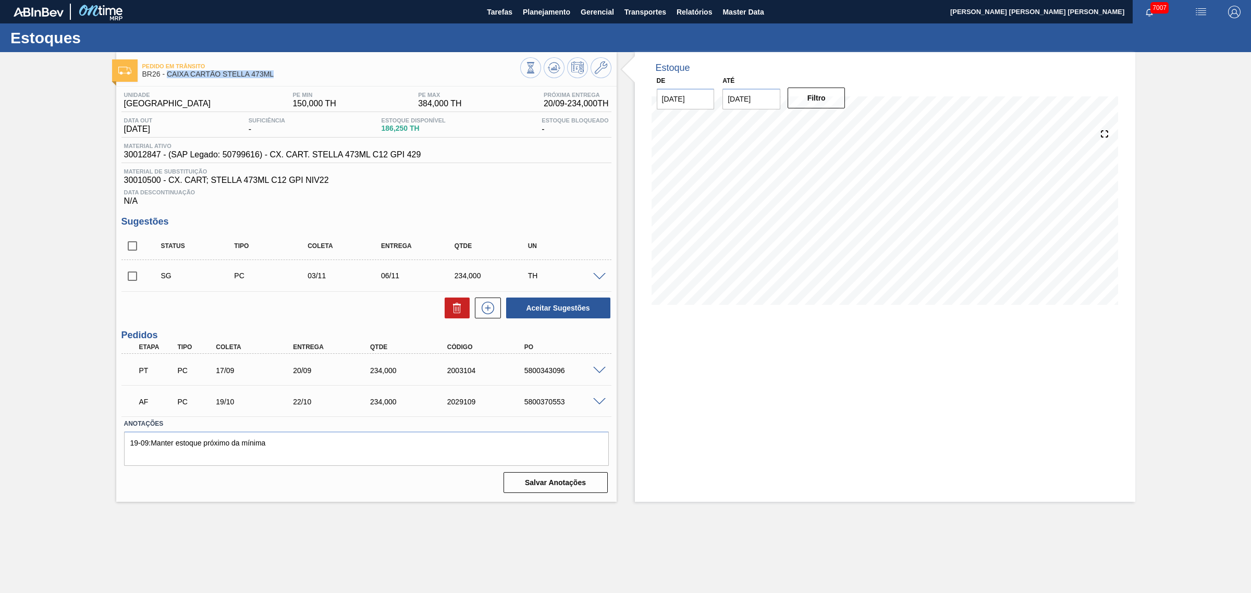
drag, startPoint x: 276, startPoint y: 77, endPoint x: 168, endPoint y: 81, distance: 108.5
click at [168, 81] on div "Pedido [PERSON_NAME] BR26 - CAIXA CARTÃO STELLA 473ML" at bounding box center [331, 70] width 378 height 23
copy span "CAIXA CARTÃO STELLA 473ML"
click at [496, 181] on span "30010500 - CX. CART; STELLA 473ML C12 GPI NIV22" at bounding box center [366, 180] width 485 height 9
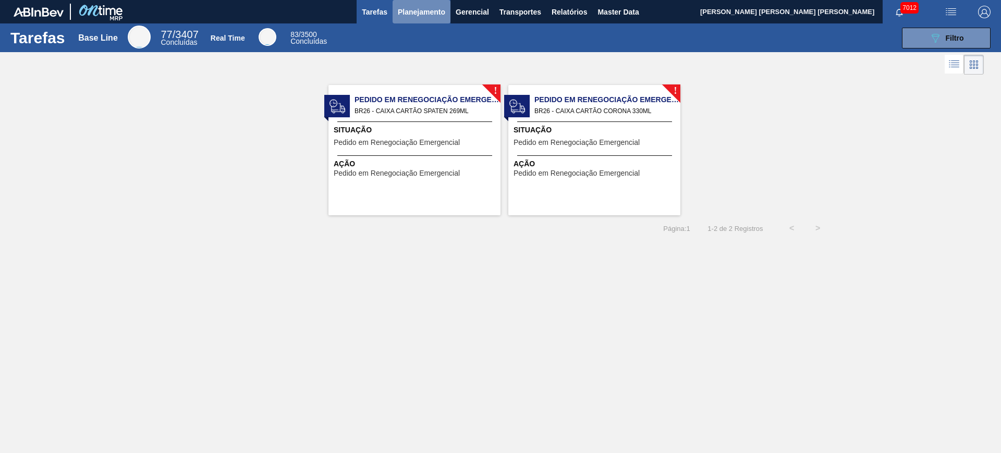
click at [411, 10] on span "Planejamento" at bounding box center [421, 12] width 47 height 13
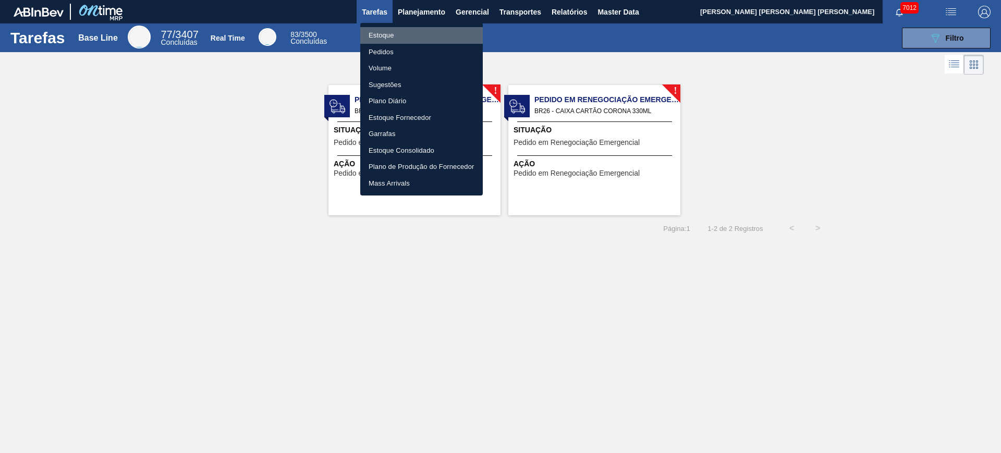
click at [414, 35] on li "Estoque" at bounding box center [421, 35] width 123 height 17
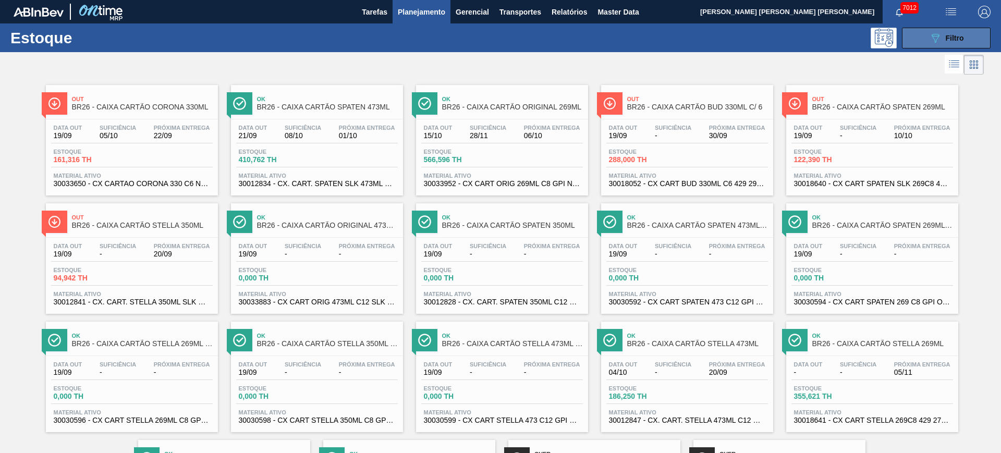
click at [954, 36] on span "Filtro" at bounding box center [955, 38] width 18 height 8
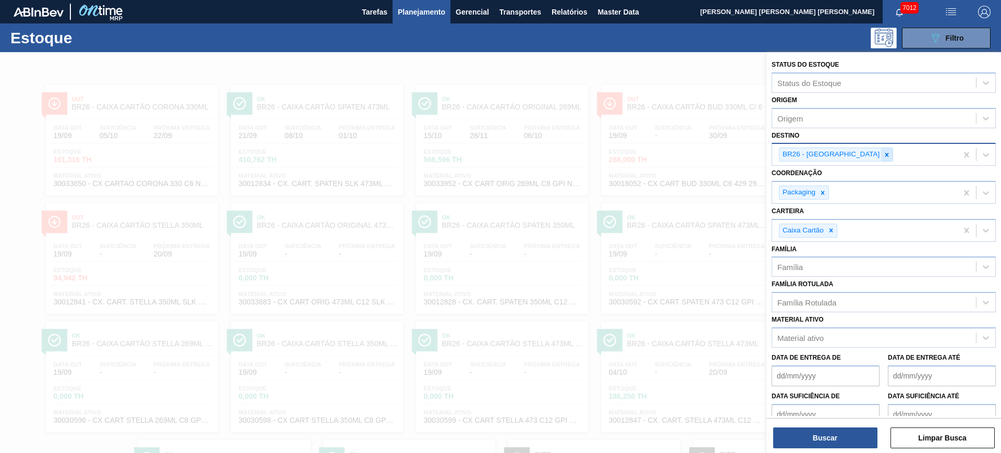
click at [883, 157] on icon at bounding box center [886, 154] width 7 height 7
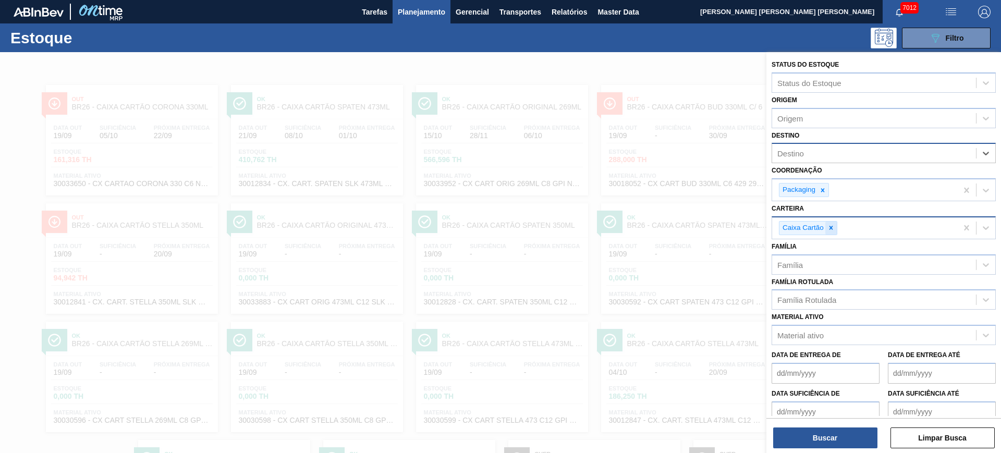
click at [836, 228] on div at bounding box center [830, 228] width 11 height 13
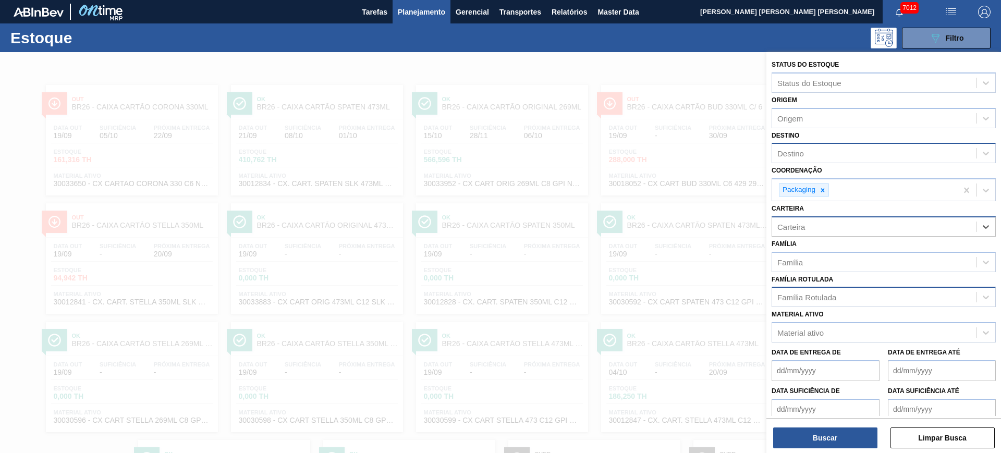
click at [836, 300] on div "Família Rotulada" at bounding box center [806, 297] width 59 height 9
type Rotulada "foil bc 6"
click at [848, 276] on div "Família Rotulada Família Rotulada" at bounding box center [884, 289] width 224 height 35
click at [939, 441] on button "Limpar Busca" at bounding box center [942, 438] width 104 height 21
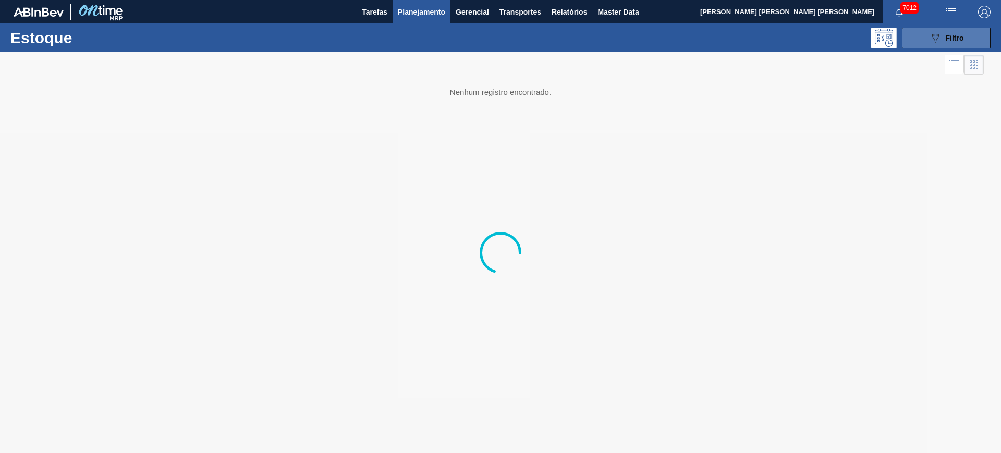
click at [956, 36] on span "Filtro" at bounding box center [955, 38] width 18 height 8
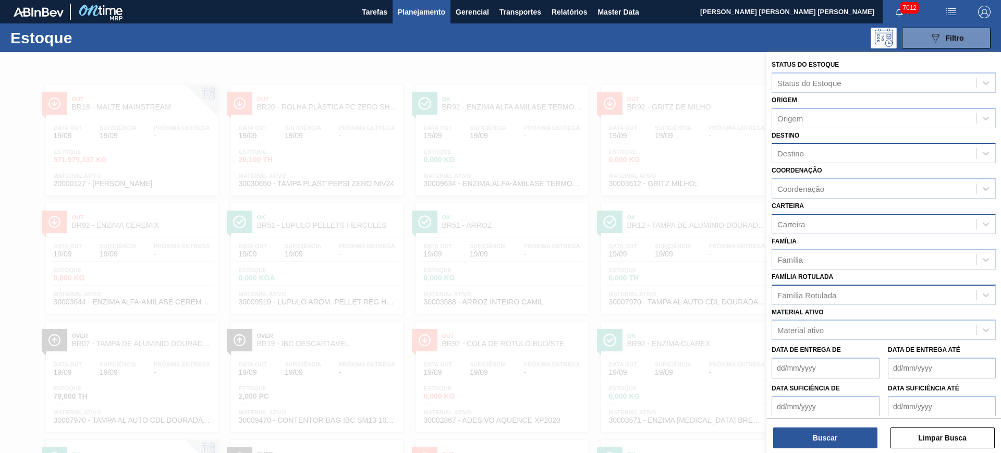
click at [857, 296] on div "Família Rotulada" at bounding box center [874, 294] width 204 height 15
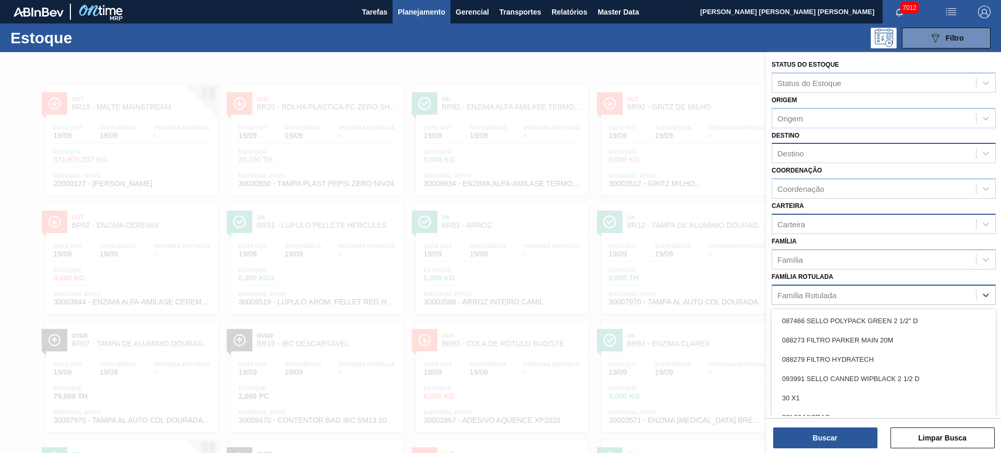
scroll to position [17, 0]
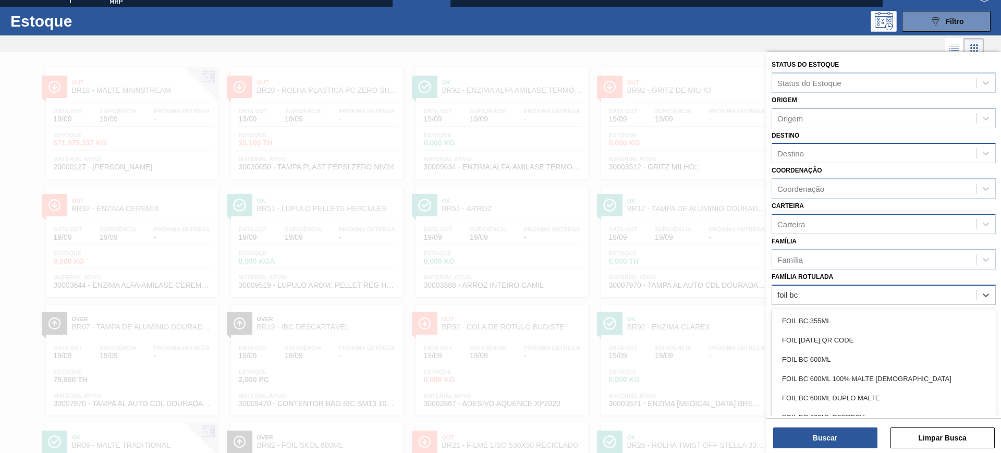
type Rotulada "foil bc 6"
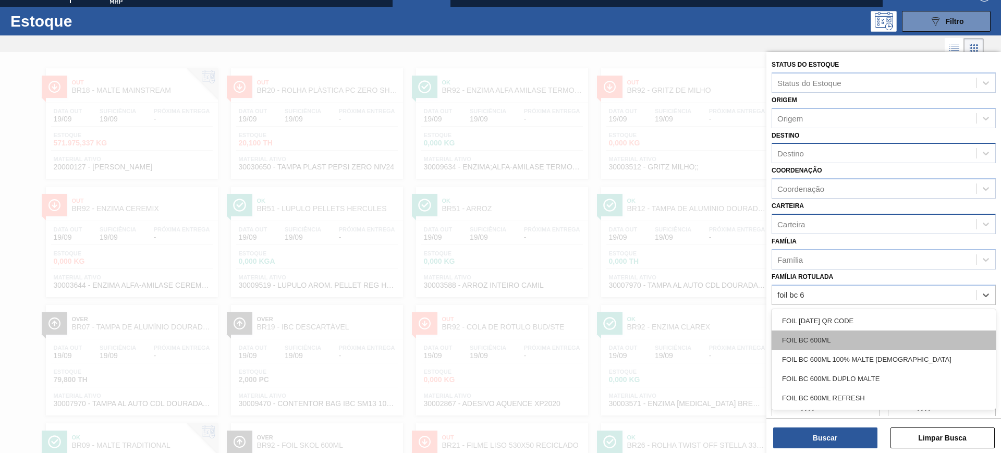
click at [869, 344] on div "FOIL BC 600ML" at bounding box center [884, 340] width 224 height 19
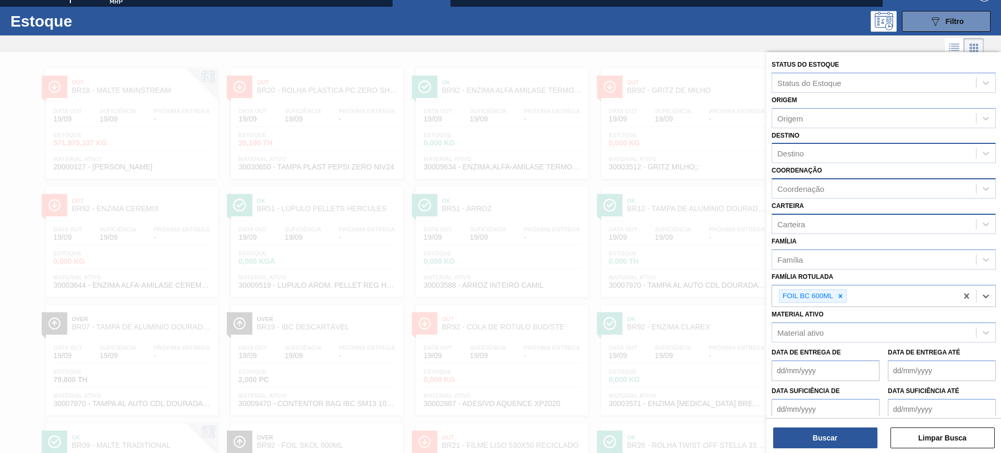
click at [847, 187] on div "Coordenação" at bounding box center [874, 188] width 204 height 15
type input "packag"
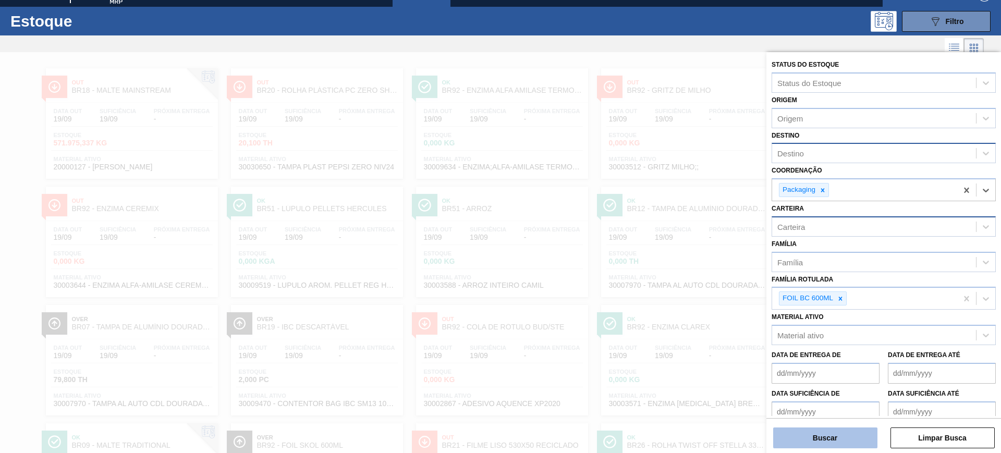
click at [841, 437] on button "Buscar" at bounding box center [825, 438] width 104 height 21
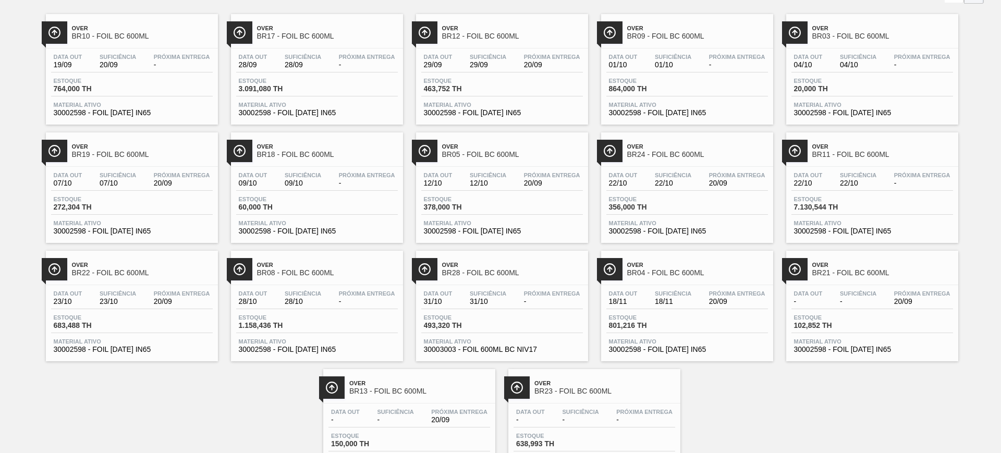
scroll to position [124, 0]
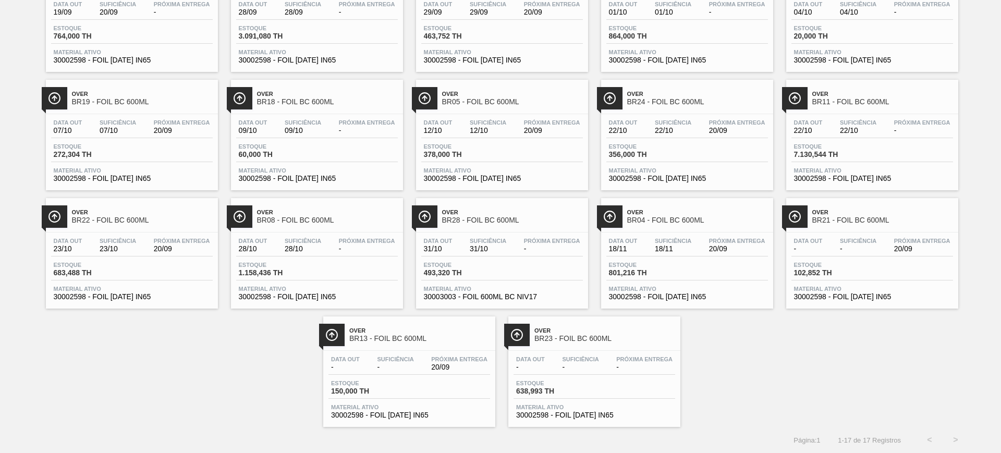
drag, startPoint x: 565, startPoint y: 315, endPoint x: 559, endPoint y: 338, distance: 23.6
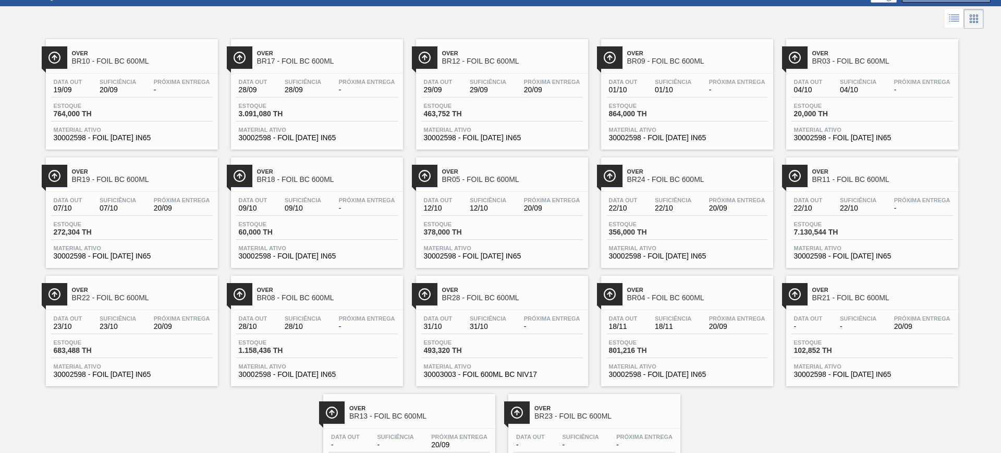
scroll to position [0, 0]
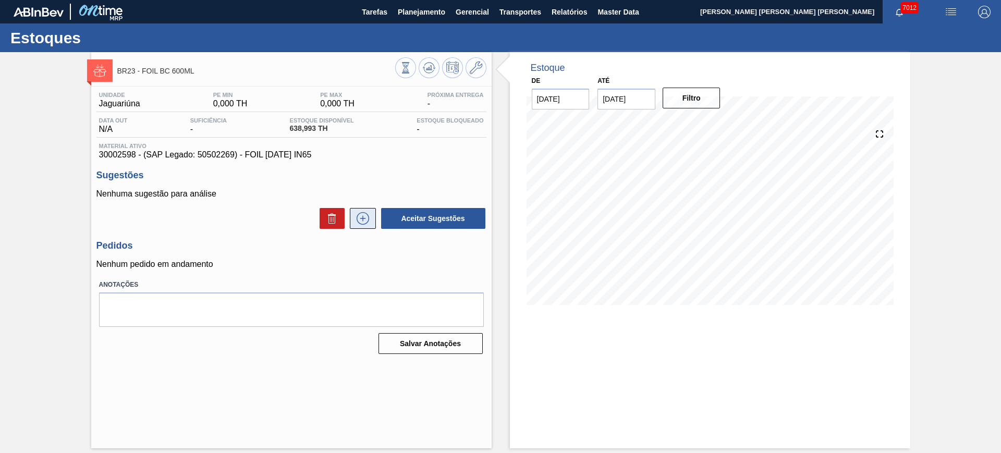
click at [357, 212] on icon at bounding box center [363, 218] width 17 height 13
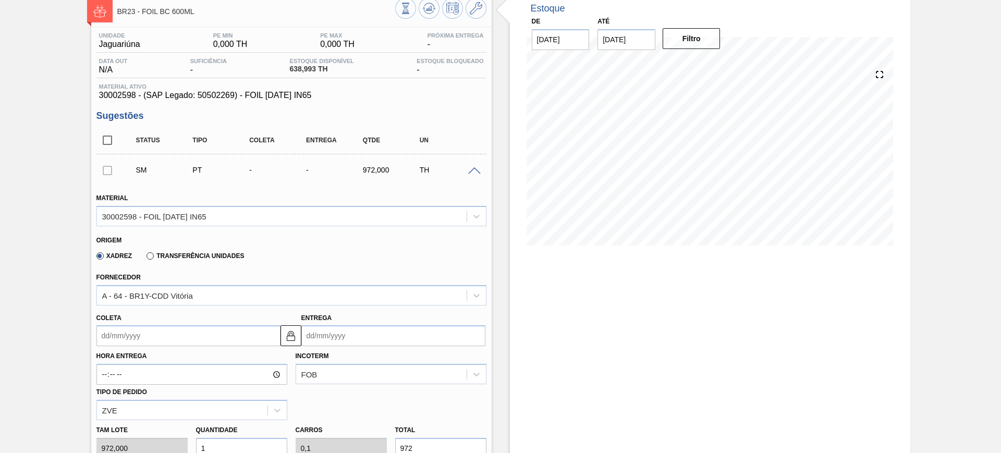
scroll to position [130, 0]
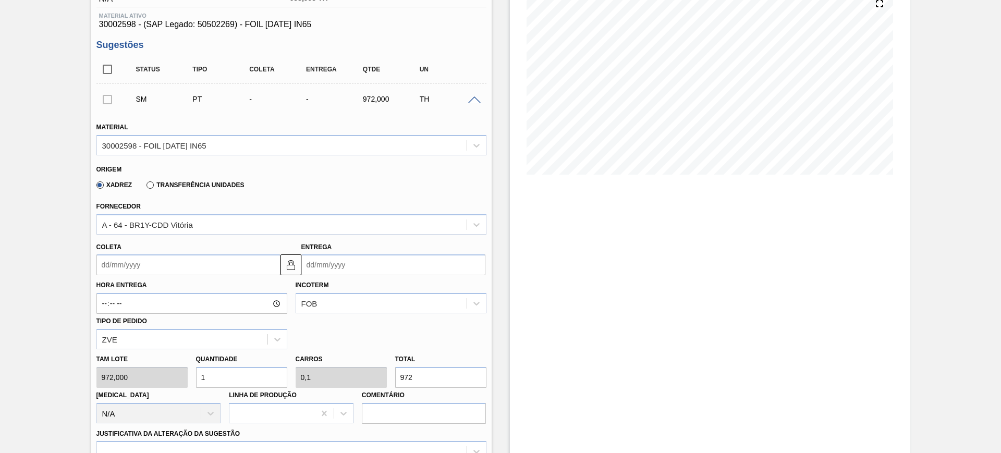
click at [426, 374] on input "972" at bounding box center [440, 377] width 91 height 21
type input "0,003"
type input "0"
type input "3"
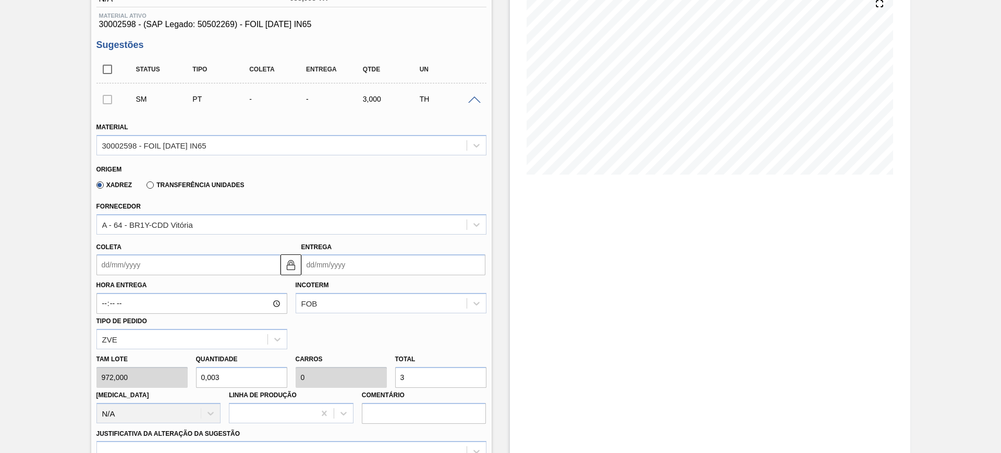
type input "0,035"
type input "0,003"
type input "34"
type input "0,355"
type input "0,035"
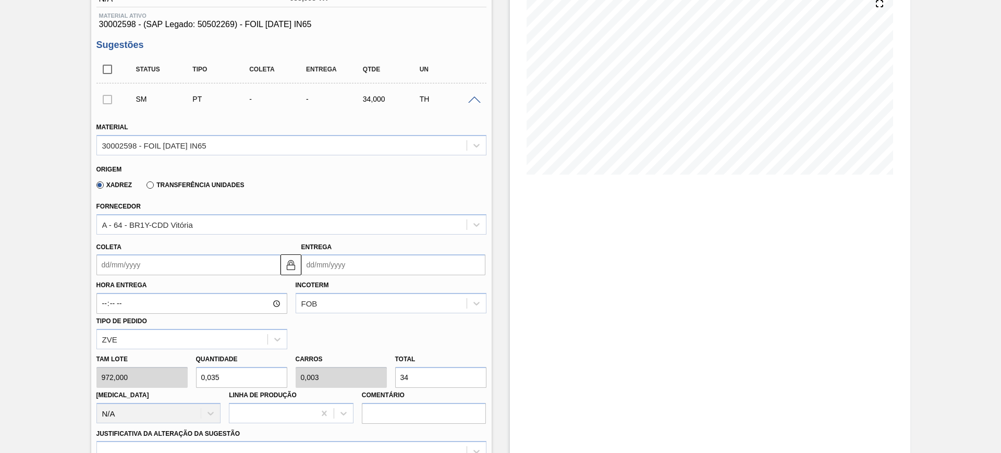
type input "345"
type input "3,556"
type input "0,356"
type input "3.456"
type input "35,556"
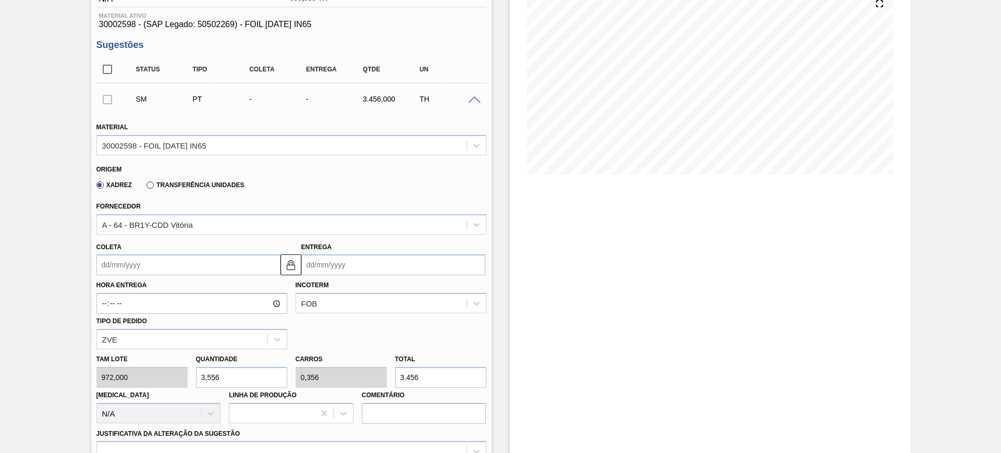
type input "3,556"
type input "34.560"
click at [169, 218] on div "A - 64 - BR1Y-CDD Vitória" at bounding box center [282, 224] width 370 height 15
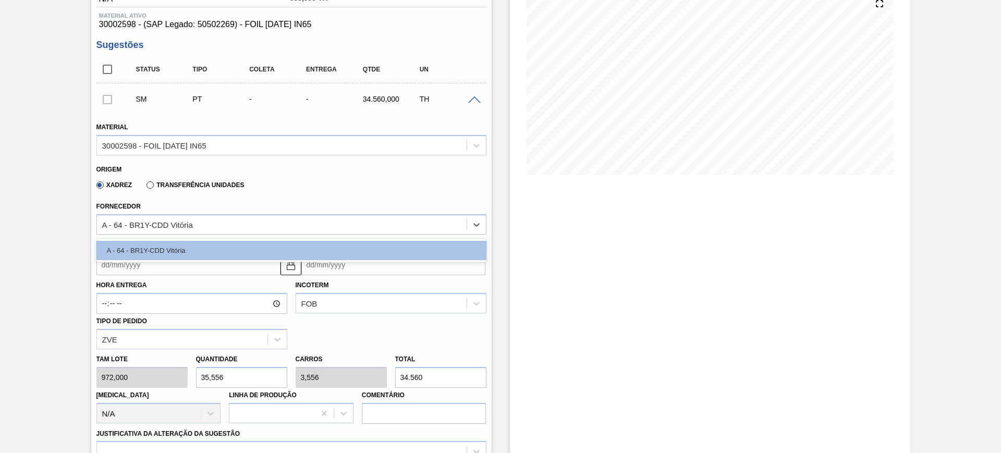
click at [237, 199] on div "Fornecedor option A - 64 - BR1Y-CDD Vitória focused, 1 of 1. 1 result available…" at bounding box center [291, 216] width 390 height 35
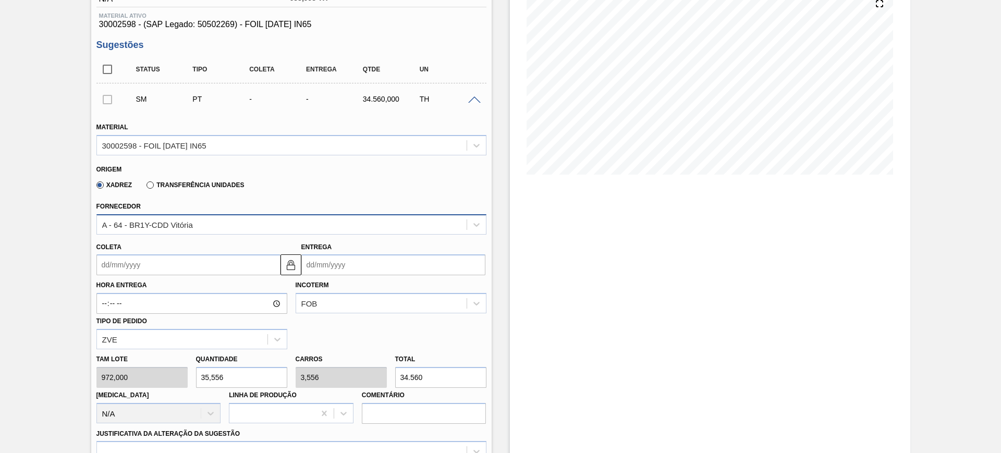
click at [224, 224] on div "A - 64 - BR1Y-CDD Vitória" at bounding box center [282, 224] width 370 height 15
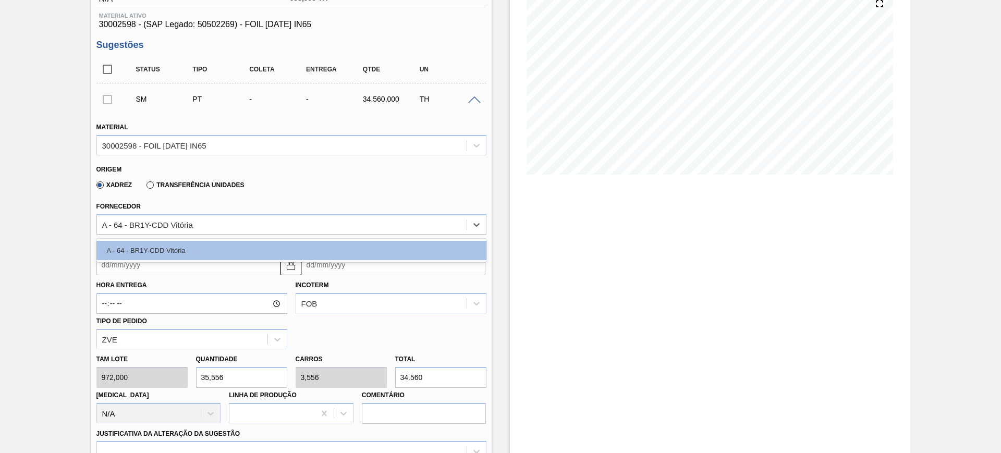
click at [281, 199] on div "Fornecedor option A - 64 - BR1Y-CDD Vitória focused, 1 of 1. 1 result available…" at bounding box center [291, 216] width 390 height 35
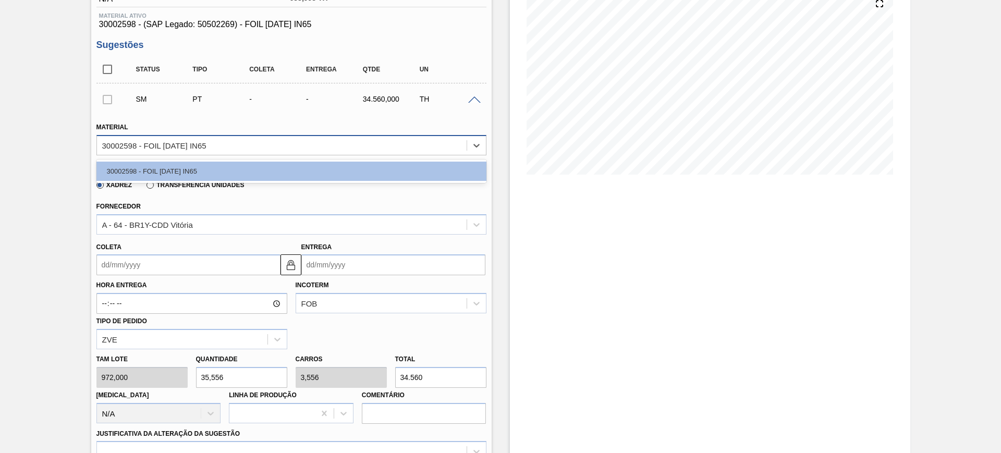
click at [181, 145] on div "30002598 - FOIL [DATE] IN65" at bounding box center [154, 145] width 104 height 9
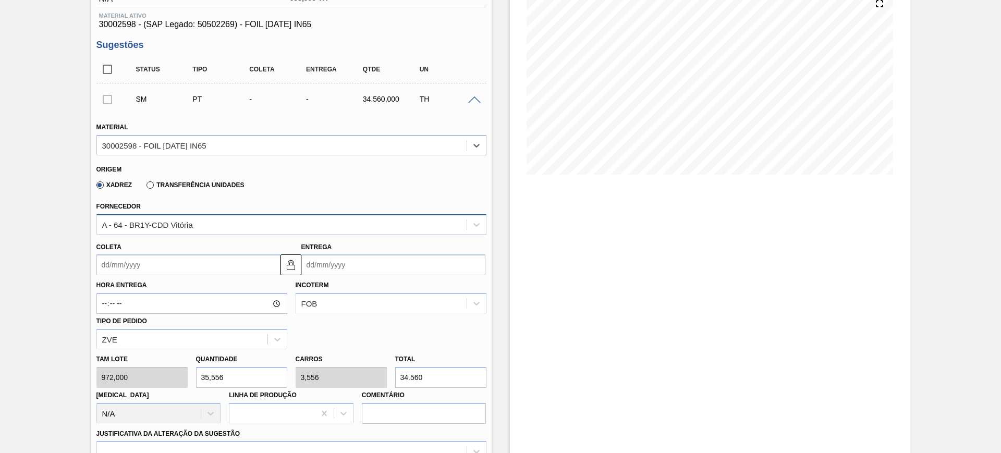
click at [183, 218] on div "A - 64 - BR1Y-CDD Vitória" at bounding box center [282, 224] width 370 height 15
click at [182, 220] on div "A - 64 - BR1Y-CDD Vitória" at bounding box center [147, 224] width 91 height 9
drag, startPoint x: 164, startPoint y: 180, endPoint x: 165, endPoint y: 187, distance: 7.3
click at [164, 181] on div "Transferência Unidades" at bounding box center [193, 184] width 102 height 9
click at [167, 187] on label "Transferência Unidades" at bounding box center [195, 184] width 97 height 7
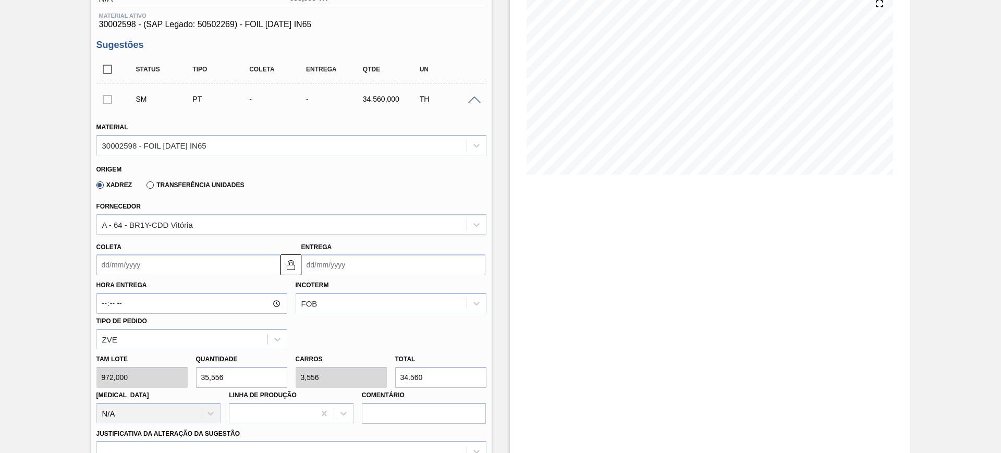
click at [145, 187] on input "Transferência Unidades" at bounding box center [145, 187] width 0 height 0
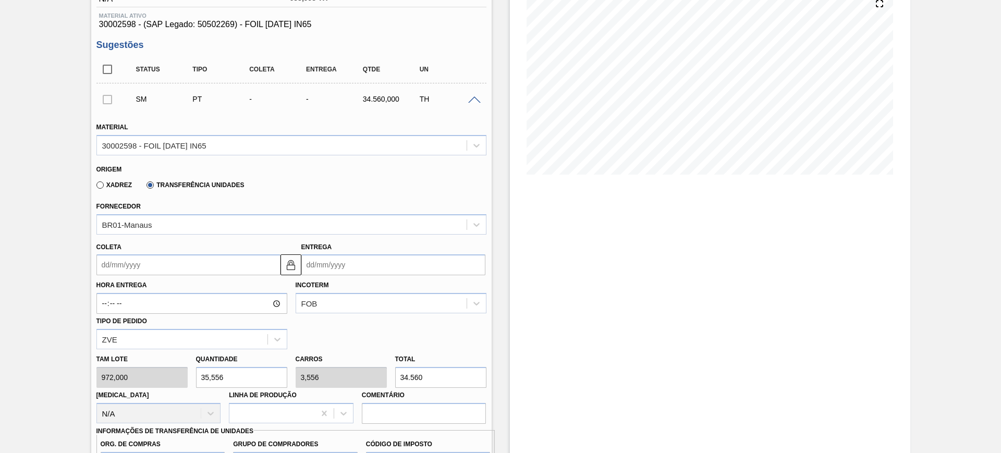
click at [118, 183] on label "Xadrez" at bounding box center [114, 184] width 36 height 7
click at [95, 187] on input "Xadrez" at bounding box center [95, 187] width 0 height 0
type input "BR00"
type input "A01"
type input "I1"
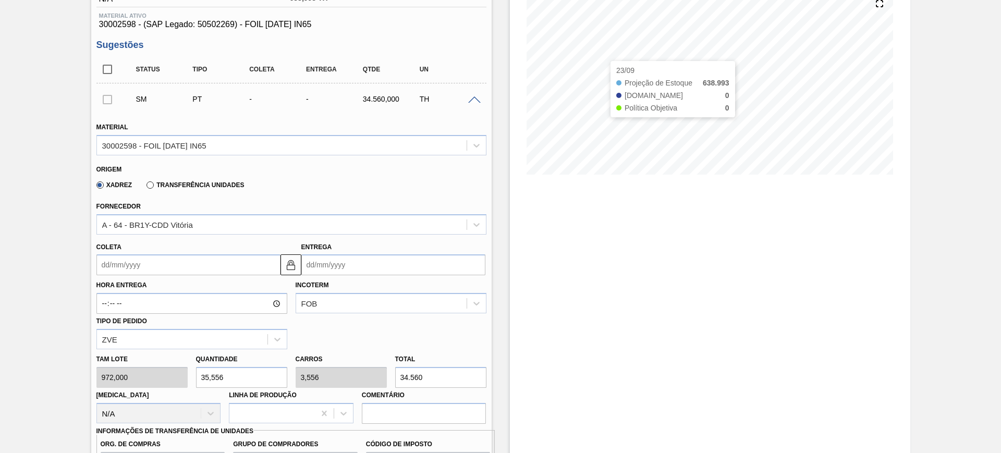
scroll to position [0, 0]
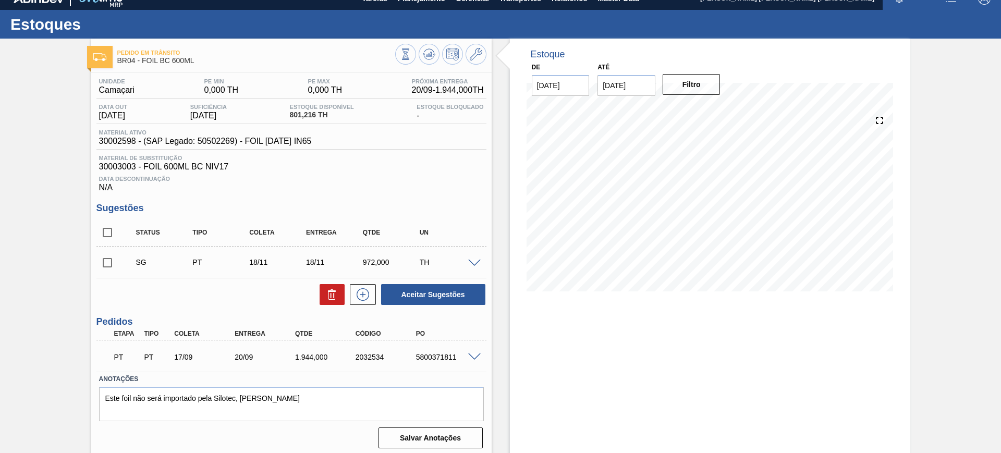
scroll to position [18, 0]
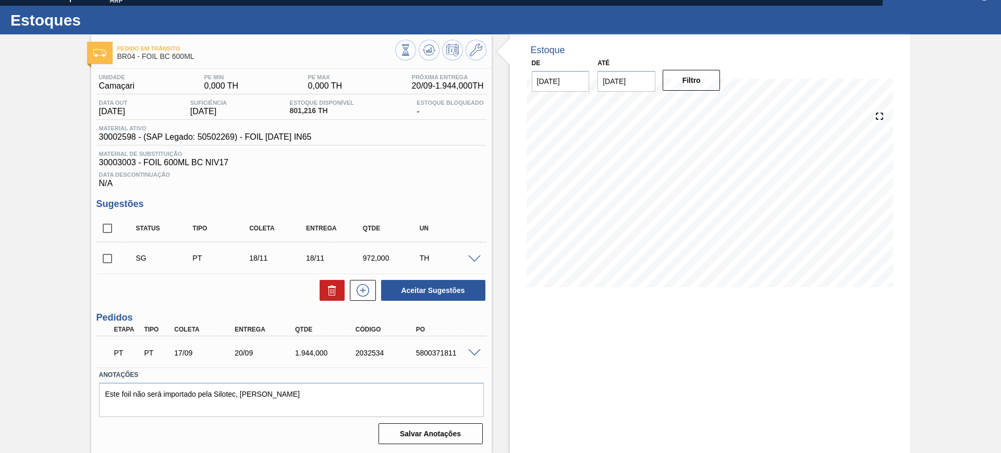
click at [472, 255] on span at bounding box center [474, 259] width 13 height 8
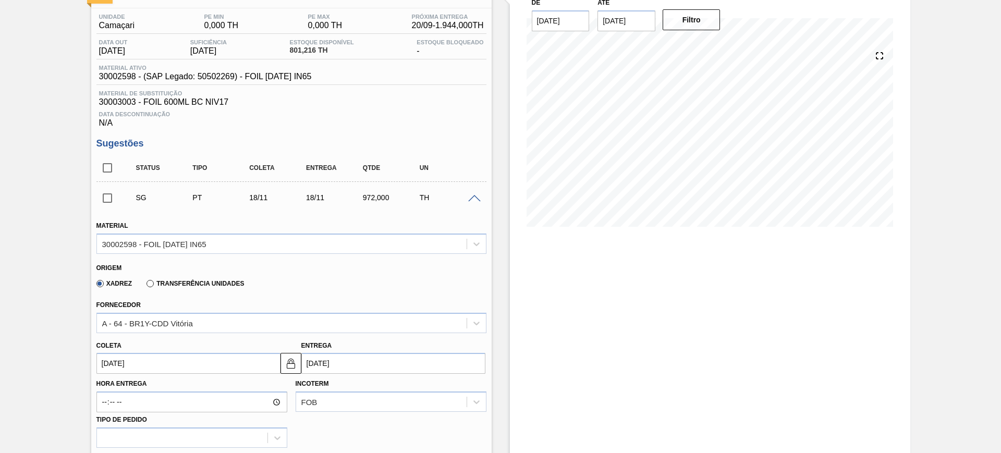
scroll to position [148, 0]
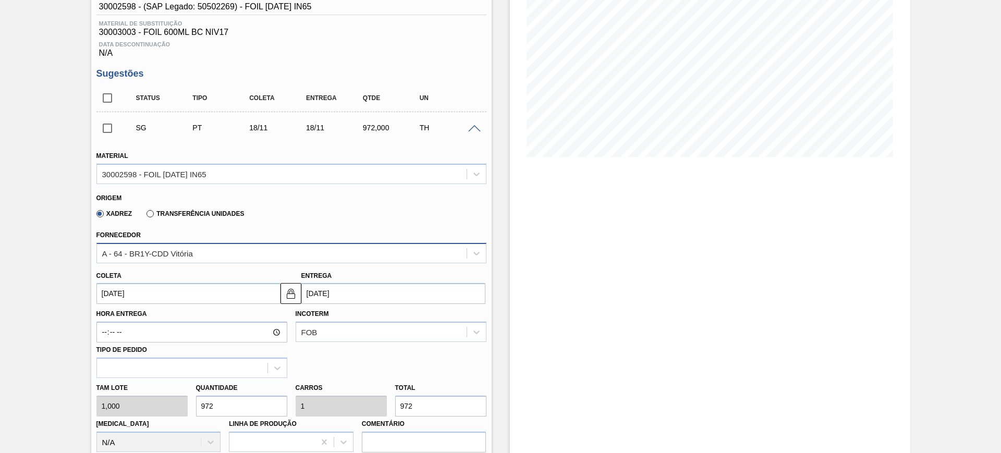
click at [242, 252] on div "A - 64 - BR1Y-CDD Vitória" at bounding box center [282, 253] width 370 height 15
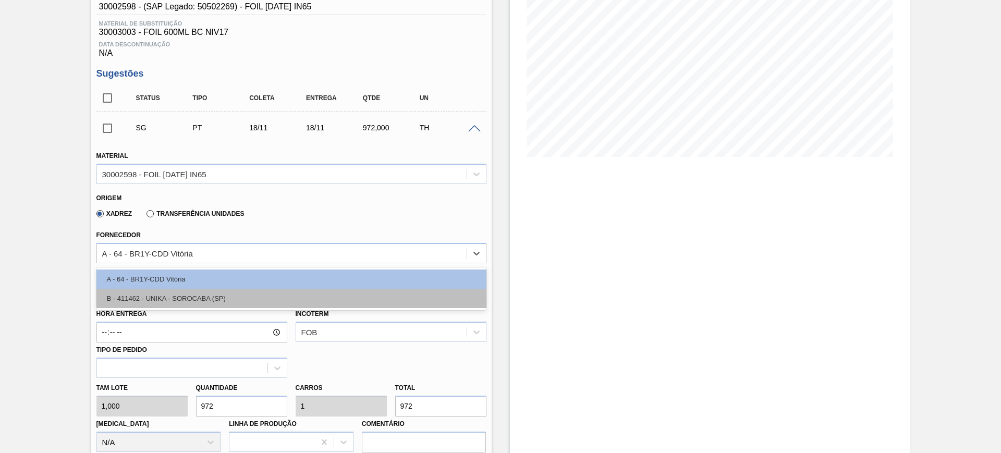
click at [235, 300] on div "B - 411462 - UNIKA - SOROCABA (SP)" at bounding box center [291, 298] width 390 height 19
type input "23/11/2025"
type input "1.920,000"
type input "0,506"
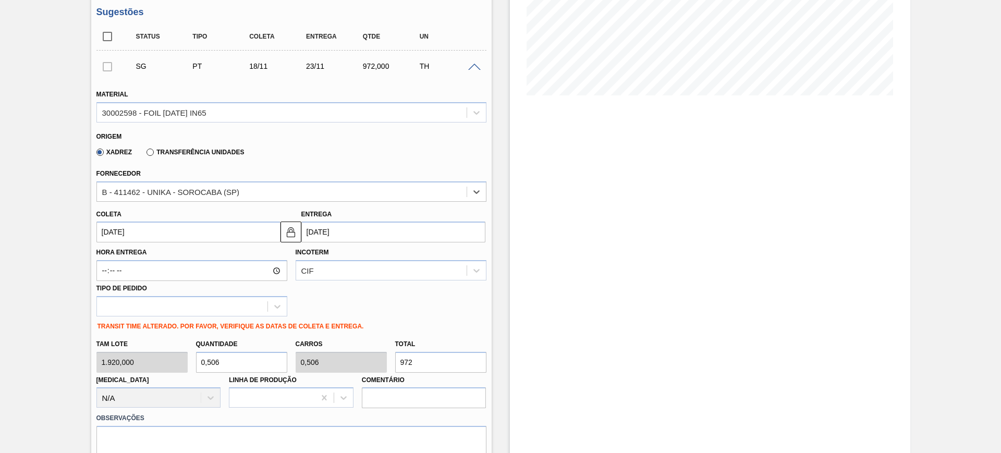
scroll to position [278, 0]
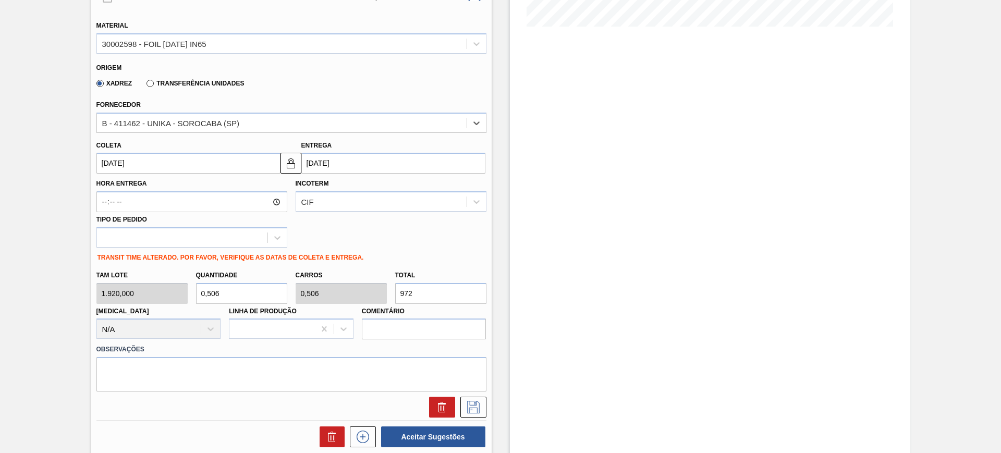
click at [443, 294] on input "972" at bounding box center [440, 293] width 91 height 21
type input "0,001"
type input "1"
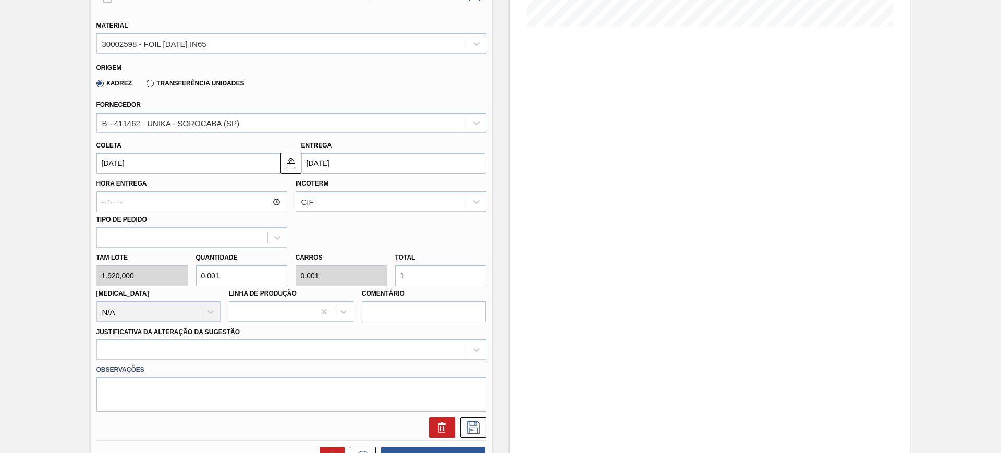
type input "0,01"
type input "19"
type input "0,1"
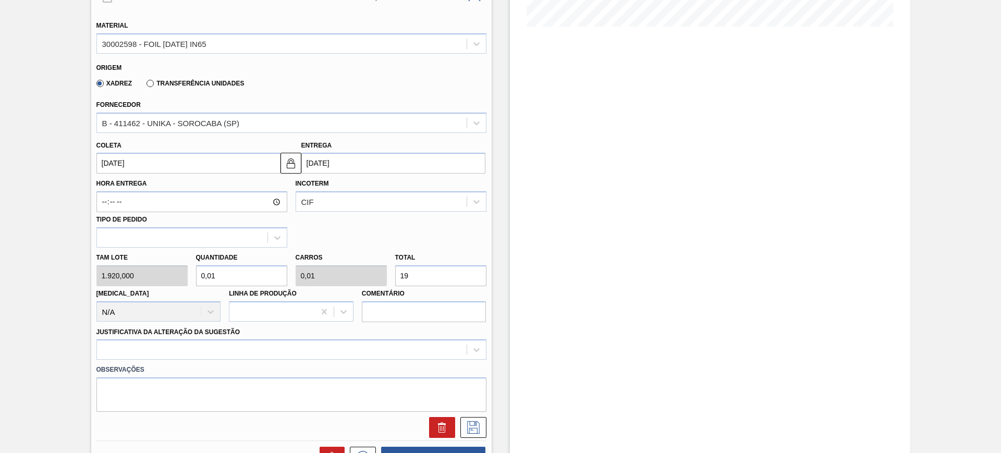
type input "192"
type input "1"
type input "1.920"
type input "0,1"
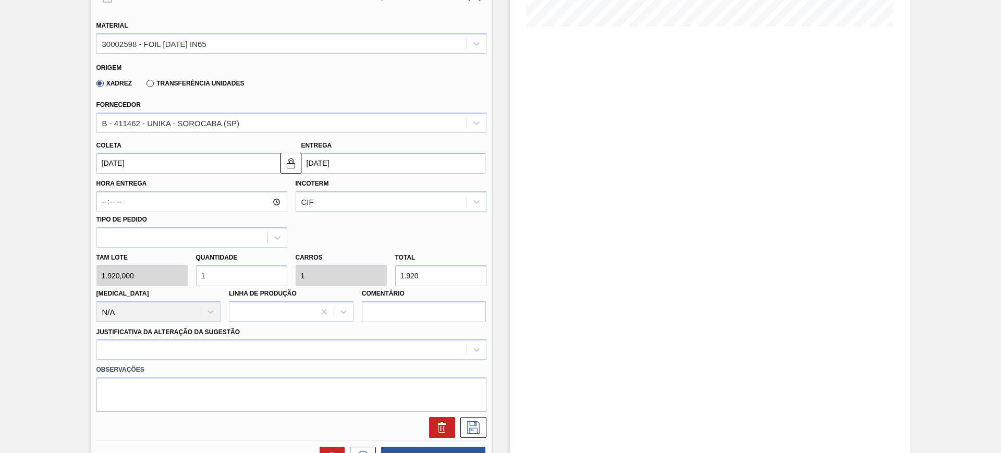
type input "0,1"
type input "192"
type input "0,01"
type input "19"
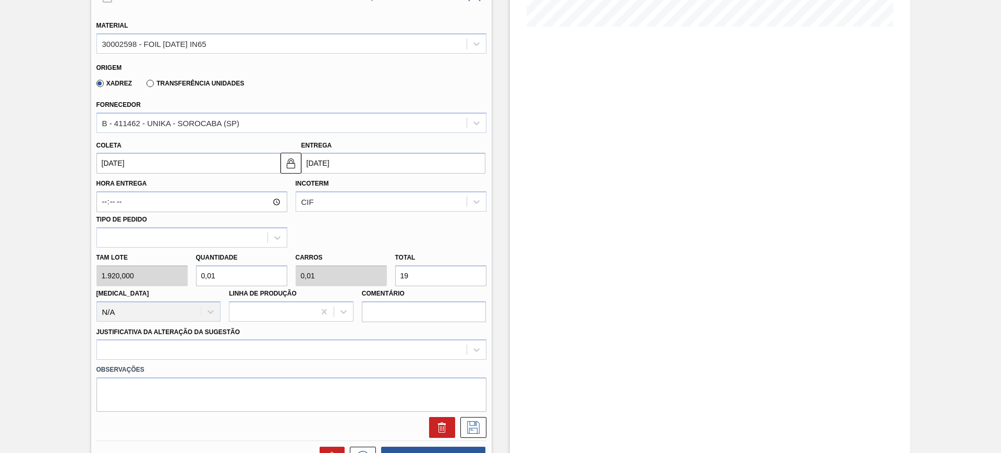
type input "0,001"
type input "1"
type input "0"
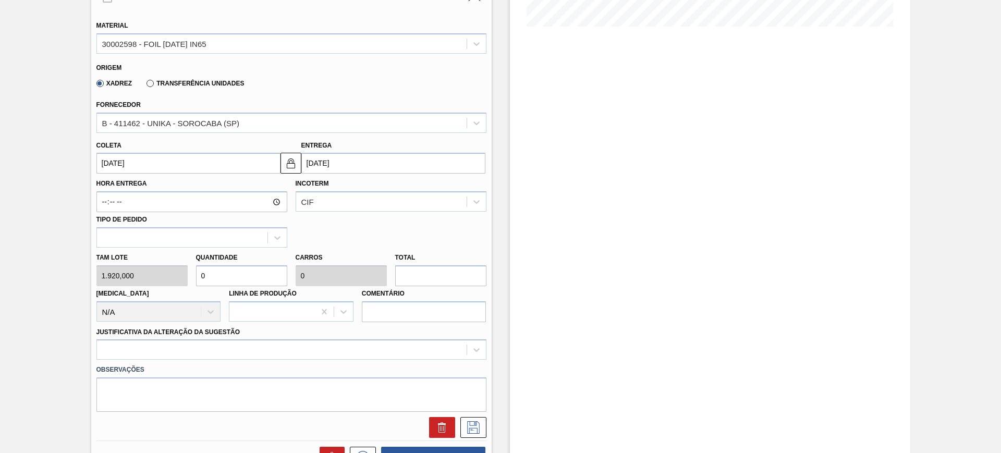
type input "0,002"
type input "3"
type input "0,018"
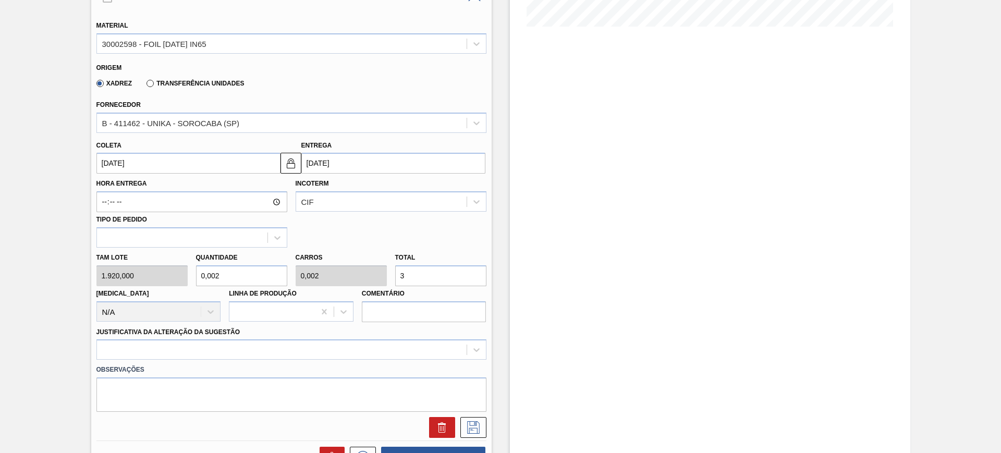
type input "34"
type input "0,18"
type input "345"
type input "1,8"
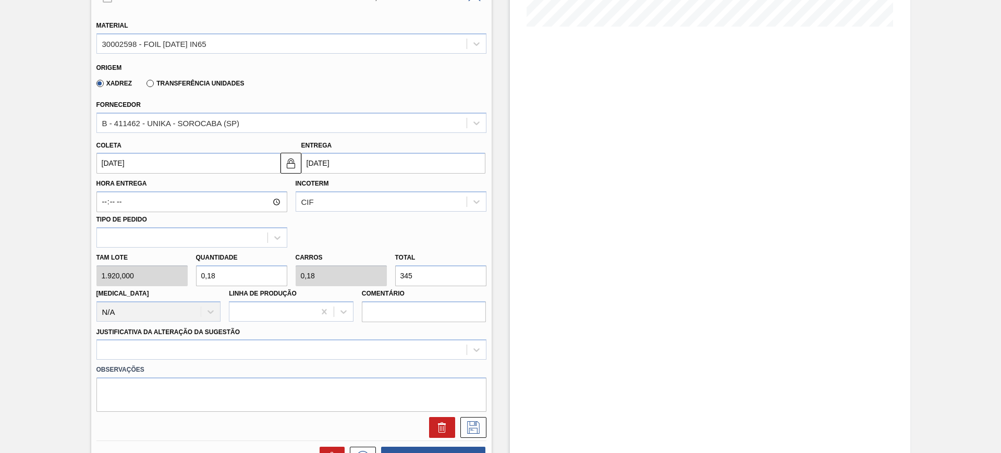
type input "1,8"
type input "3.456"
type input "18"
type input "34.560"
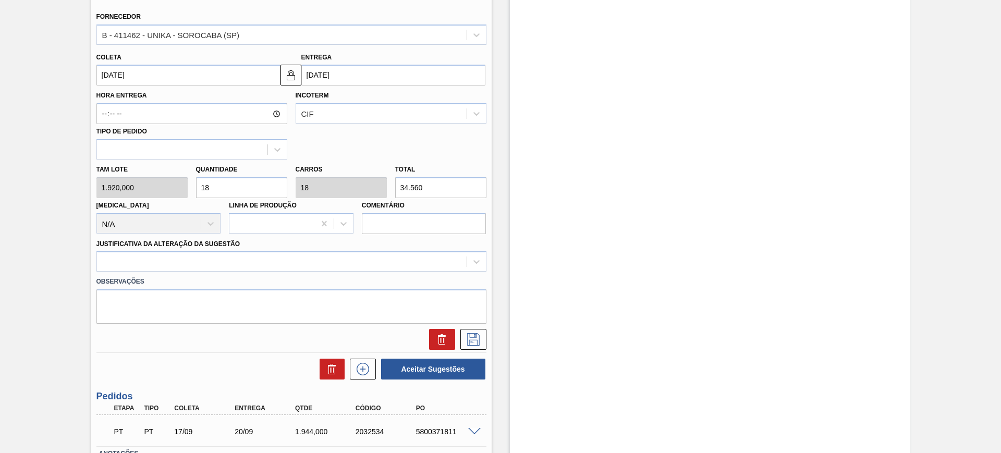
scroll to position [344, 0]
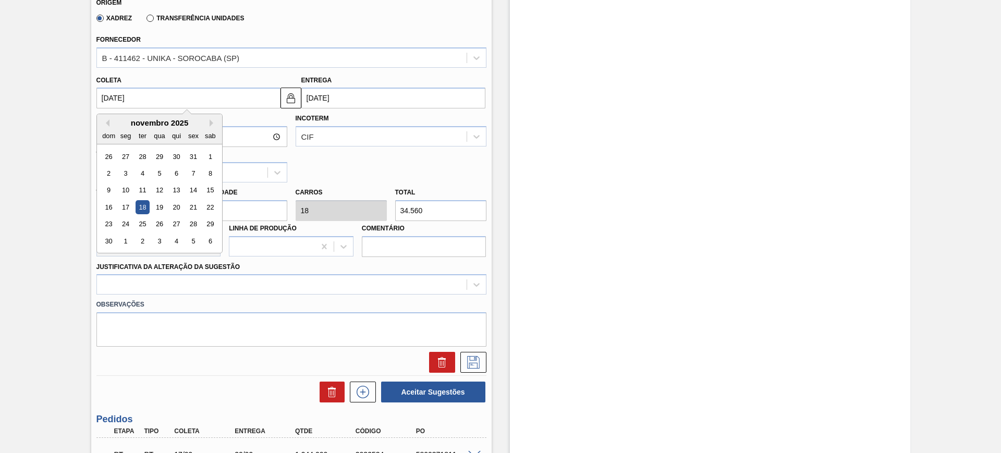
click at [269, 99] on input "18/11/2025" at bounding box center [188, 98] width 184 height 21
click at [340, 99] on input "23/11/2025" at bounding box center [393, 98] width 184 height 21
click at [234, 95] on input "18/11/2025" at bounding box center [188, 98] width 184 height 21
click at [102, 124] on button "Previous Month" at bounding box center [105, 122] width 7 height 7
click at [105, 123] on button "Previous Month" at bounding box center [105, 122] width 7 height 7
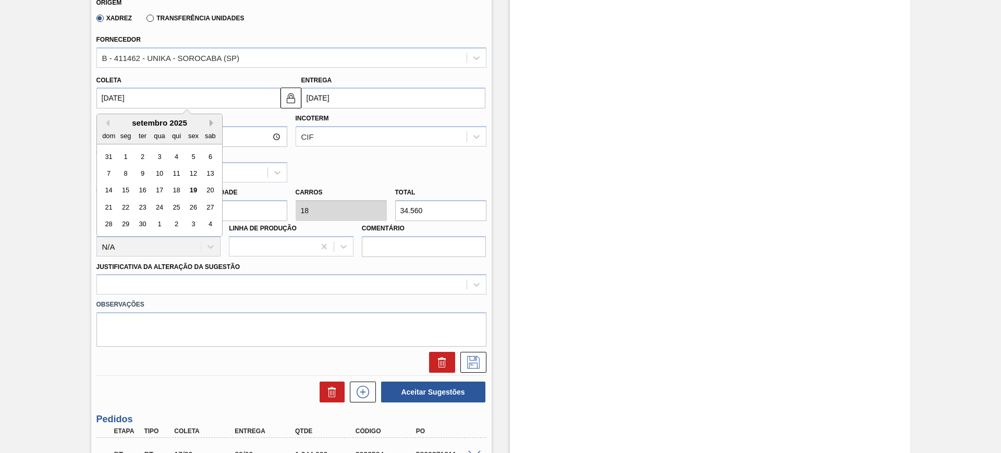
click at [210, 124] on button "Next Month" at bounding box center [213, 122] width 7 height 7
click at [192, 188] on div "17" at bounding box center [193, 191] width 14 height 14
type input "17/10/2025"
type input "22/10/2025"
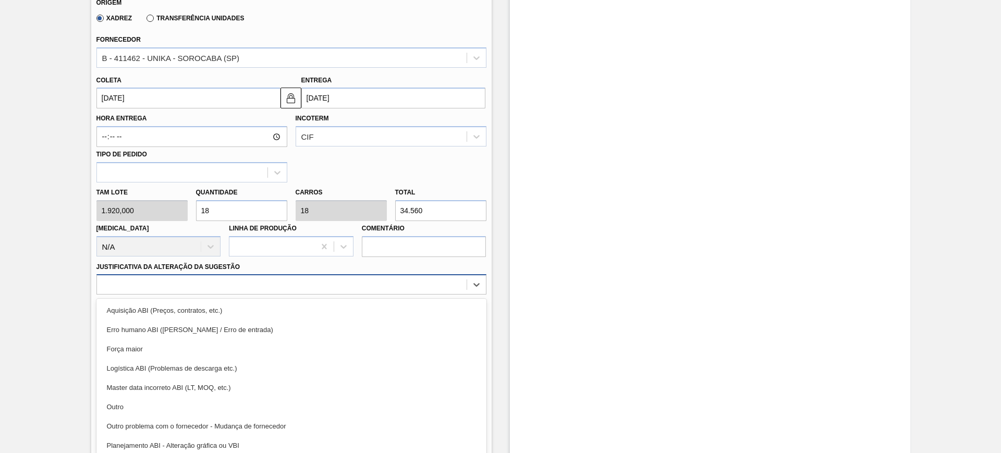
click at [321, 282] on div at bounding box center [282, 284] width 370 height 15
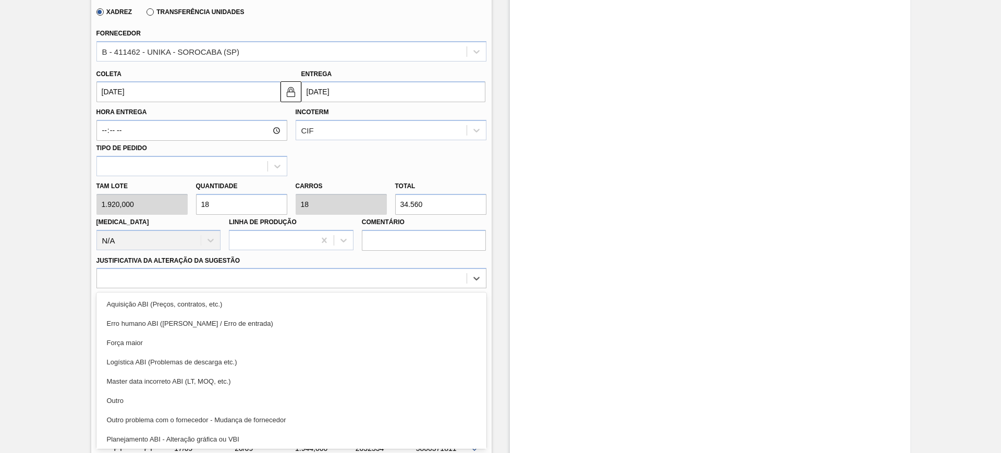
click at [263, 438] on div "Planejamento ABI - Alteração gráfica ou VBI" at bounding box center [291, 439] width 390 height 19
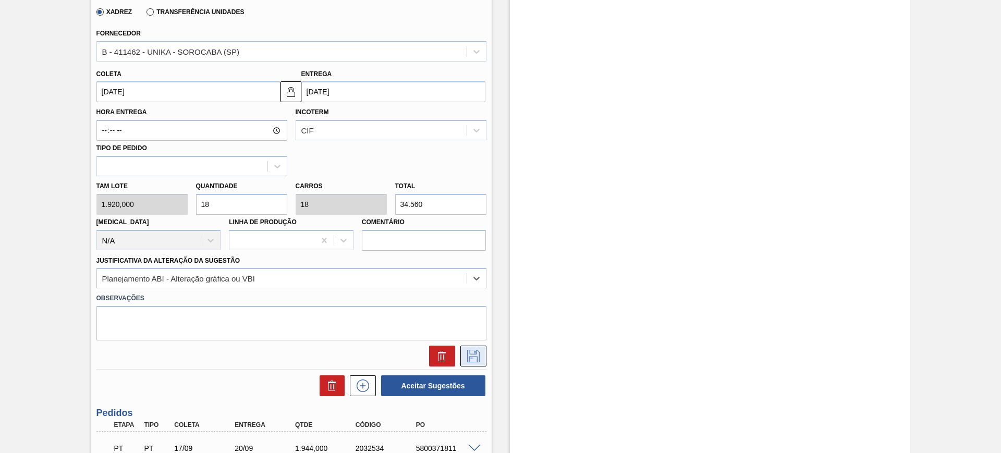
click at [480, 353] on icon at bounding box center [473, 356] width 17 height 13
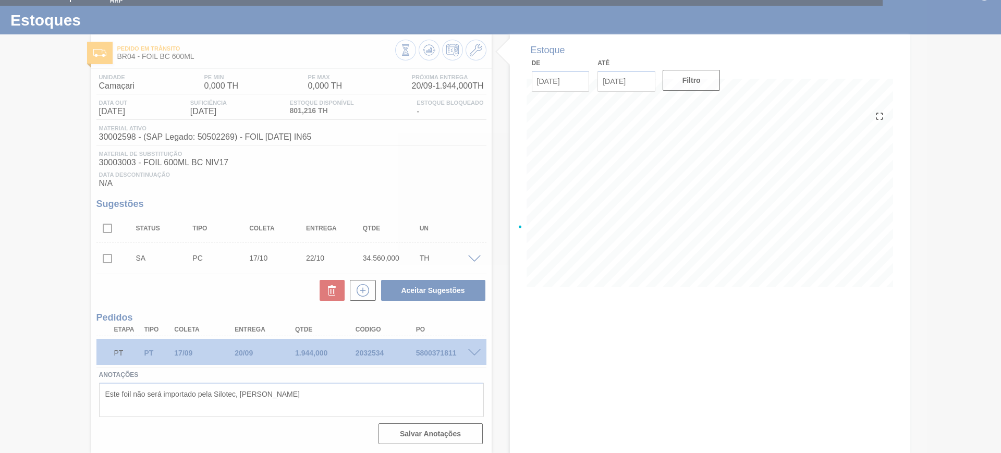
scroll to position [18, 0]
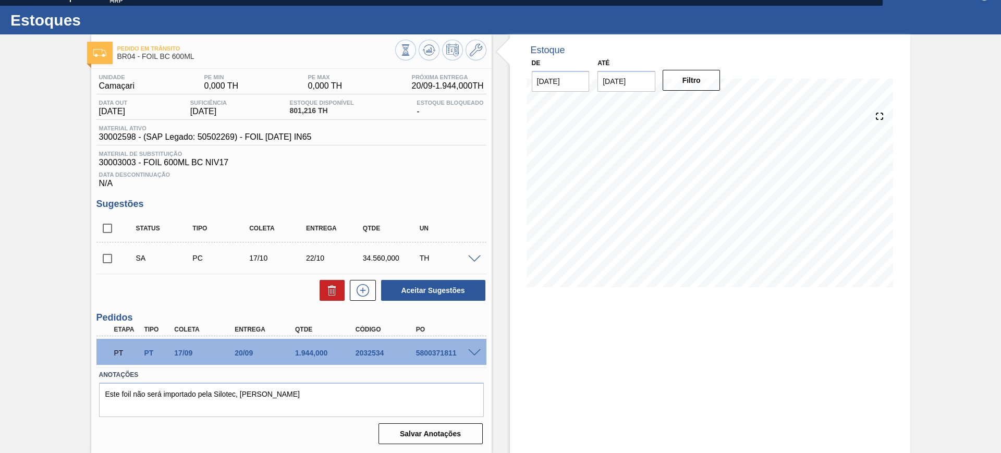
click at [96, 230] on input "checkbox" at bounding box center [107, 228] width 22 height 22
checkbox input "true"
click at [424, 295] on button "Aceitar Sugestões" at bounding box center [433, 290] width 104 height 21
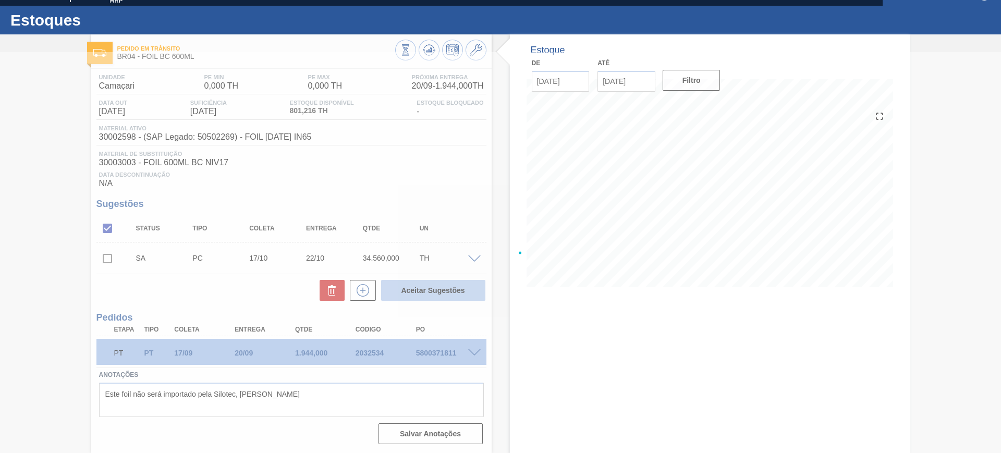
checkbox input "false"
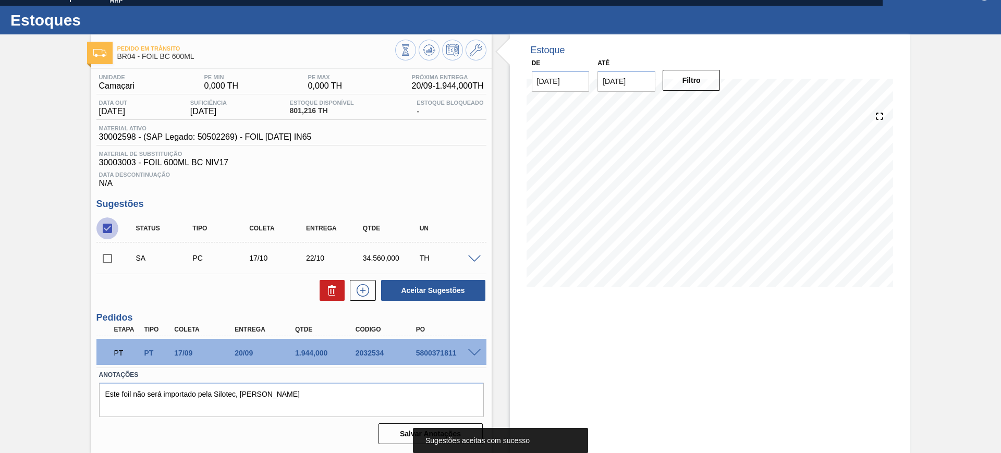
click at [106, 228] on input "checkbox" at bounding box center [107, 228] width 22 height 22
checkbox input "false"
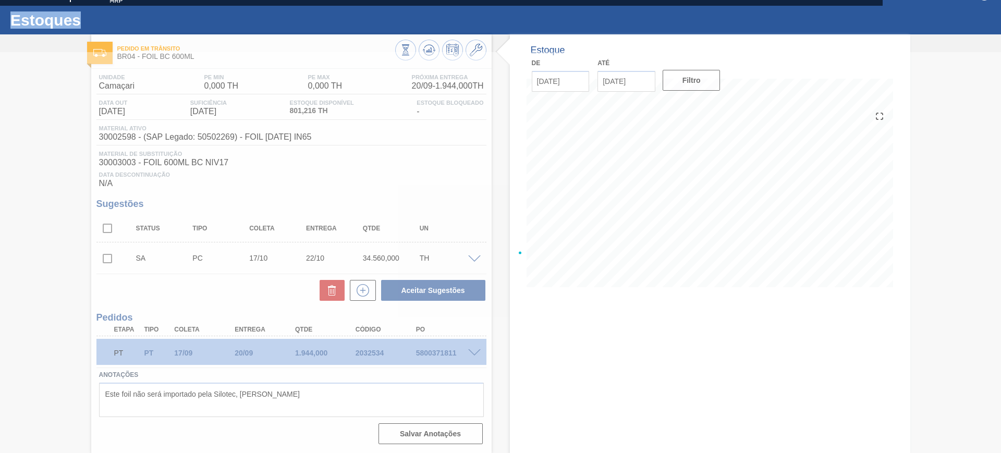
click at [106, 228] on div at bounding box center [500, 252] width 1001 height 401
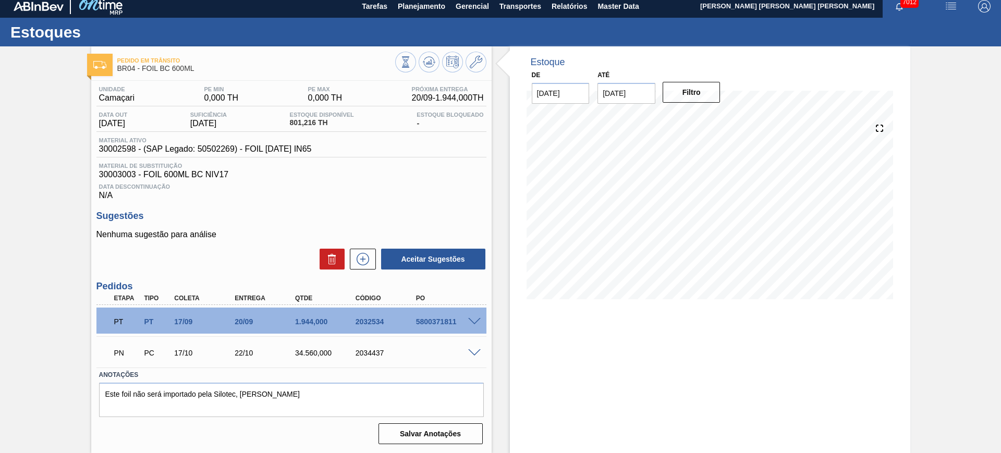
click at [370, 358] on div "PN PC 17/10 22/10 34.560,000 2034437" at bounding box center [288, 351] width 362 height 21
copy div "2034437"
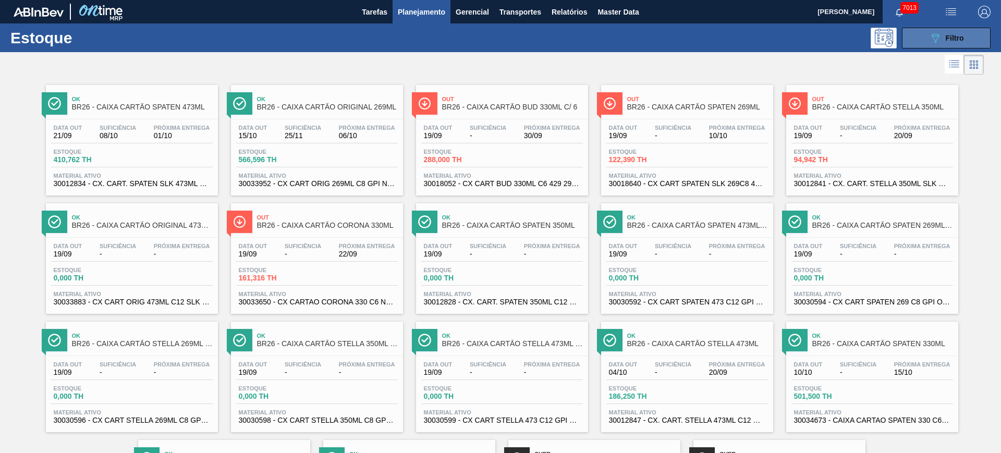
click at [941, 30] on button "089F7B8B-B2A5-4AFE-B5C0-19BA573D28AC Filtro" at bounding box center [946, 38] width 89 height 21
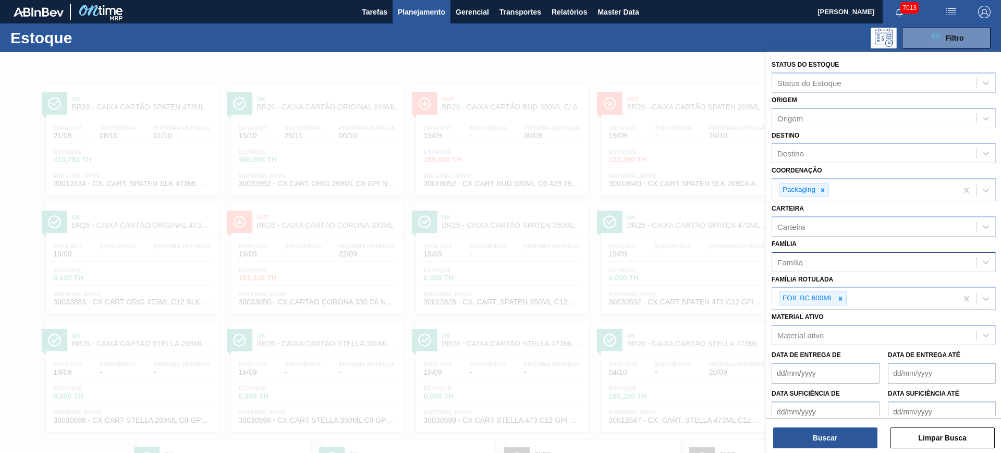
drag, startPoint x: 841, startPoint y: 298, endPoint x: 840, endPoint y: 258, distance: 40.1
click at [840, 298] on icon at bounding box center [841, 299] width 4 height 4
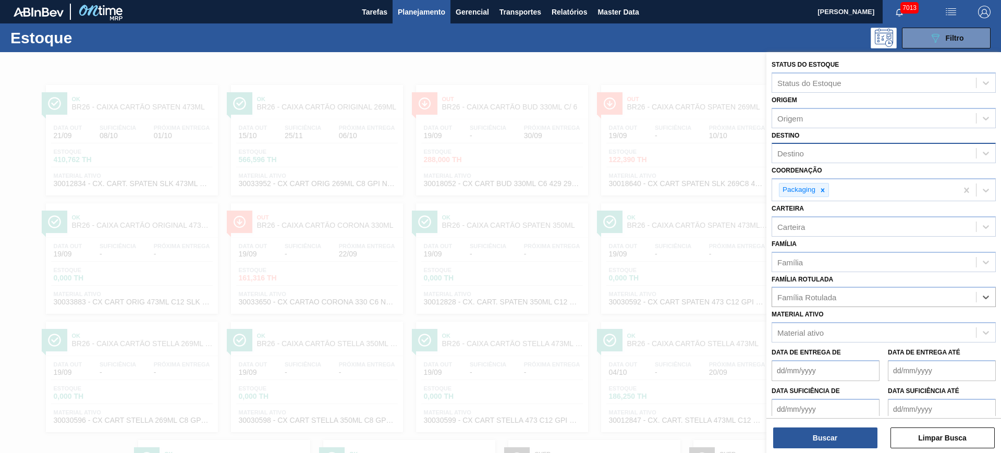
click at [810, 160] on div "Destino" at bounding box center [874, 153] width 204 height 15
type input "ube"
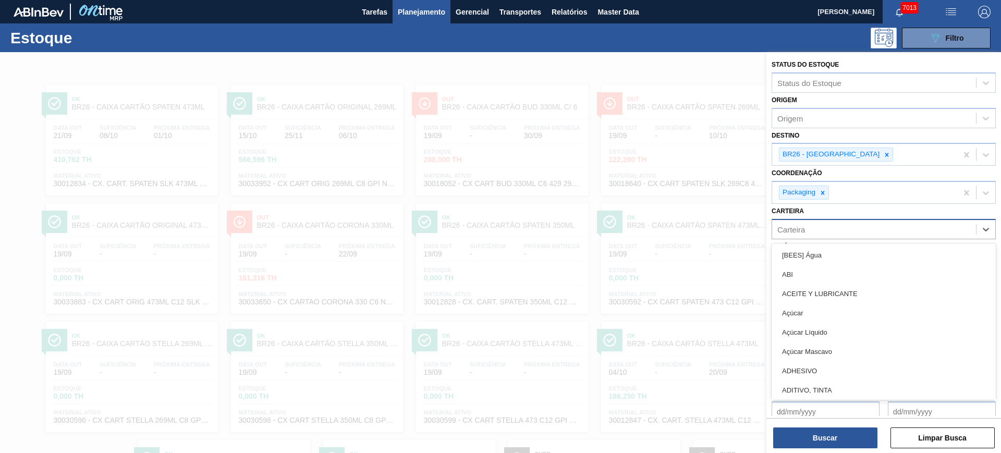
click at [857, 233] on div "Carteira" at bounding box center [874, 229] width 204 height 15
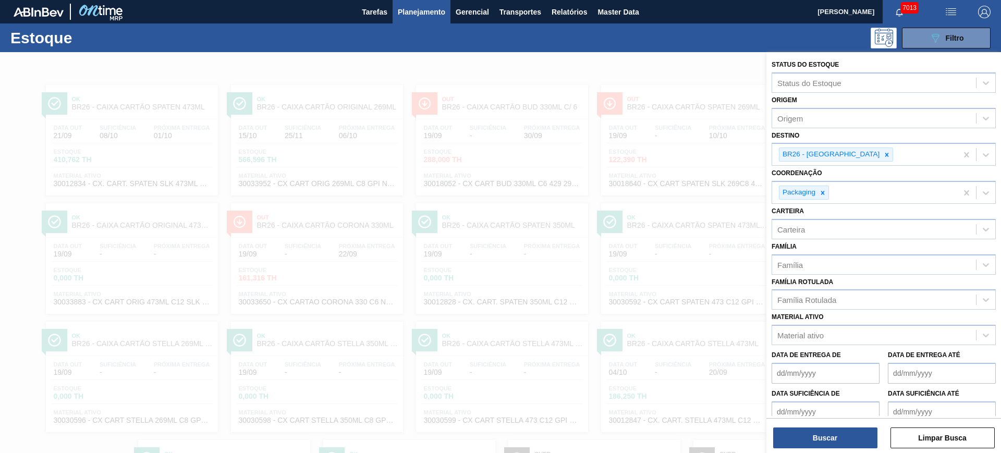
click at [853, 207] on div "Carteira Carteira" at bounding box center [884, 221] width 224 height 35
click at [839, 264] on div "Família" at bounding box center [874, 264] width 204 height 15
type input "caixa p"
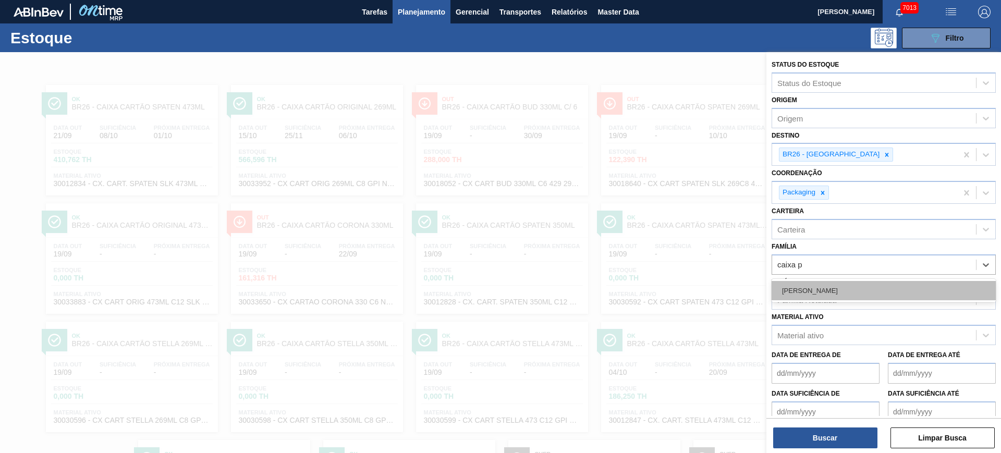
click at [836, 287] on div "[PERSON_NAME]" at bounding box center [884, 290] width 224 height 19
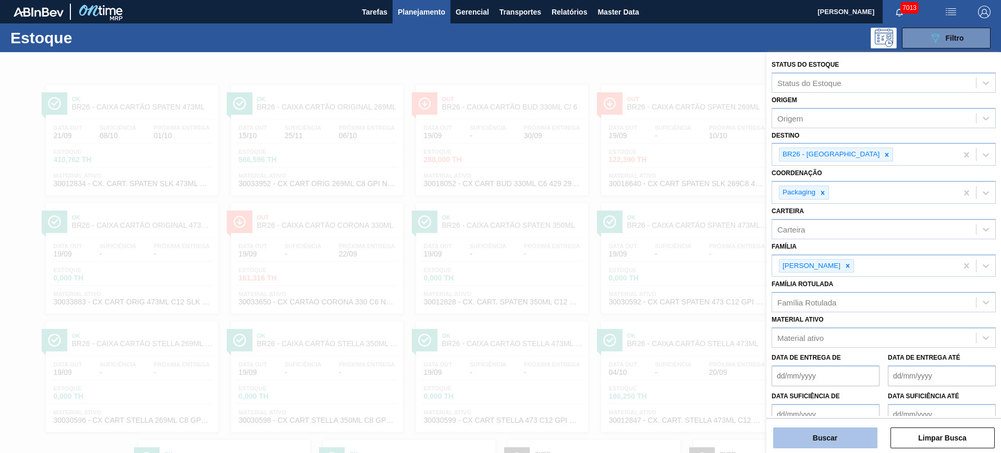
click at [845, 441] on button "Buscar" at bounding box center [825, 438] width 104 height 21
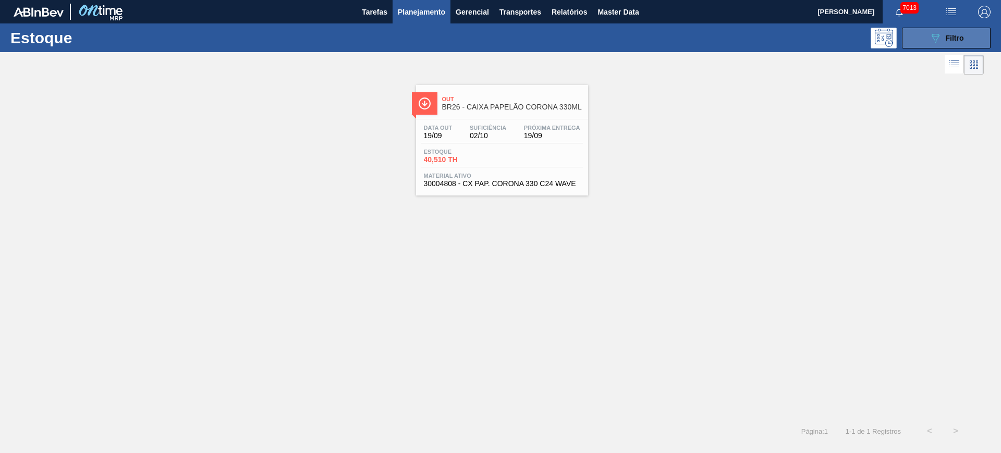
click at [934, 34] on icon "089F7B8B-B2A5-4AFE-B5C0-19BA573D28AC" at bounding box center [935, 38] width 13 height 13
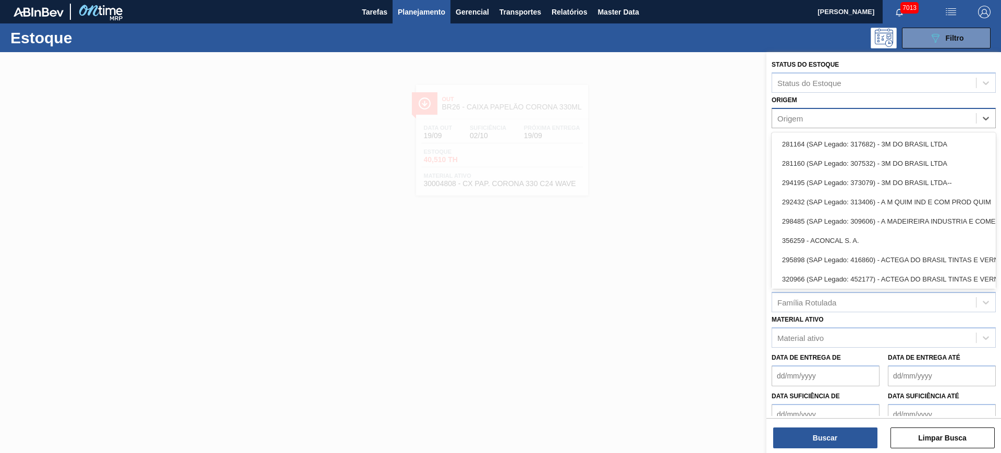
click at [820, 122] on div "Origem" at bounding box center [874, 118] width 204 height 15
paste input "263999"
type input "263999"
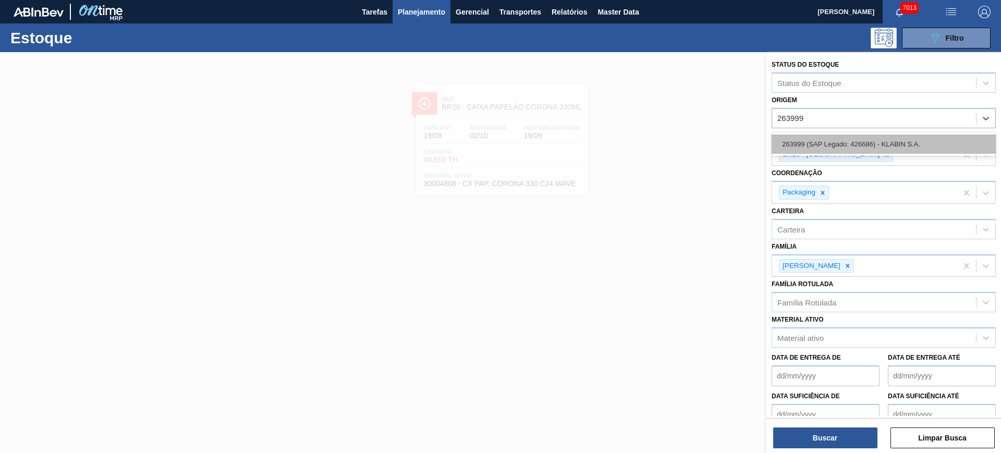
click at [822, 145] on div "263999 (SAP Legado: 426686) - KLABIN S.A." at bounding box center [884, 144] width 224 height 19
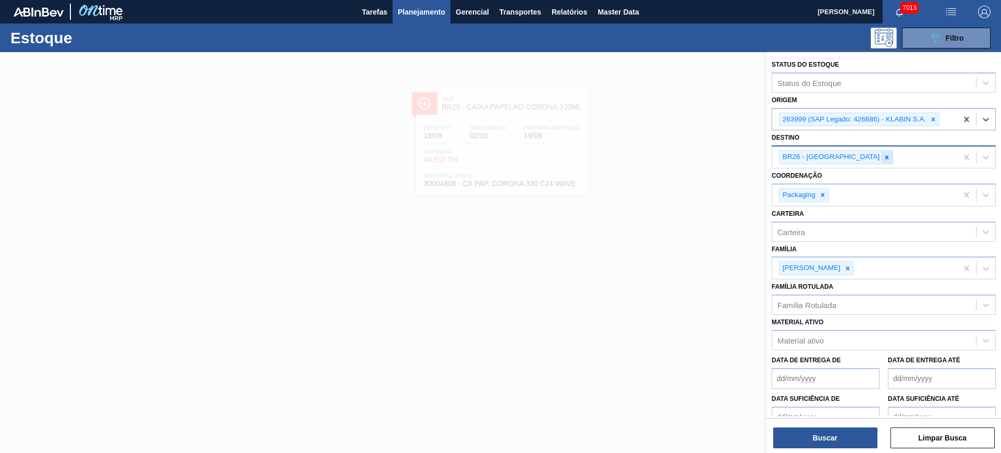
click at [885, 156] on icon at bounding box center [887, 157] width 4 height 4
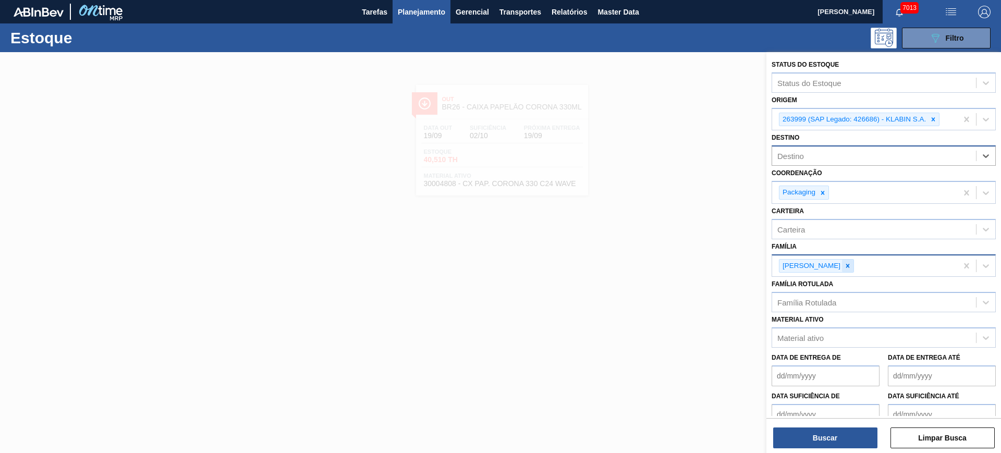
click at [844, 266] on icon at bounding box center [847, 265] width 7 height 7
click at [852, 440] on button "Buscar" at bounding box center [825, 438] width 104 height 21
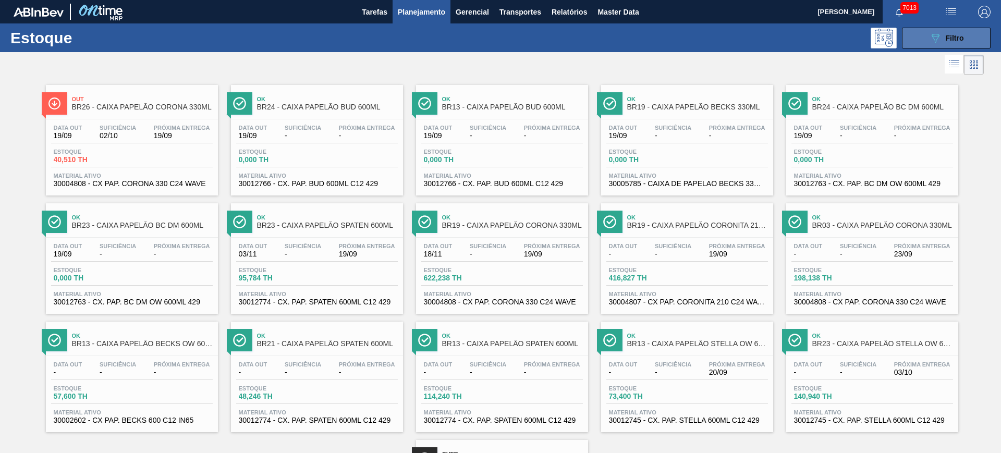
click at [925, 38] on button "089F7B8B-B2A5-4AFE-B5C0-19BA573D28AC Filtro" at bounding box center [946, 38] width 89 height 21
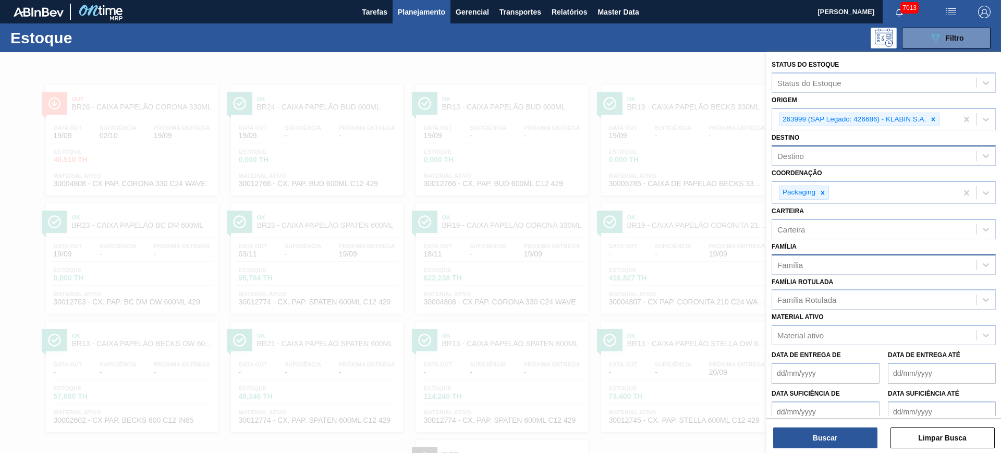
click at [645, 71] on div at bounding box center [500, 278] width 1001 height 453
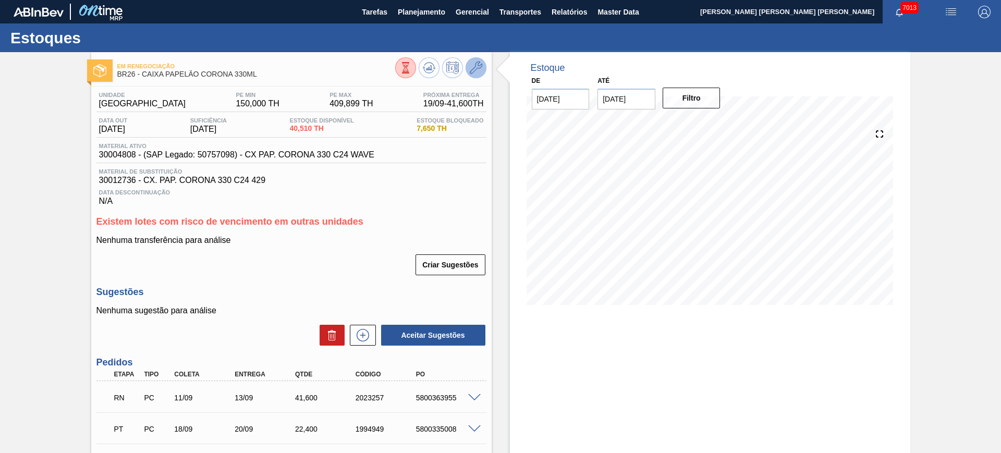
click at [476, 75] on button at bounding box center [476, 67] width 21 height 21
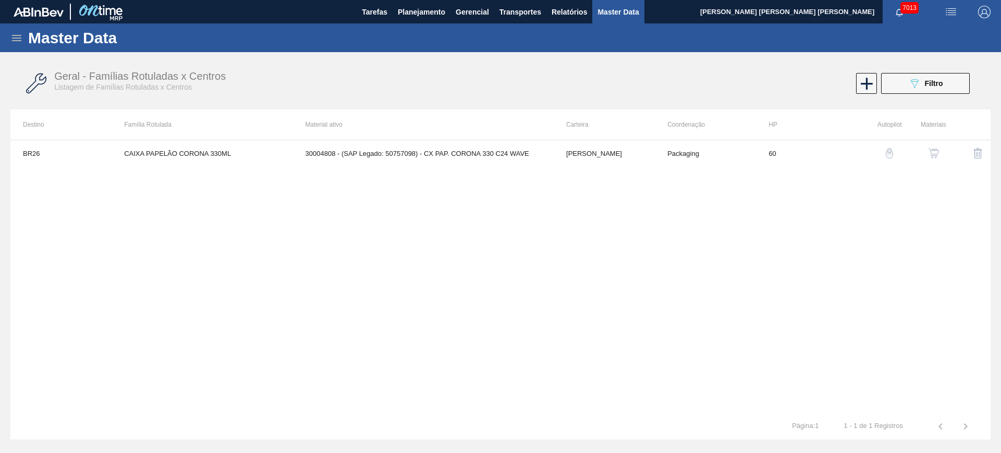
click at [936, 154] on img "button" at bounding box center [934, 153] width 10 height 10
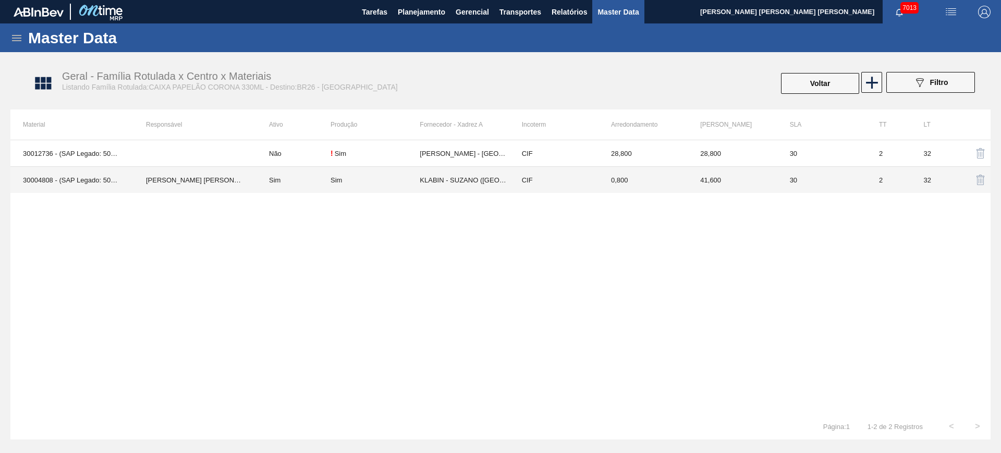
click at [203, 181] on td "[PERSON_NAME] [PERSON_NAME] [PERSON_NAME]" at bounding box center [194, 180] width 123 height 27
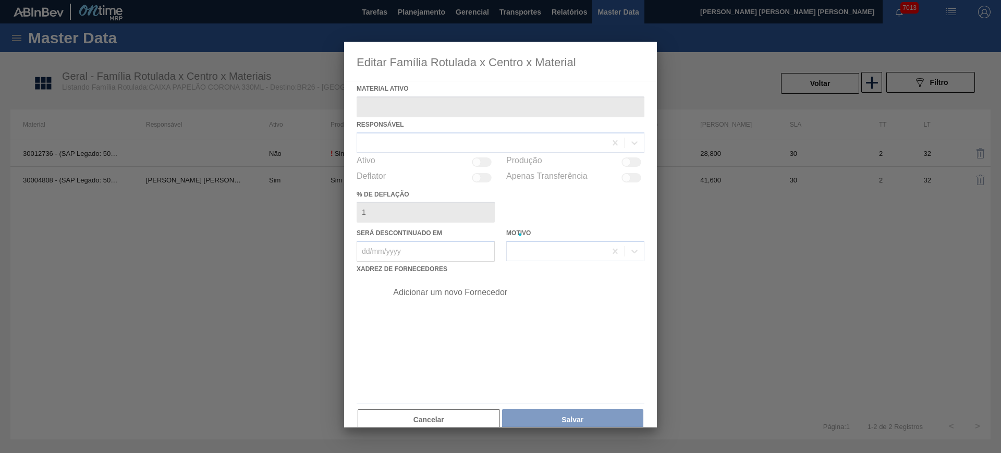
type ativo "30004808 - (SAP Legado: 50757098) - CX PAP. CORONA 330 C24 WAVE"
checkbox input "true"
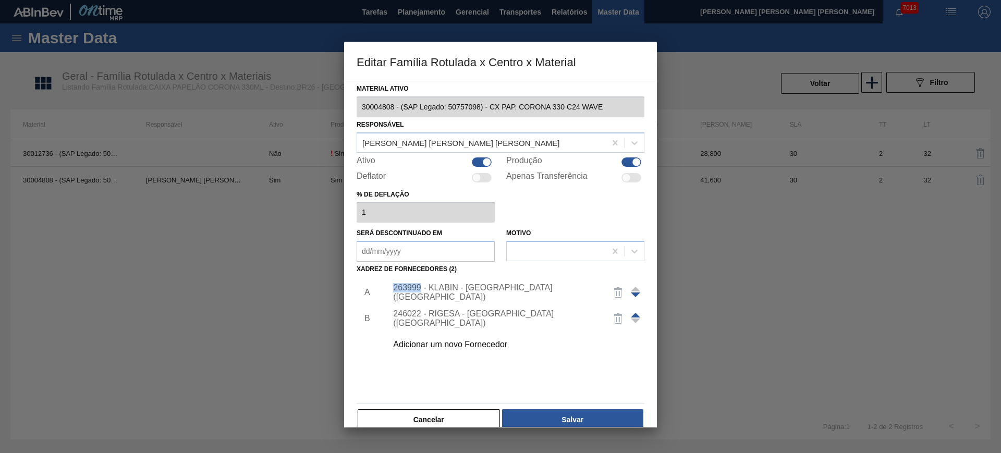
drag, startPoint x: 392, startPoint y: 294, endPoint x: 420, endPoint y: 299, distance: 28.6
click at [420, 299] on div "263999 - KLABIN - [GEOGRAPHIC_DATA] ([GEOGRAPHIC_DATA])" at bounding box center [512, 292] width 263 height 26
copy div "263999"
drag, startPoint x: 252, startPoint y: 240, endPoint x: 176, endPoint y: 12, distance: 240.4
click at [249, 224] on div at bounding box center [500, 226] width 1001 height 453
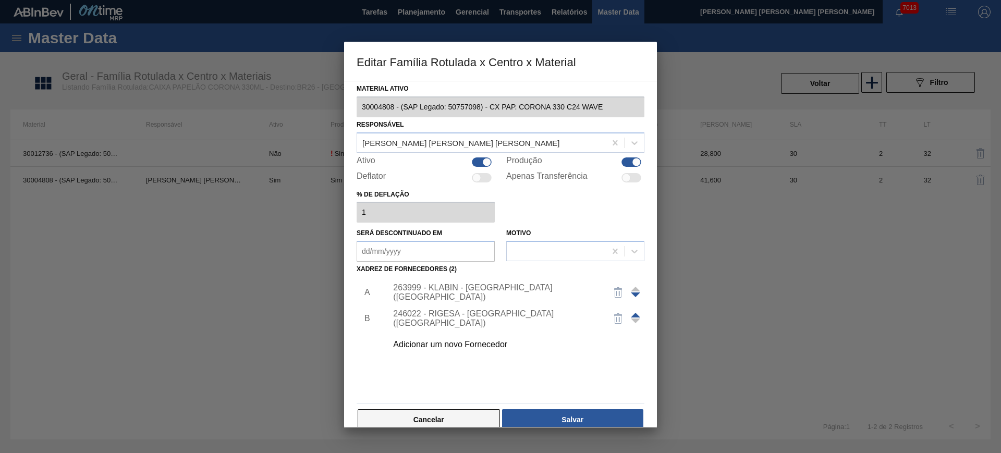
click at [406, 413] on button "Cancelar" at bounding box center [429, 419] width 142 height 21
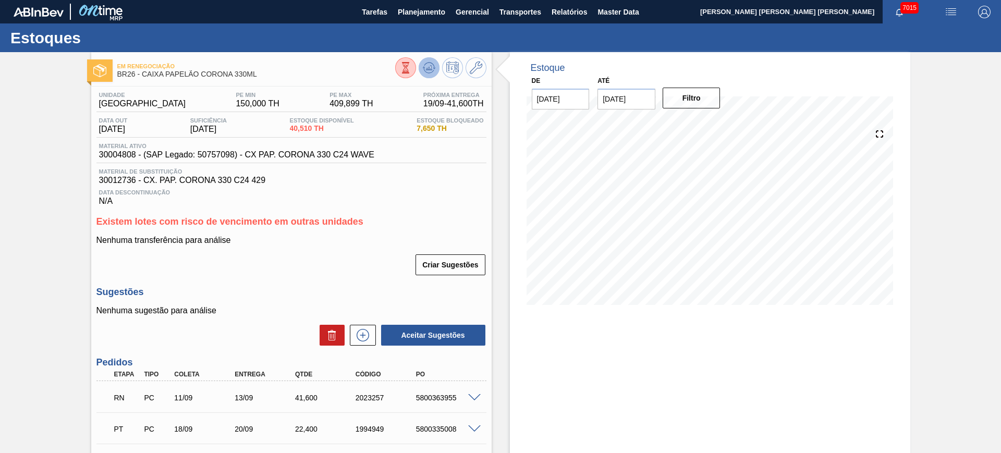
click at [436, 64] on button at bounding box center [429, 67] width 21 height 21
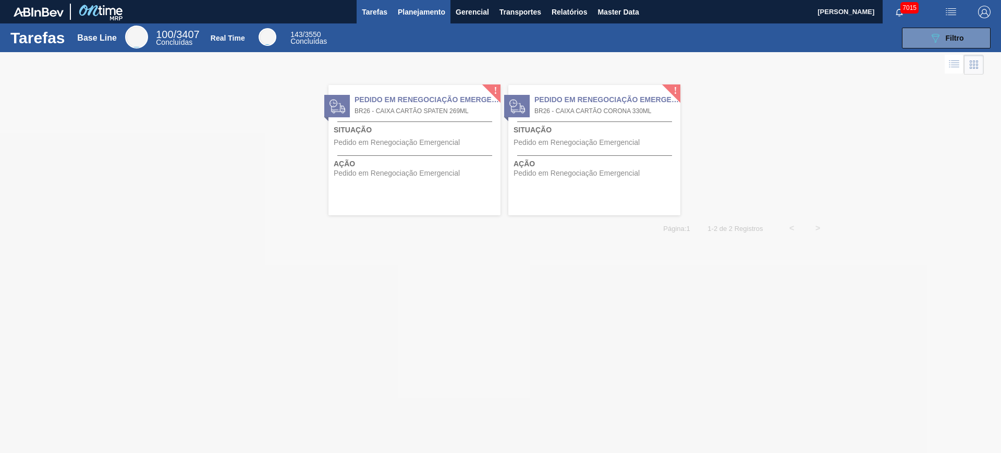
click at [425, 11] on span "Planejamento" at bounding box center [421, 12] width 47 height 13
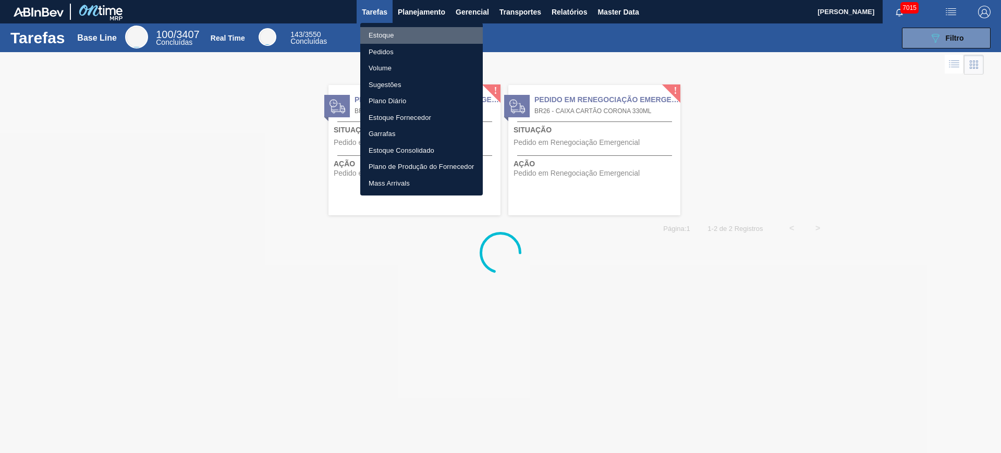
click at [396, 32] on li "Estoque" at bounding box center [421, 35] width 123 height 17
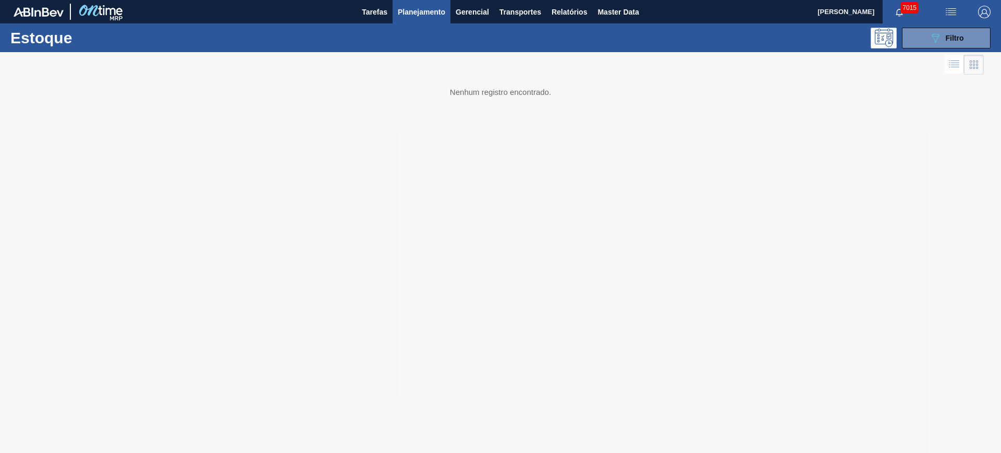
click at [438, 11] on span "Planejamento" at bounding box center [421, 12] width 47 height 13
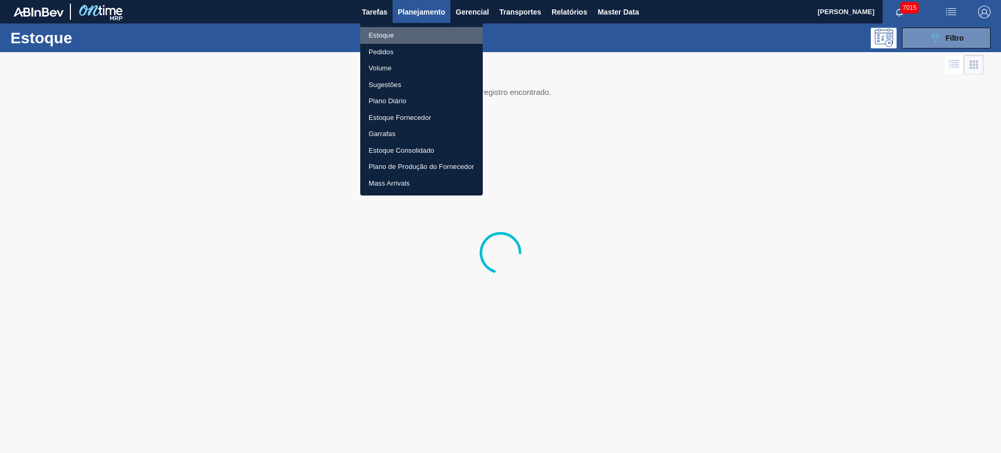
click at [420, 35] on li "Estoque" at bounding box center [421, 35] width 123 height 17
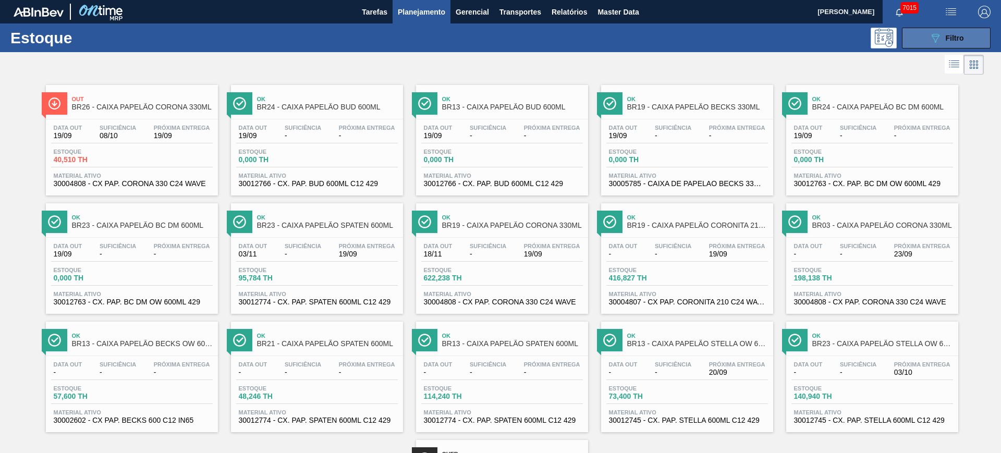
click at [935, 37] on icon "089F7B8B-B2A5-4AFE-B5C0-19BA573D28AC" at bounding box center [935, 38] width 13 height 13
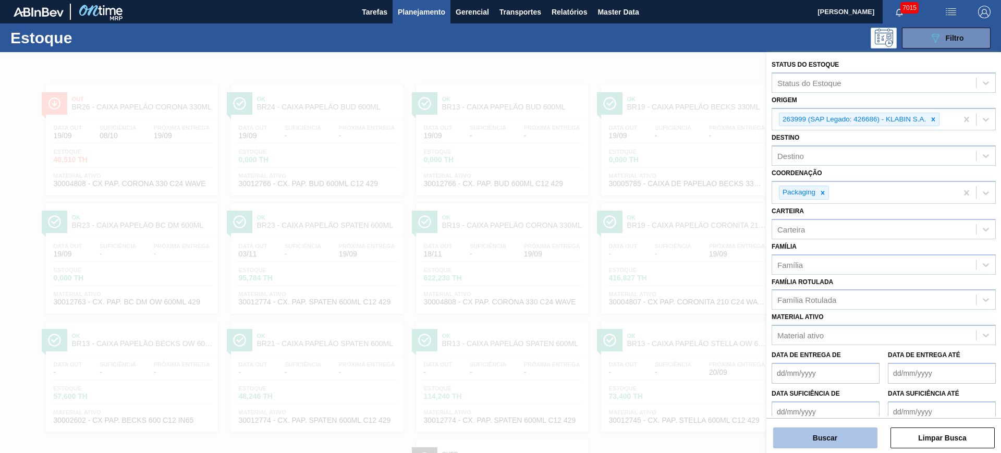
click at [844, 441] on button "Buscar" at bounding box center [825, 438] width 104 height 21
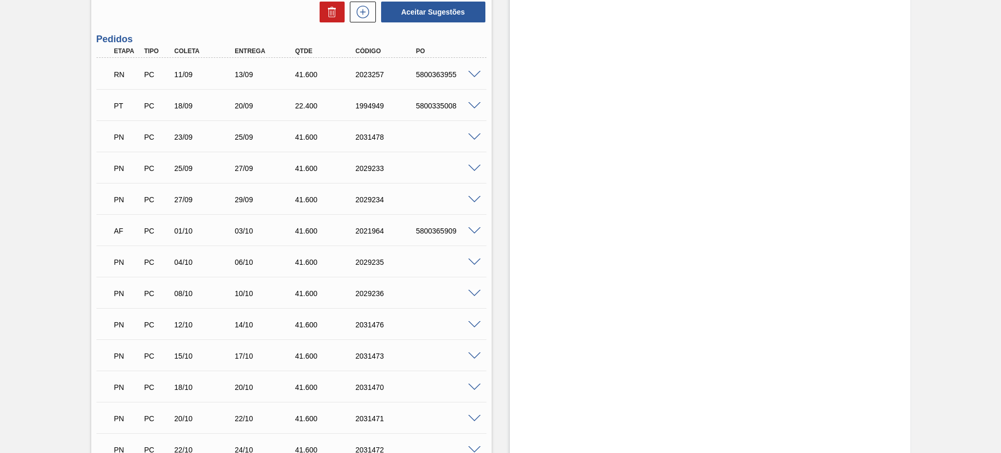
scroll to position [326, 0]
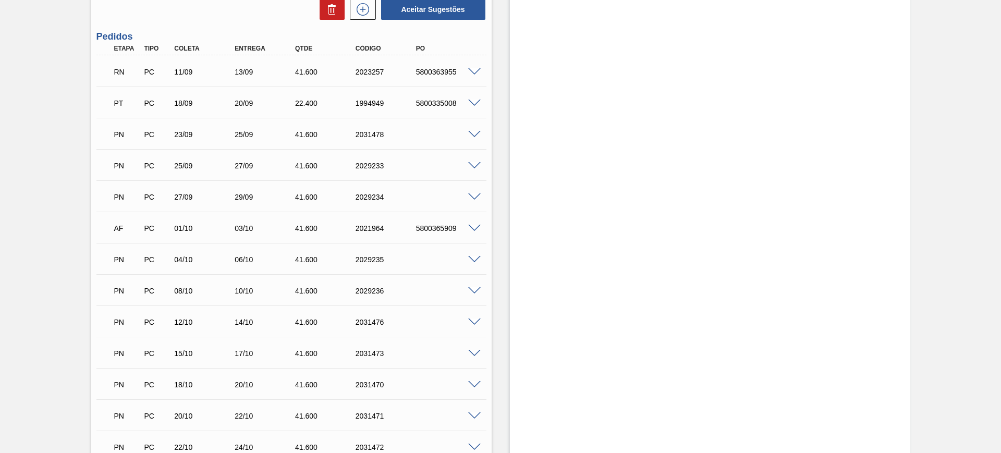
click at [473, 290] on span at bounding box center [474, 291] width 13 height 8
type input "0,8"
type input "41,6"
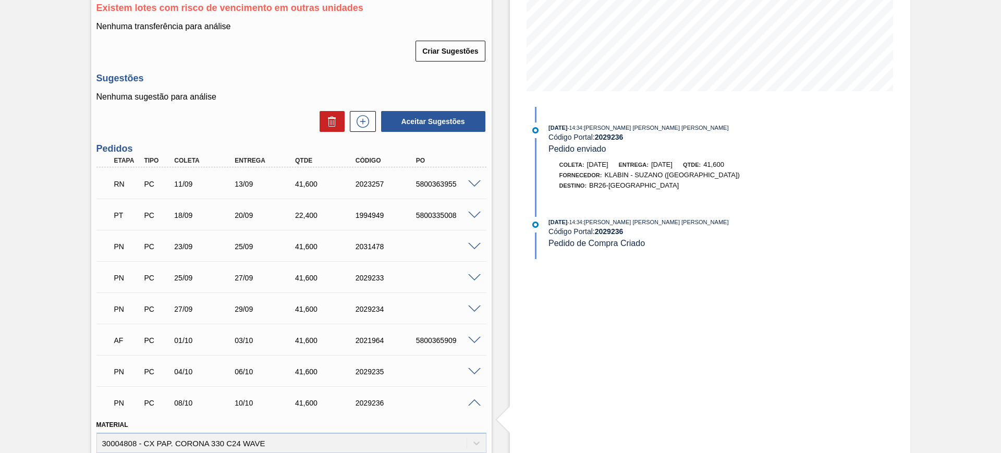
scroll to position [196, 0]
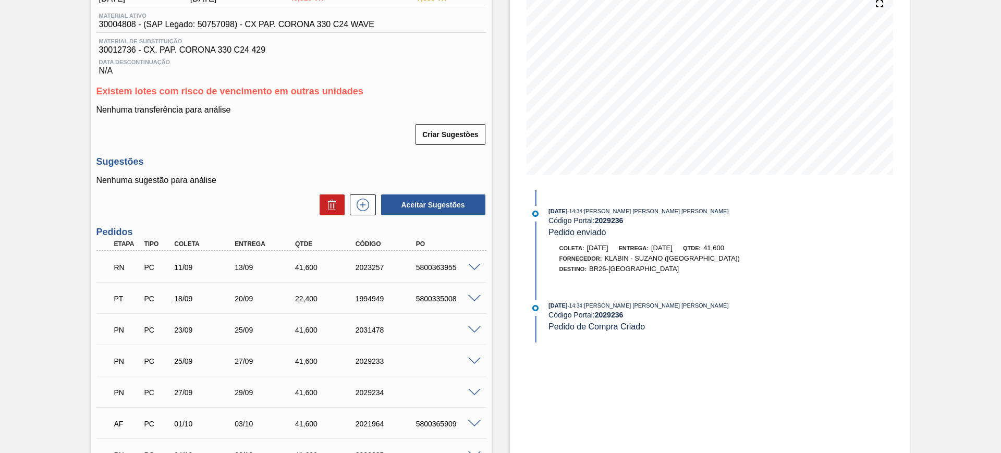
scroll to position [0, 0]
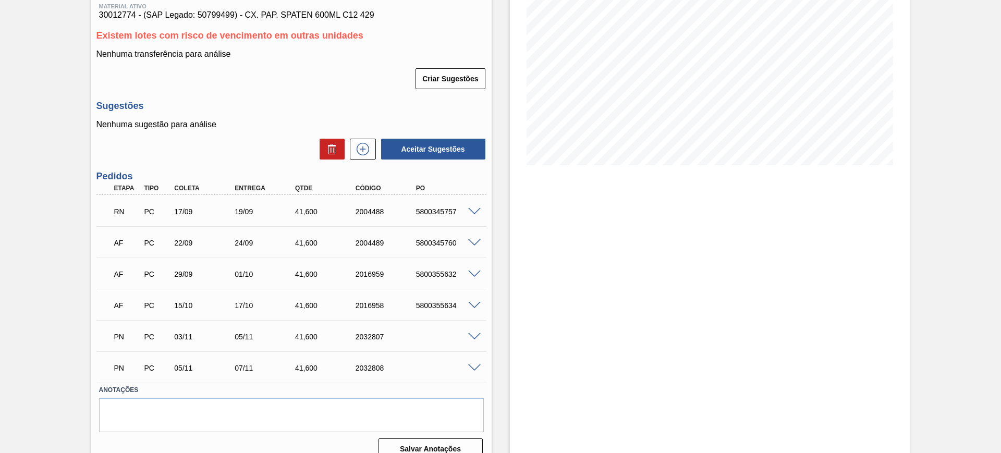
scroll to position [155, 0]
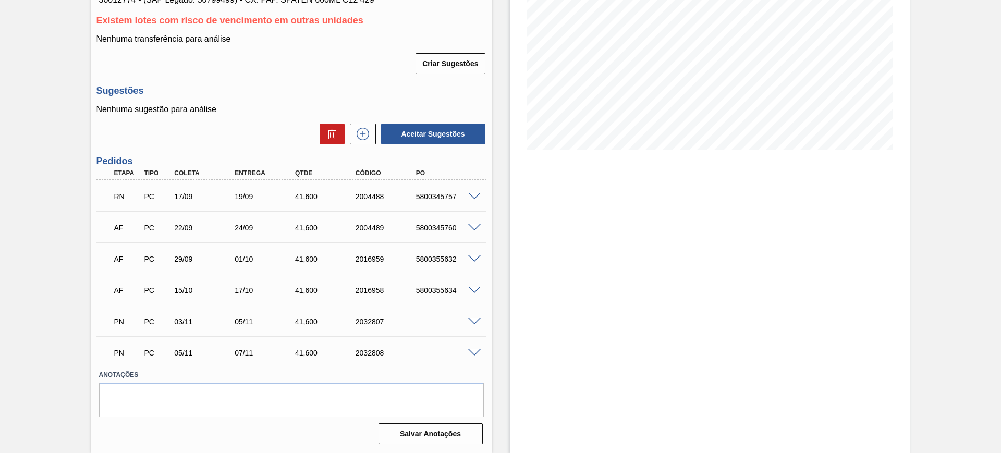
click at [474, 193] on span at bounding box center [474, 197] width 13 height 8
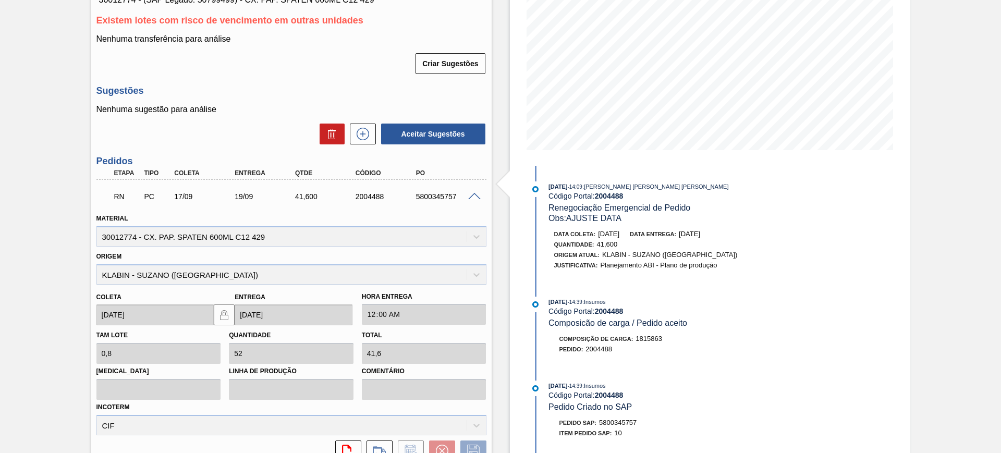
click at [474, 193] on span at bounding box center [474, 197] width 13 height 8
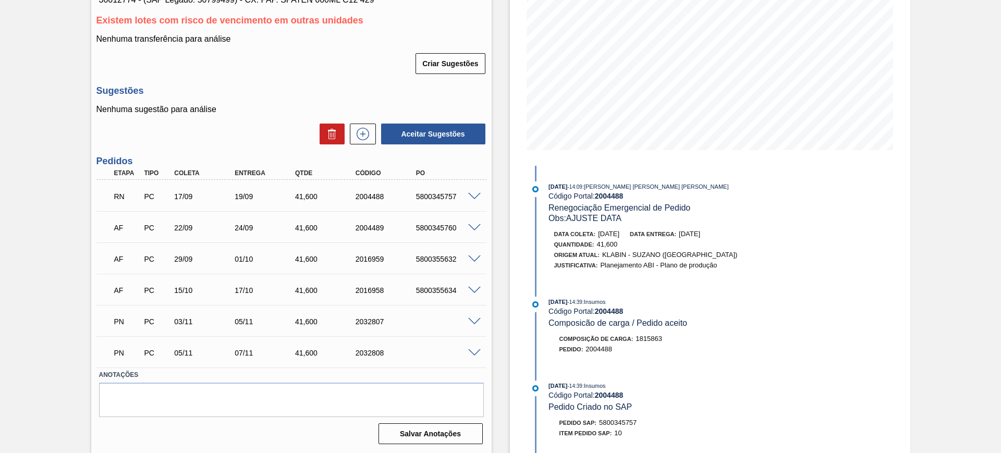
click at [473, 194] on span at bounding box center [474, 197] width 13 height 8
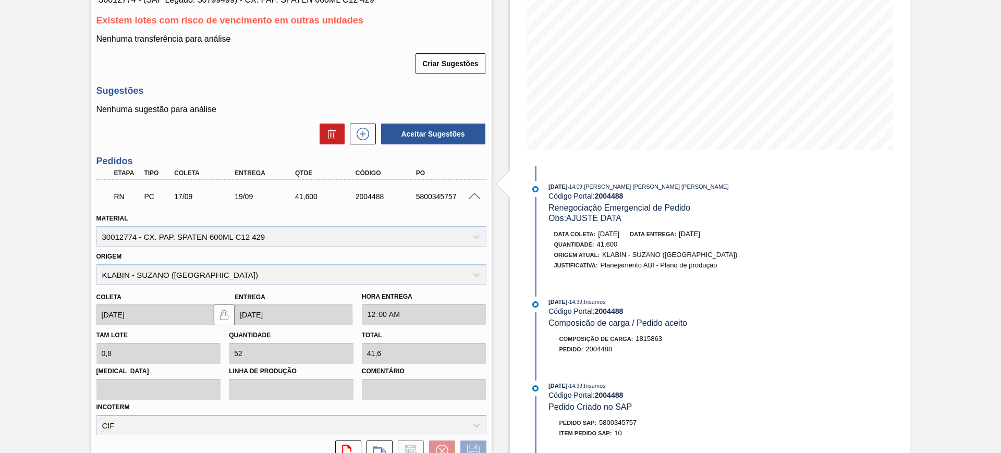
click at [471, 197] on span at bounding box center [474, 197] width 13 height 8
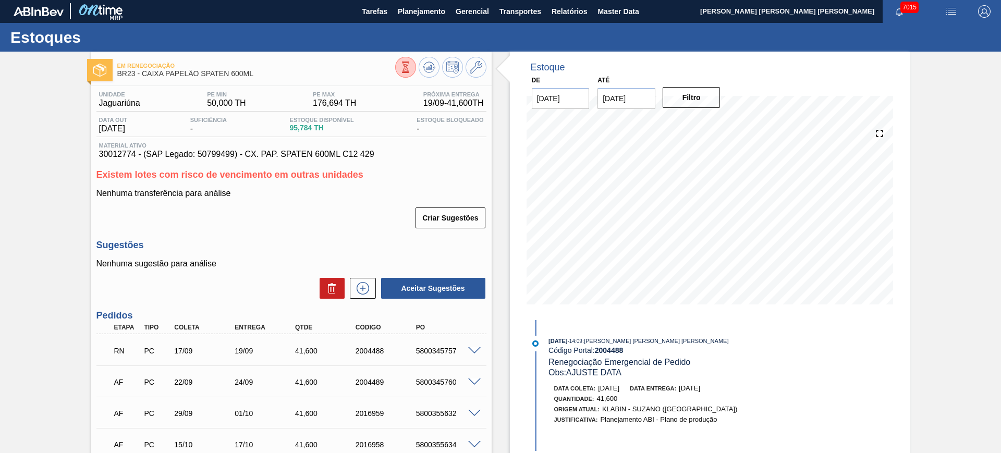
scroll to position [0, 0]
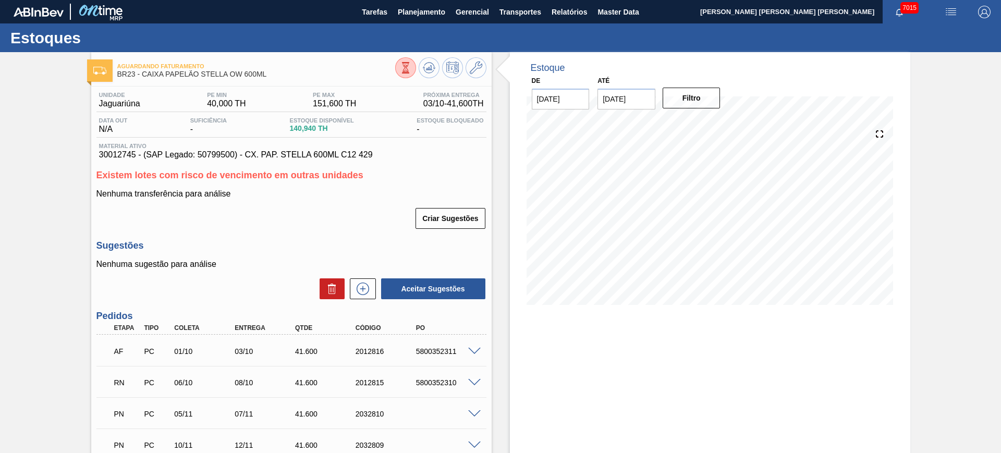
click at [477, 351] on span at bounding box center [474, 352] width 13 height 8
type input "0,8"
type input "41,6"
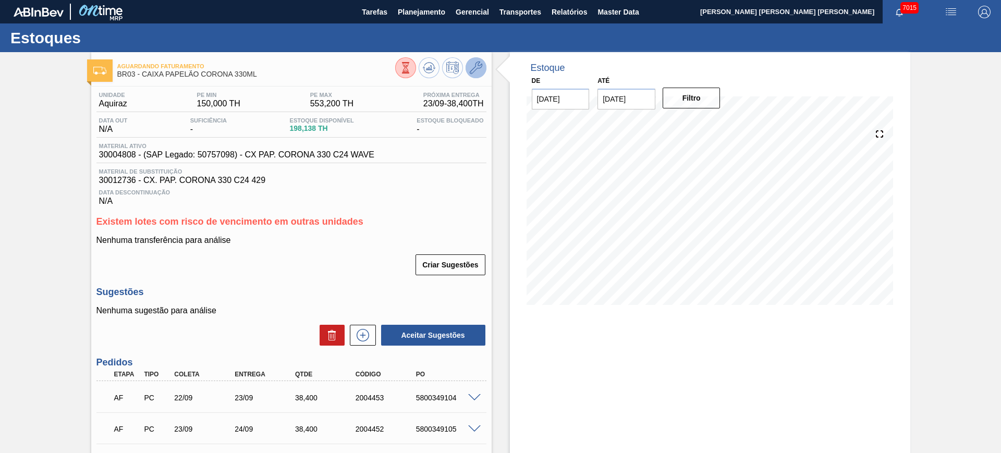
click at [475, 63] on icon at bounding box center [476, 68] width 13 height 13
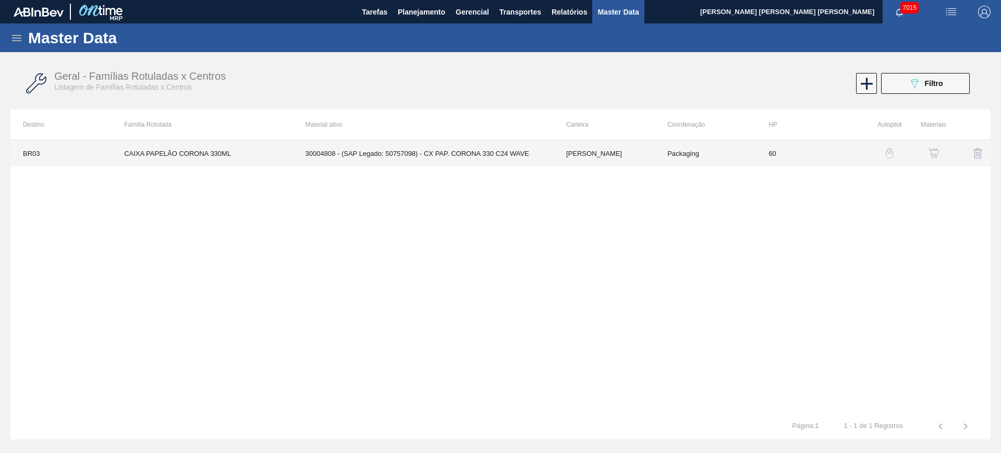
click at [531, 147] on td "30004808 - (SAP Legado: 50757098) - CX PAP. CORONA 330 C24 WAVE" at bounding box center [423, 153] width 261 height 26
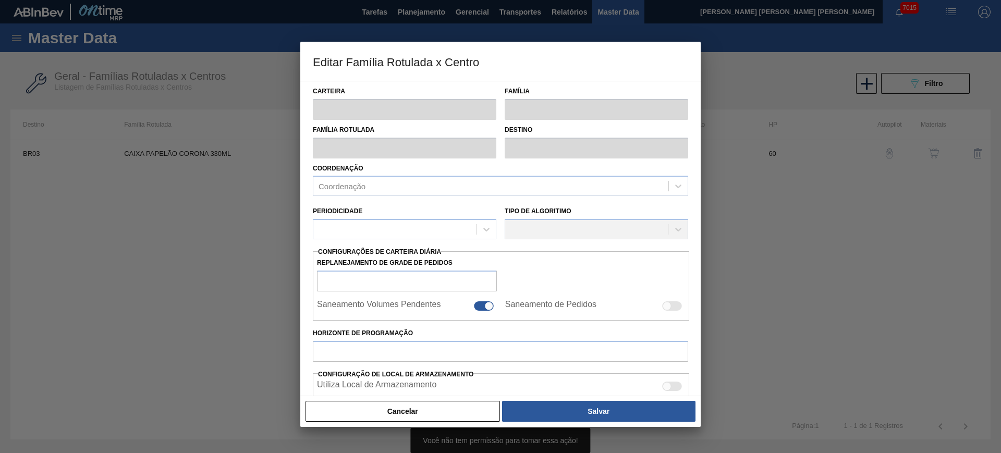
type input "[PERSON_NAME]"
type input "CAIXA PAPELÃO CORONA 330ML"
type input "BR03 - Aquiraz"
type input "60"
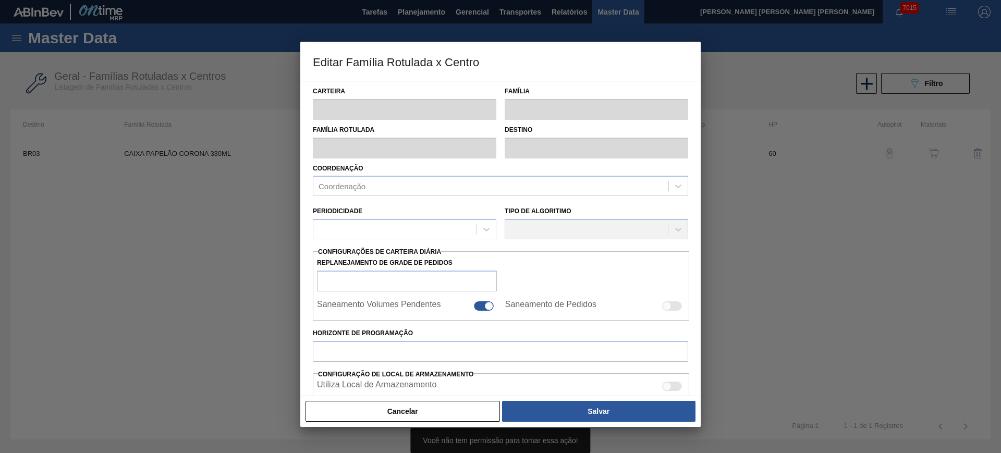
type input "150"
type input "553,2"
type input "75"
type input "452,400"
checkbox input "true"
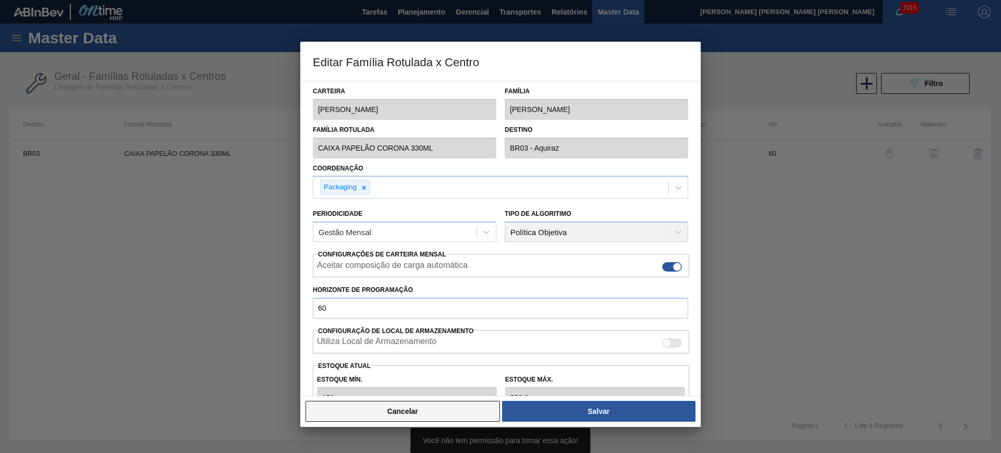
click at [408, 413] on button "Cancelar" at bounding box center [403, 411] width 194 height 21
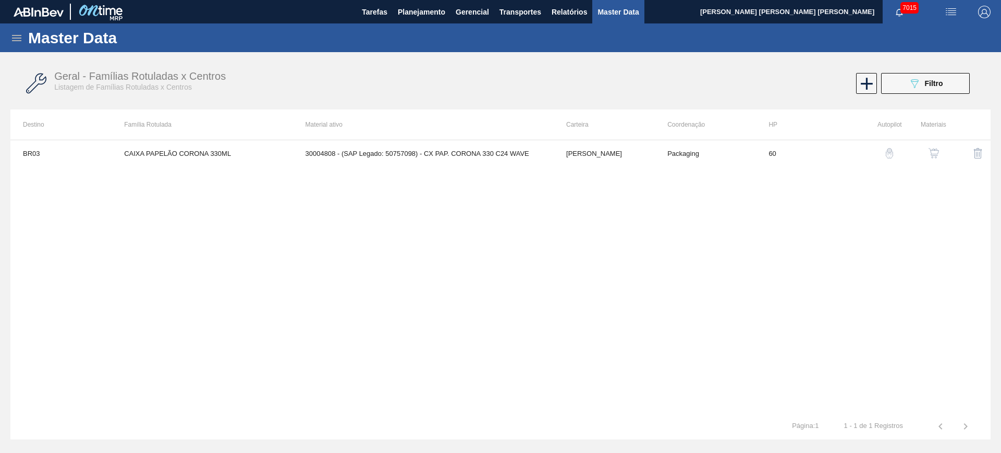
click at [936, 148] on img "button" at bounding box center [934, 153] width 10 height 10
